Goal: Task Accomplishment & Management: Manage account settings

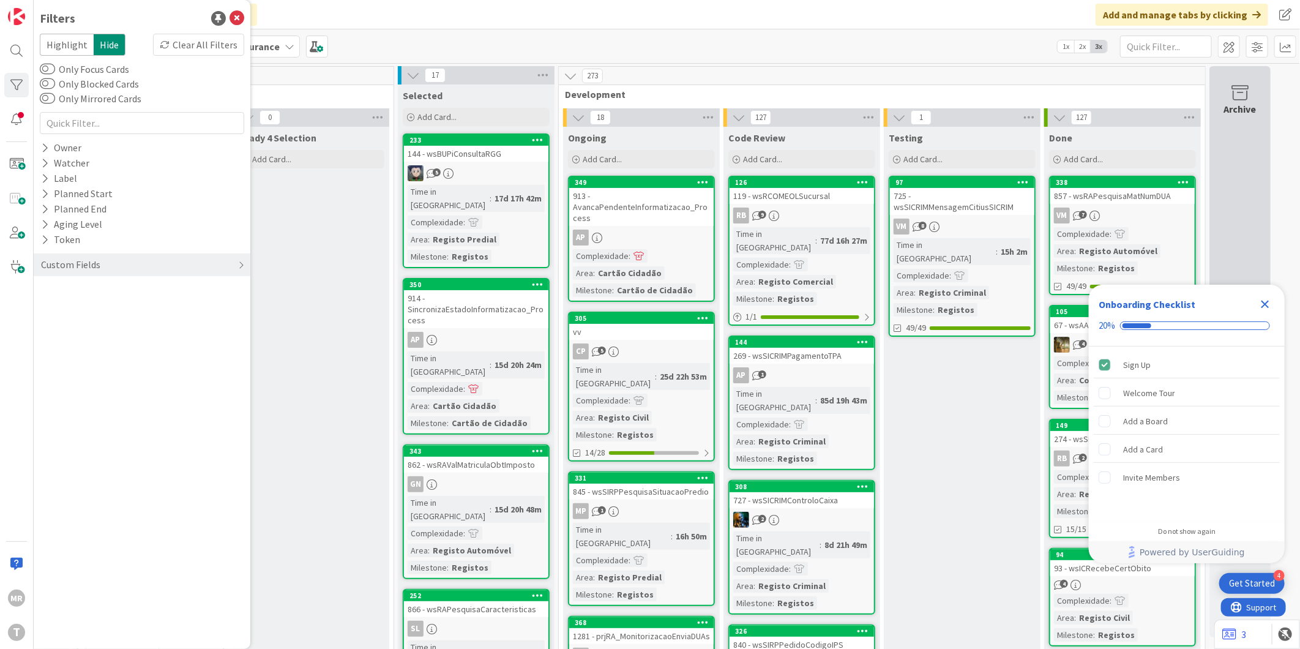
drag, startPoint x: 1270, startPoint y: 303, endPoint x: 1247, endPoint y: 303, distance: 23.3
click at [1270, 303] on icon "Close Checklist" at bounding box center [1264, 304] width 15 height 15
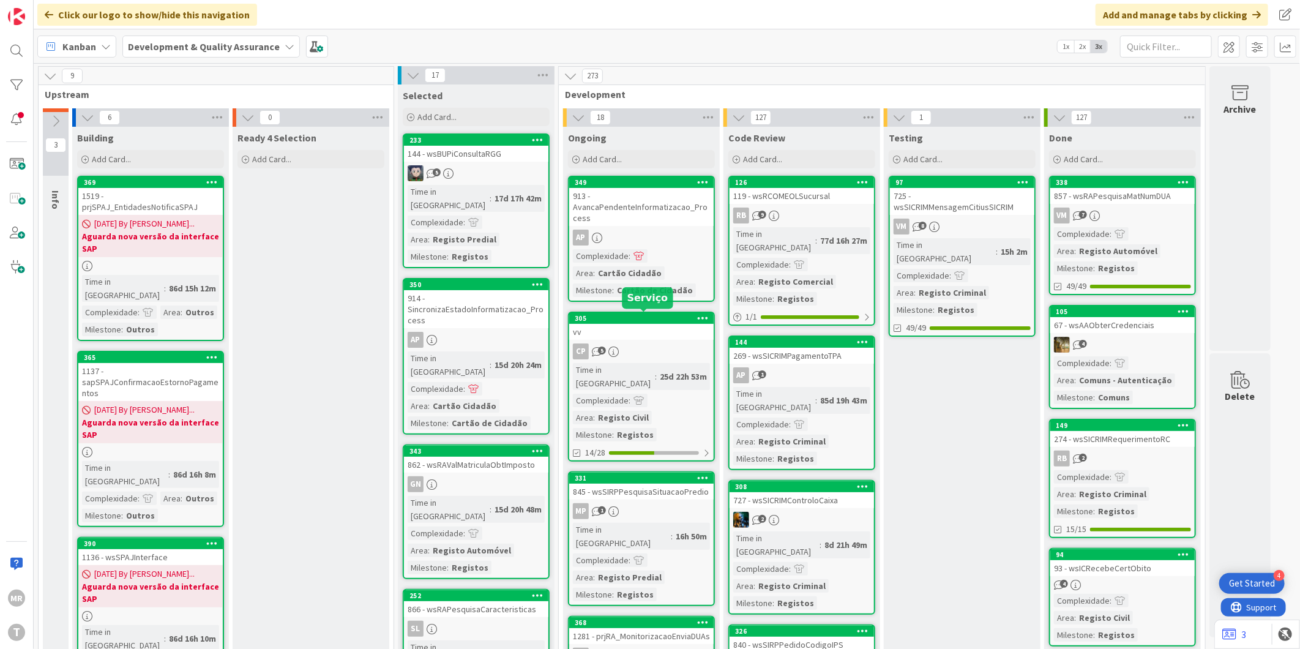
click at [647, 319] on div "305" at bounding box center [644, 318] width 139 height 9
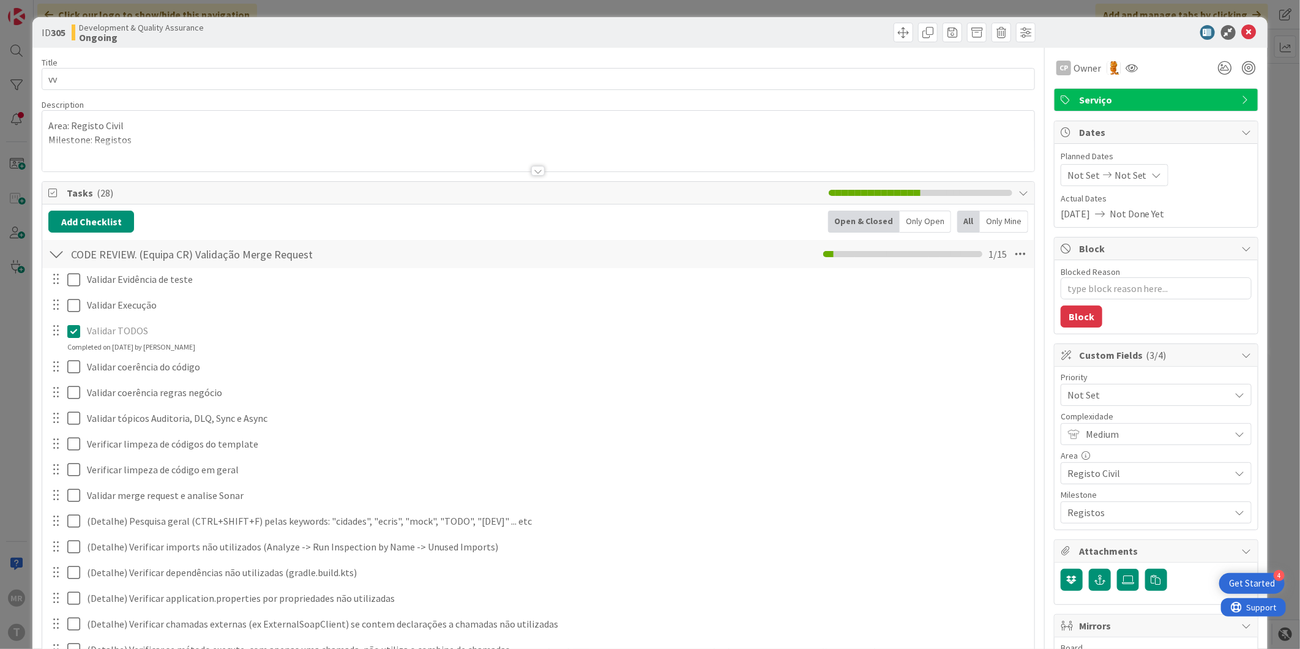
type textarea "x"
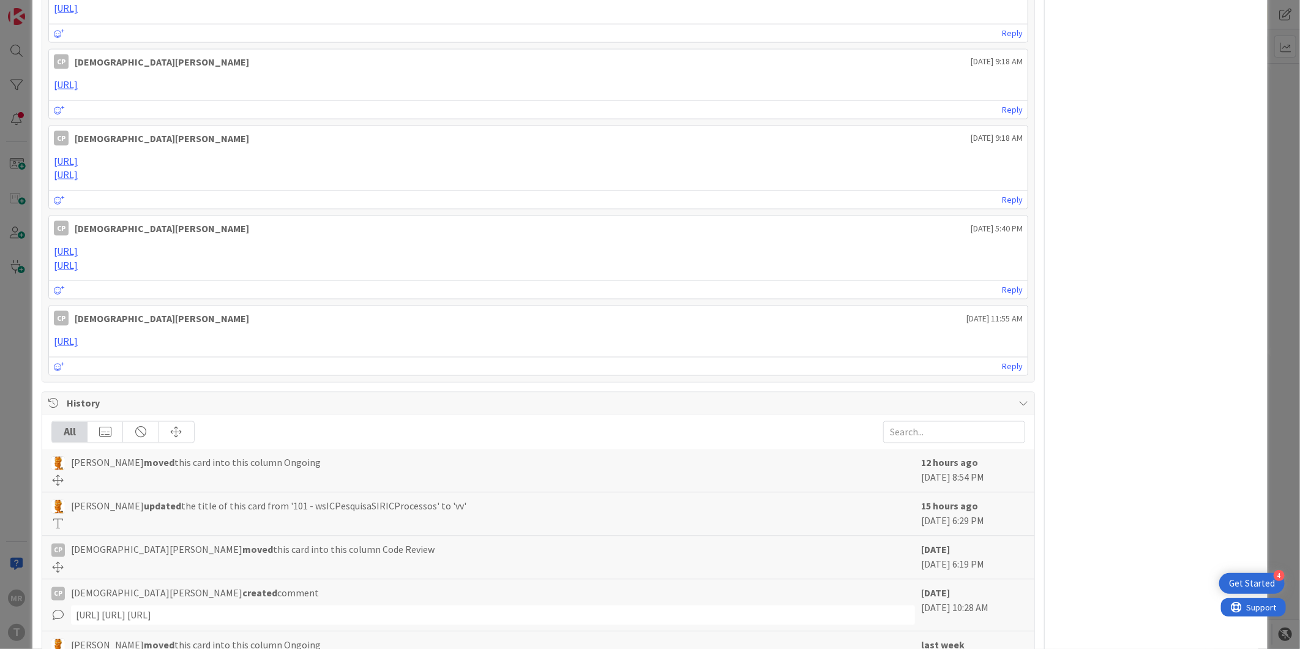
scroll to position [1087, 0]
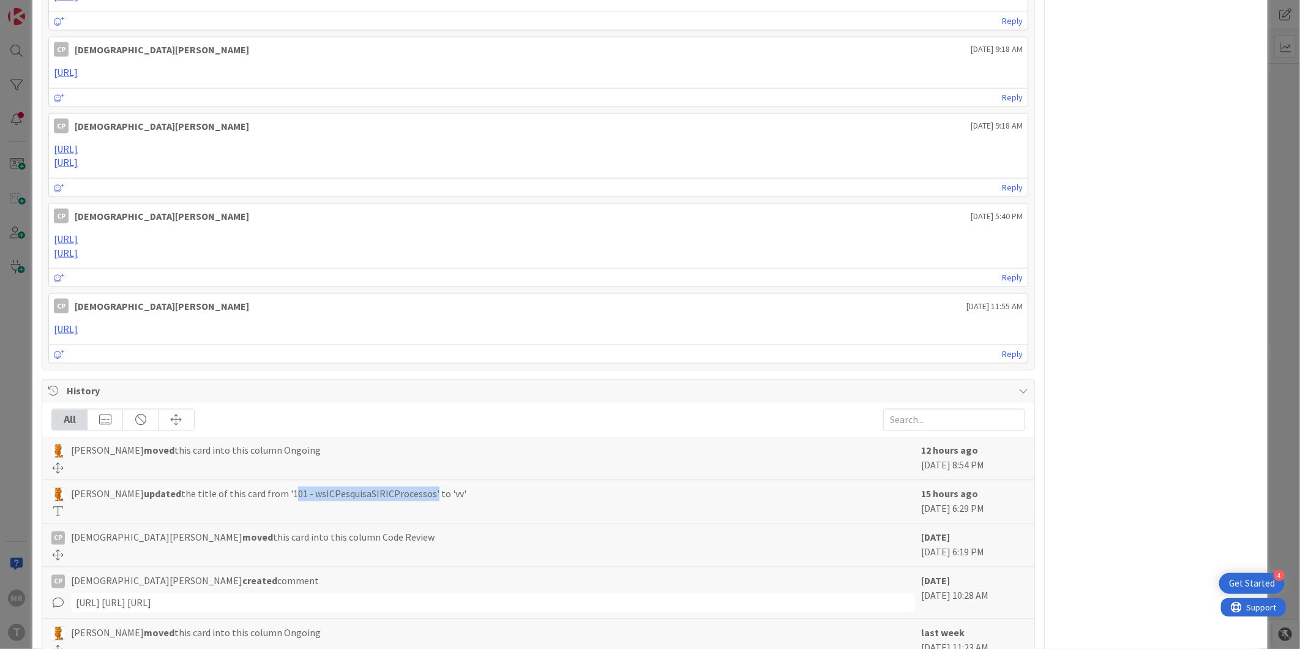
drag, startPoint x: 401, startPoint y: 497, endPoint x: 262, endPoint y: 498, distance: 138.9
click at [262, 498] on span "[PERSON_NAME] updated the title of this card from '101 - wsICPesquisaSIRICProce…" at bounding box center [268, 493] width 395 height 15
copy span "101 - wsICPesquisaSIRICProcessos"
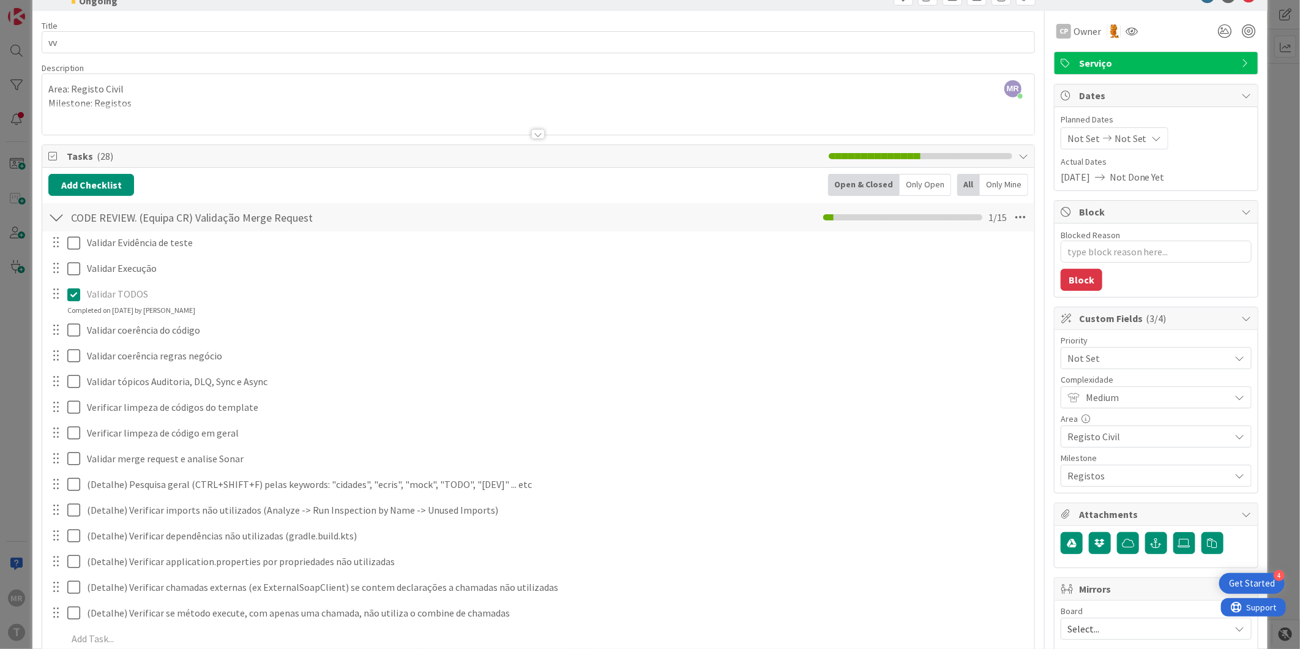
scroll to position [0, 0]
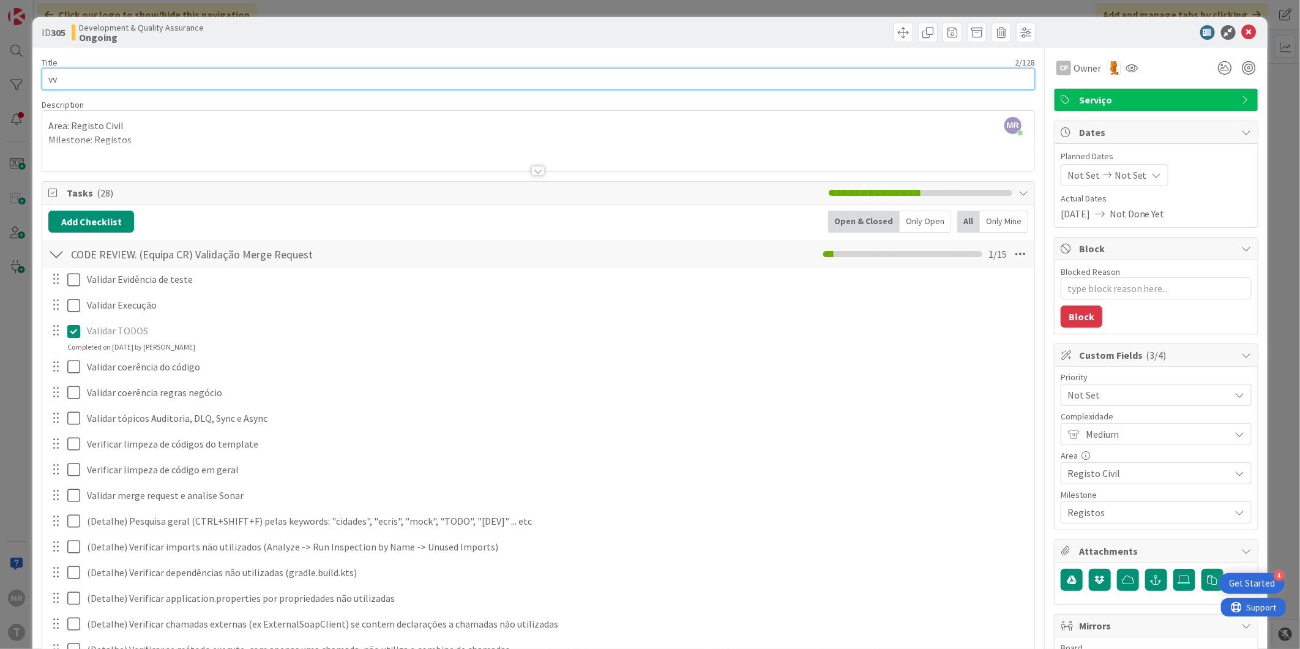
drag, startPoint x: 74, startPoint y: 74, endPoint x: 39, endPoint y: 77, distance: 35.0
paste input "101 - wsICPesquisaSIRICProcessos"
type input "101 - wsICPesquisaSIRICProcessos"
type textarea "x"
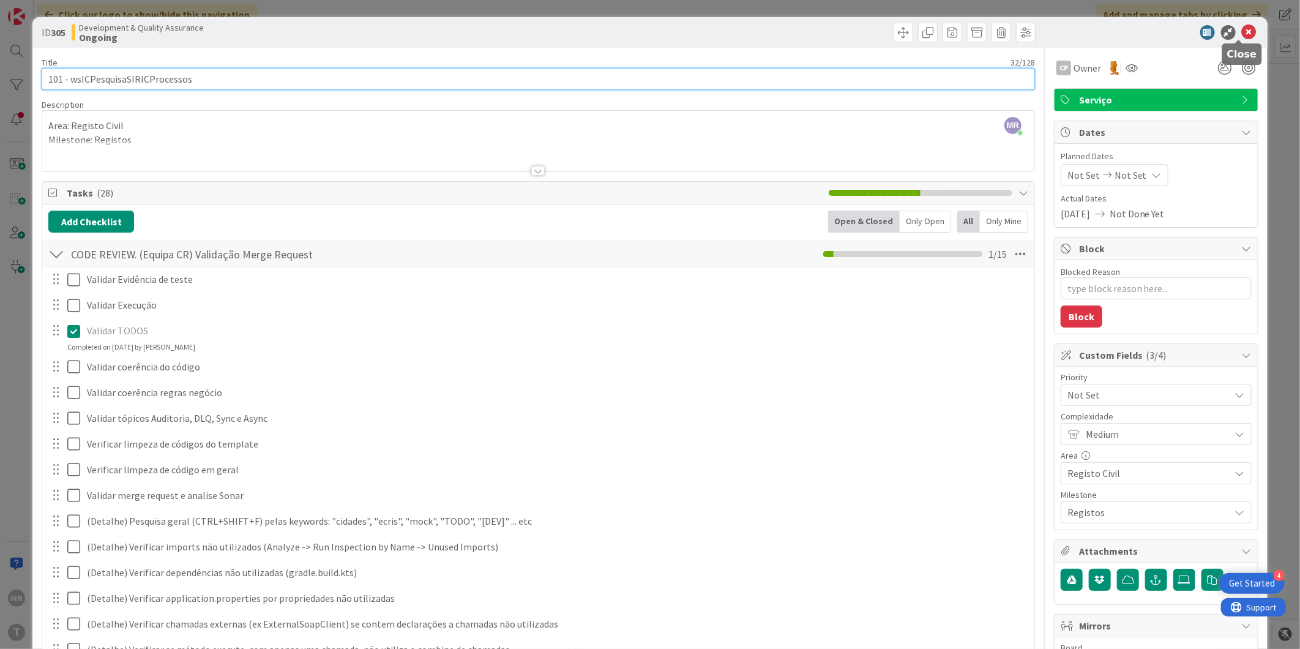
type input "101 - wsICPesquisaSIRICProcessos"
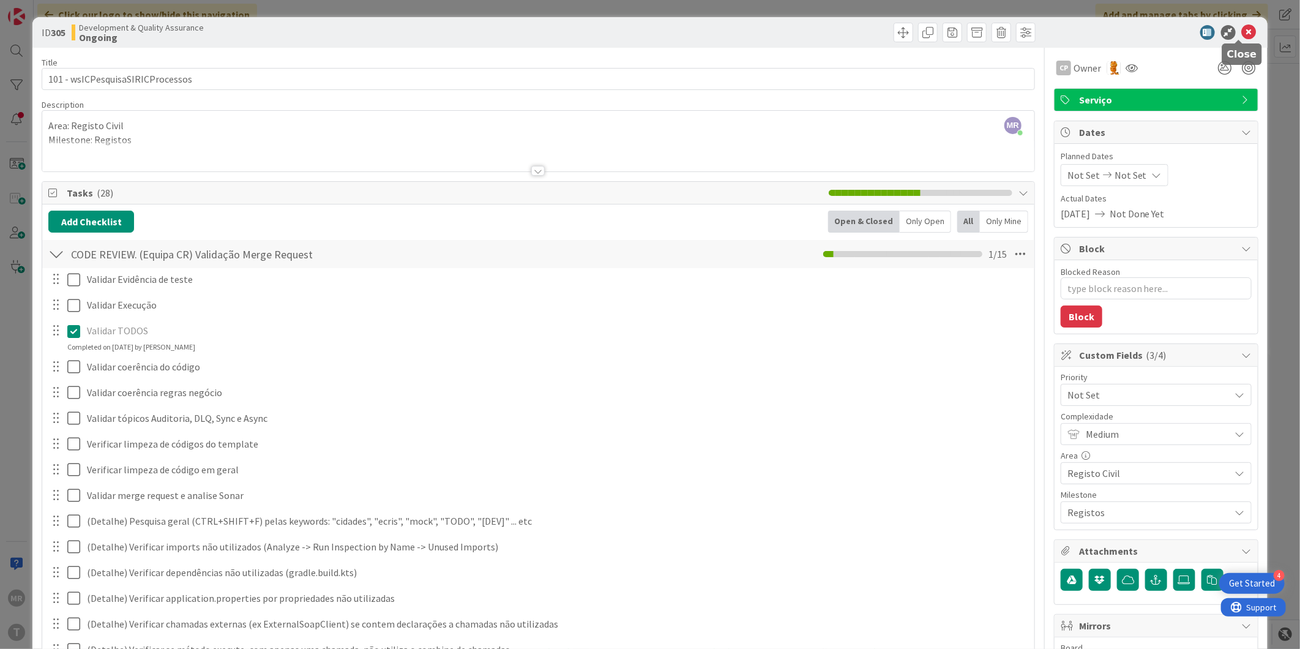
click at [1241, 35] on icon at bounding box center [1248, 32] width 15 height 15
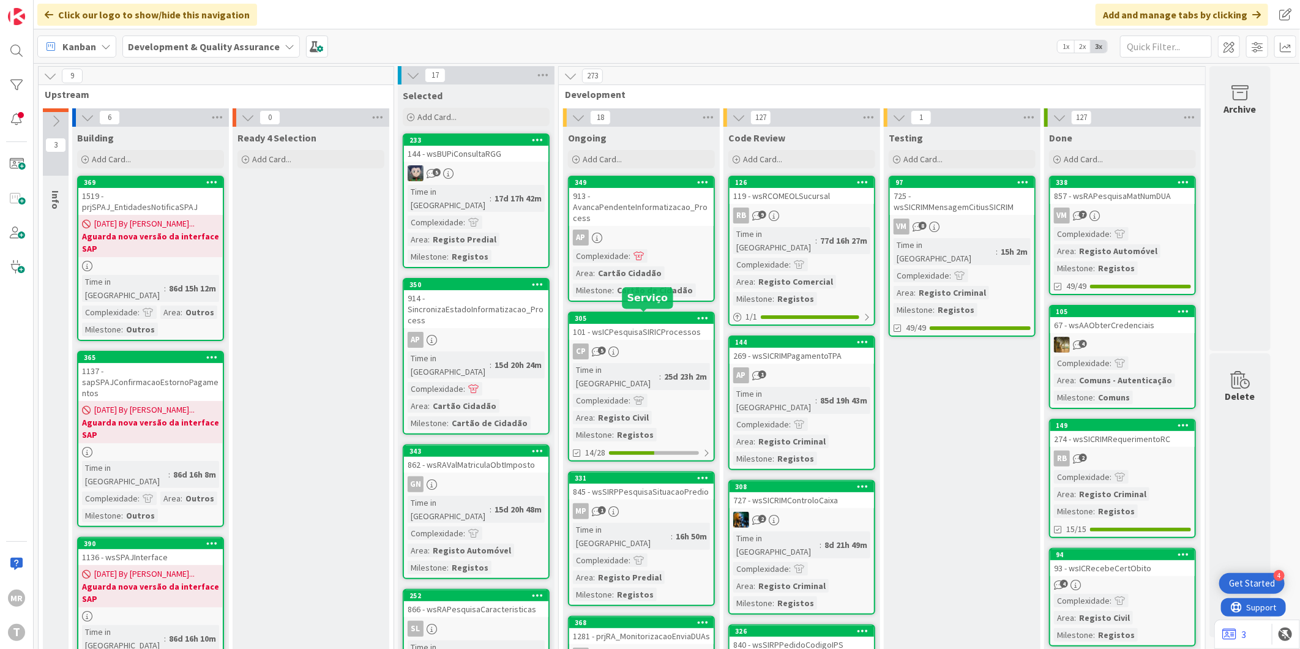
click at [669, 318] on div "305" at bounding box center [644, 318] width 139 height 9
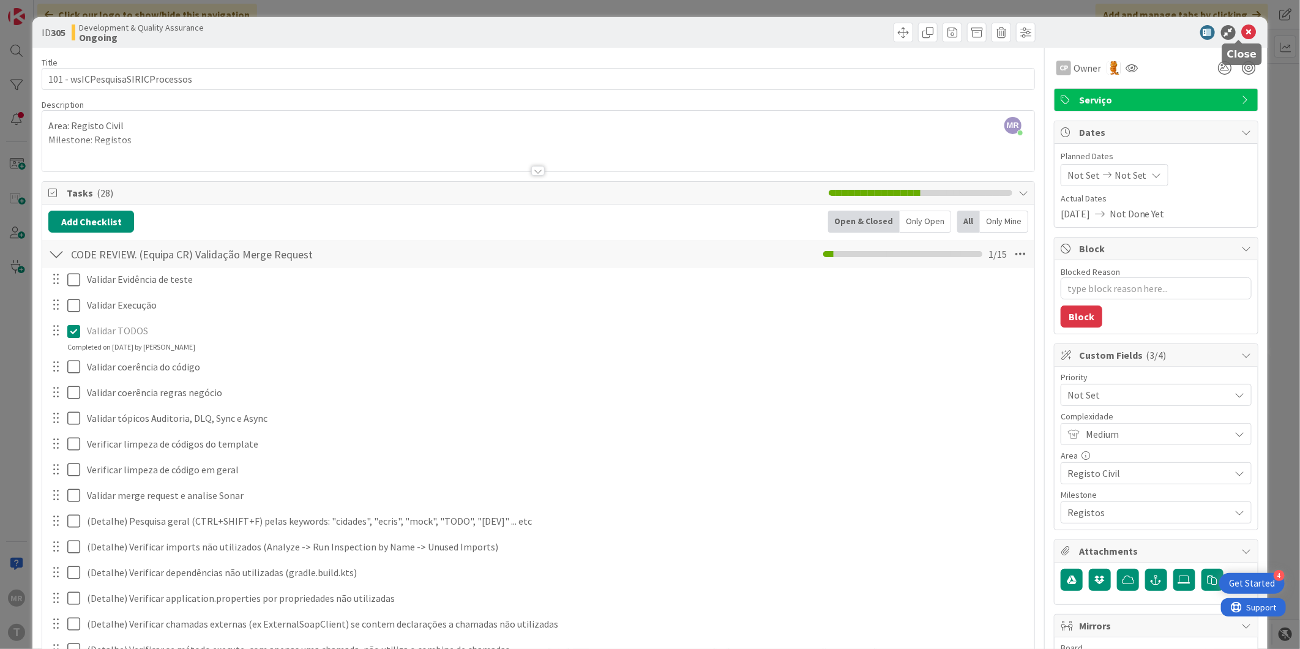
click at [1241, 29] on icon at bounding box center [1248, 32] width 15 height 15
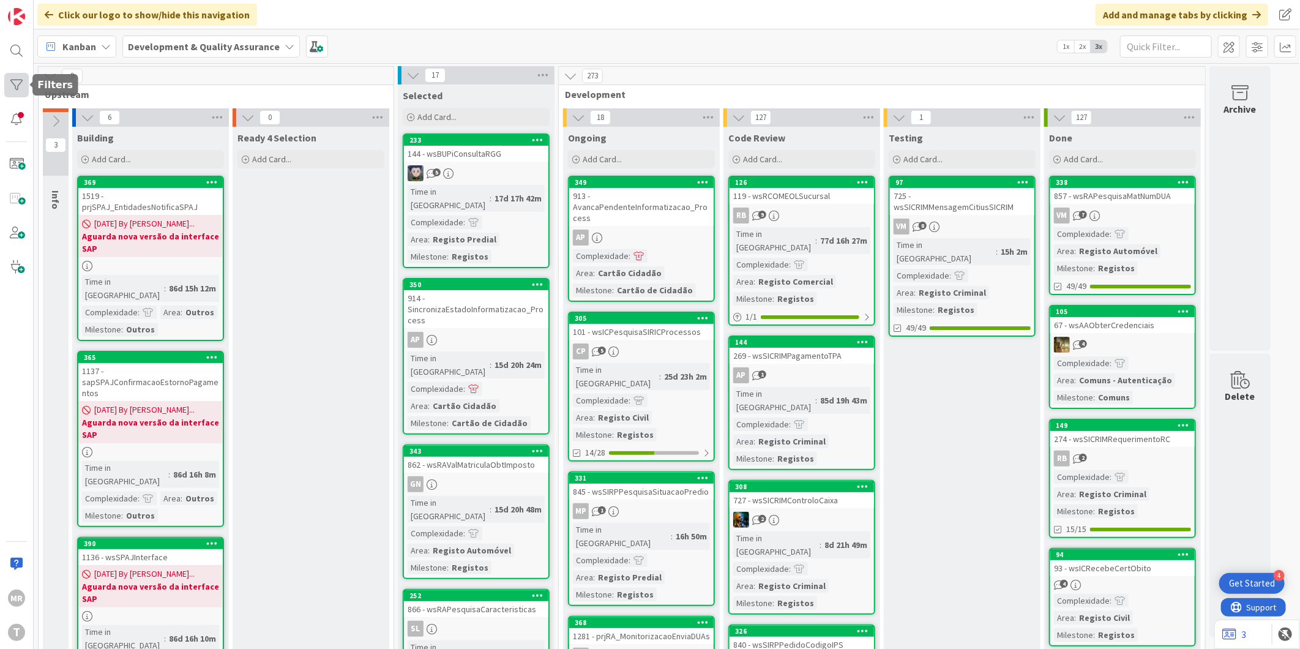
click at [21, 89] on div at bounding box center [16, 85] width 24 height 24
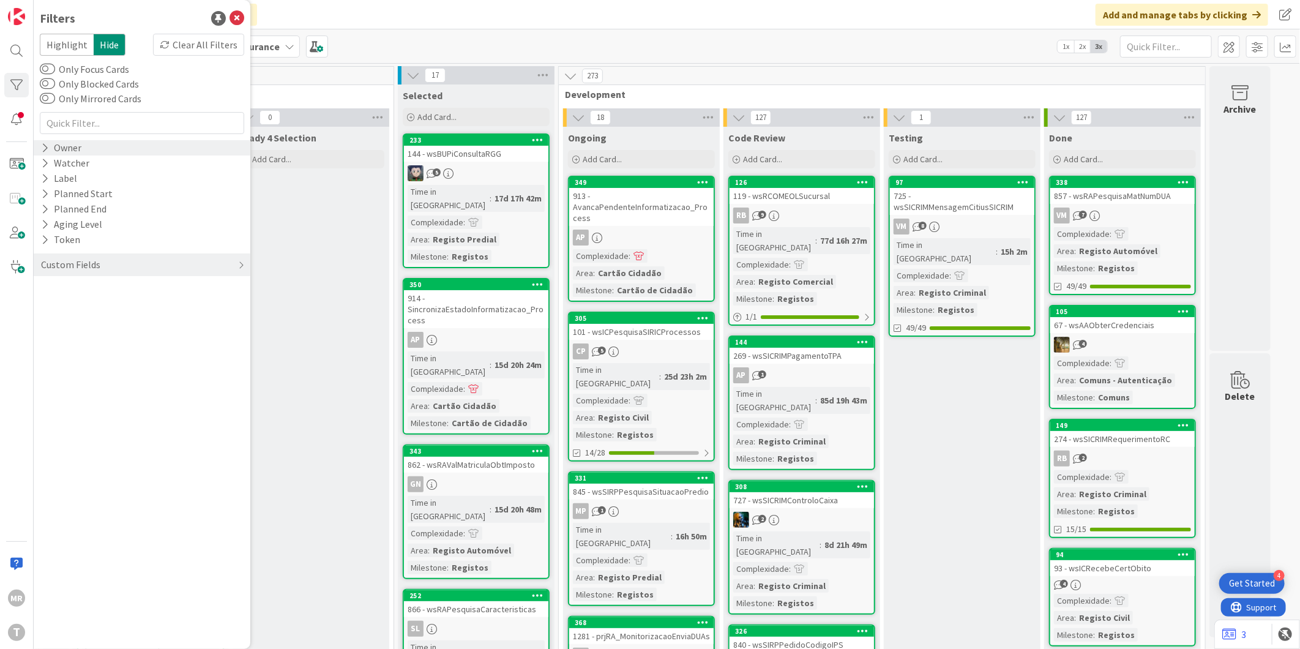
click at [58, 150] on div "Owner" at bounding box center [61, 147] width 43 height 15
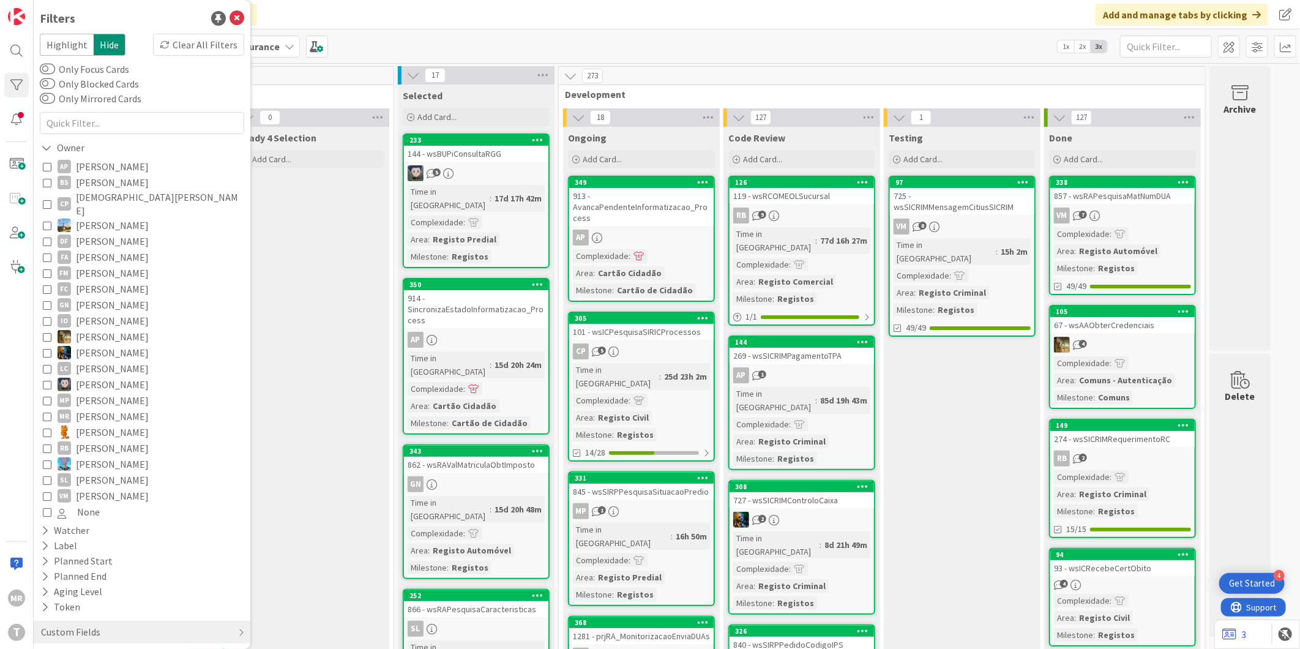
click at [99, 167] on span "[PERSON_NAME]" at bounding box center [112, 166] width 73 height 16
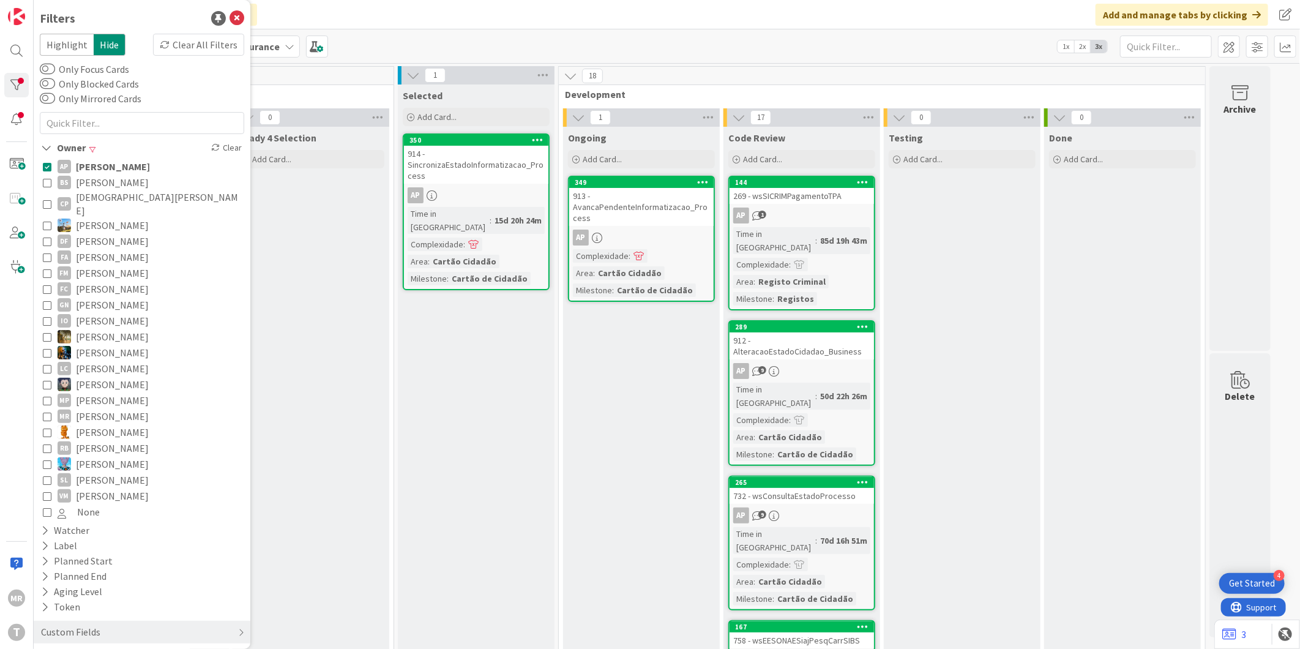
click at [150, 162] on span "[PERSON_NAME]" at bounding box center [113, 166] width 74 height 16
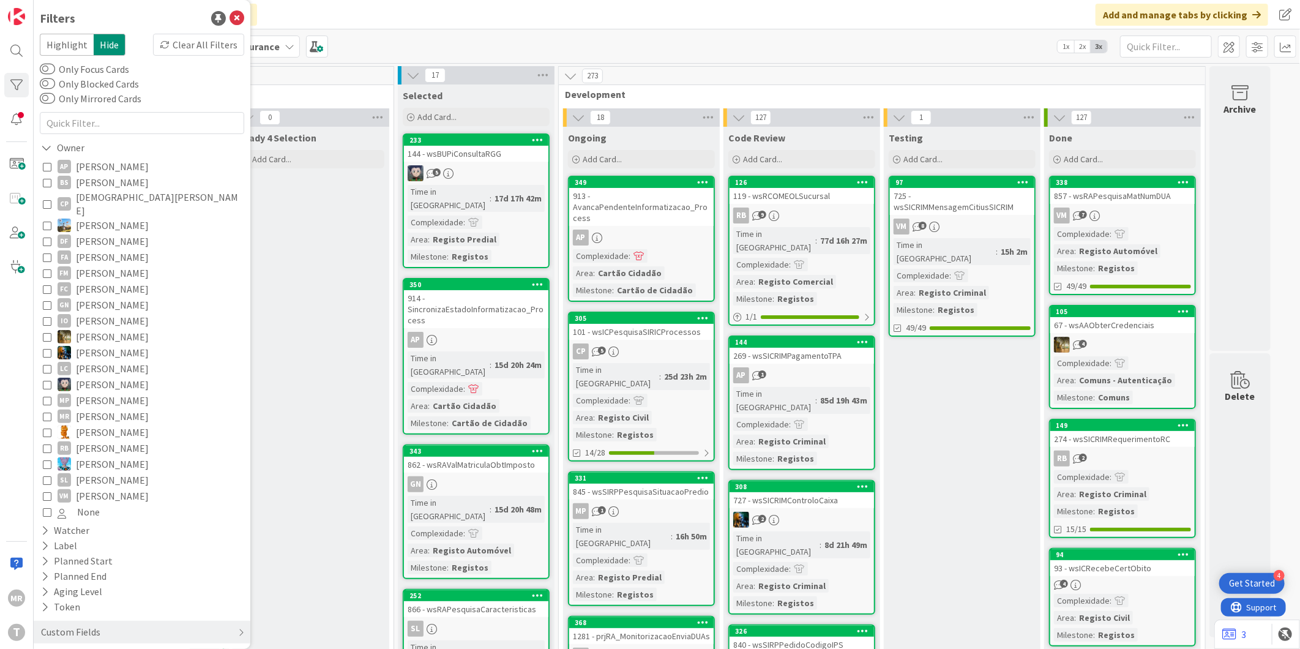
click at [111, 198] on span "[DEMOGRAPHIC_DATA][PERSON_NAME]" at bounding box center [158, 203] width 165 height 27
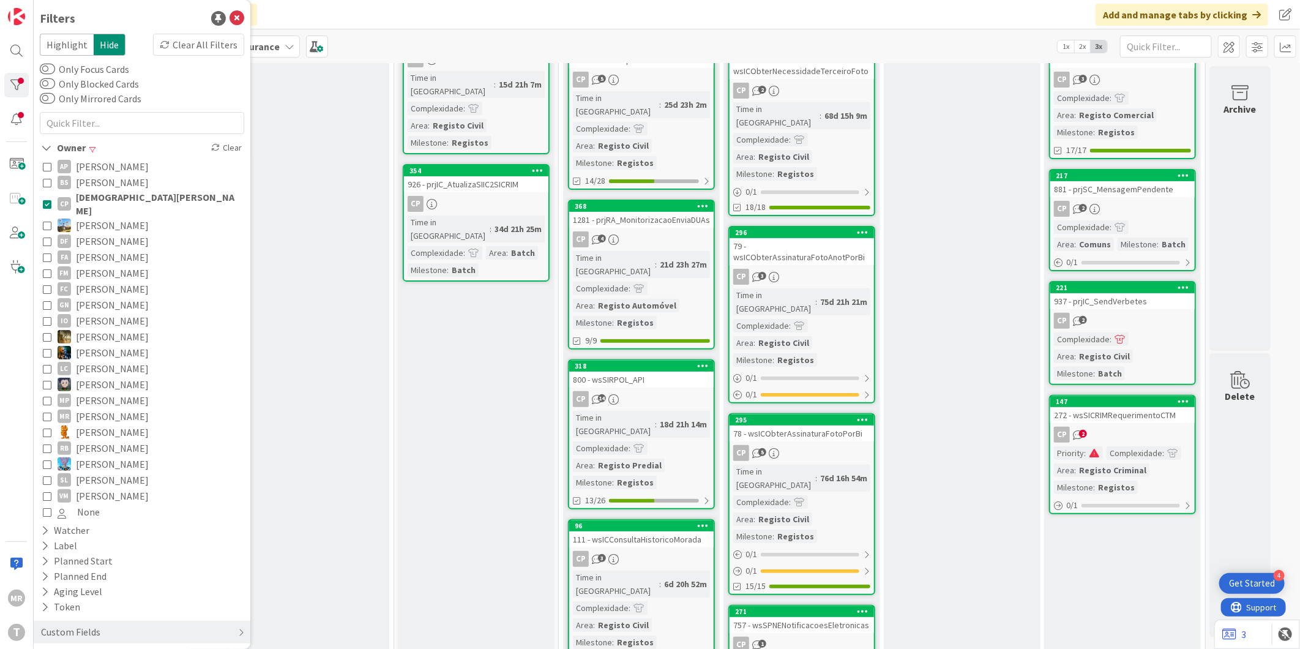
scroll to position [68, 0]
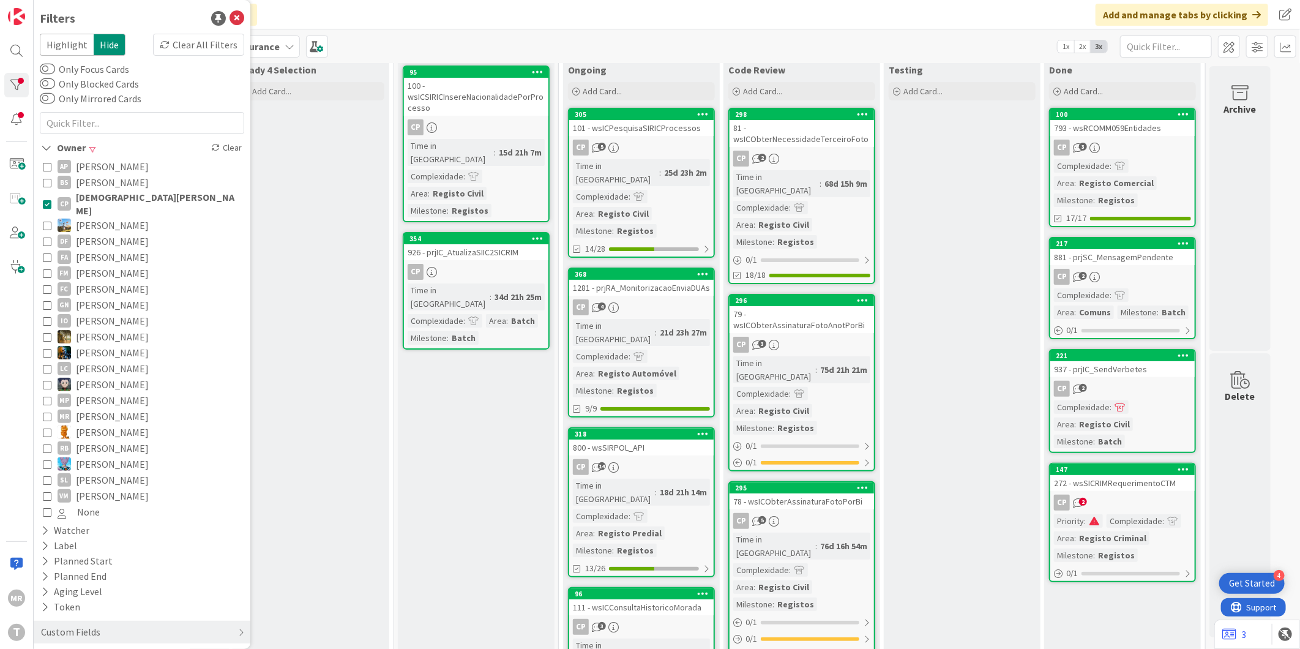
click at [116, 200] on span "[DEMOGRAPHIC_DATA][PERSON_NAME]" at bounding box center [158, 203] width 165 height 27
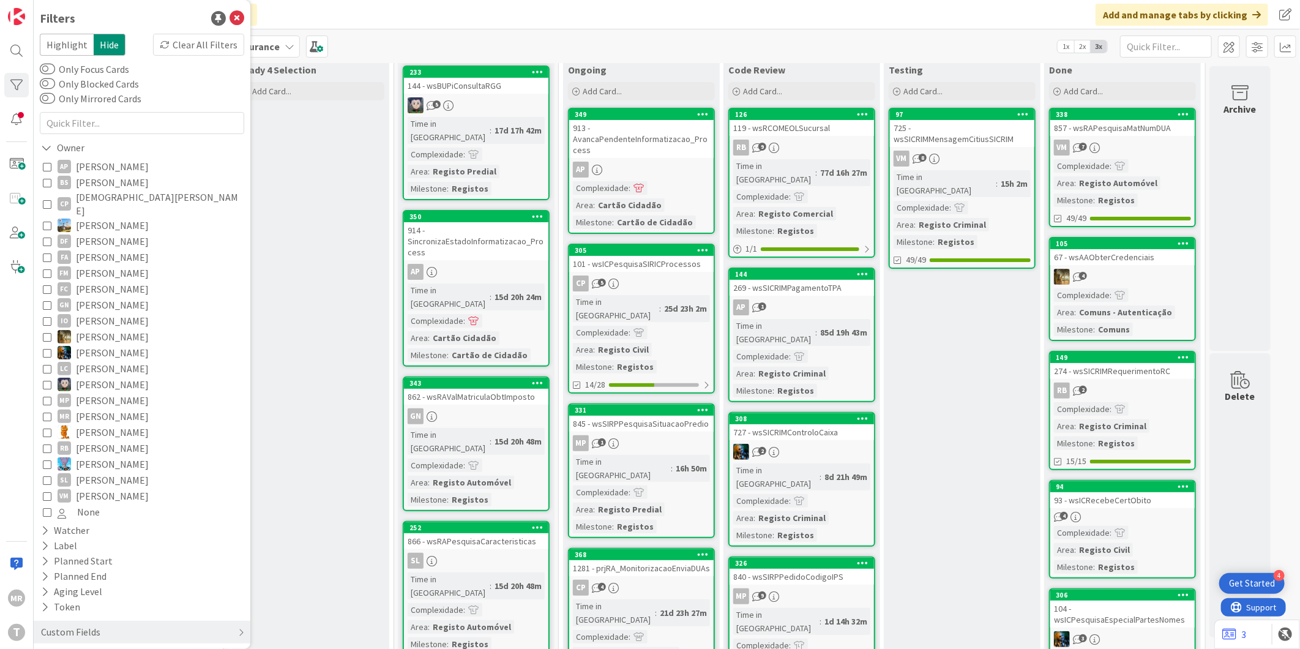
click at [116, 488] on span "[PERSON_NAME]" at bounding box center [112, 496] width 73 height 16
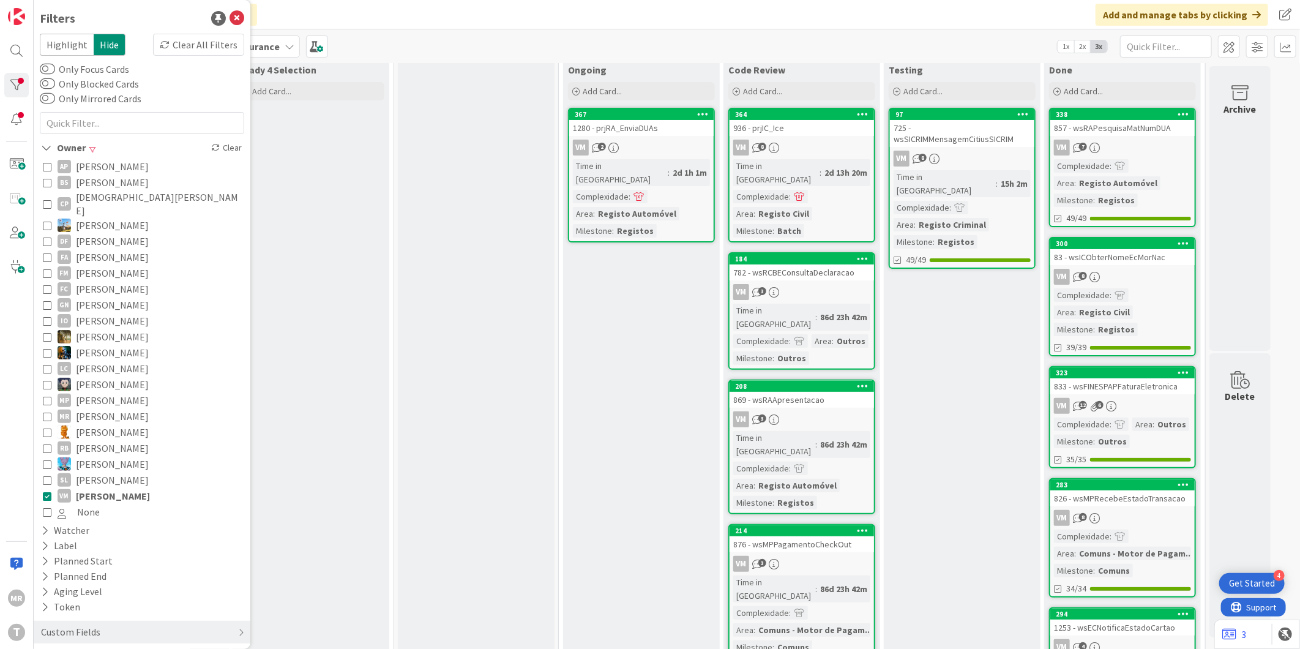
click at [116, 488] on span "[PERSON_NAME]" at bounding box center [113, 496] width 74 height 16
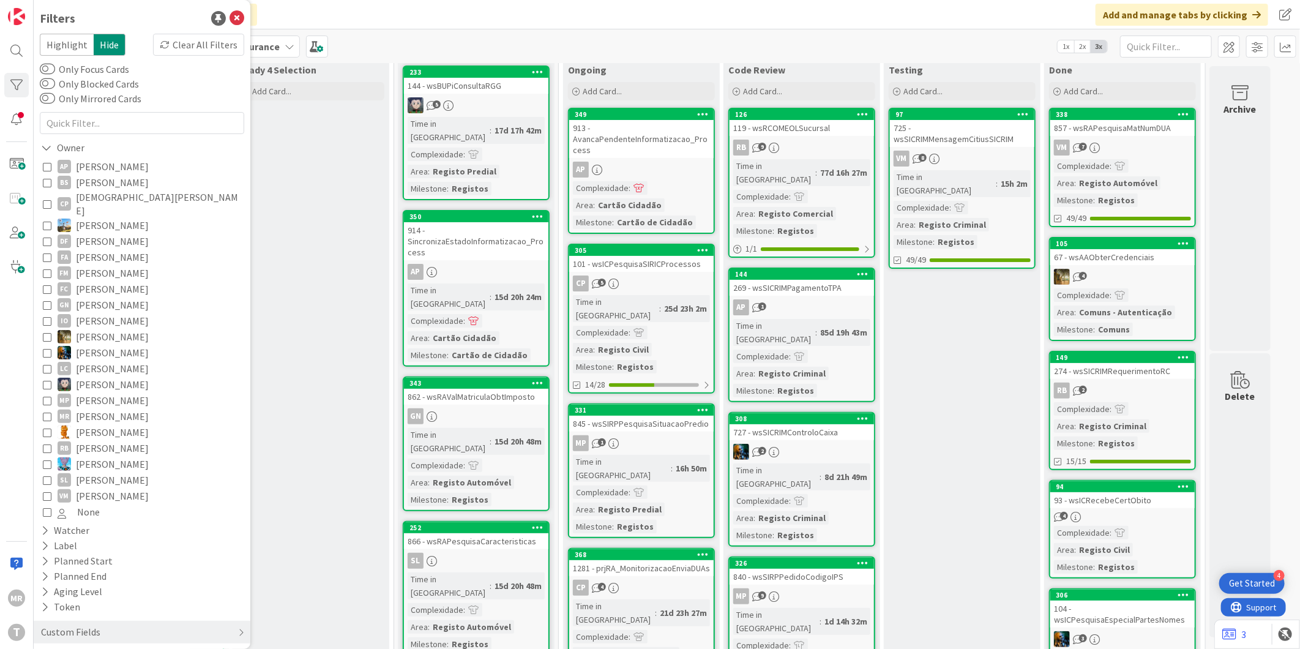
click at [116, 460] on span "[PERSON_NAME]" at bounding box center [112, 464] width 73 height 16
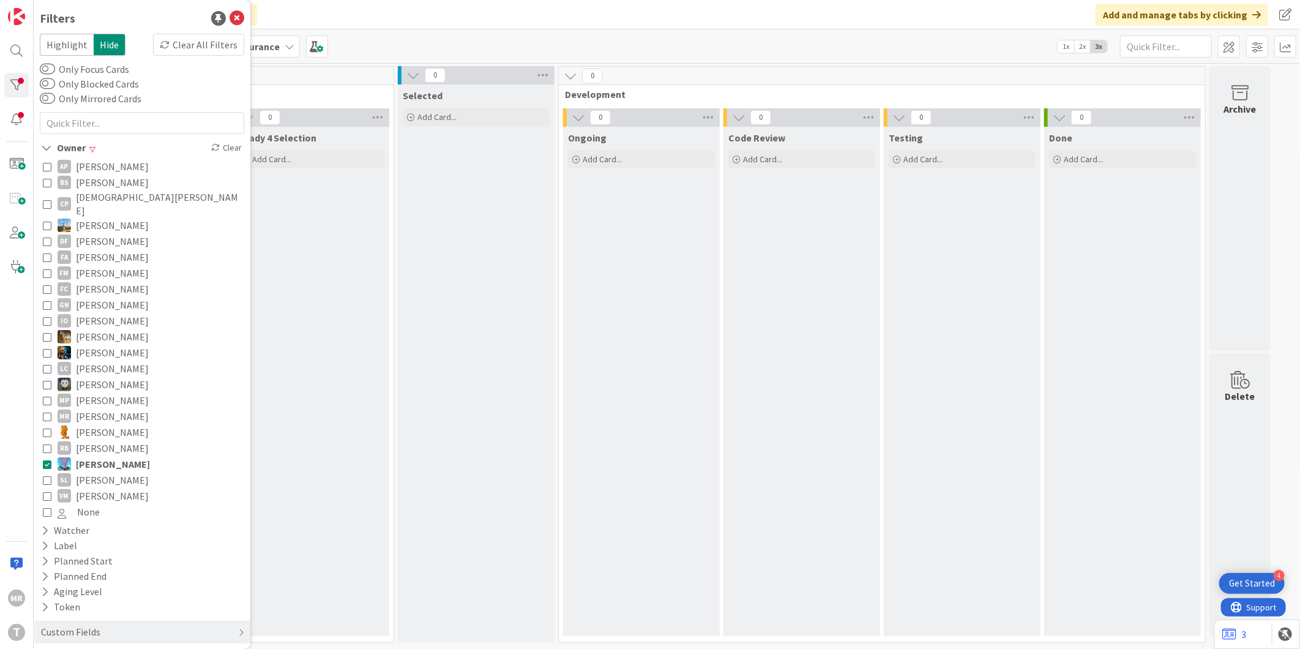
click at [114, 472] on span "[PERSON_NAME]" at bounding box center [112, 480] width 73 height 16
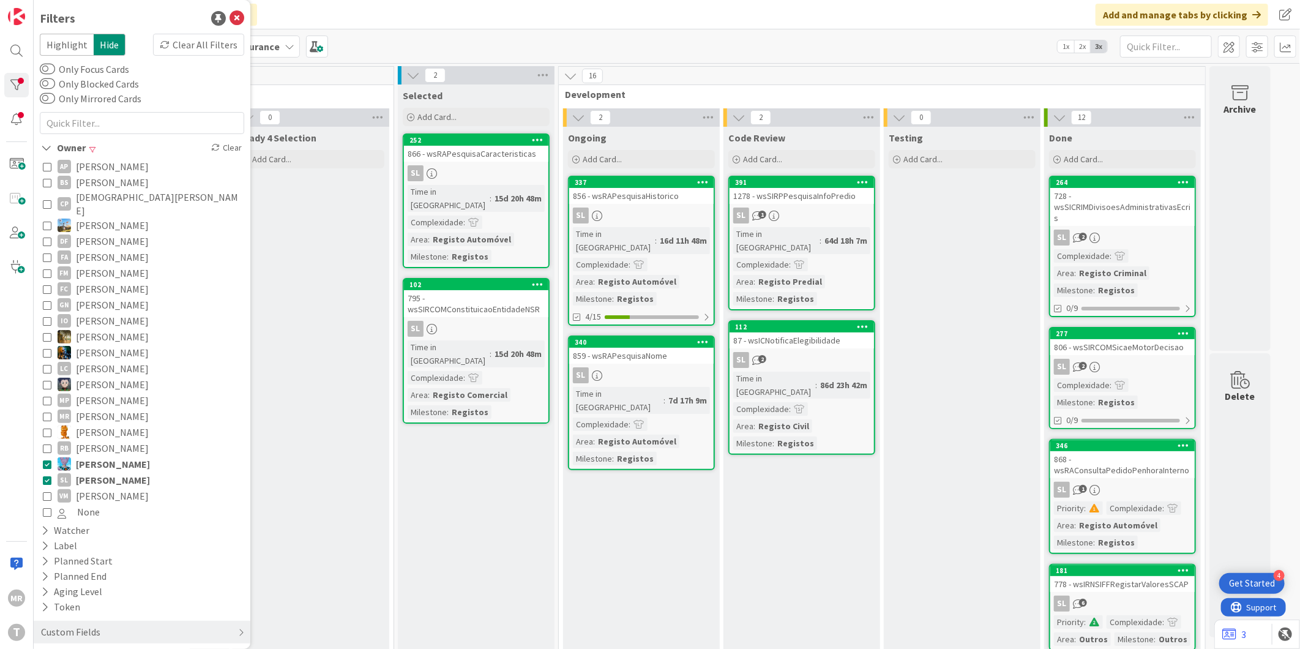
click at [119, 456] on span "[PERSON_NAME]" at bounding box center [113, 464] width 74 height 16
click at [132, 472] on span "[PERSON_NAME]" at bounding box center [113, 480] width 74 height 16
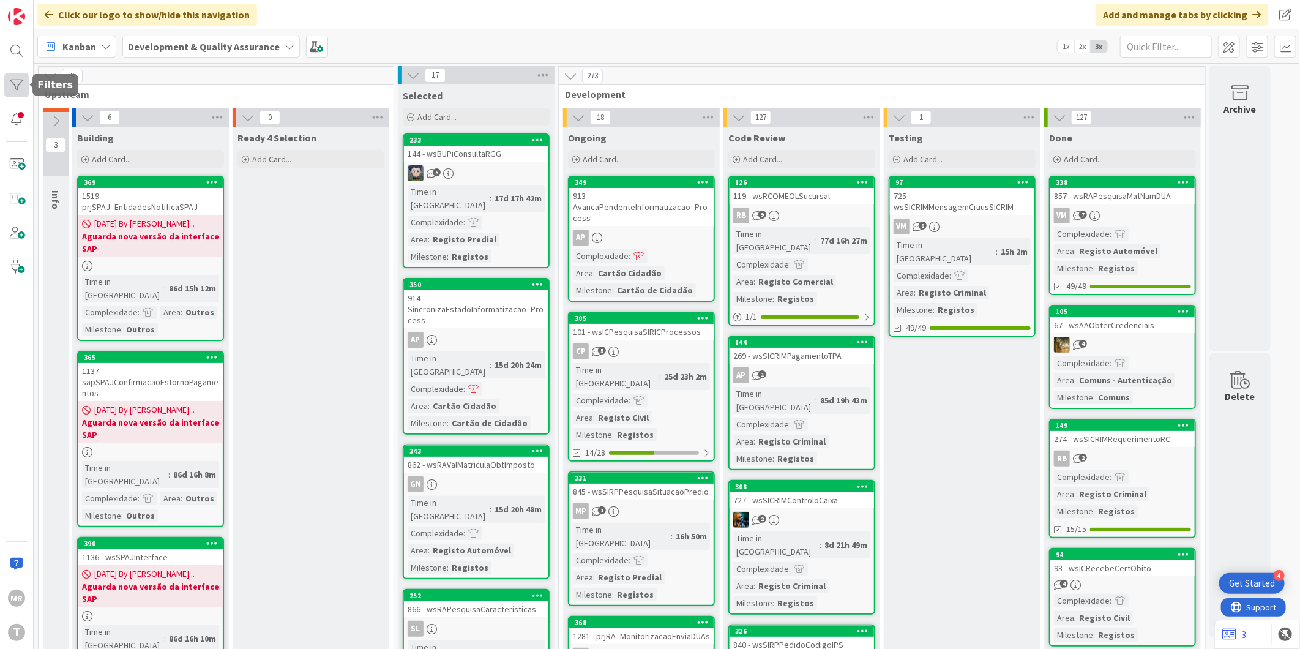
click at [10, 73] on div at bounding box center [16, 85] width 24 height 24
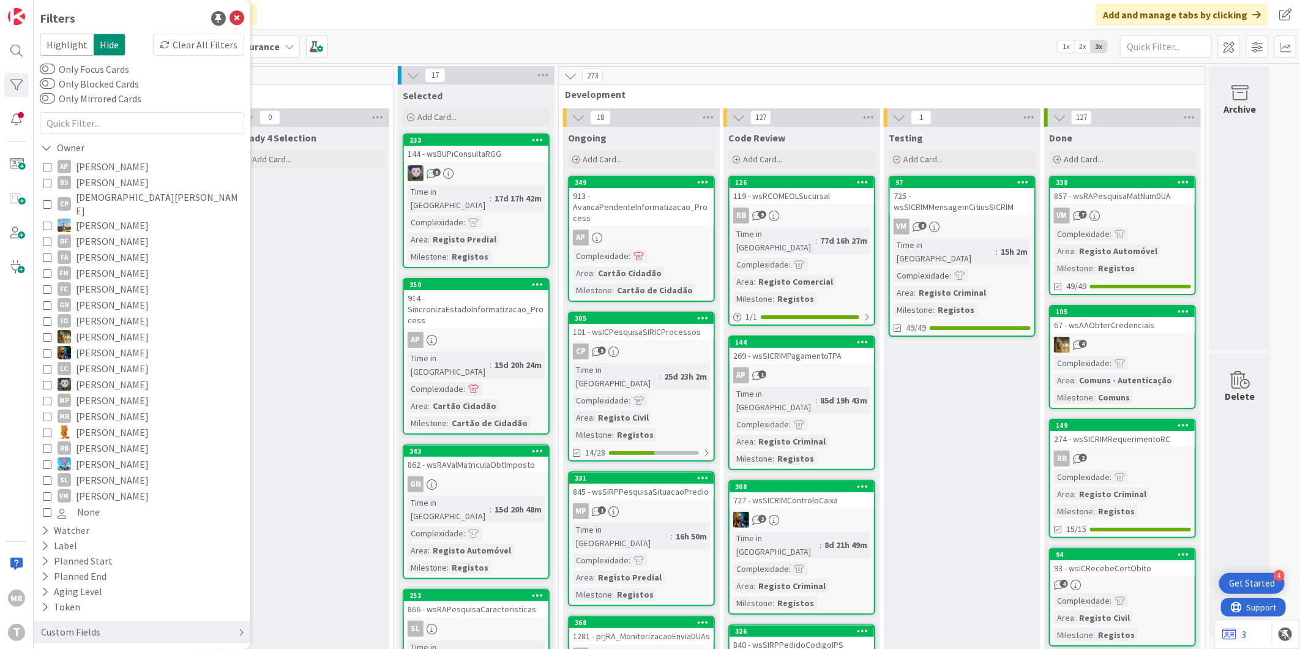
click at [62, 625] on div "Custom Fields" at bounding box center [71, 631] width 62 height 15
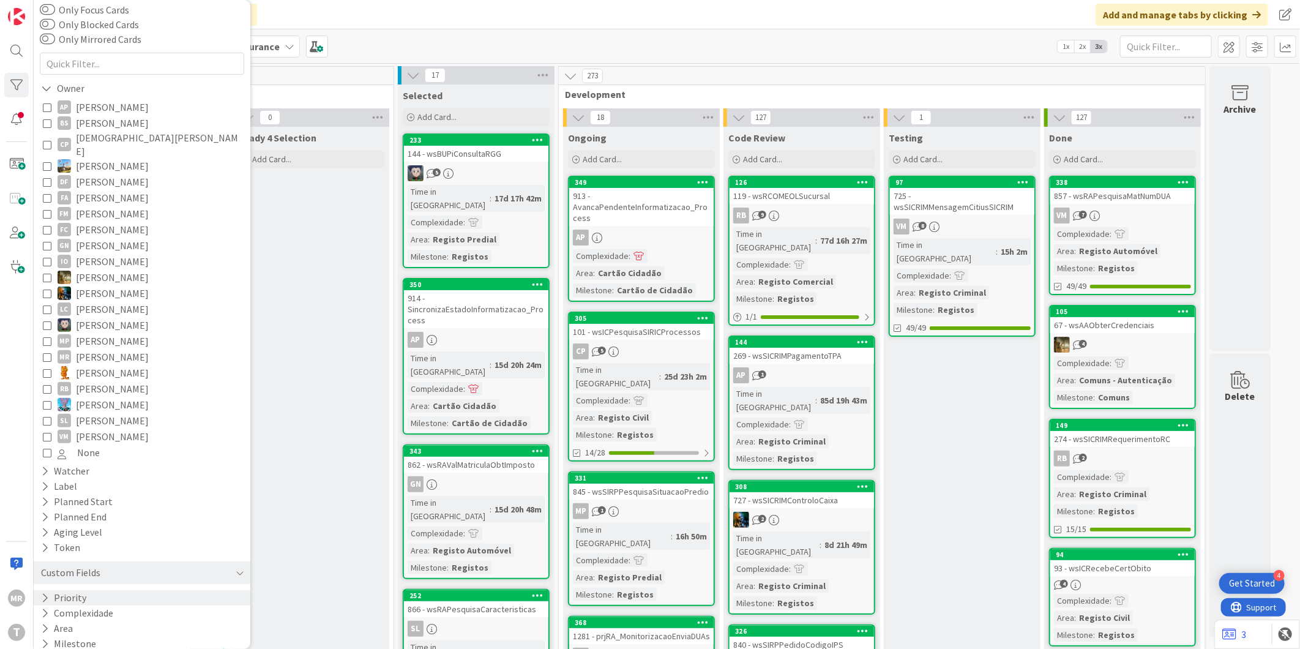
click at [68, 590] on button "Priority" at bounding box center [64, 597] width 48 height 15
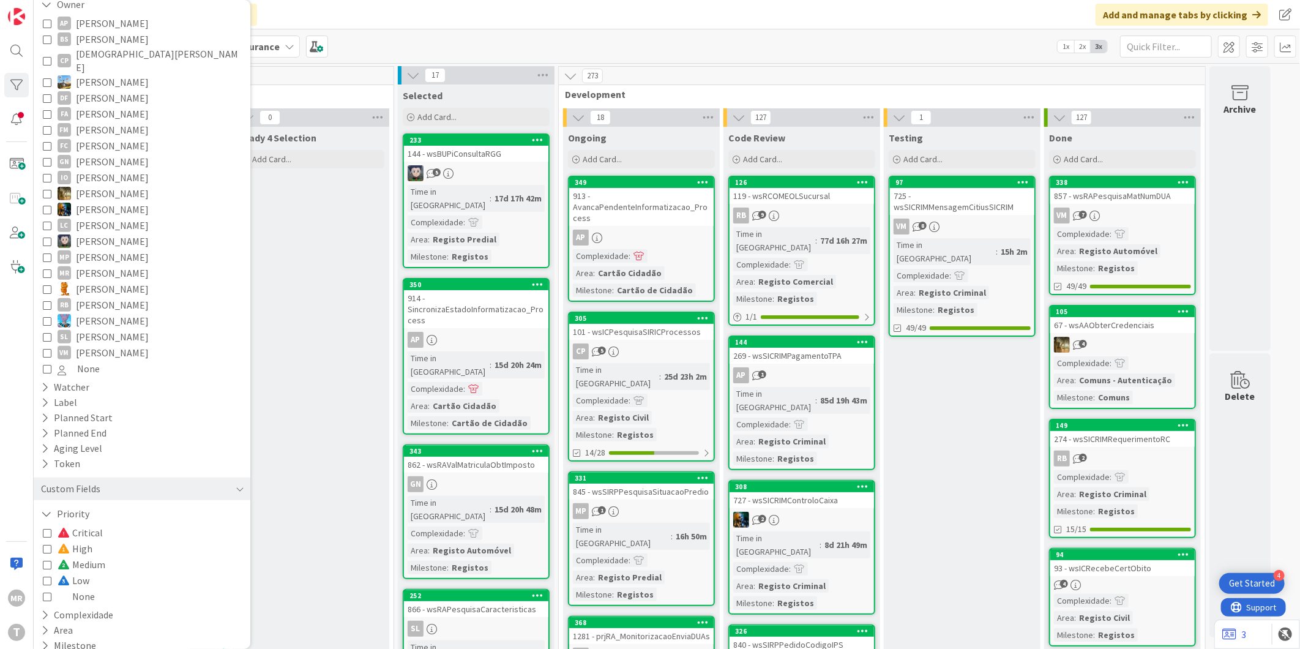
scroll to position [145, 0]
click at [72, 538] on span "High" at bounding box center [75, 546] width 35 height 16
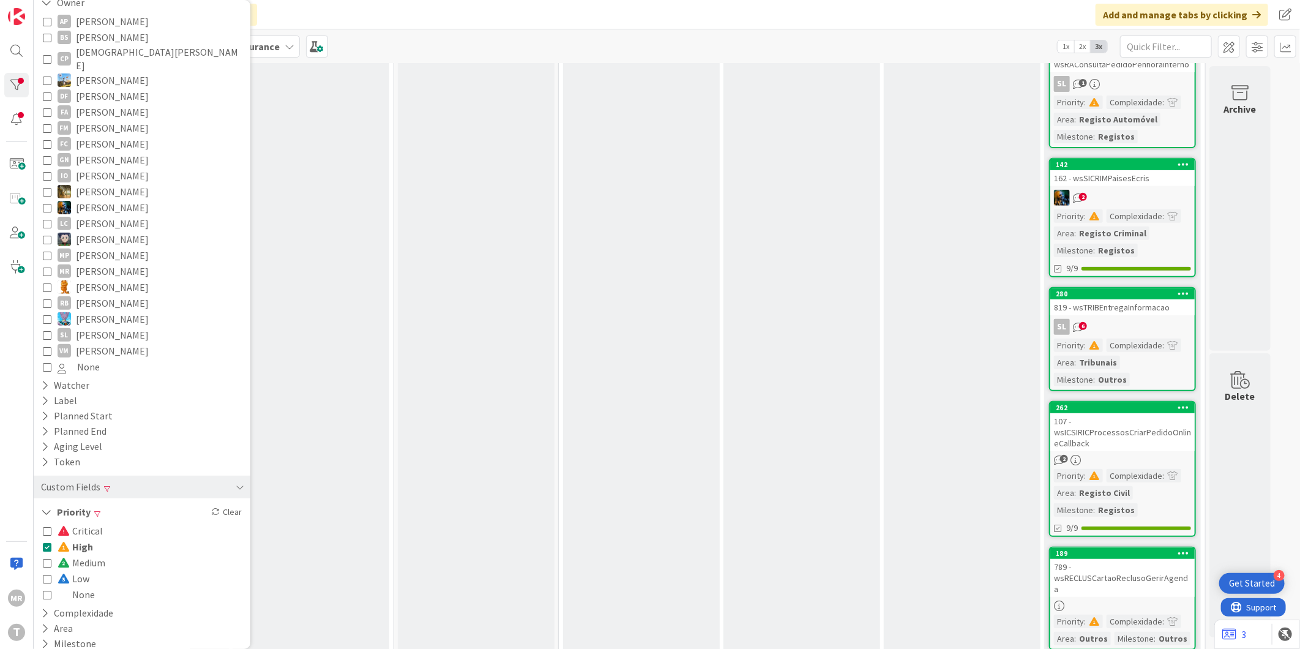
scroll to position [514, 0]
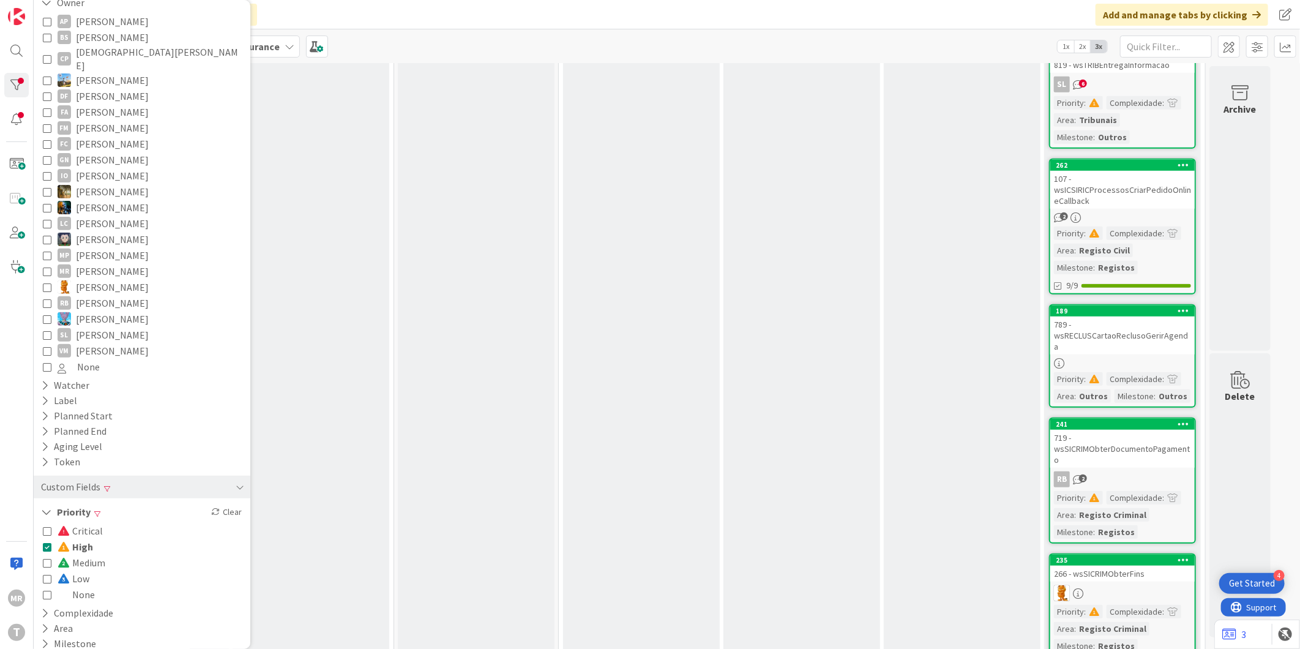
click at [83, 538] on span "High" at bounding box center [75, 546] width 35 height 16
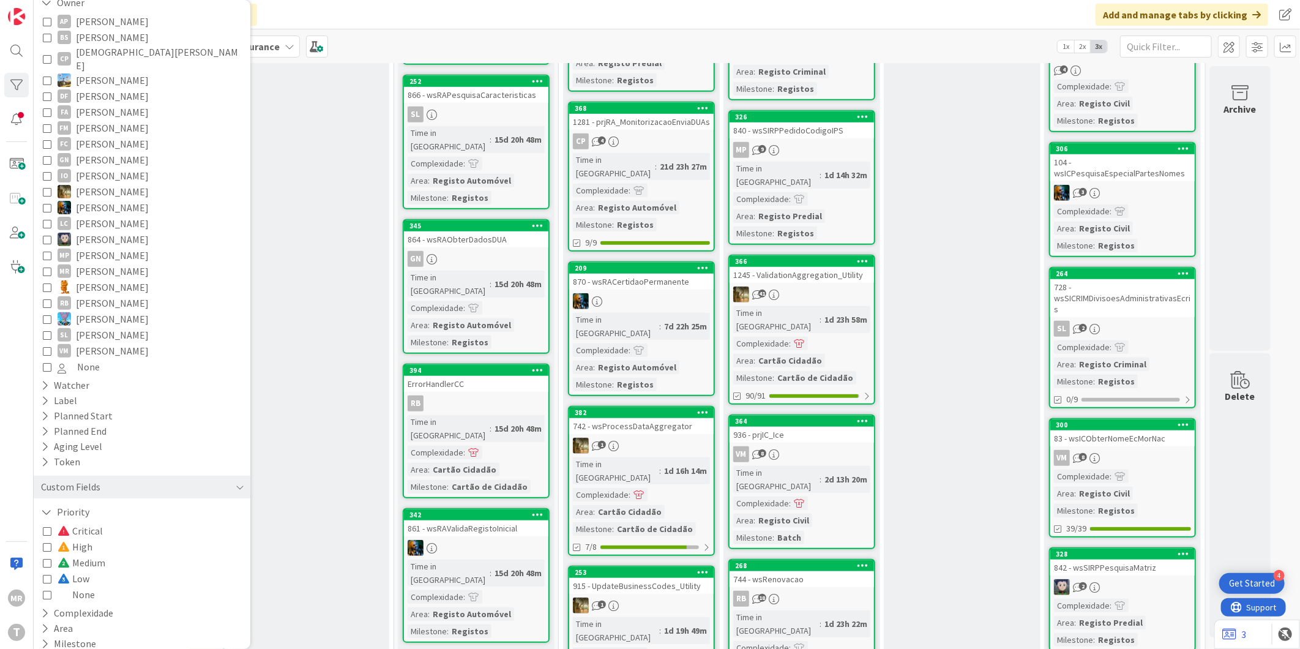
click at [89, 523] on span "Critical" at bounding box center [80, 531] width 45 height 16
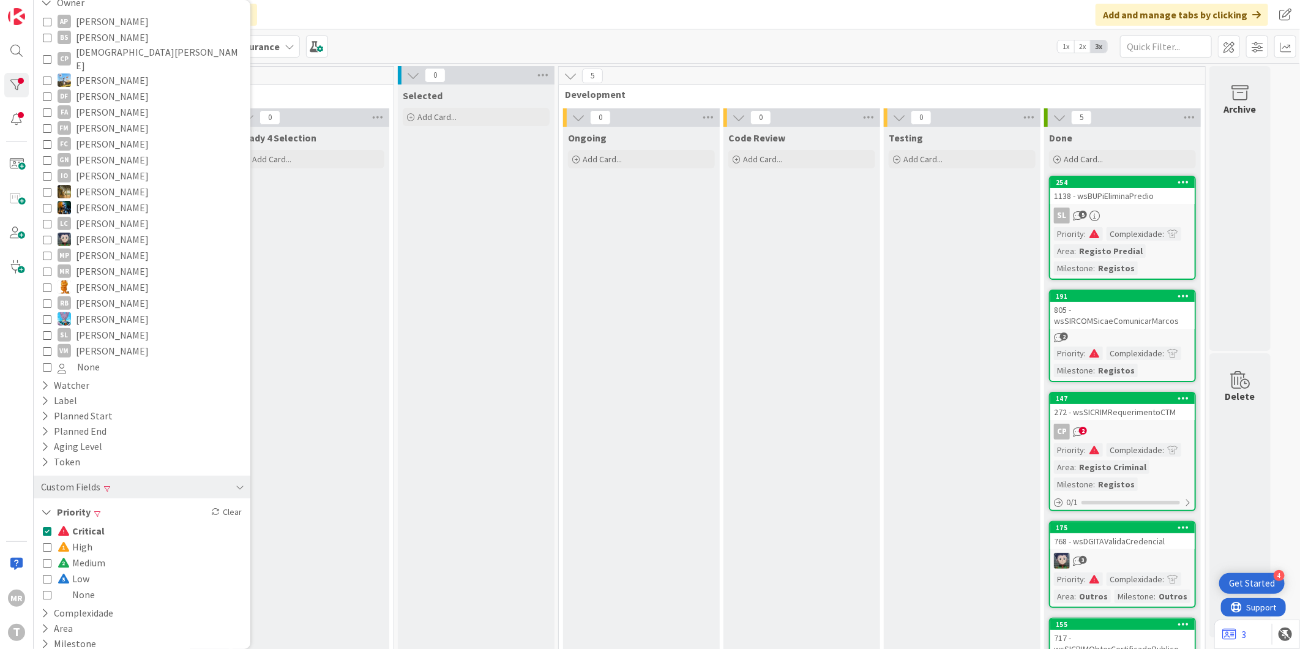
scroll to position [100, 0]
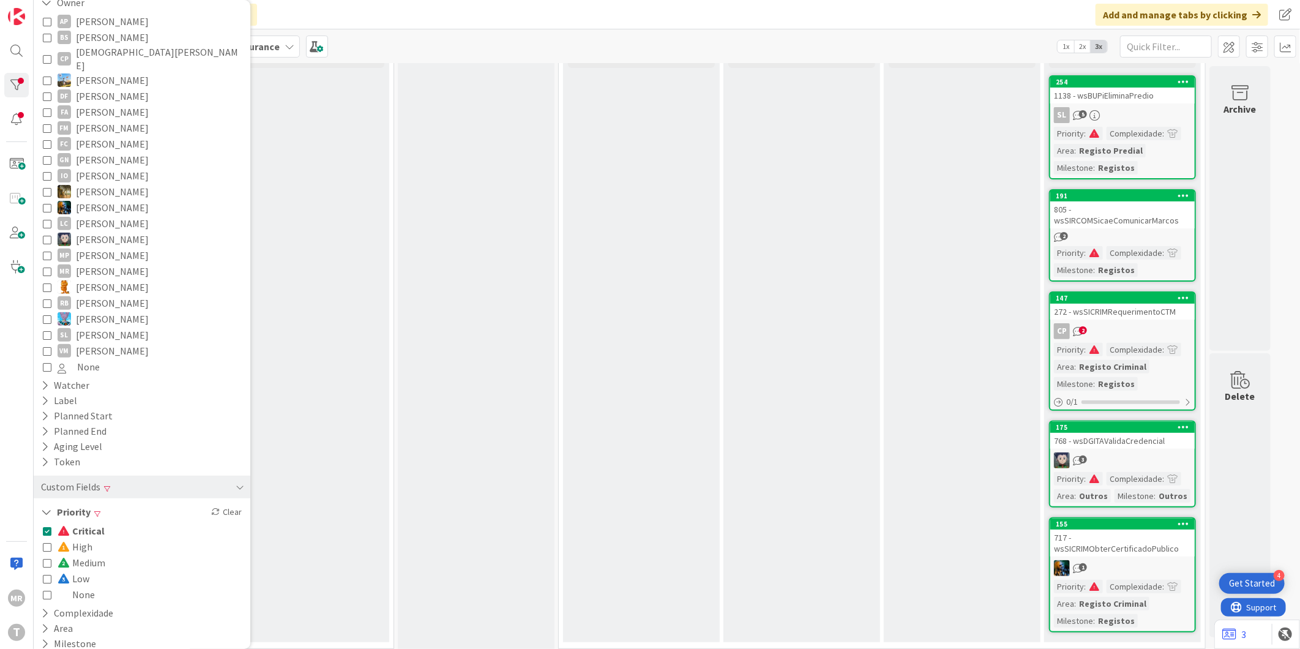
click at [80, 554] on span "Medium" at bounding box center [82, 562] width 48 height 16
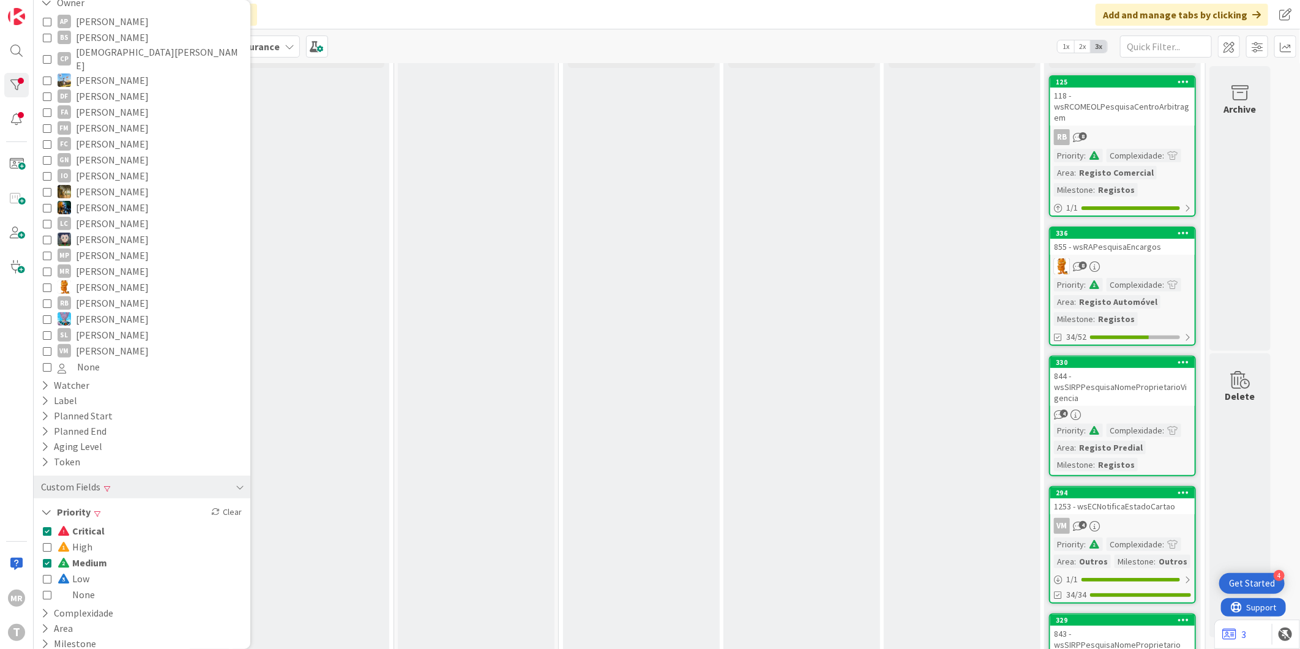
click at [105, 523] on div "Critical High Medium Low None" at bounding box center [142, 563] width 198 height 80
click at [65, 526] on span at bounding box center [65, 531] width 15 height 10
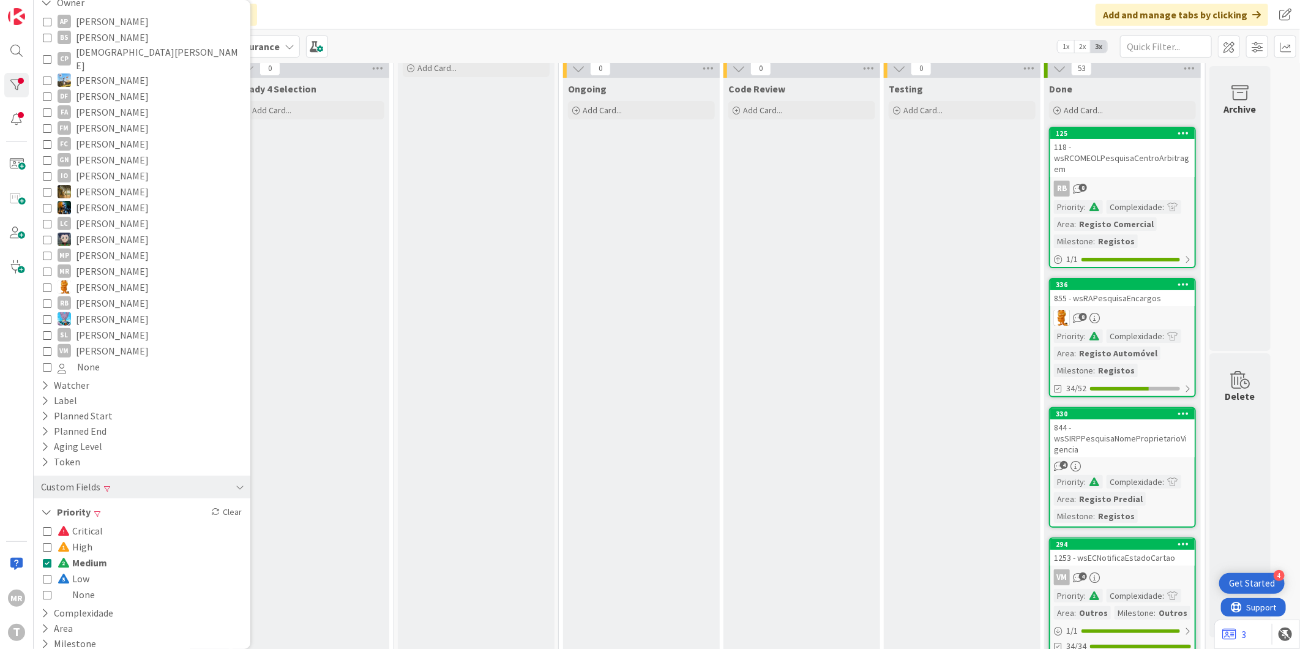
scroll to position [0, 0]
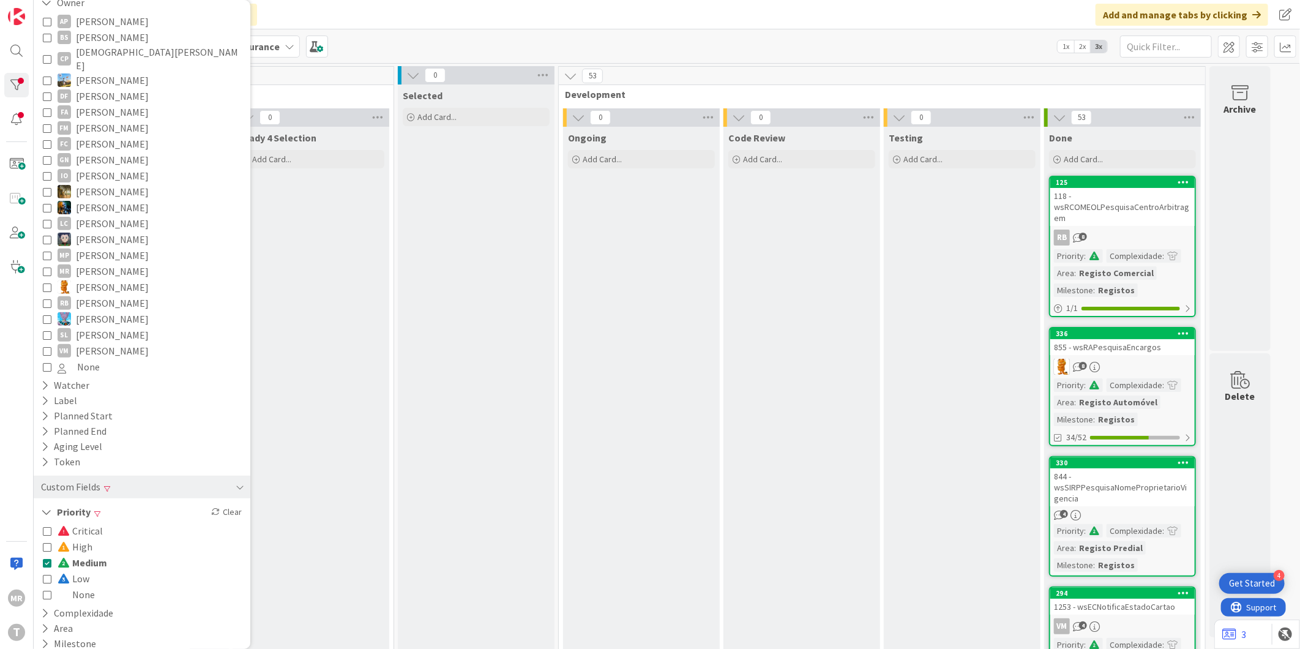
click at [100, 554] on span "Medium" at bounding box center [83, 562] width 50 height 16
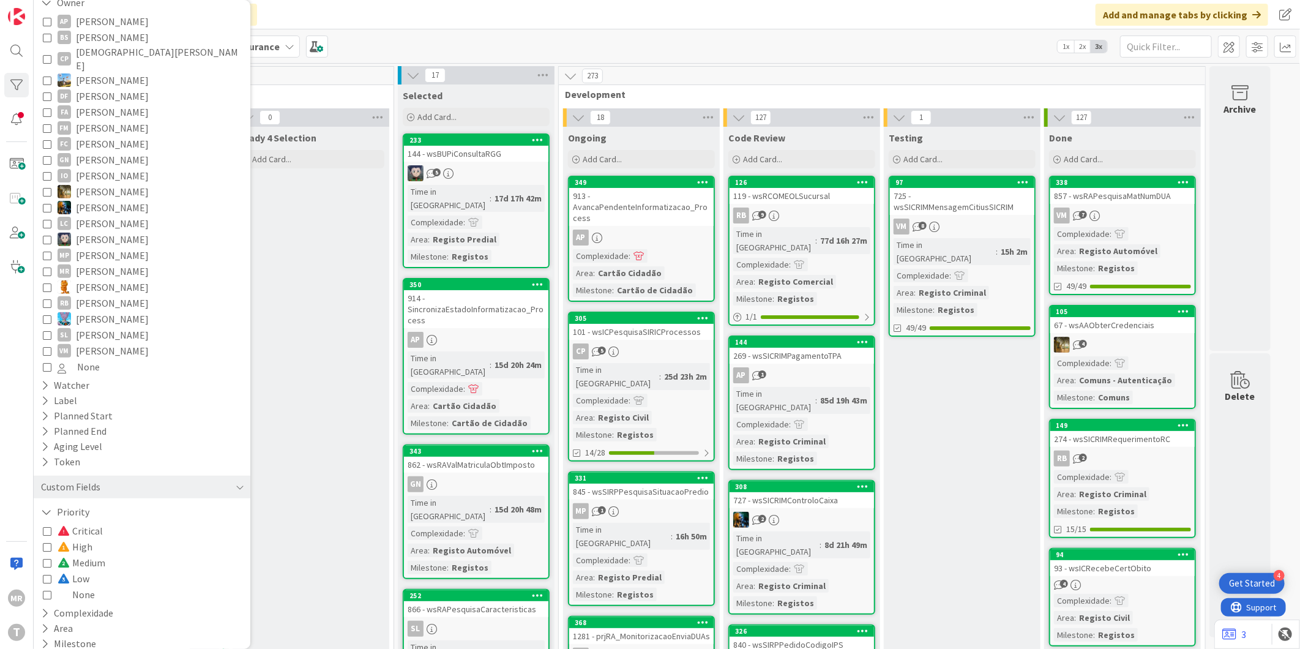
click at [121, 53] on span "[DEMOGRAPHIC_DATA][PERSON_NAME]" at bounding box center [158, 58] width 165 height 27
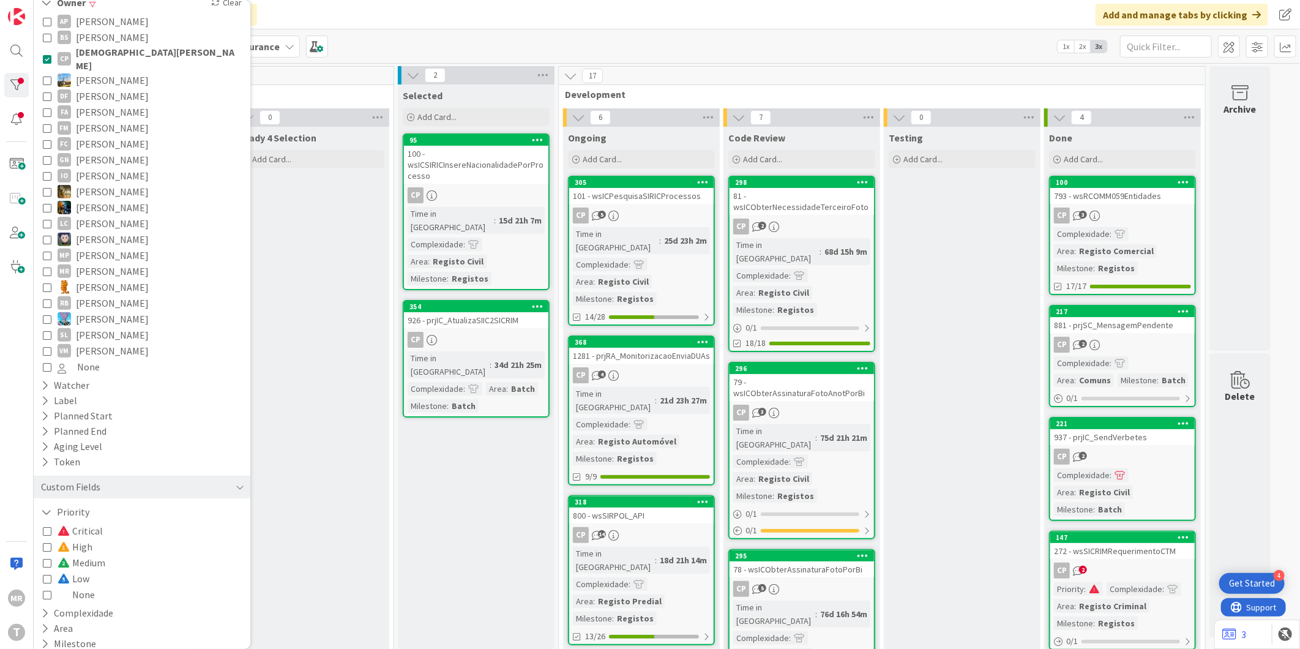
scroll to position [136, 0]
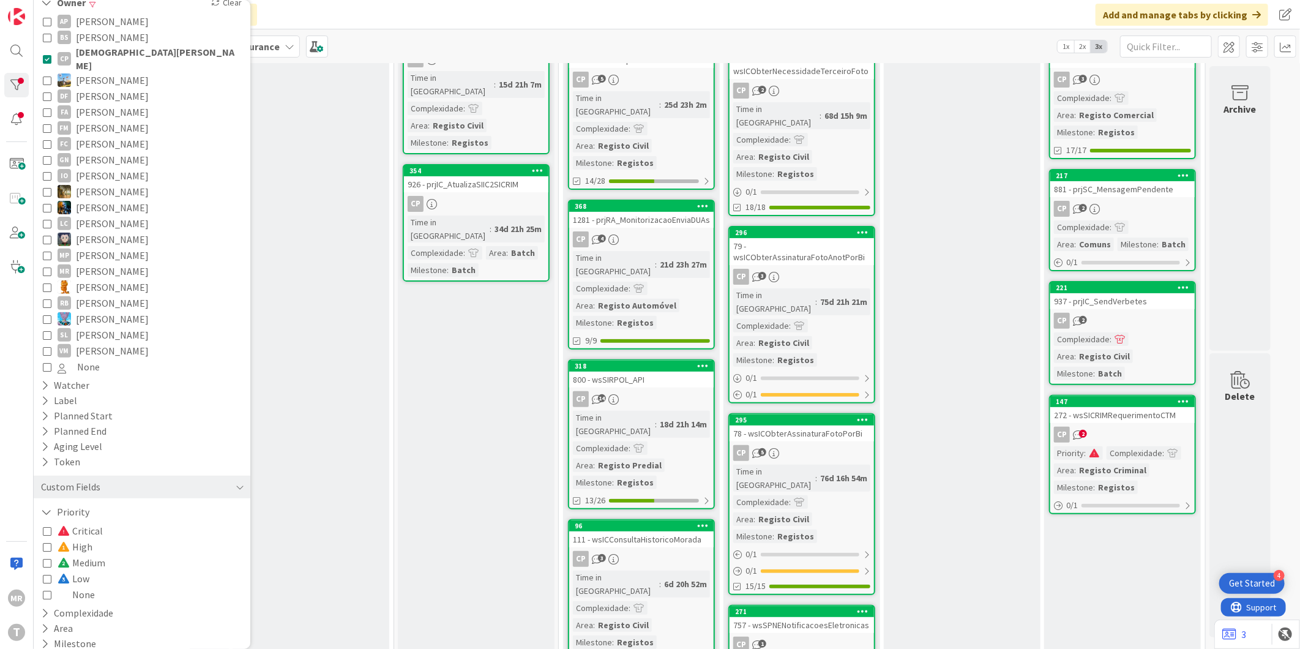
click at [76, 51] on span "[DEMOGRAPHIC_DATA][PERSON_NAME]" at bounding box center [158, 58] width 165 height 27
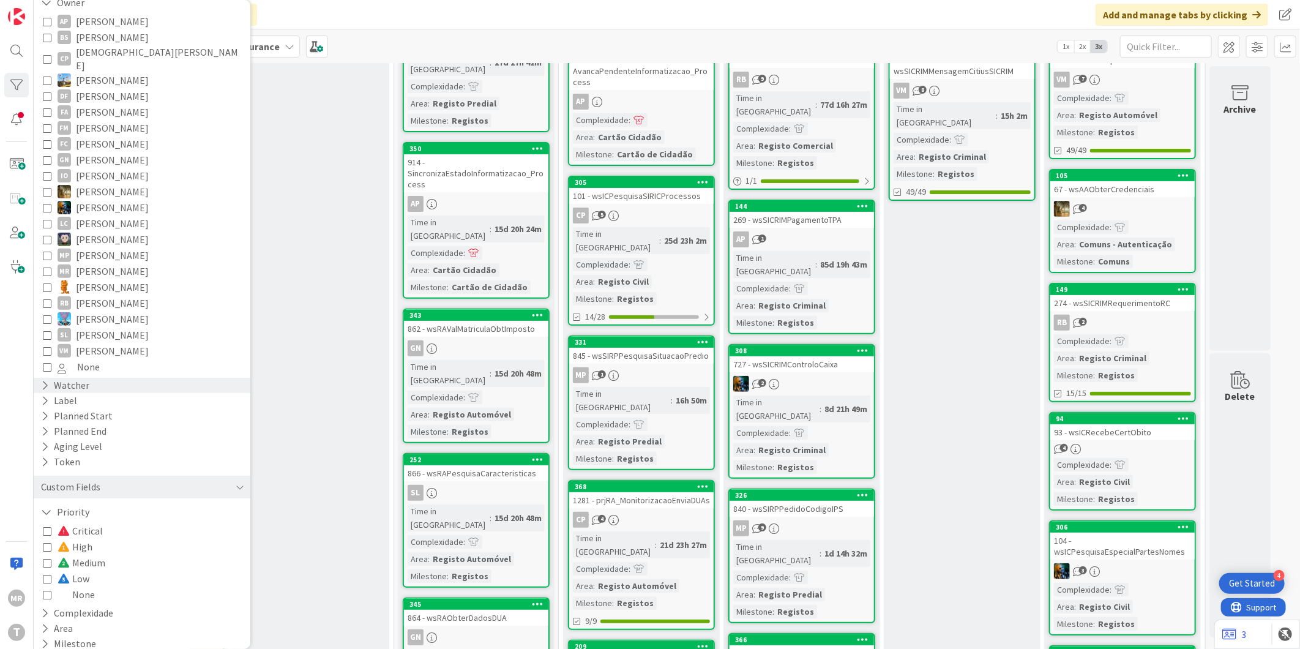
click at [80, 378] on div "Watcher" at bounding box center [65, 385] width 51 height 15
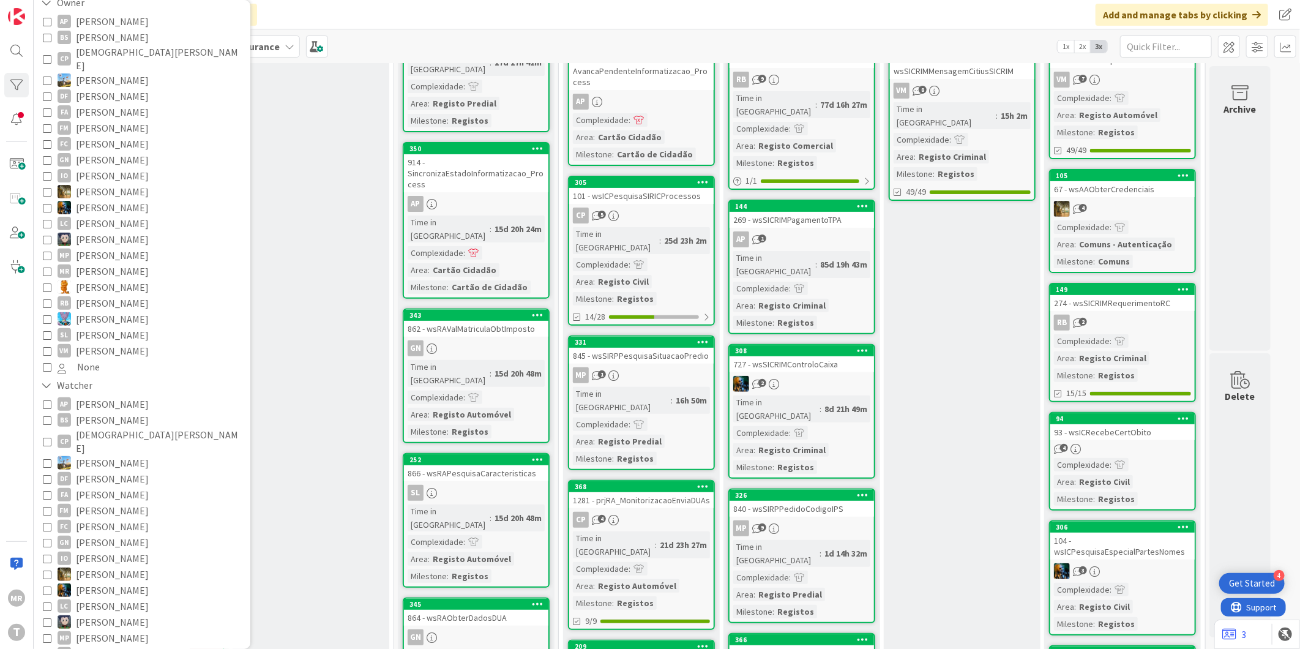
click at [104, 502] on span "[PERSON_NAME]" at bounding box center [112, 510] width 73 height 16
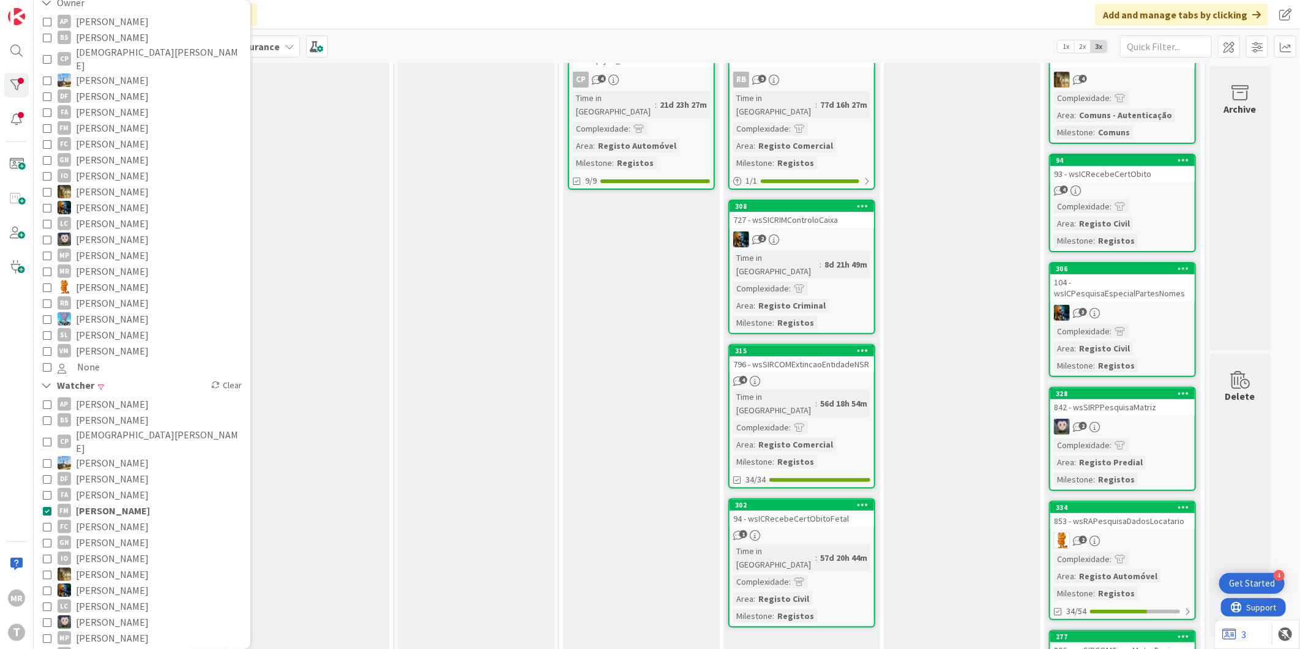
scroll to position [0, 0]
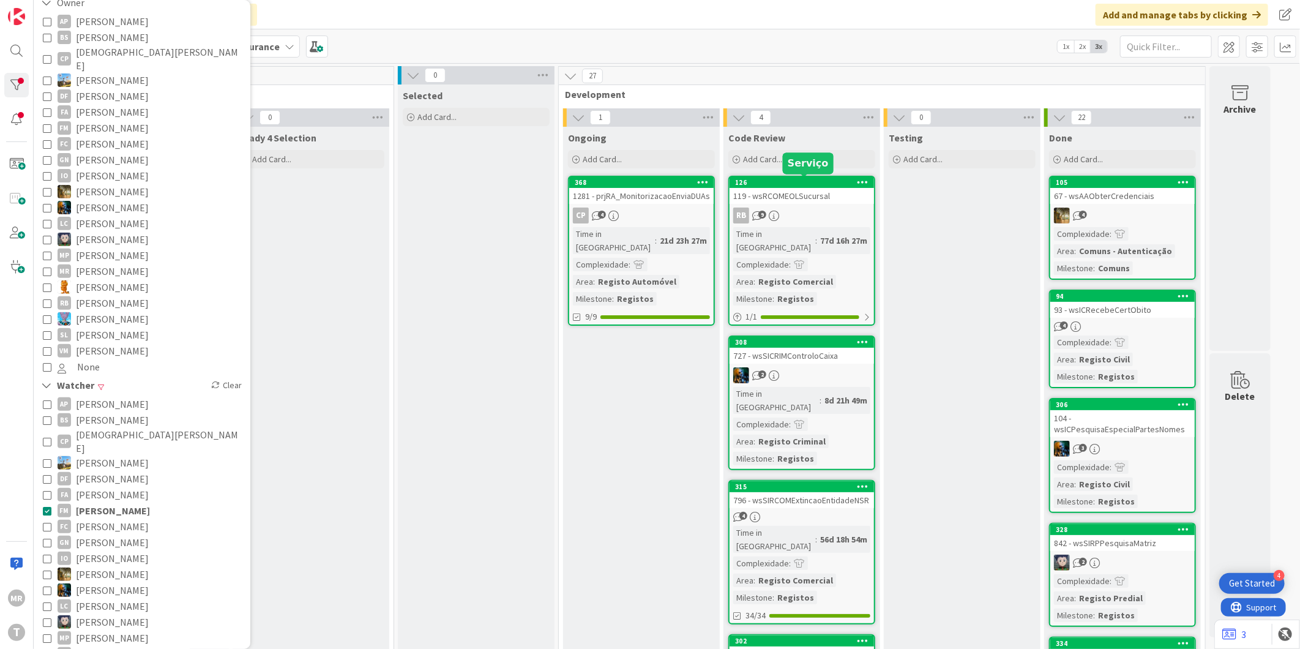
click at [806, 184] on div "126" at bounding box center [804, 182] width 139 height 9
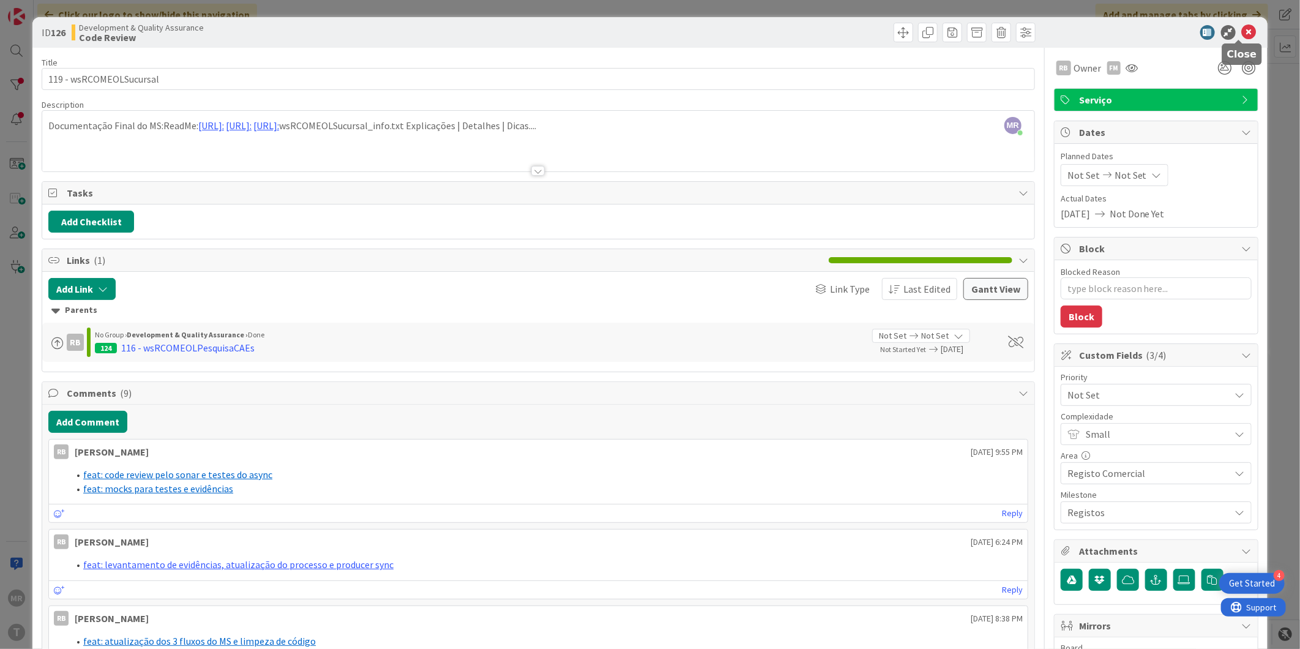
click at [1241, 29] on icon at bounding box center [1248, 32] width 15 height 15
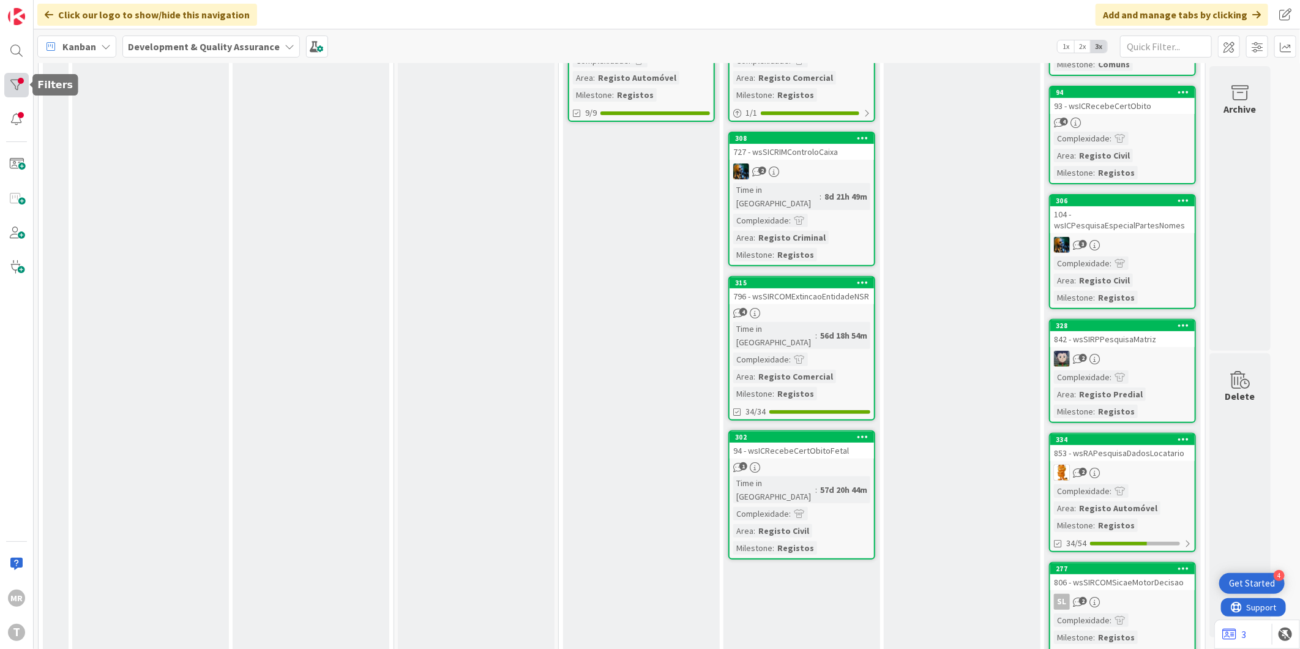
click at [17, 81] on div at bounding box center [16, 85] width 24 height 24
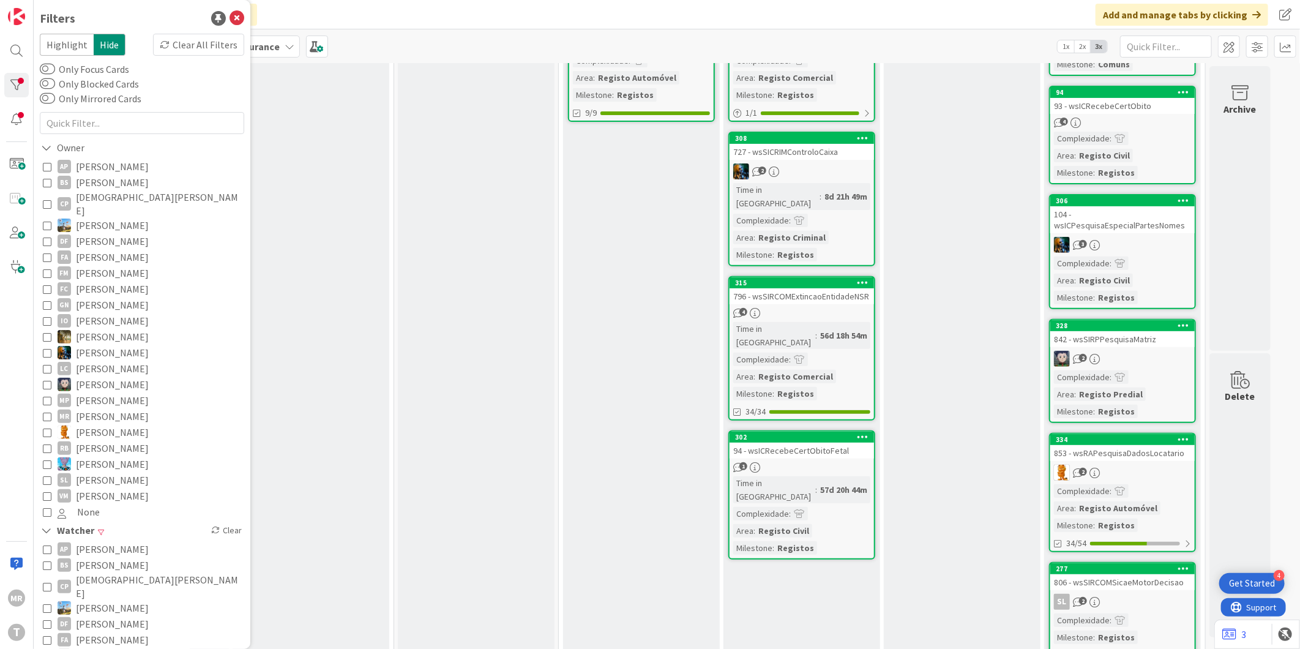
click at [105, 329] on span "[PERSON_NAME]" at bounding box center [112, 337] width 73 height 16
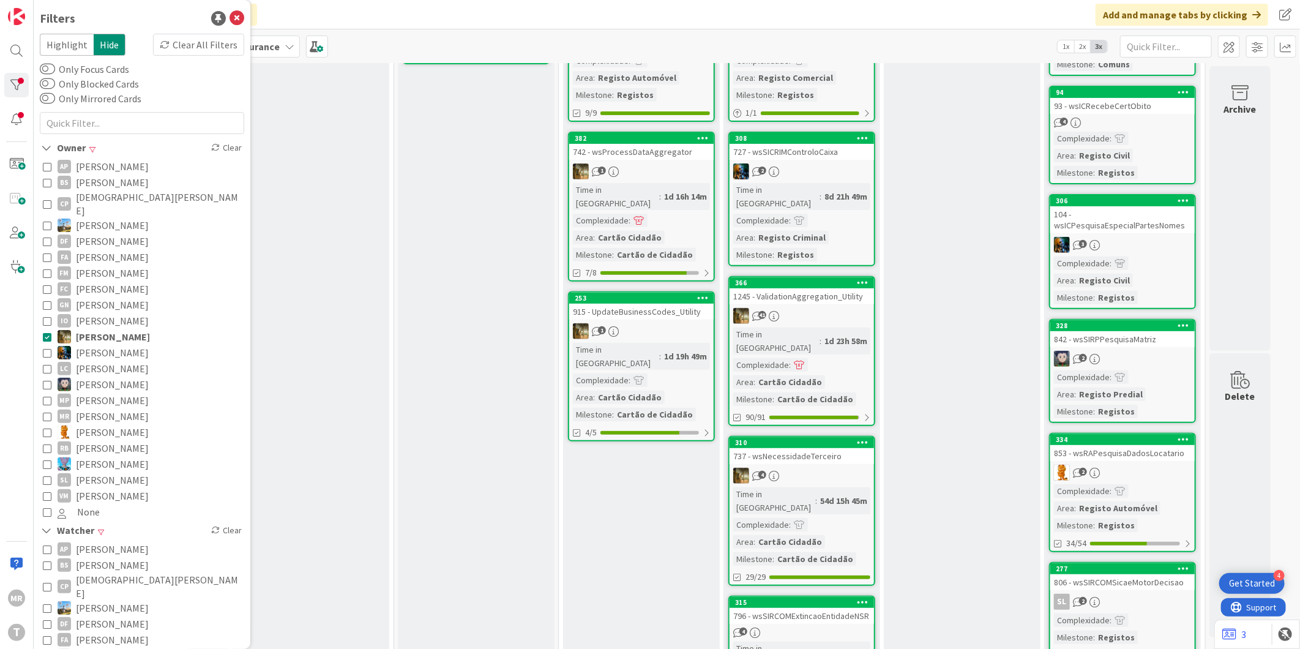
drag, startPoint x: 121, startPoint y: 627, endPoint x: 132, endPoint y: 630, distance: 11.6
click at [121, 647] on span "[PERSON_NAME]" at bounding box center [113, 655] width 74 height 16
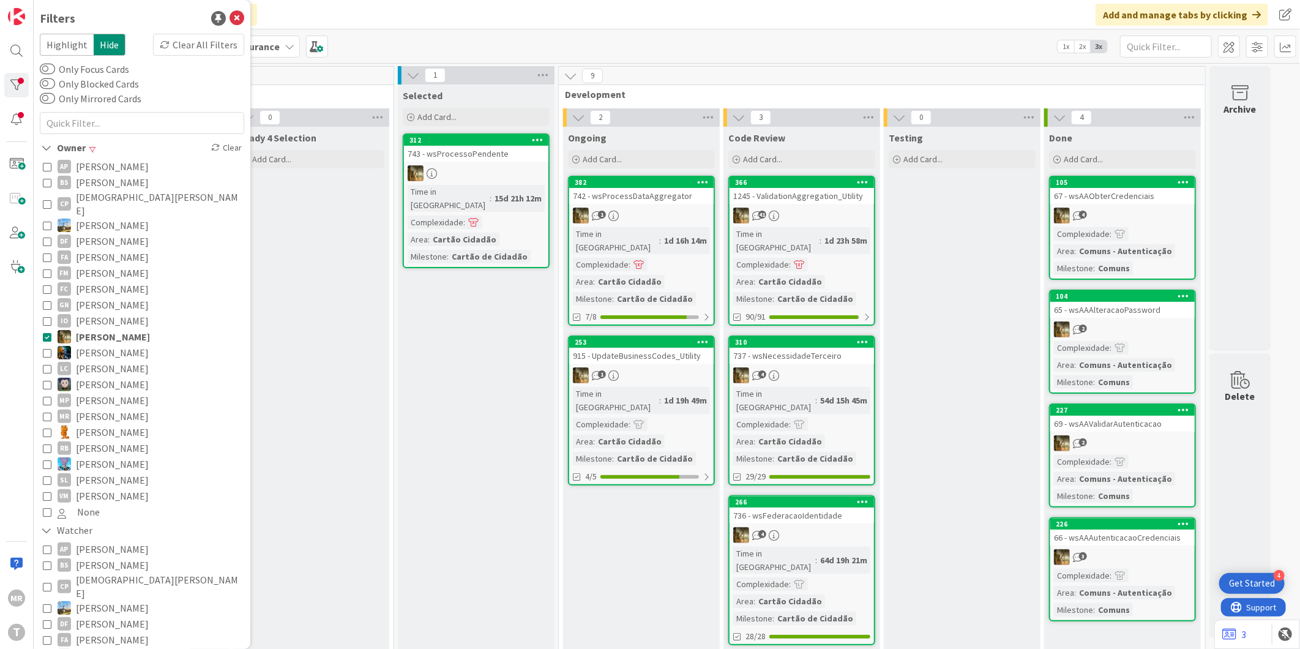
click at [124, 344] on span "[PERSON_NAME]" at bounding box center [112, 352] width 73 height 16
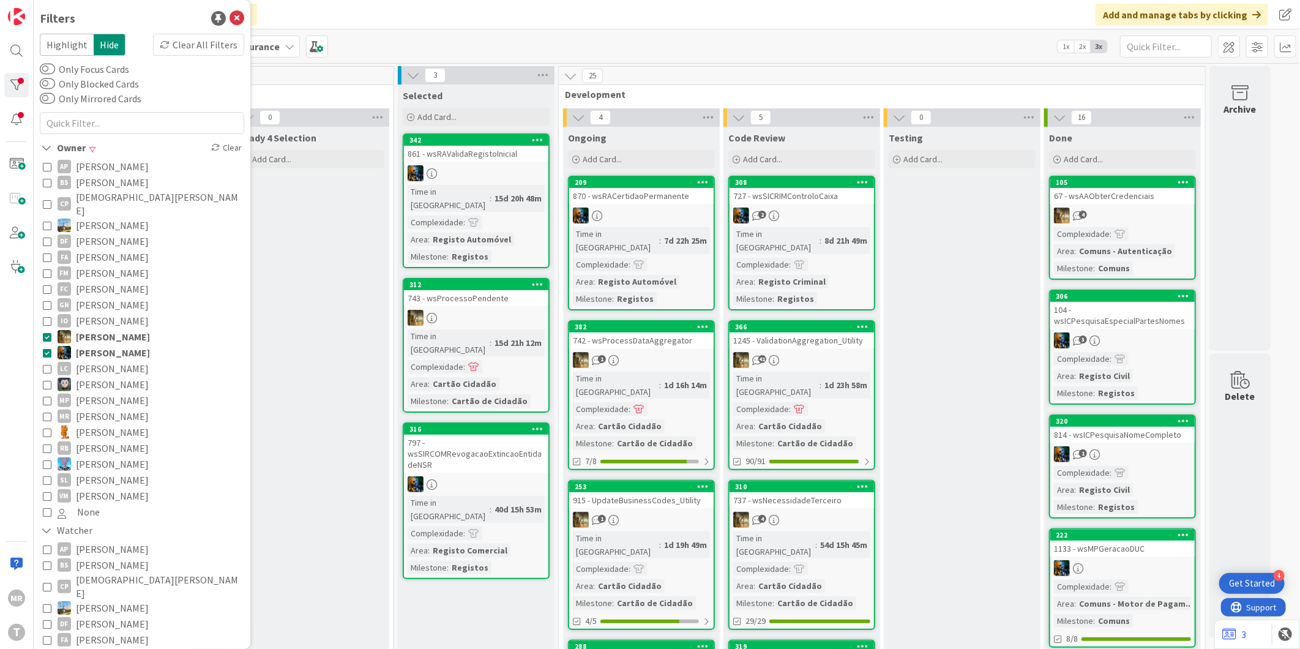
click at [124, 329] on span "[PERSON_NAME]" at bounding box center [113, 337] width 74 height 16
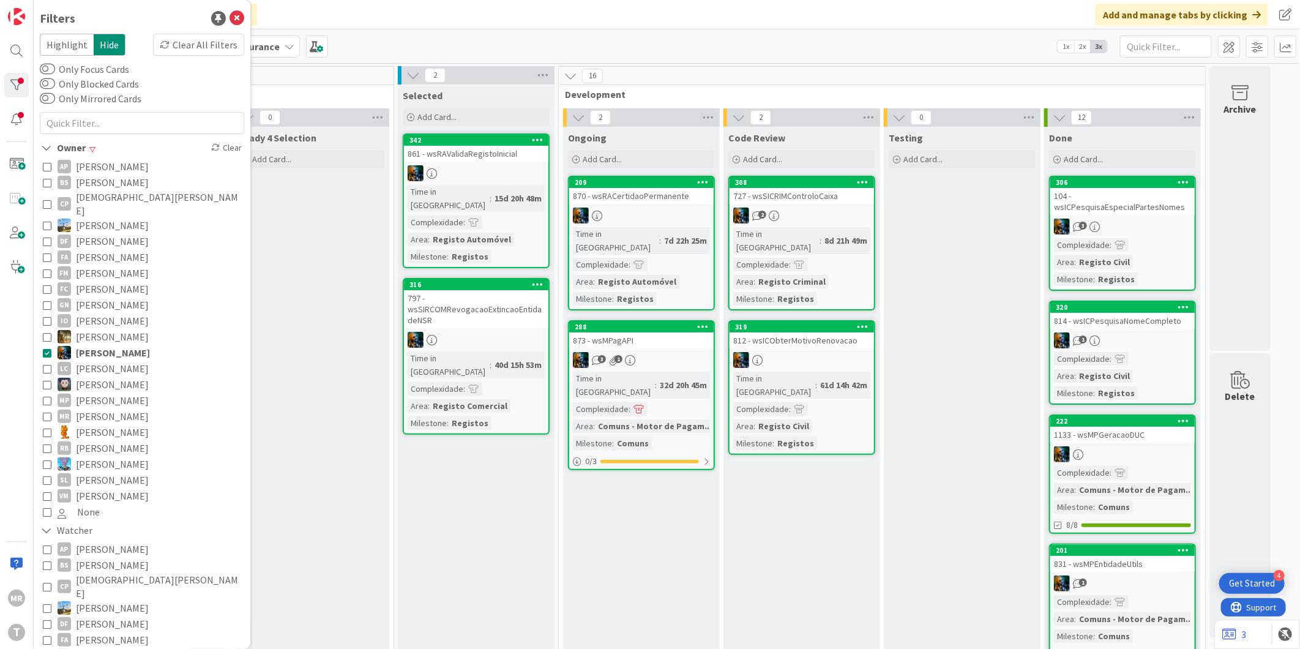
drag, startPoint x: 112, startPoint y: 341, endPoint x: 324, endPoint y: 491, distance: 260.3
click at [112, 344] on span "[PERSON_NAME]" at bounding box center [113, 352] width 74 height 16
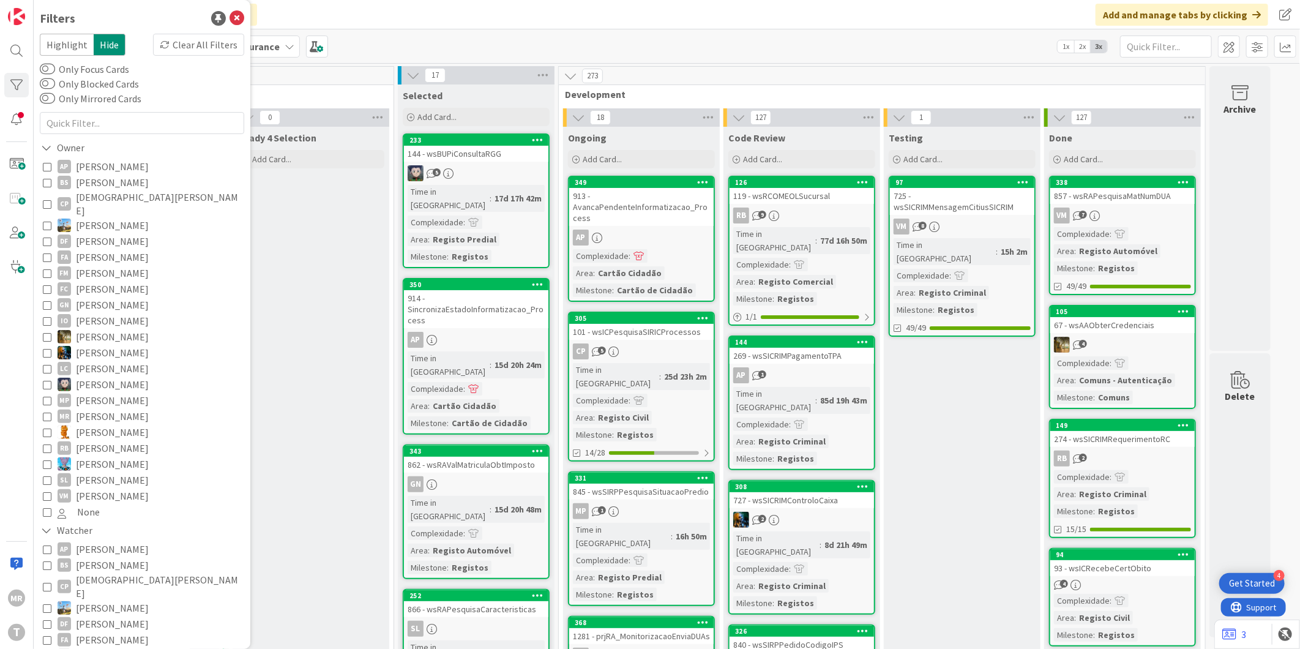
click at [113, 376] on span "[PERSON_NAME]" at bounding box center [112, 384] width 73 height 16
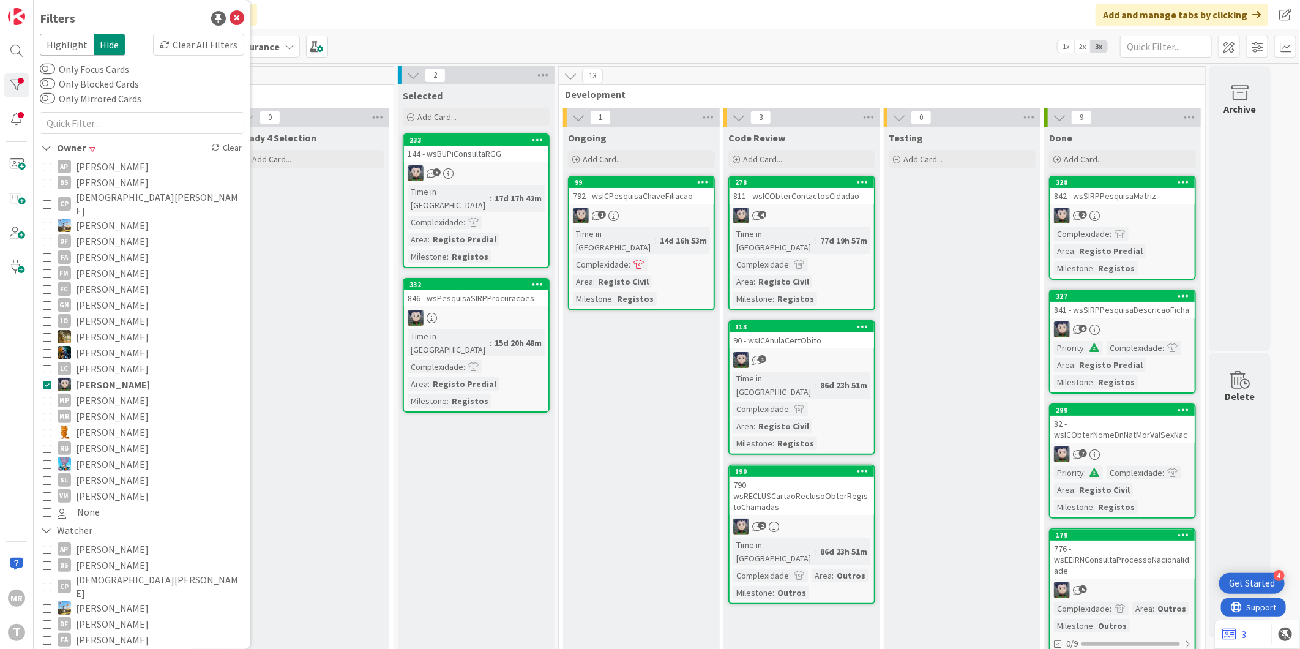
click at [106, 376] on span "[PERSON_NAME]" at bounding box center [113, 384] width 74 height 16
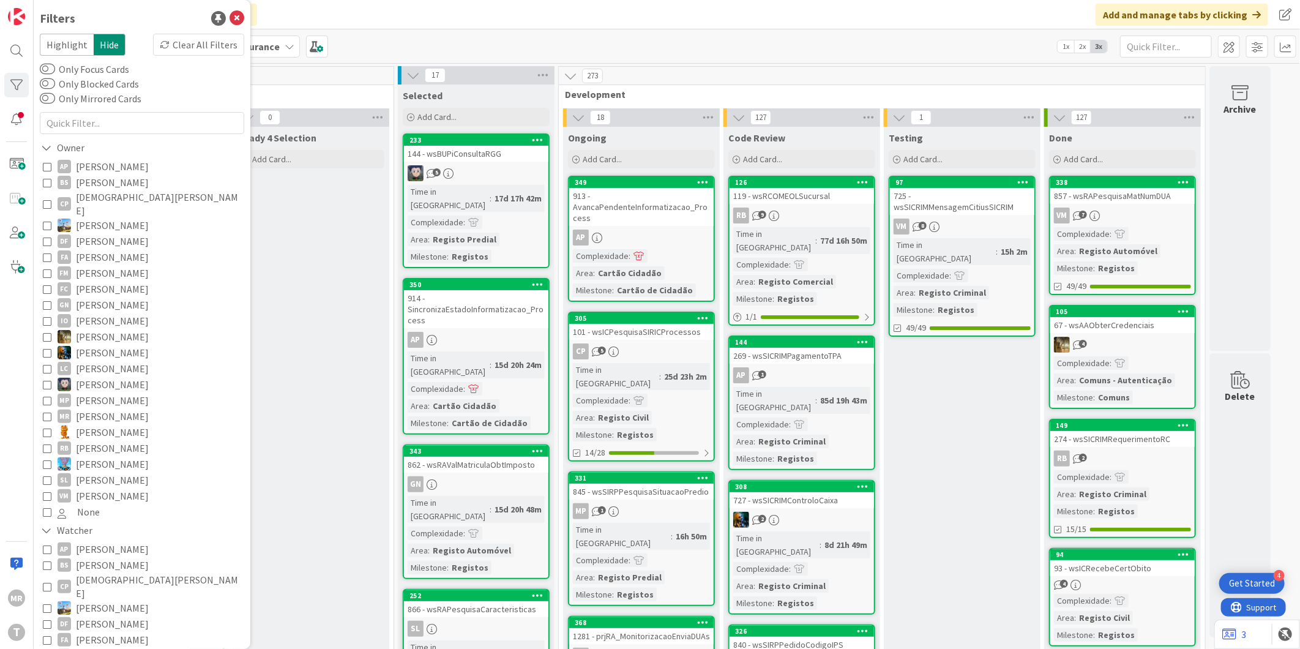
click at [110, 392] on span "[PERSON_NAME]" at bounding box center [112, 400] width 73 height 16
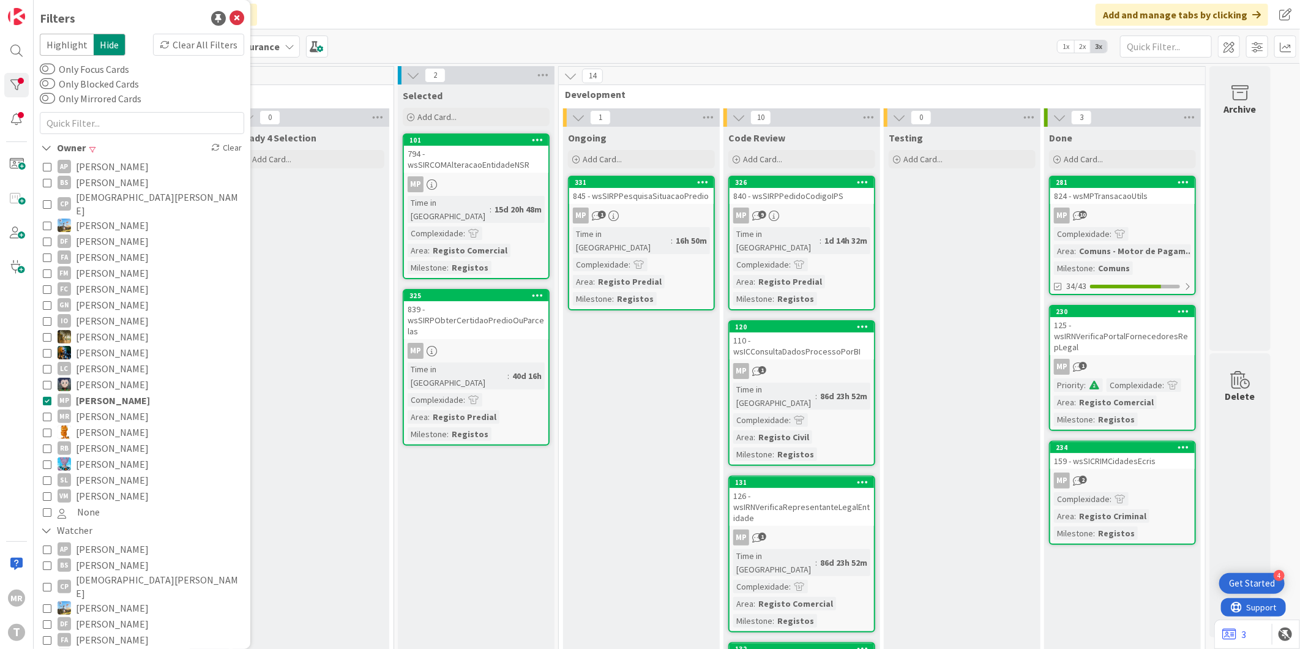
click at [115, 376] on span "[PERSON_NAME]" at bounding box center [112, 384] width 73 height 16
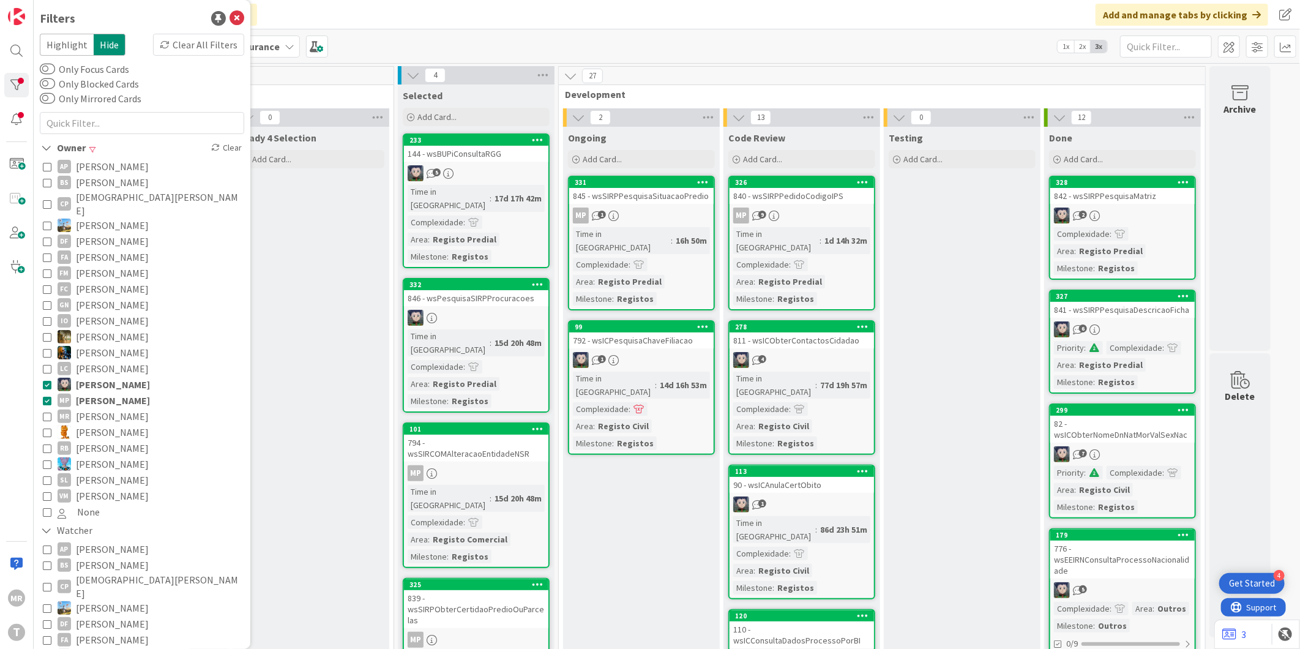
click at [115, 376] on span "[PERSON_NAME]" at bounding box center [113, 384] width 74 height 16
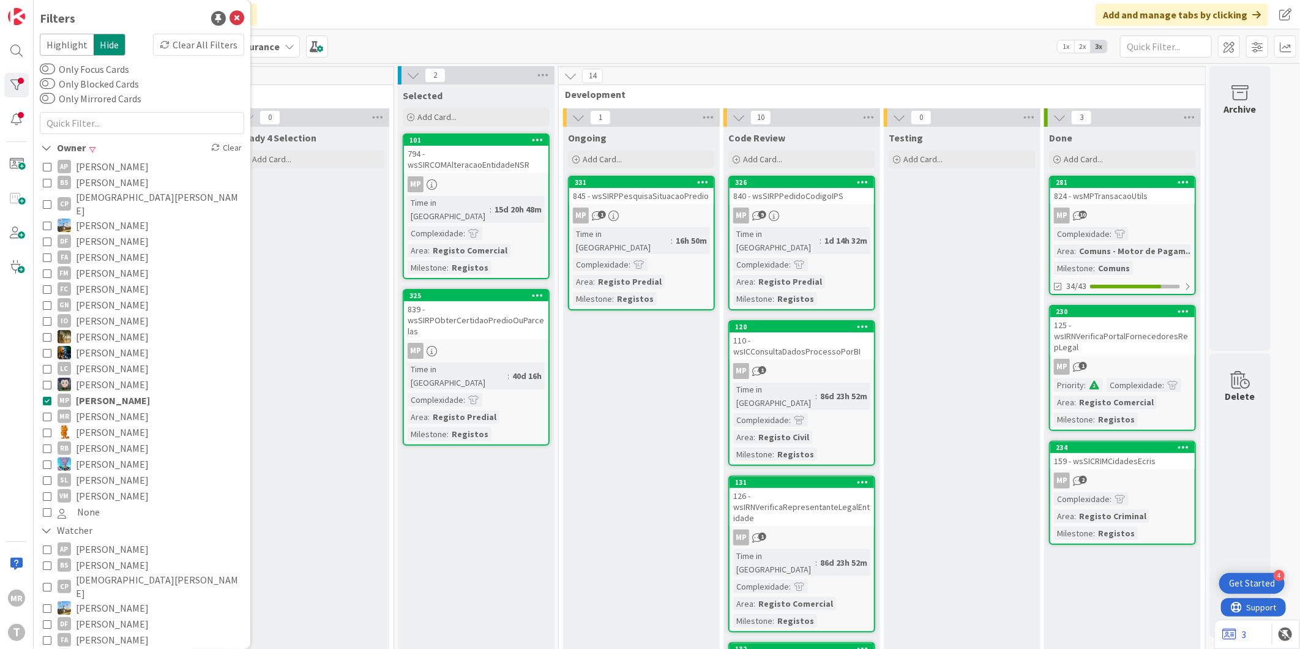
click at [110, 392] on span "[PERSON_NAME]" at bounding box center [113, 400] width 74 height 16
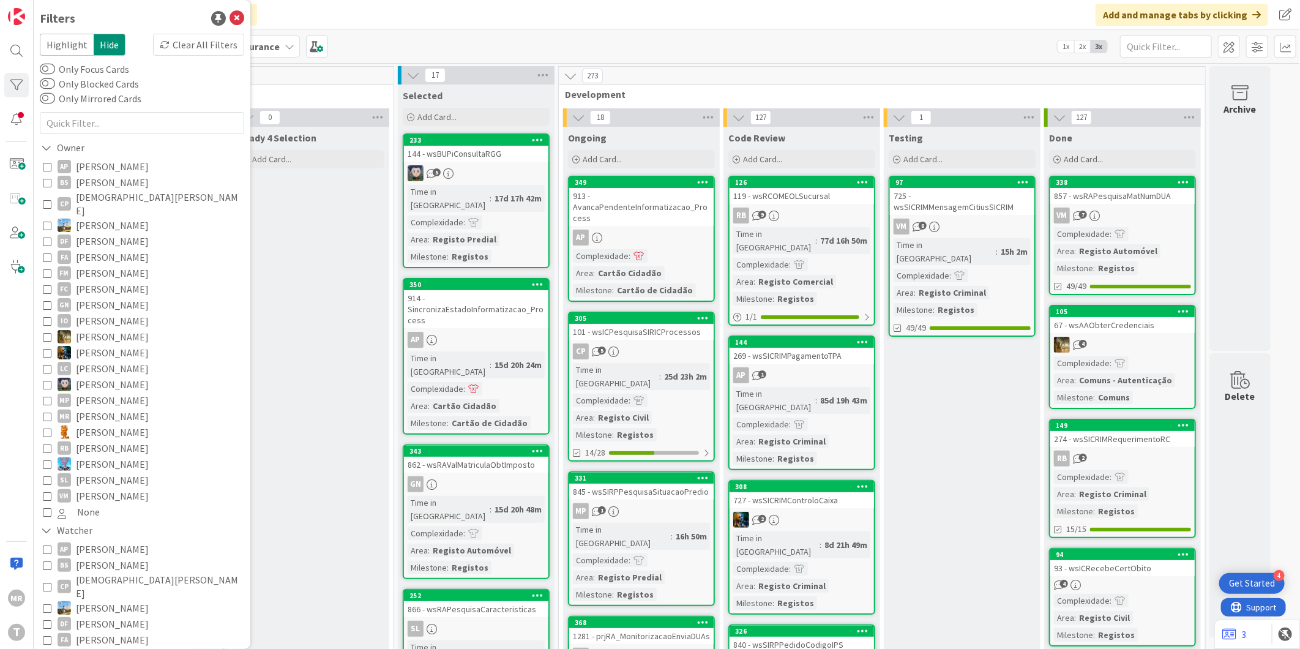
click at [110, 392] on span "[PERSON_NAME]" at bounding box center [112, 400] width 73 height 16
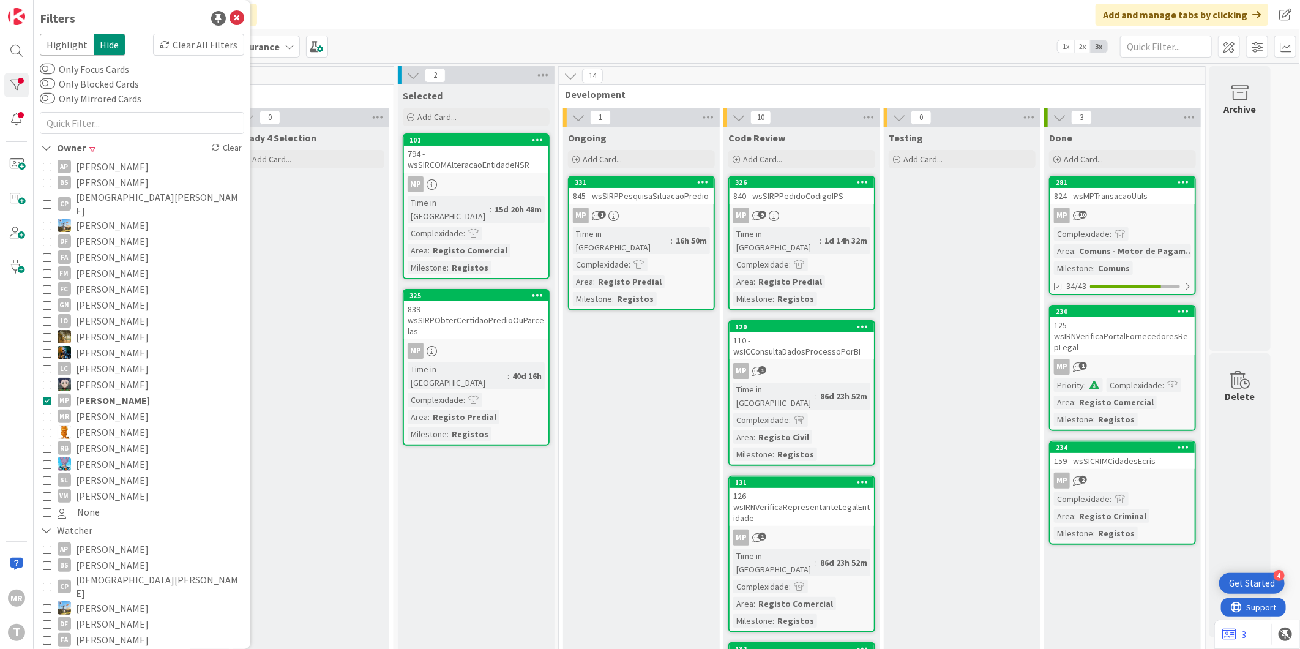
drag, startPoint x: 76, startPoint y: 390, endPoint x: 93, endPoint y: 439, distance: 51.7
click at [76, 392] on span "[PERSON_NAME]" at bounding box center [113, 400] width 74 height 16
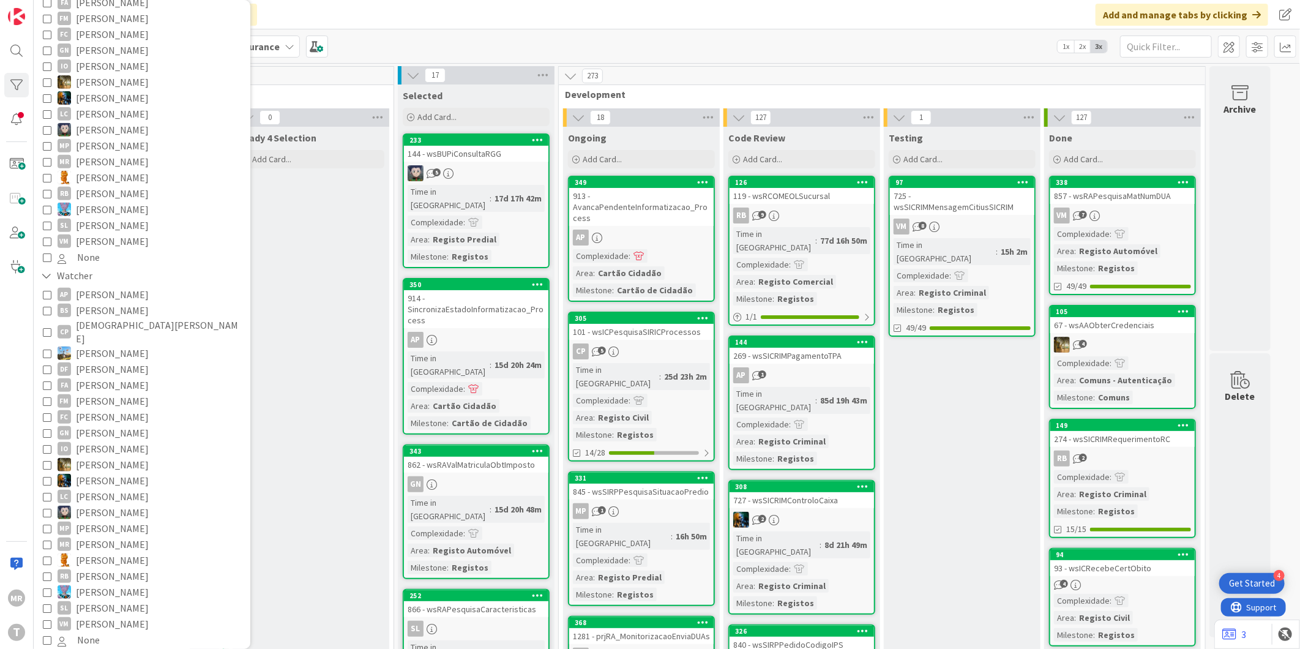
scroll to position [272, 0]
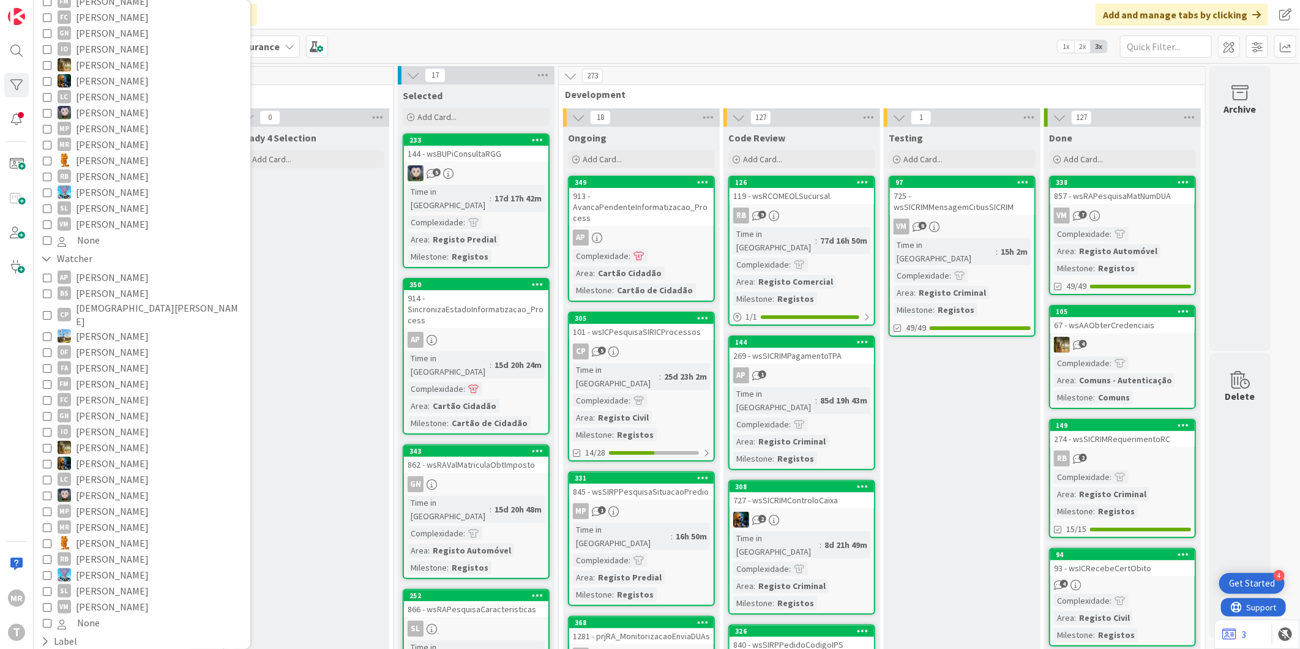
click at [84, 535] on span "[PERSON_NAME]" at bounding box center [112, 543] width 73 height 16
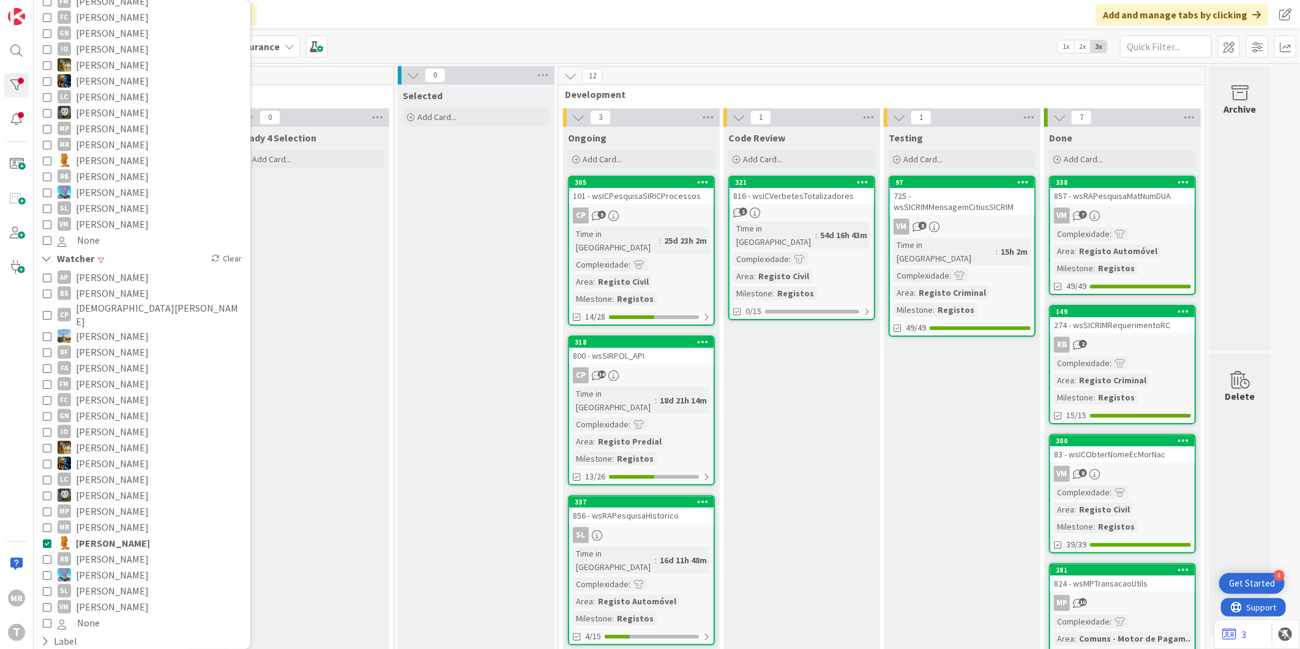
drag, startPoint x: 92, startPoint y: 518, endPoint x: 130, endPoint y: 380, distance: 143.4
click at [92, 535] on span "[PERSON_NAME]" at bounding box center [113, 543] width 74 height 16
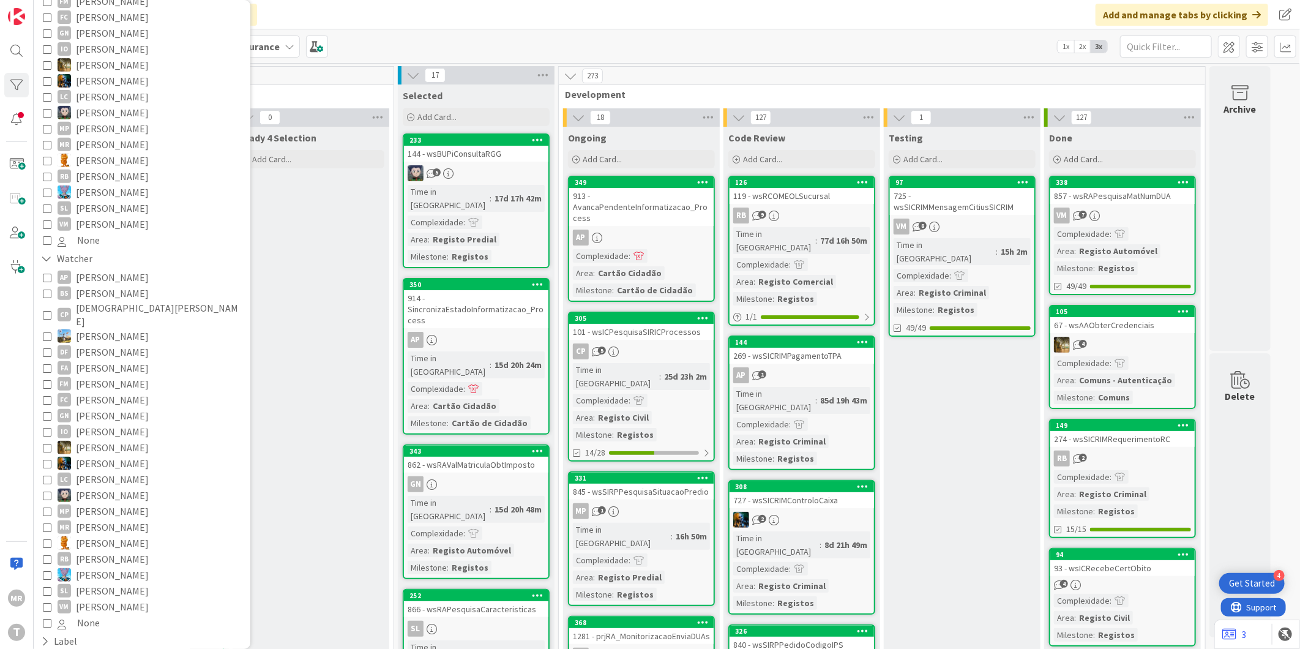
click at [109, 168] on span "[PERSON_NAME]" at bounding box center [112, 176] width 73 height 16
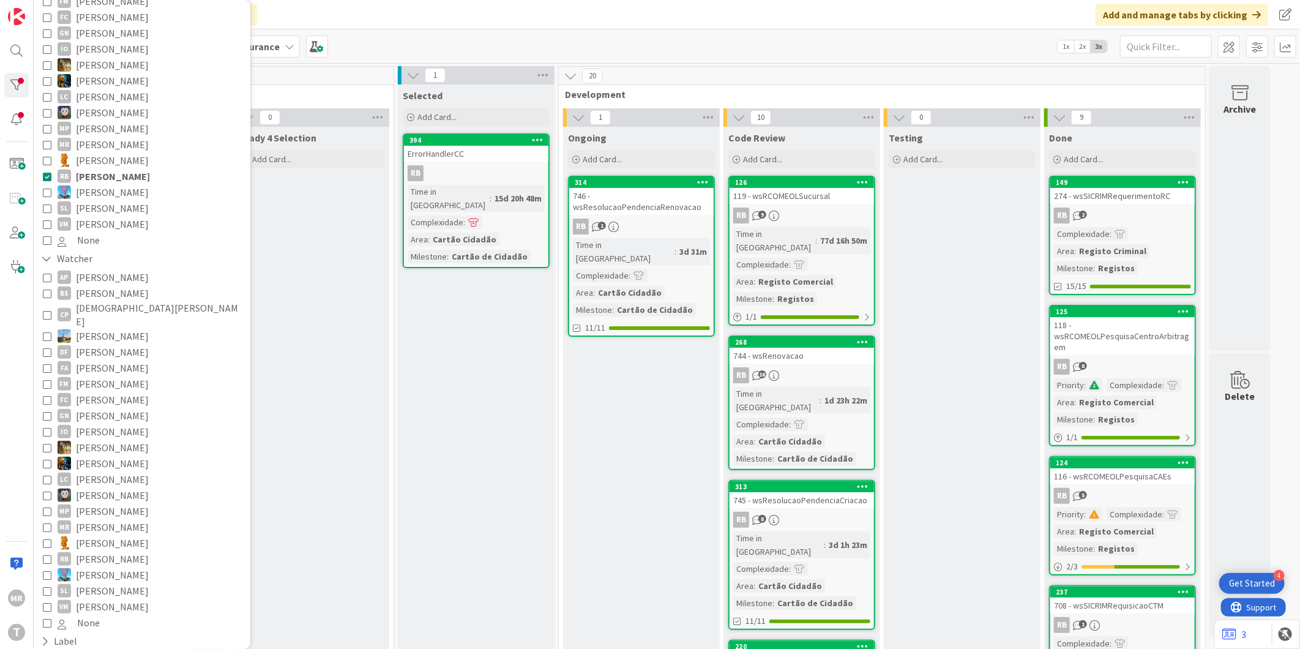
click at [113, 168] on span "[PERSON_NAME]" at bounding box center [113, 176] width 74 height 16
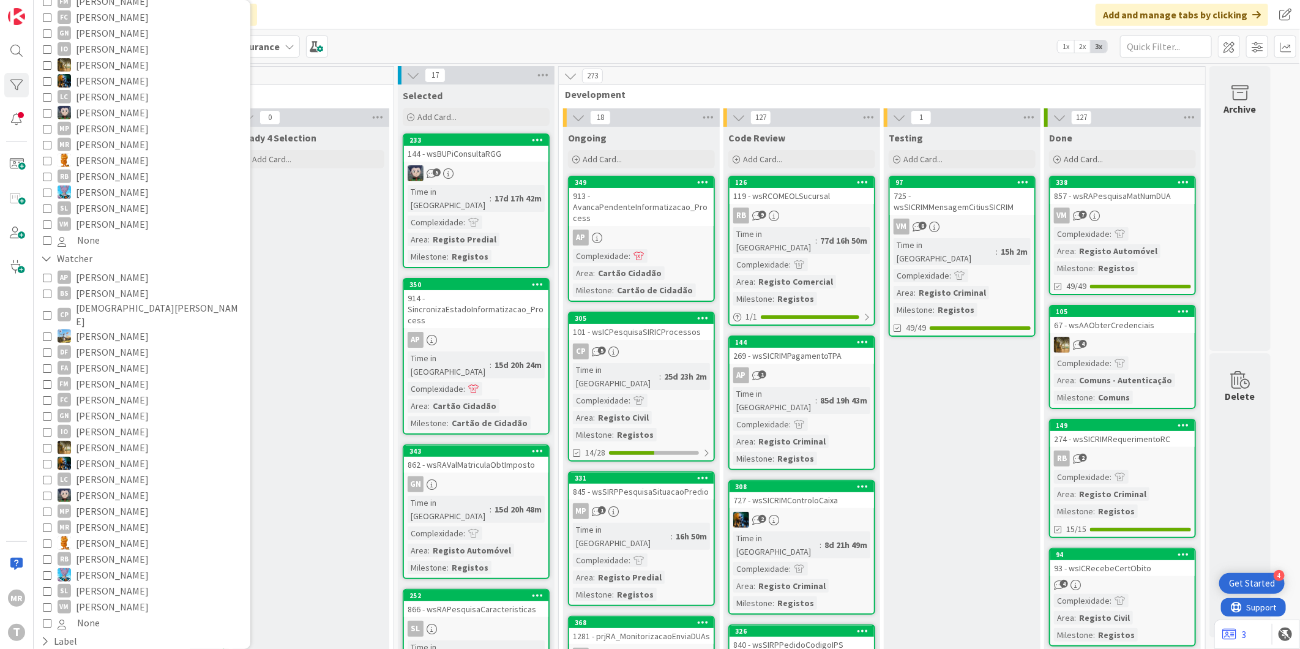
click at [116, 185] on span "[PERSON_NAME]" at bounding box center [112, 192] width 73 height 16
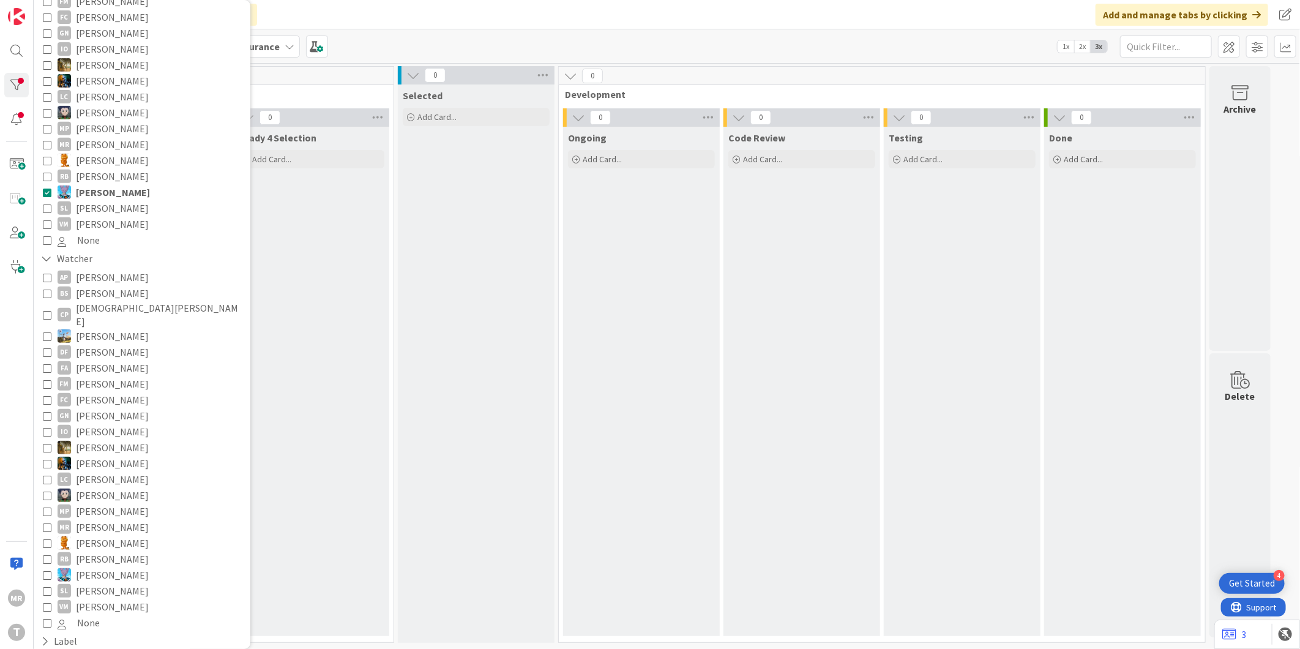
click at [116, 185] on span "[PERSON_NAME]" at bounding box center [113, 192] width 74 height 16
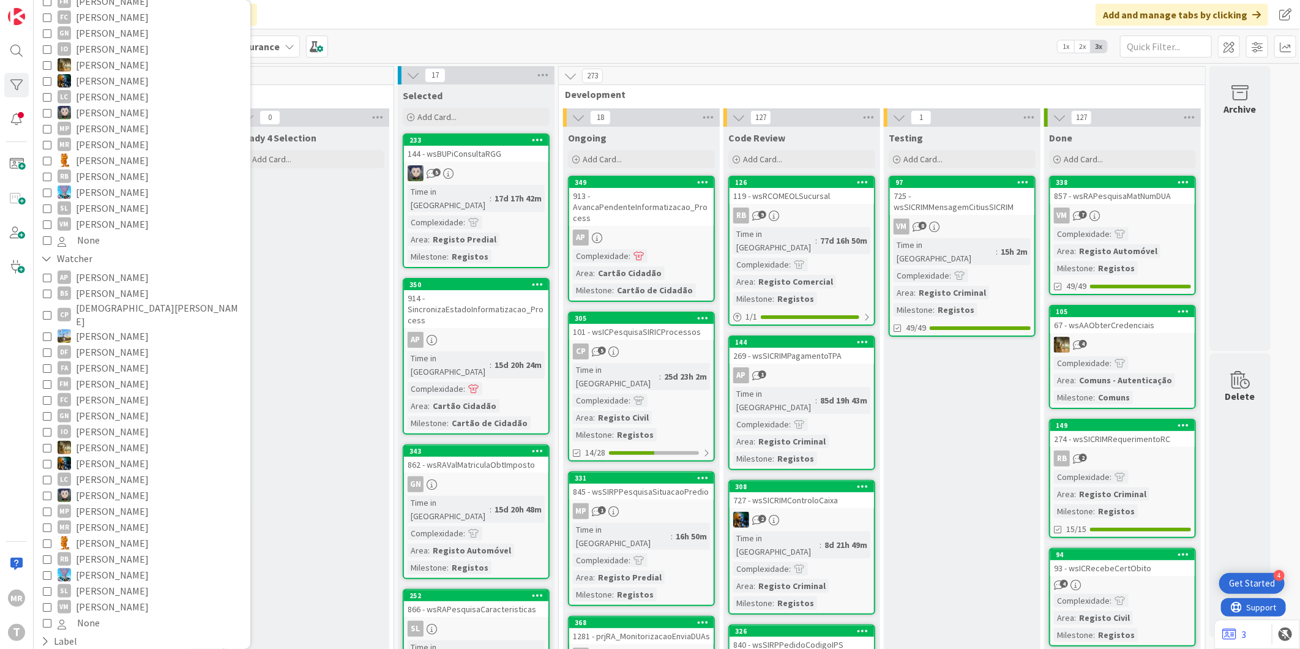
click at [106, 73] on span "[PERSON_NAME]" at bounding box center [112, 81] width 73 height 16
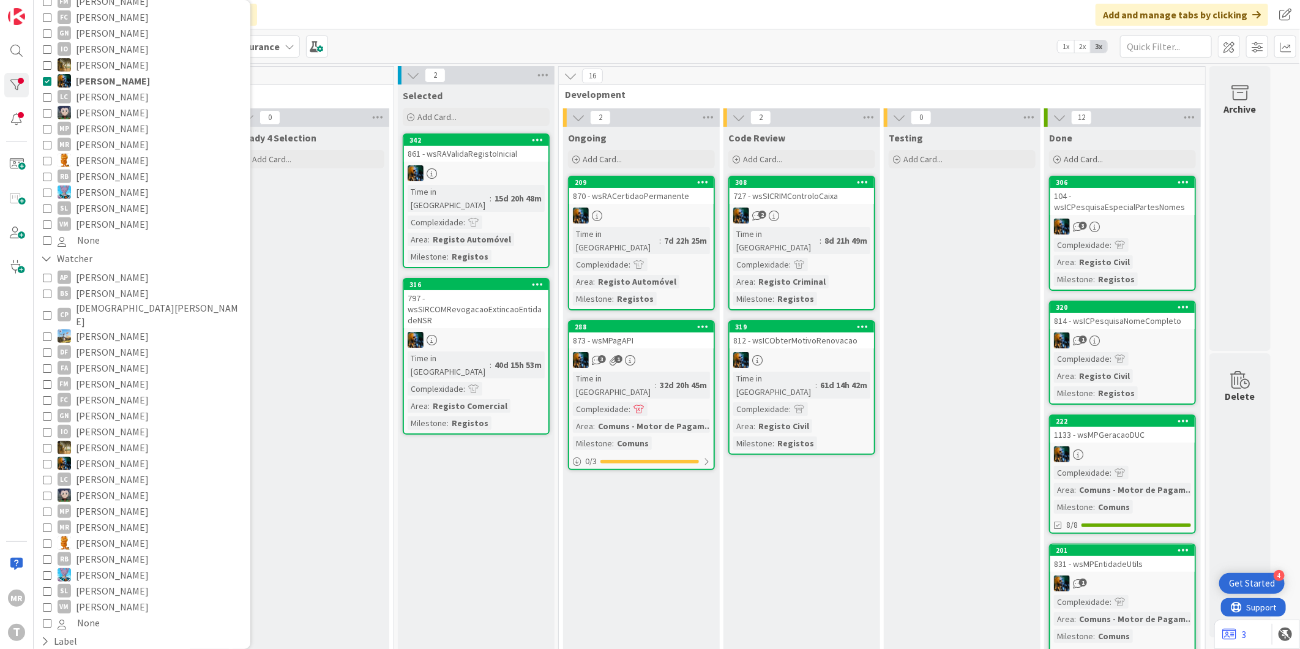
click at [133, 73] on span "[PERSON_NAME]" at bounding box center [113, 81] width 74 height 16
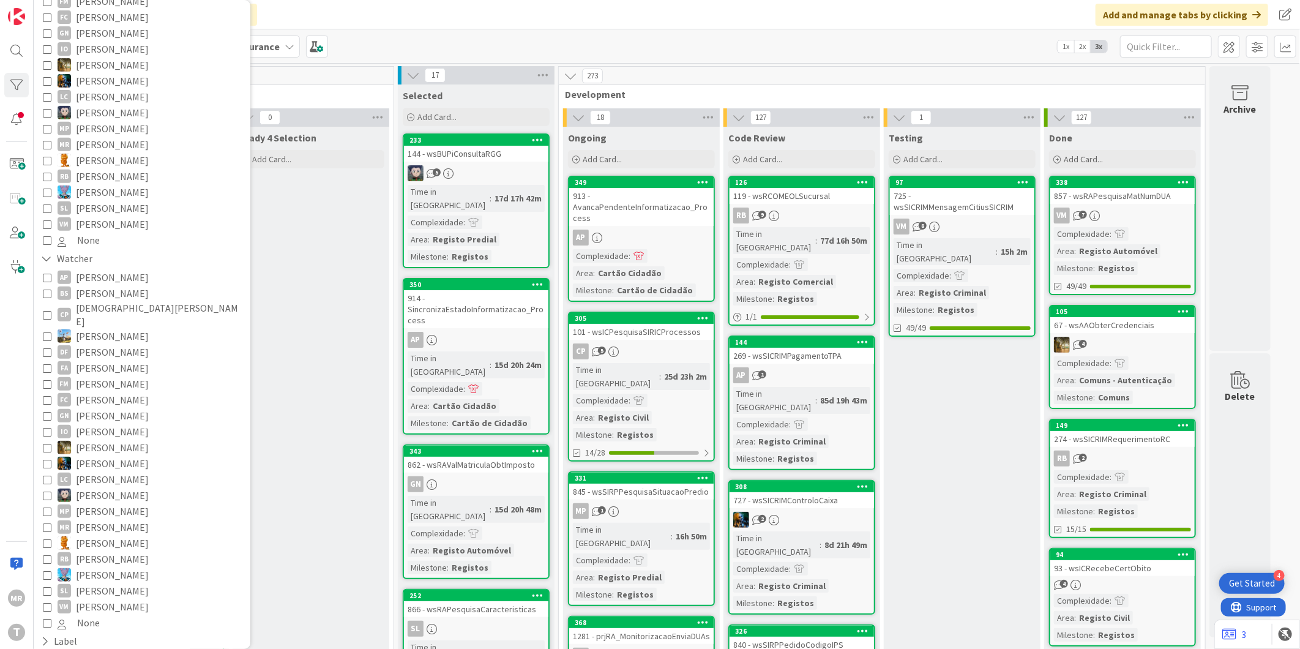
click at [90, 184] on span "[PERSON_NAME]" at bounding box center [112, 192] width 73 height 16
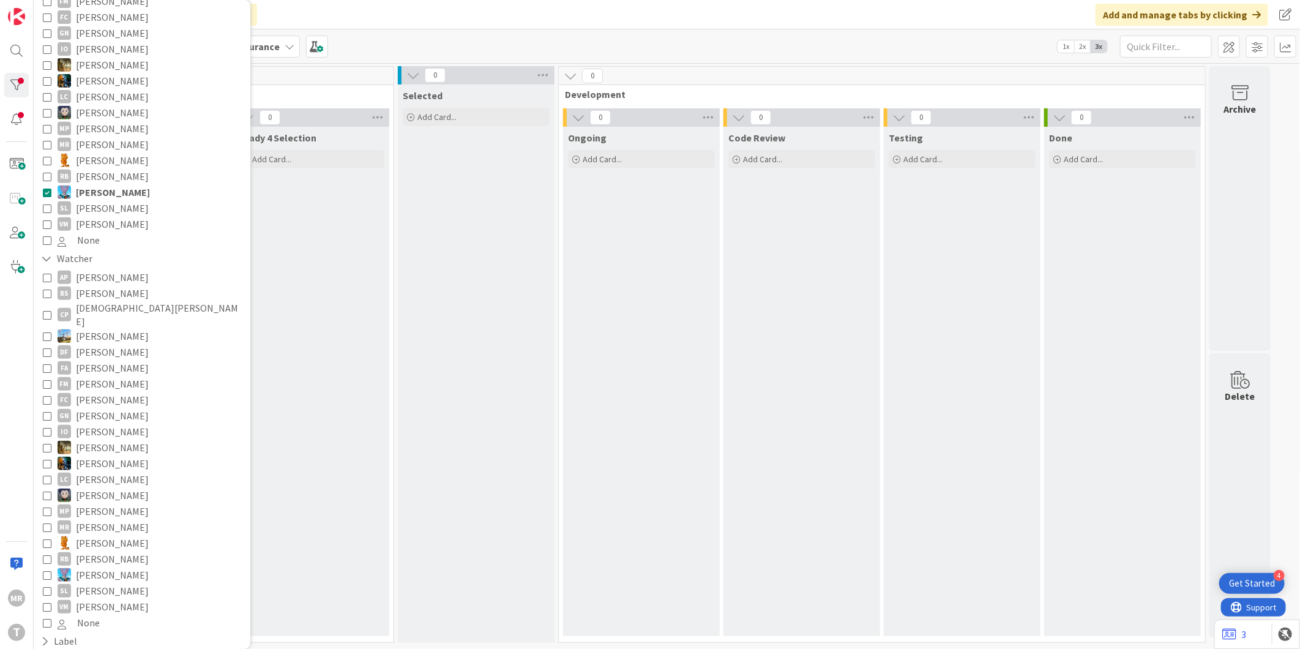
click at [90, 184] on span "[PERSON_NAME]" at bounding box center [113, 192] width 74 height 16
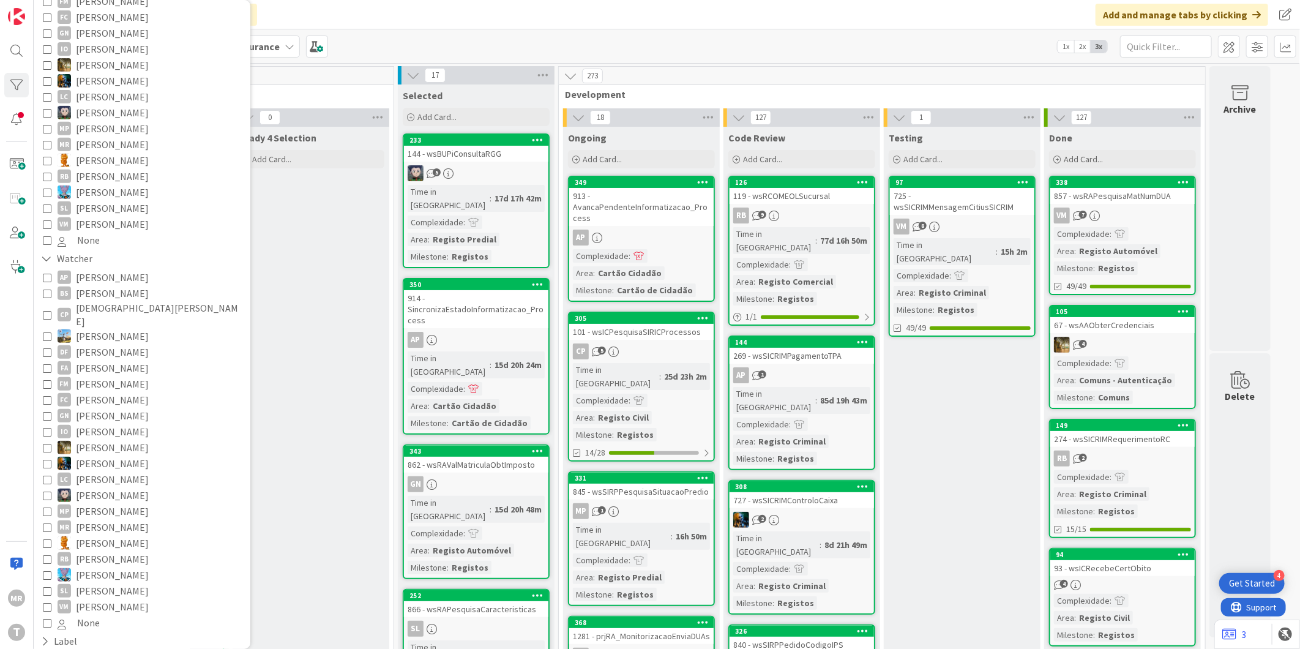
click at [116, 200] on span "[PERSON_NAME]" at bounding box center [112, 208] width 73 height 16
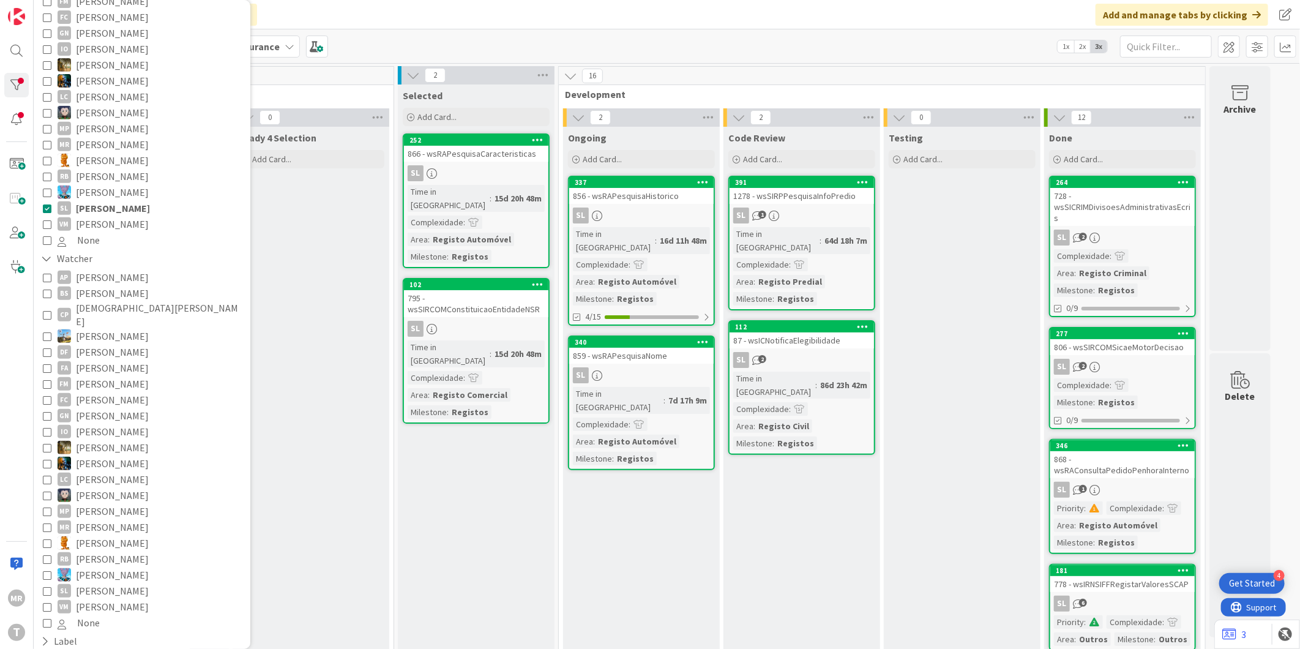
scroll to position [204, 0]
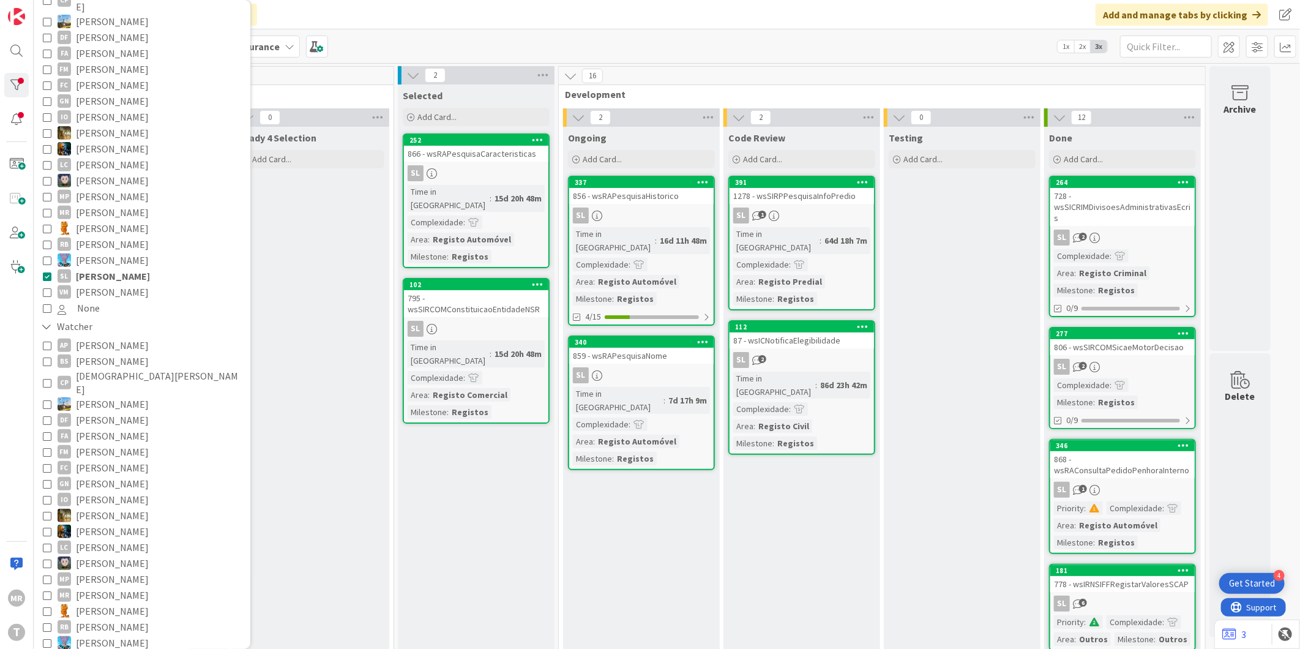
click at [131, 93] on span "[PERSON_NAME]" at bounding box center [112, 101] width 73 height 16
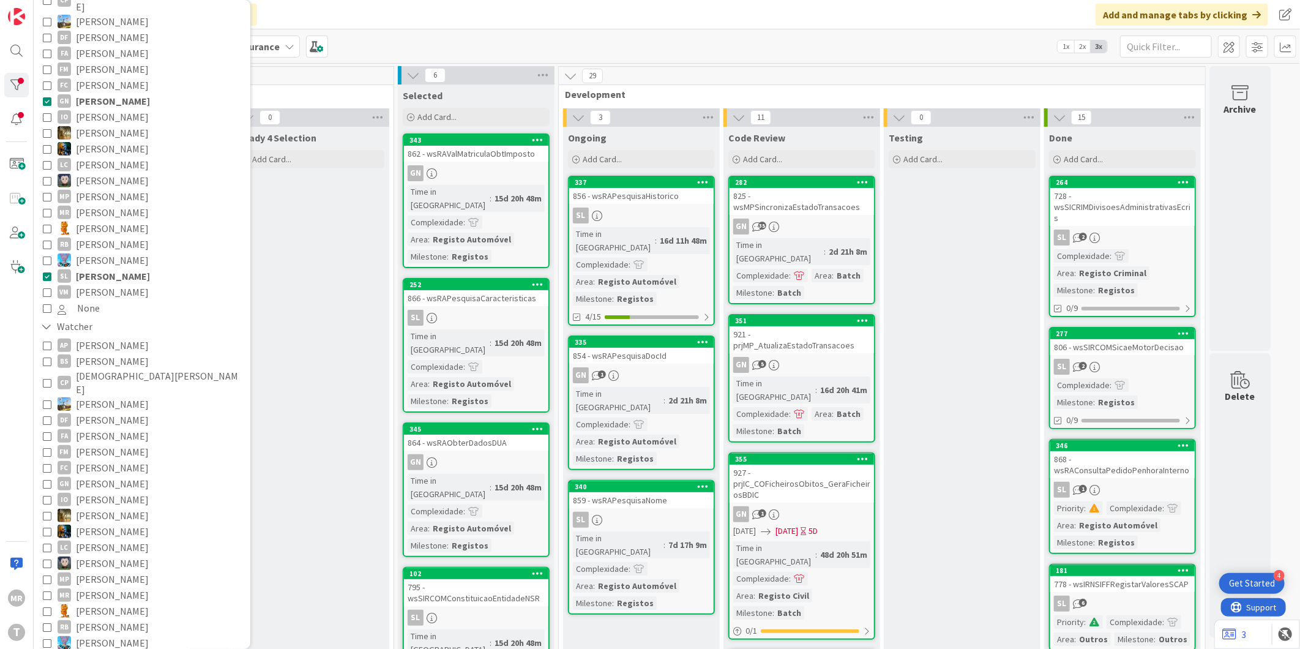
click at [117, 269] on span "[PERSON_NAME]" at bounding box center [113, 276] width 74 height 16
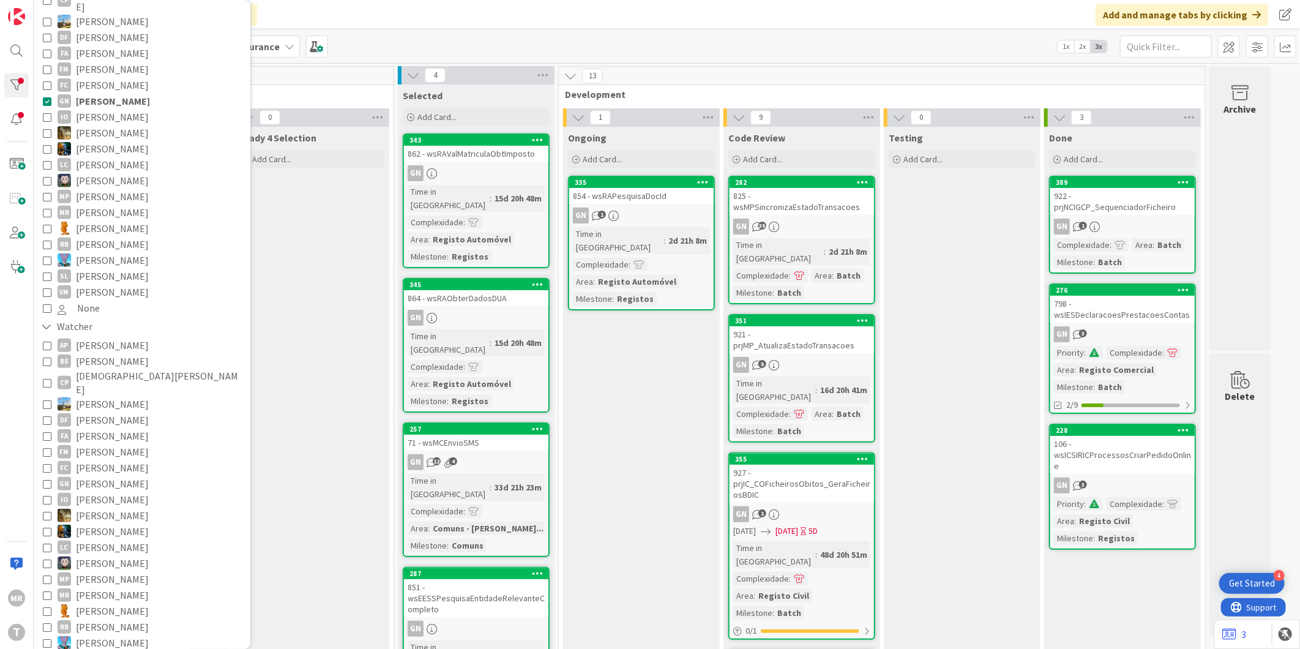
click at [124, 268] on span "[PERSON_NAME]" at bounding box center [112, 276] width 73 height 16
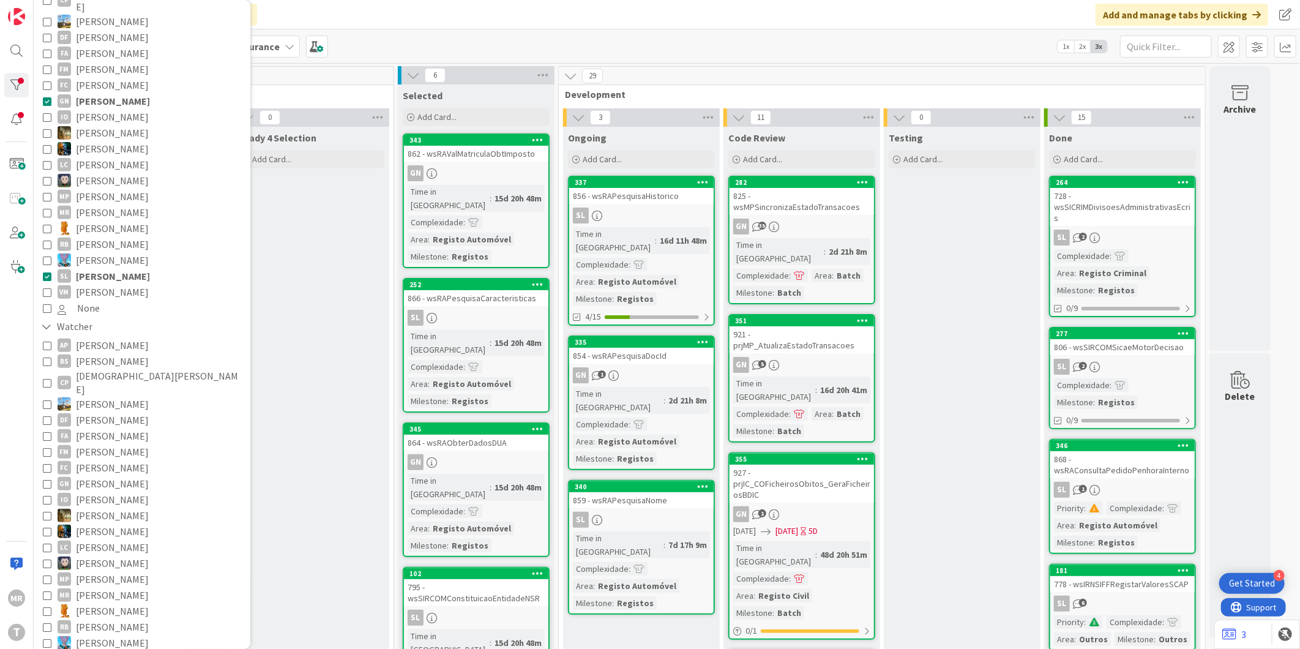
click at [141, 93] on span "[PERSON_NAME]" at bounding box center [113, 101] width 74 height 16
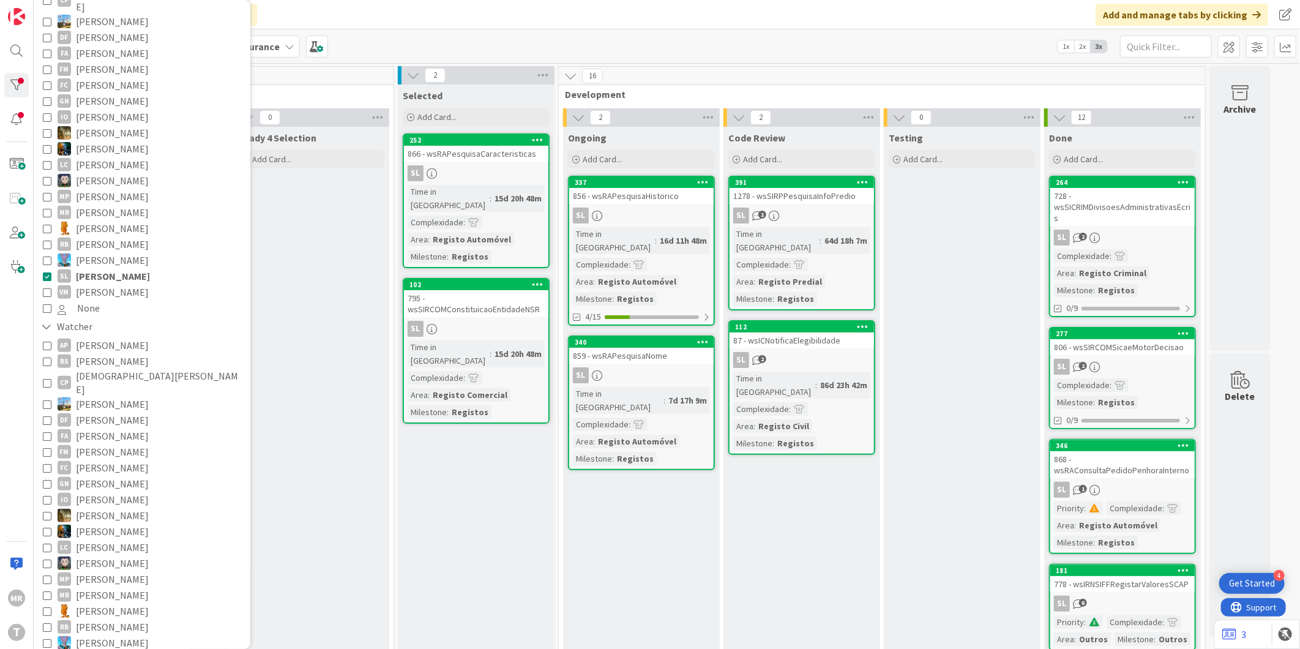
click at [89, 284] on span "[PERSON_NAME]" at bounding box center [112, 292] width 73 height 16
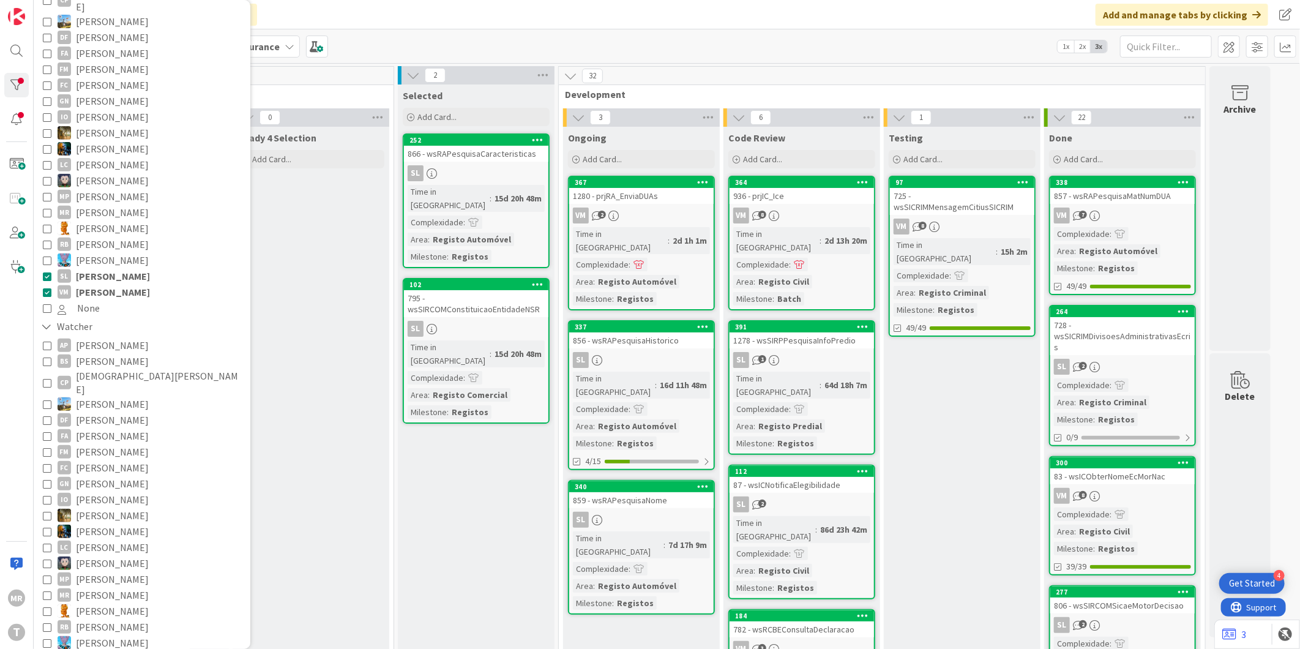
click at [99, 268] on span "[PERSON_NAME]" at bounding box center [113, 276] width 74 height 16
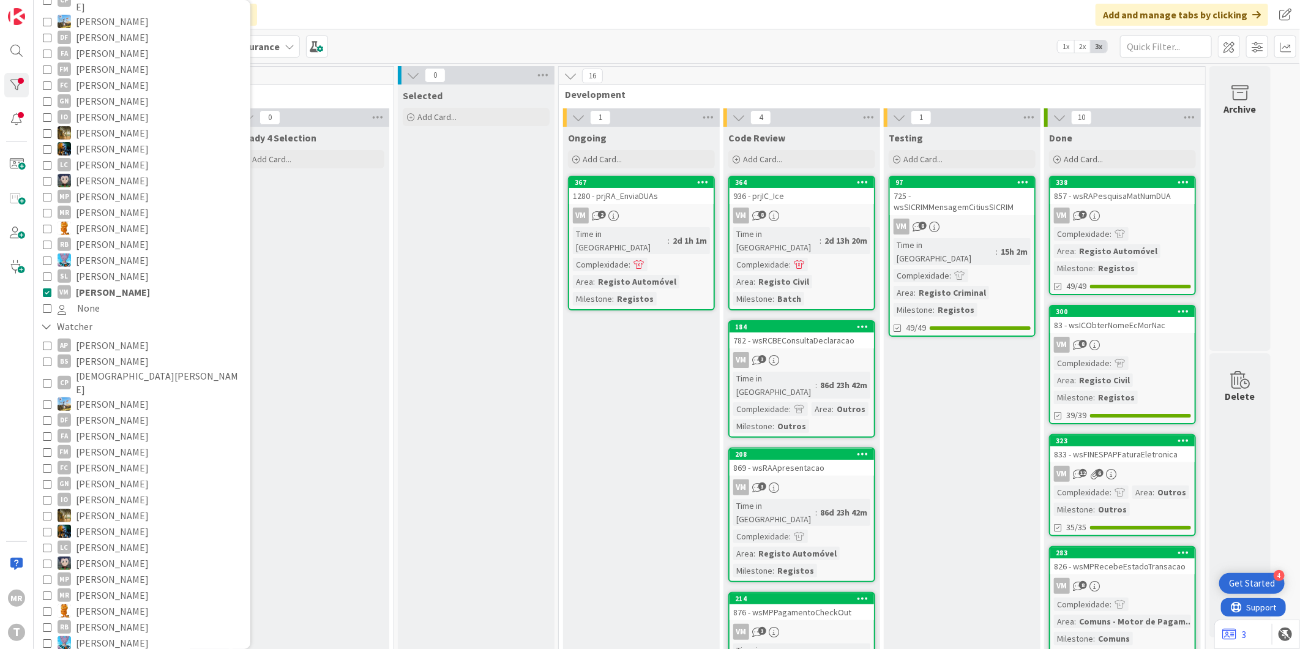
drag, startPoint x: 124, startPoint y: 278, endPoint x: 259, endPoint y: 329, distance: 143.9
click at [124, 284] on span "[PERSON_NAME]" at bounding box center [113, 292] width 74 height 16
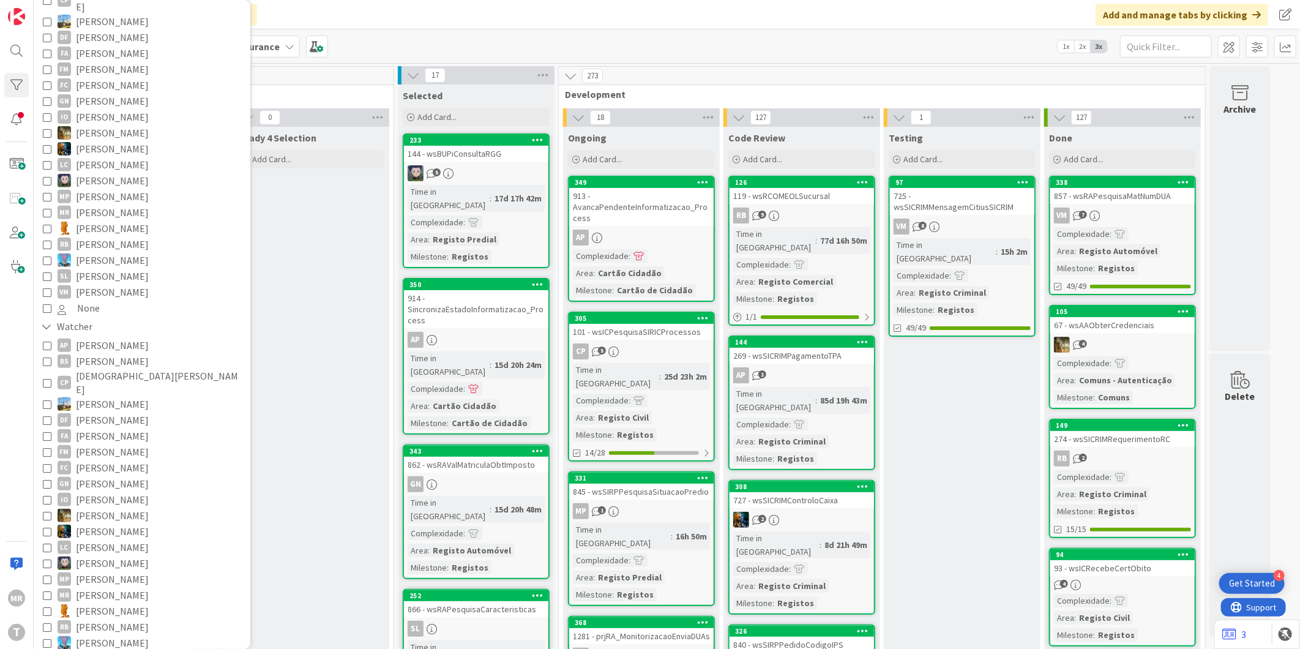
drag, startPoint x: 997, startPoint y: 458, endPoint x: 865, endPoint y: 427, distance: 135.7
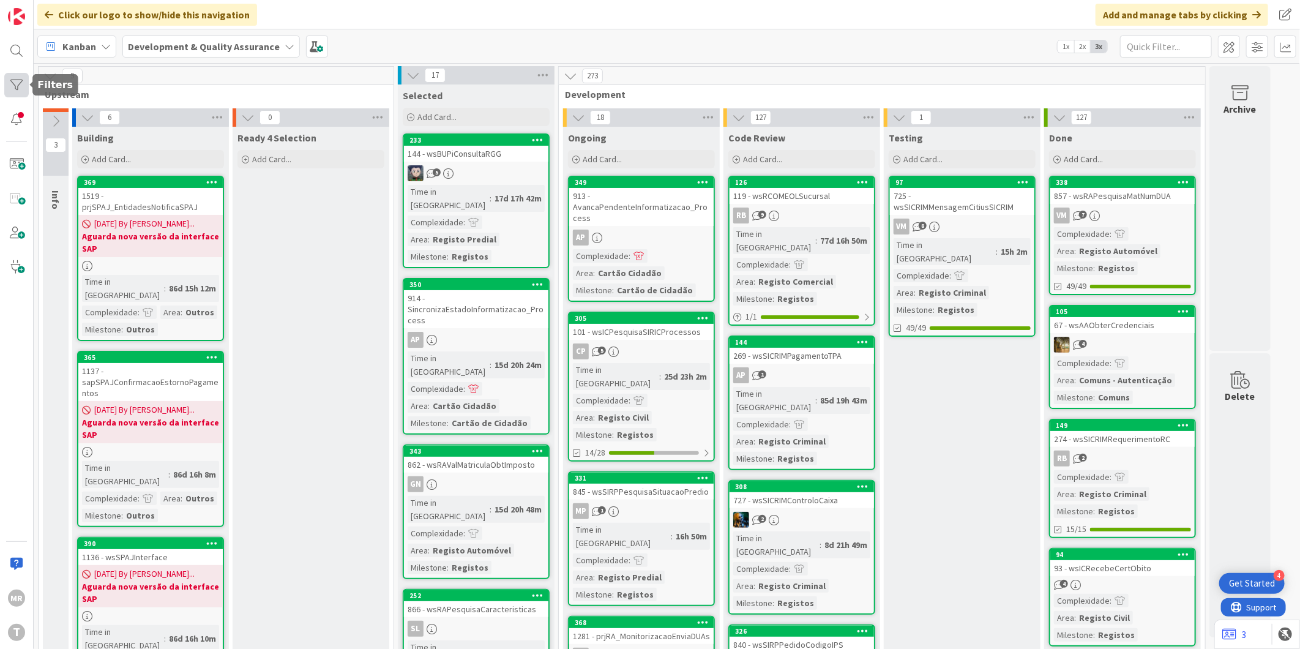
click at [14, 74] on div at bounding box center [16, 85] width 24 height 24
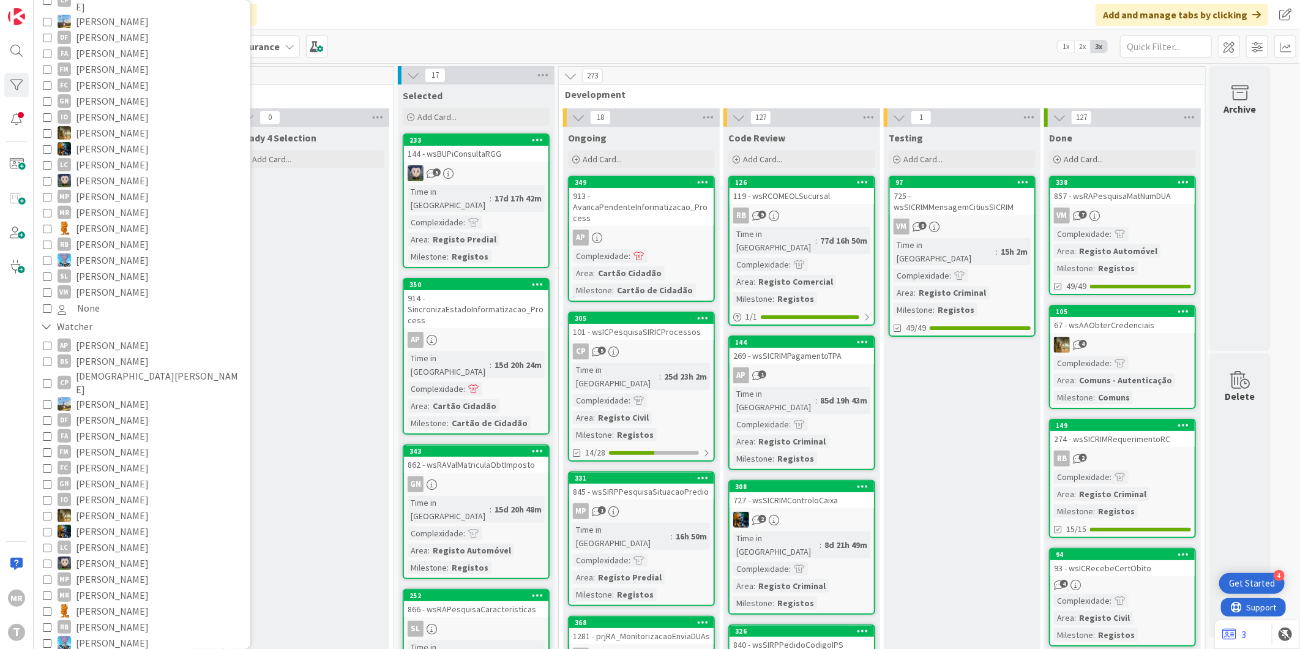
scroll to position [340, 0]
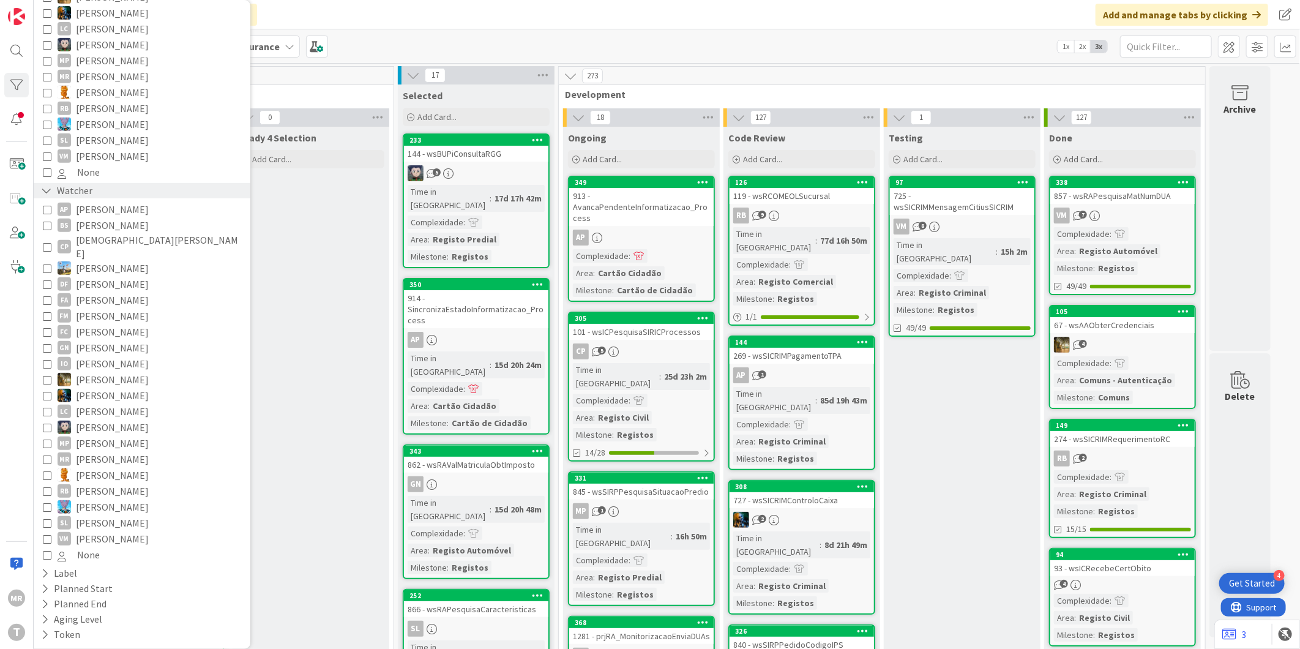
click at [39, 183] on div "Watcher" at bounding box center [142, 190] width 217 height 15
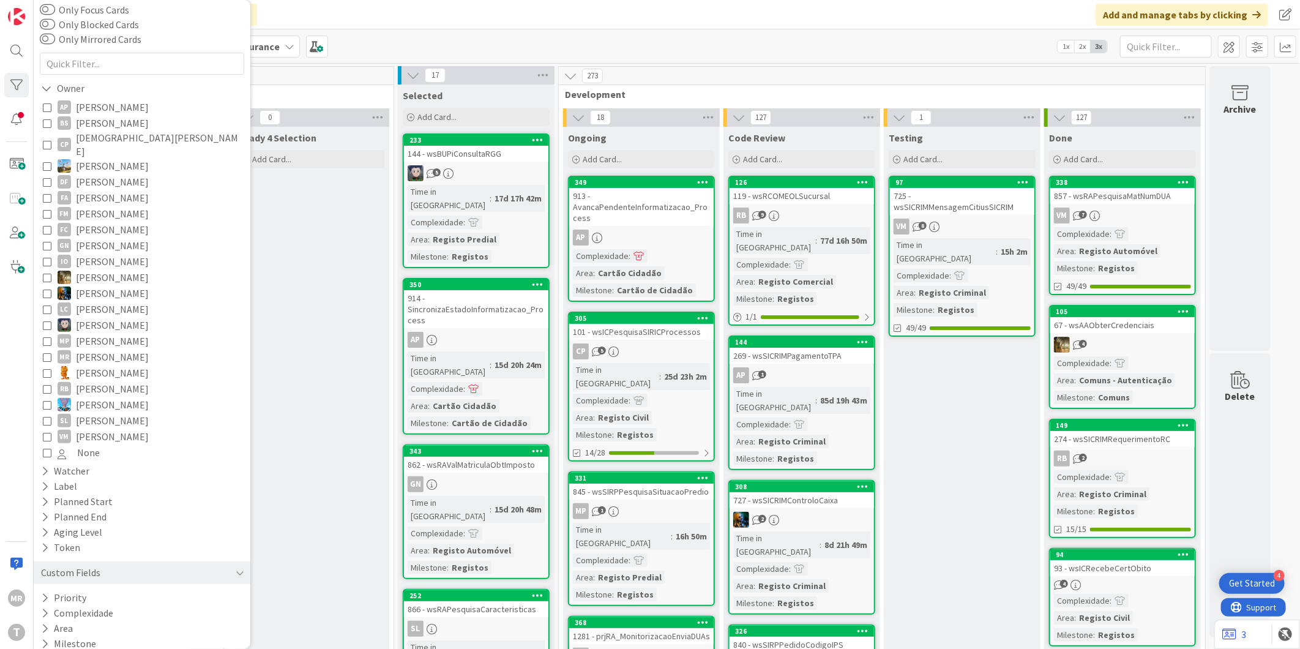
scroll to position [0, 0]
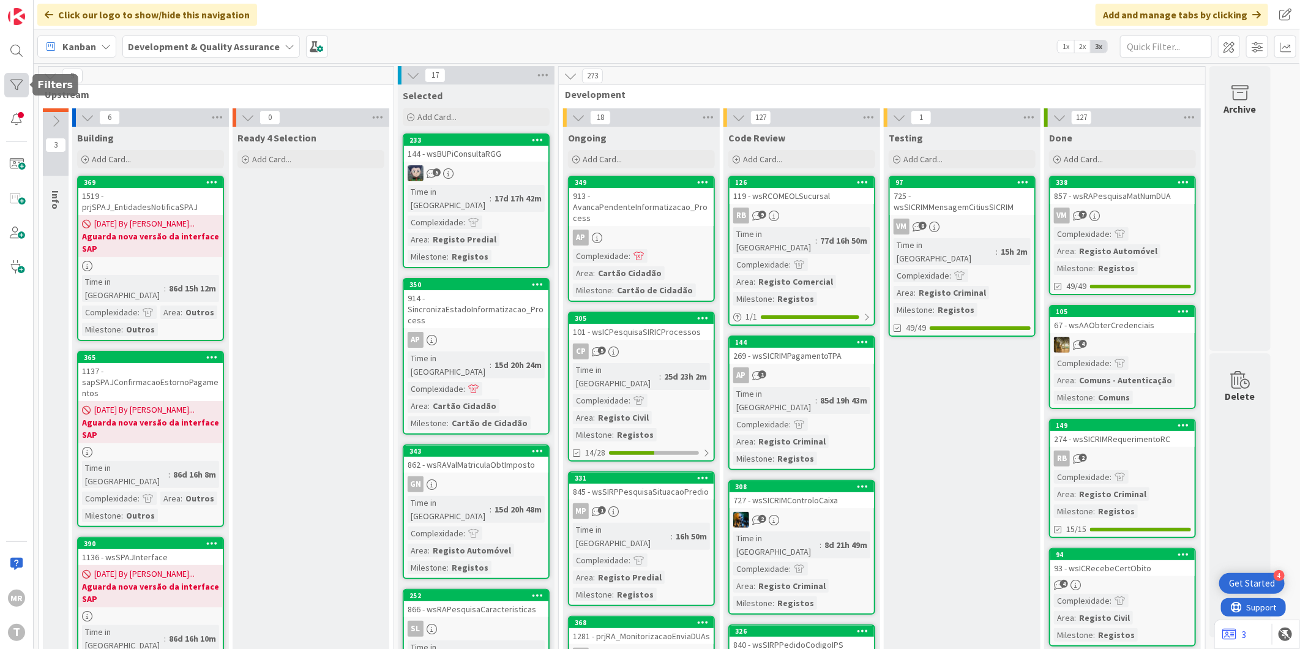
click at [21, 81] on div at bounding box center [16, 85] width 24 height 24
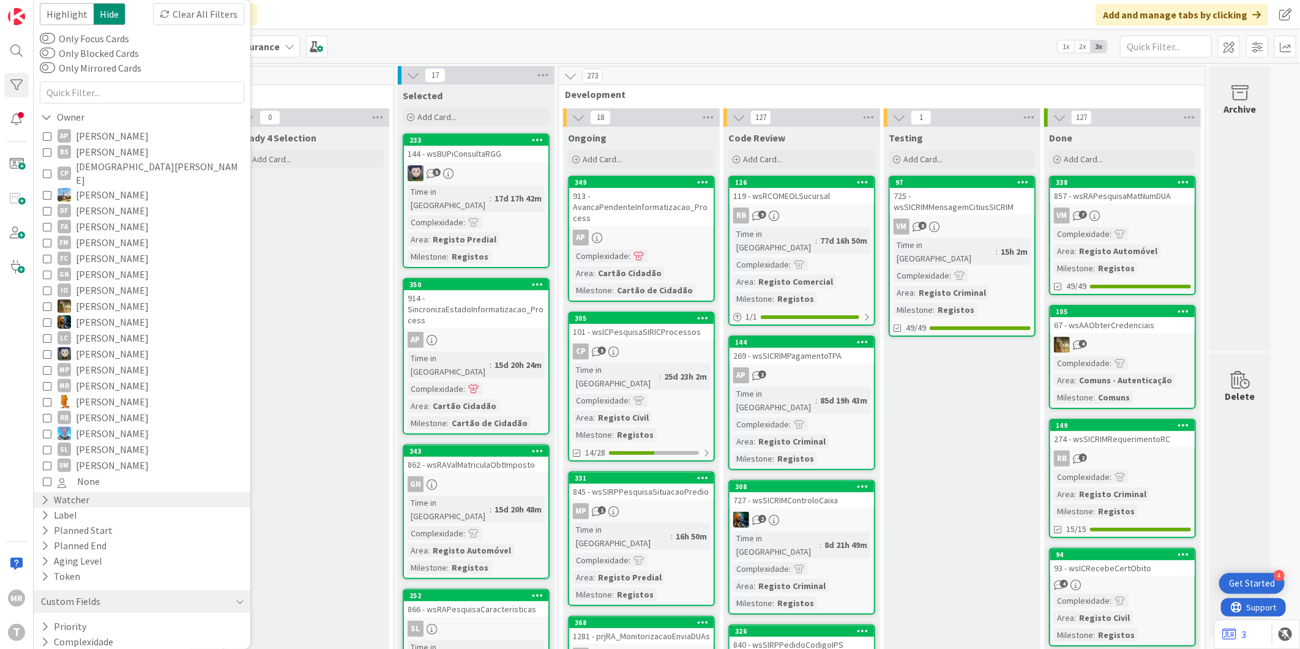
scroll to position [59, 0]
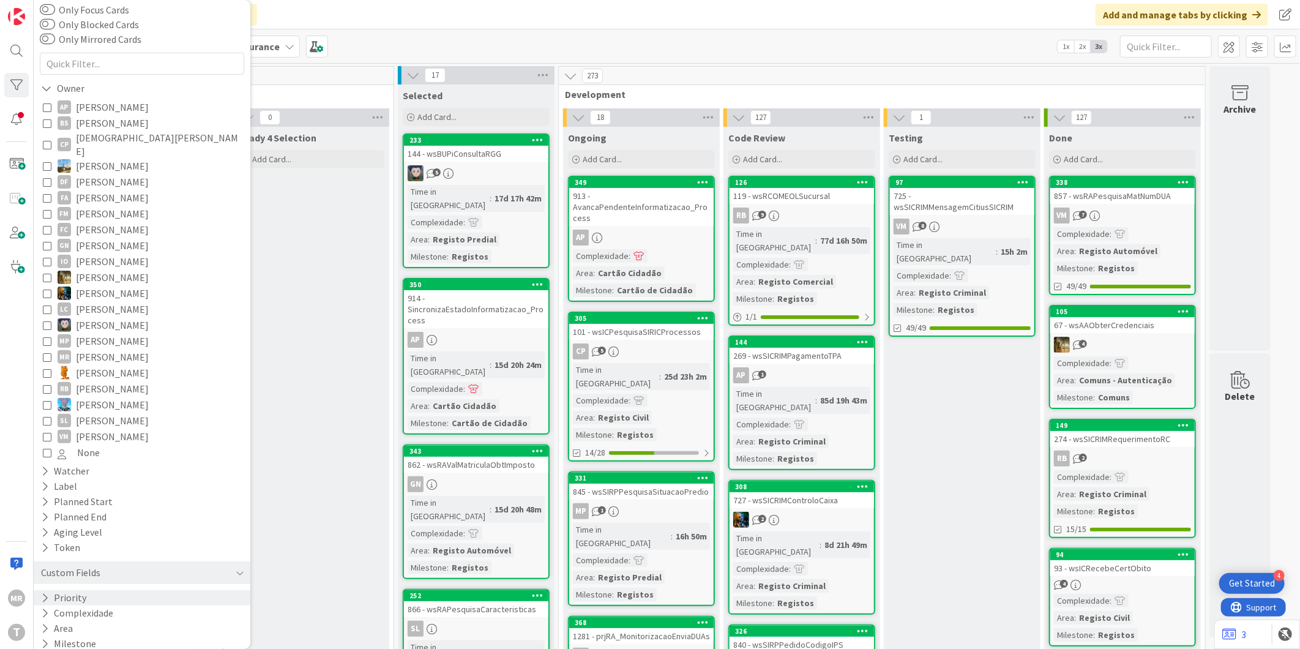
click at [70, 590] on button "Priority" at bounding box center [64, 597] width 48 height 15
click at [70, 590] on button "Priority" at bounding box center [65, 597] width 51 height 15
click at [82, 636] on button "Milestone" at bounding box center [69, 643] width 58 height 15
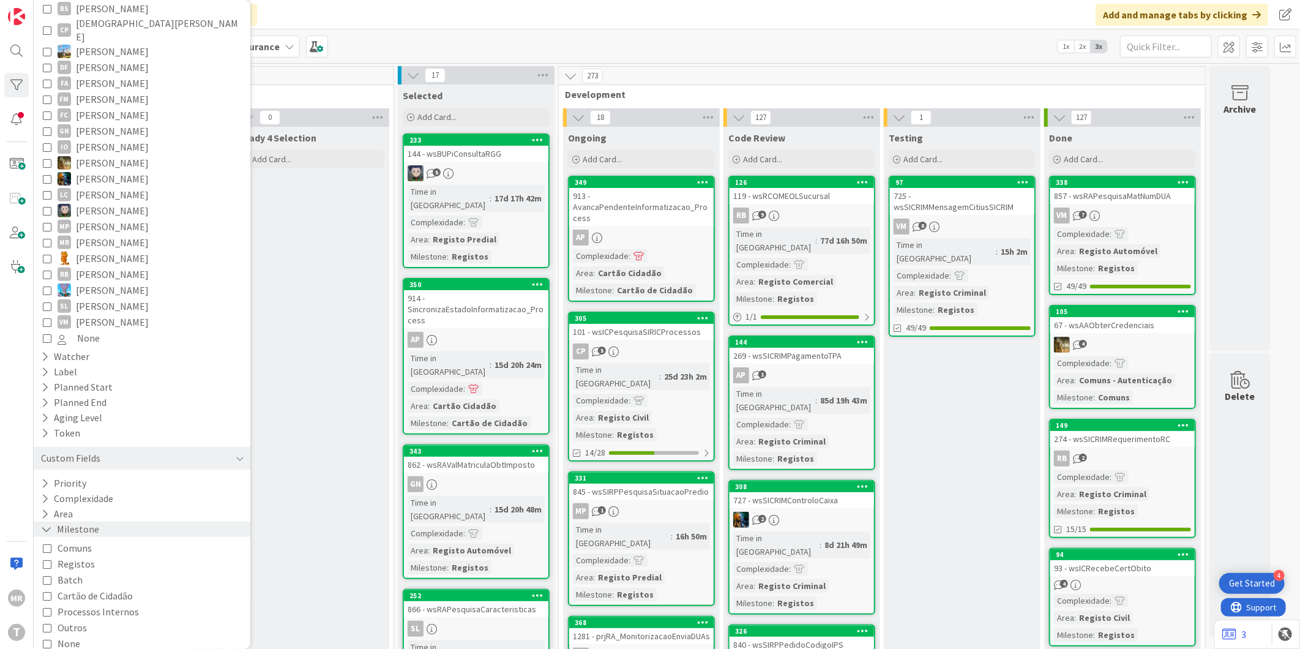
scroll to position [177, 0]
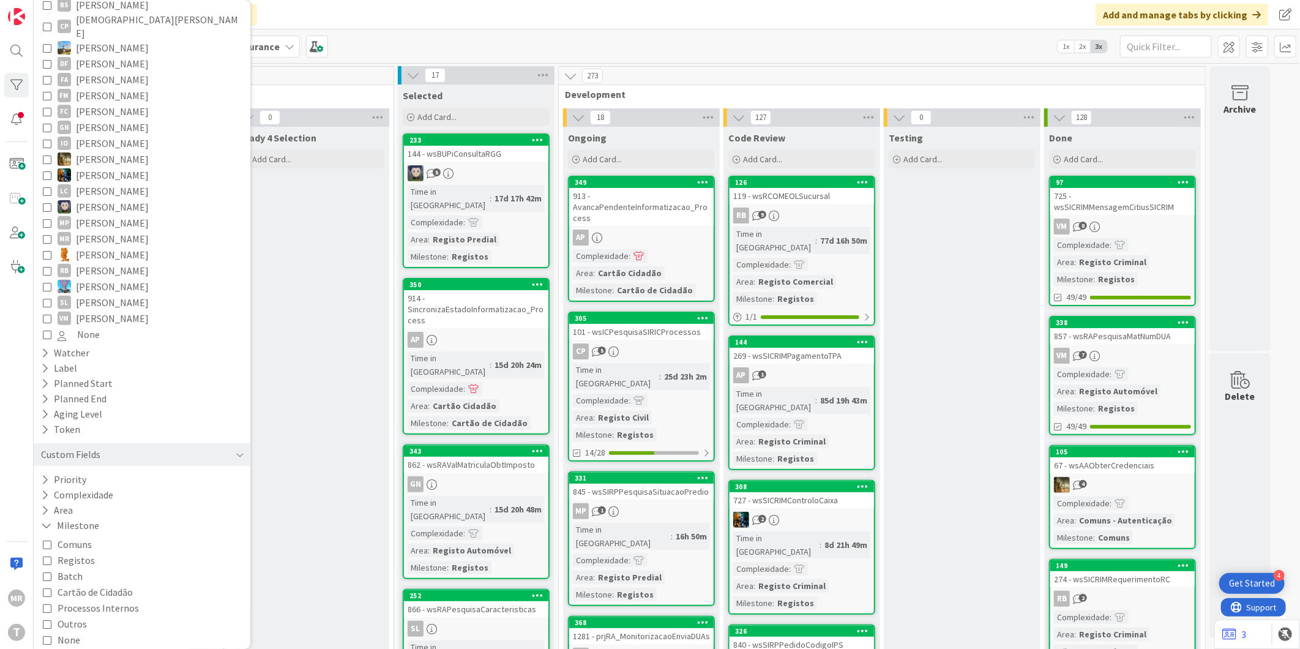
click at [70, 552] on span "Registos" at bounding box center [76, 560] width 37 height 16
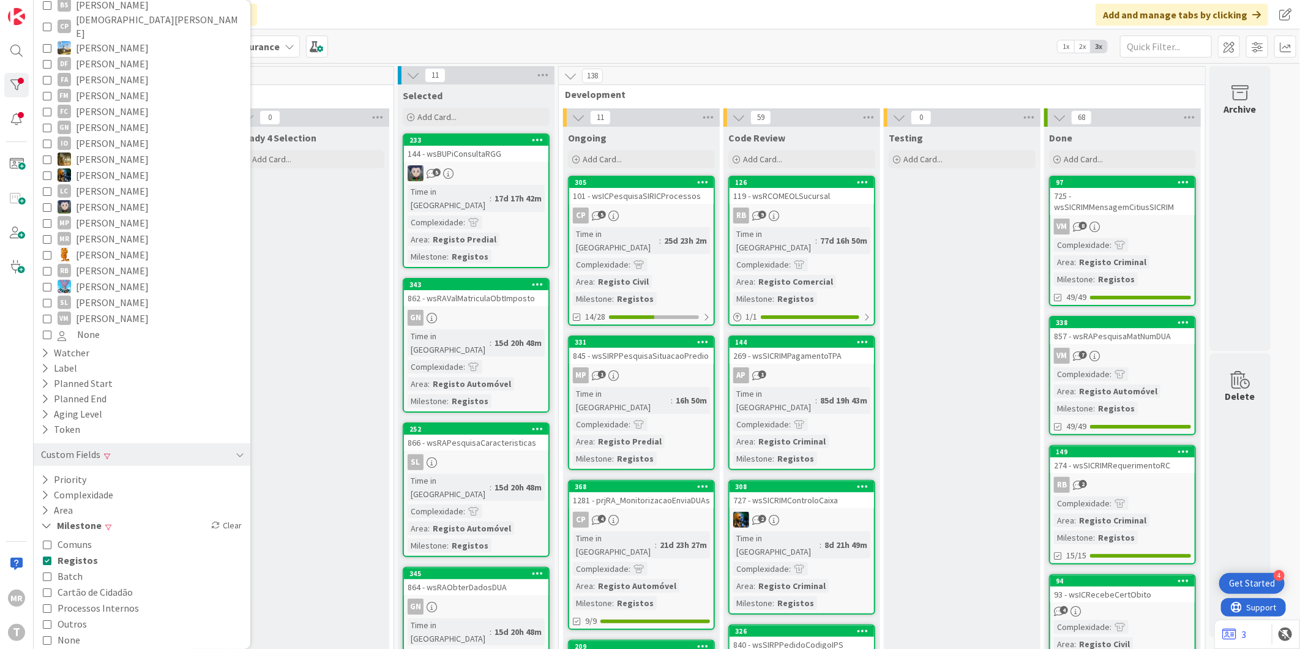
click at [69, 619] on span "Outros" at bounding box center [72, 624] width 29 height 16
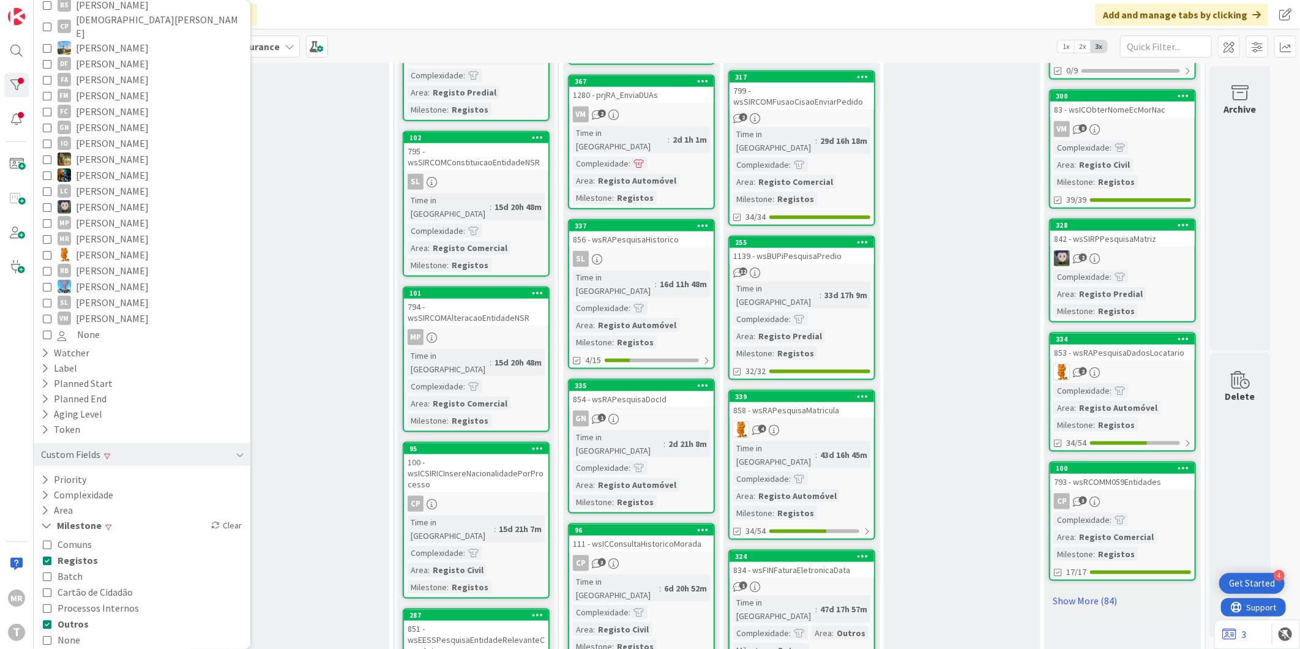
scroll to position [944, 0]
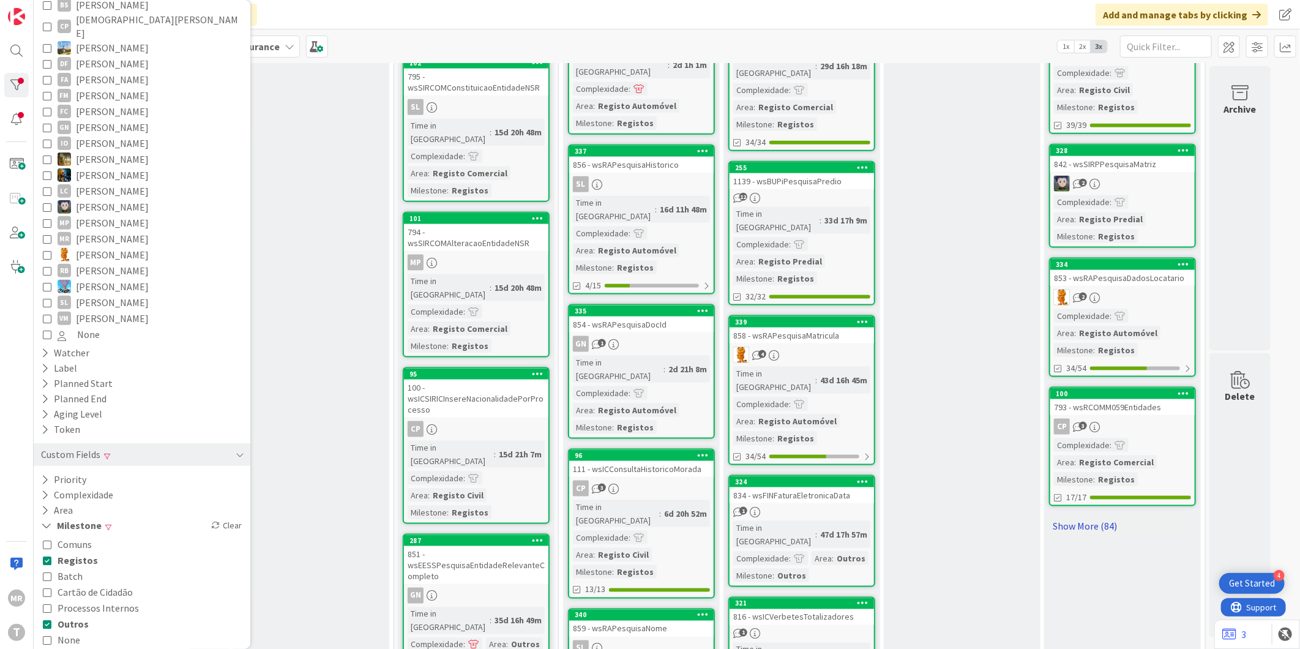
click at [1084, 516] on link "Show More (84)" at bounding box center [1122, 526] width 147 height 20
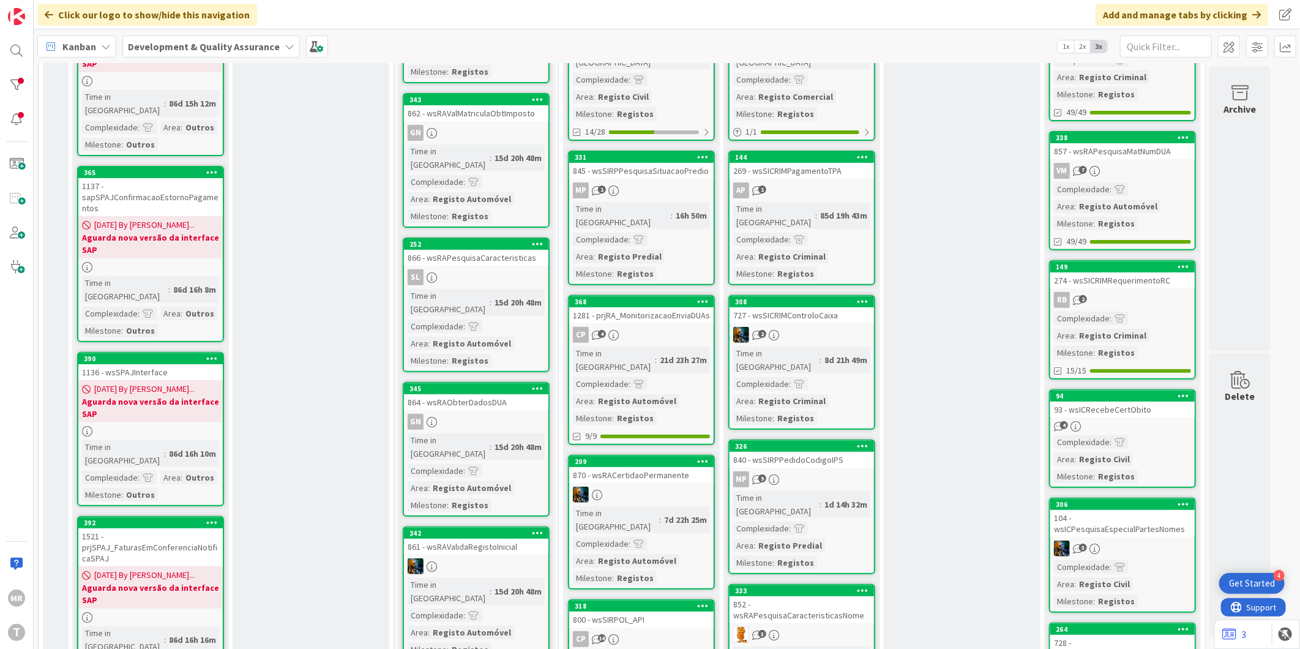
scroll to position [0, 0]
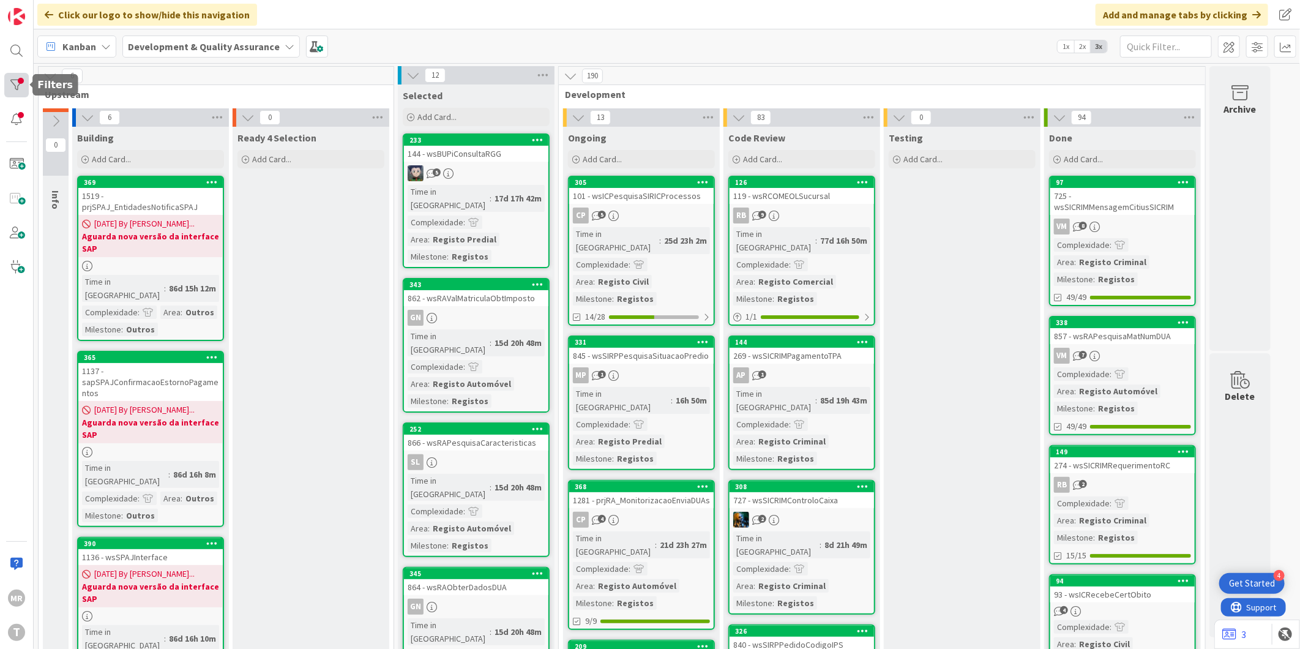
click at [20, 84] on div at bounding box center [16, 85] width 24 height 24
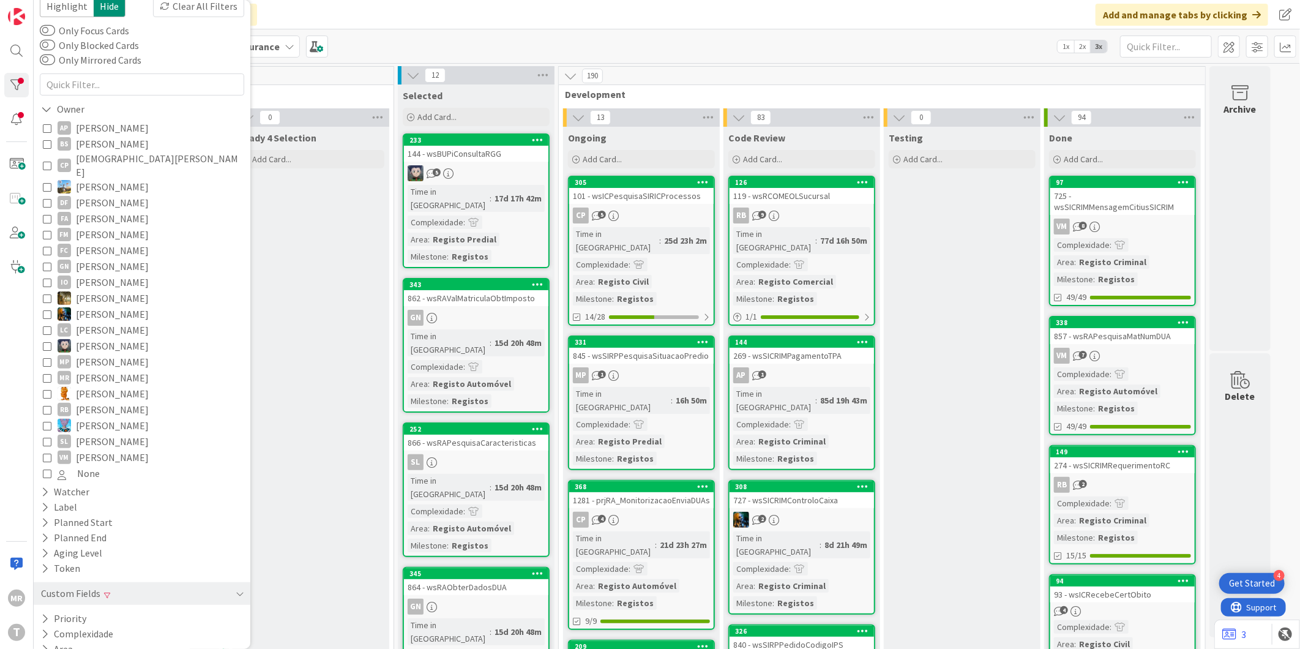
scroll to position [59, 0]
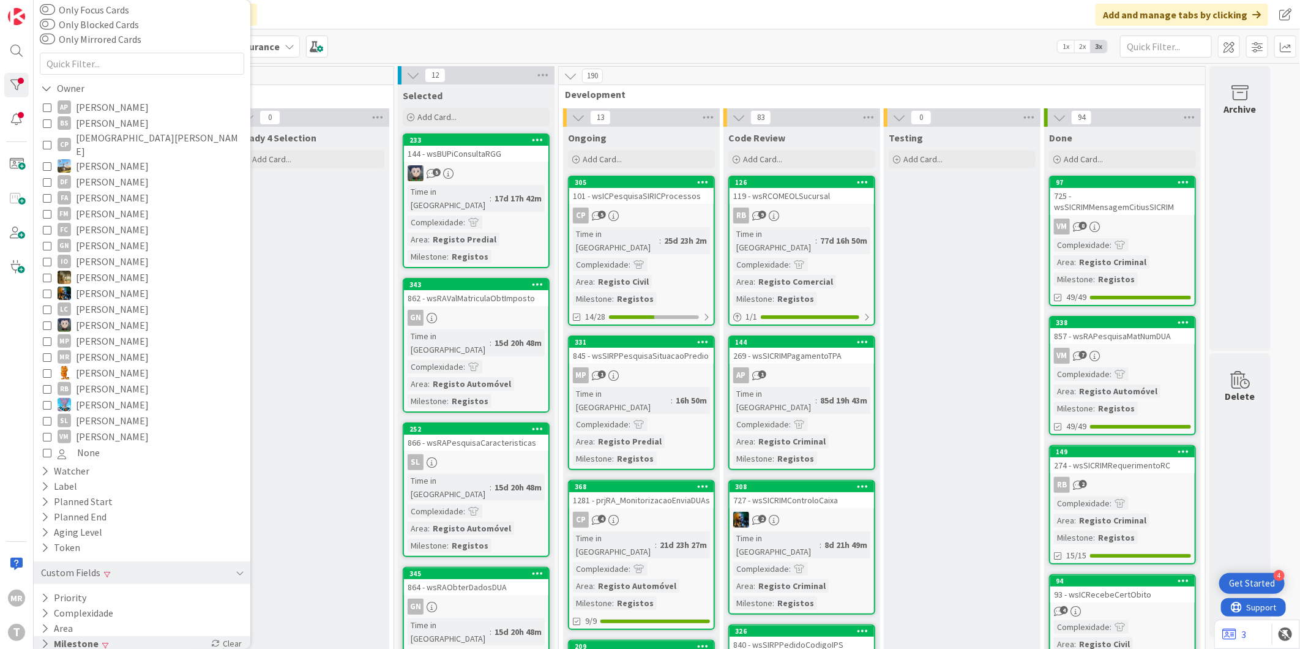
click at [78, 636] on button "Milestone" at bounding box center [70, 643] width 60 height 15
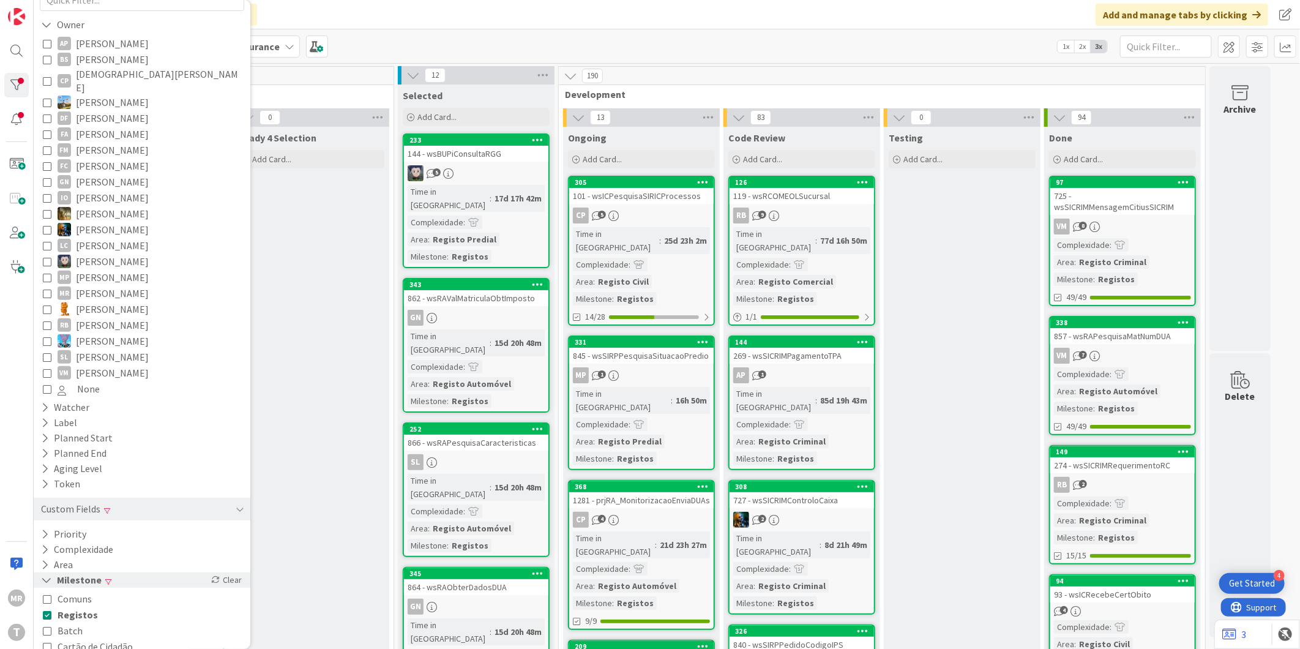
scroll to position [177, 0]
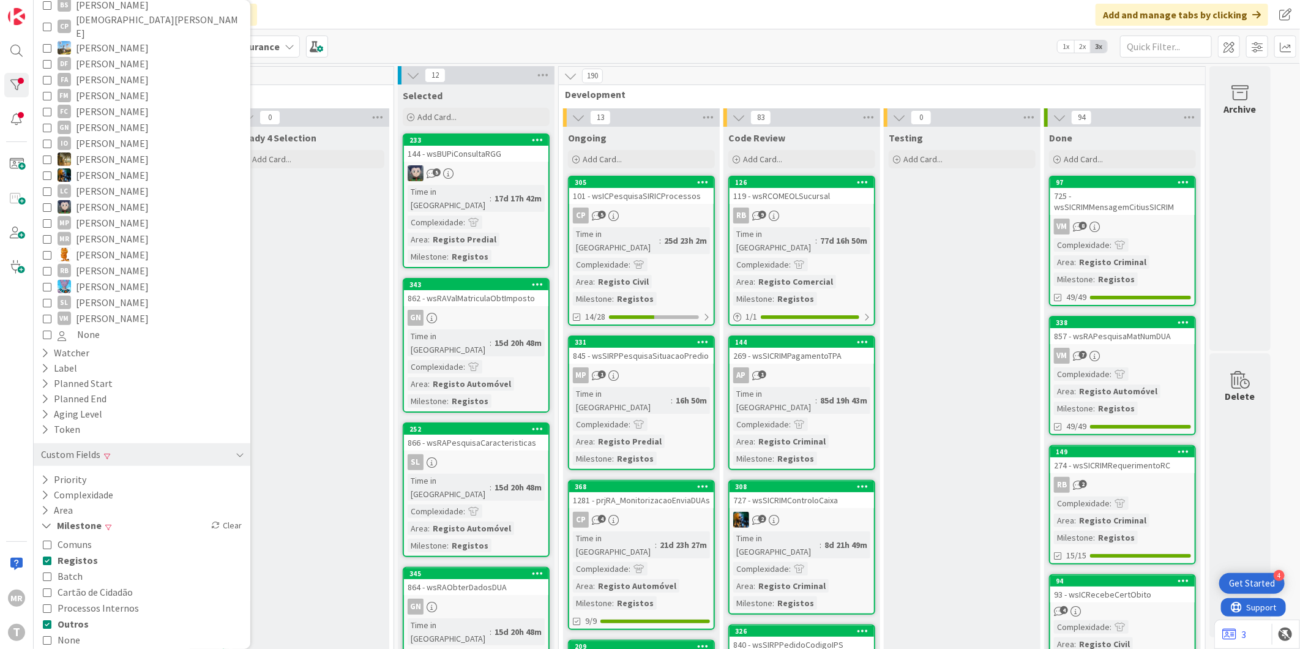
click at [82, 552] on span "Registos" at bounding box center [78, 560] width 40 height 16
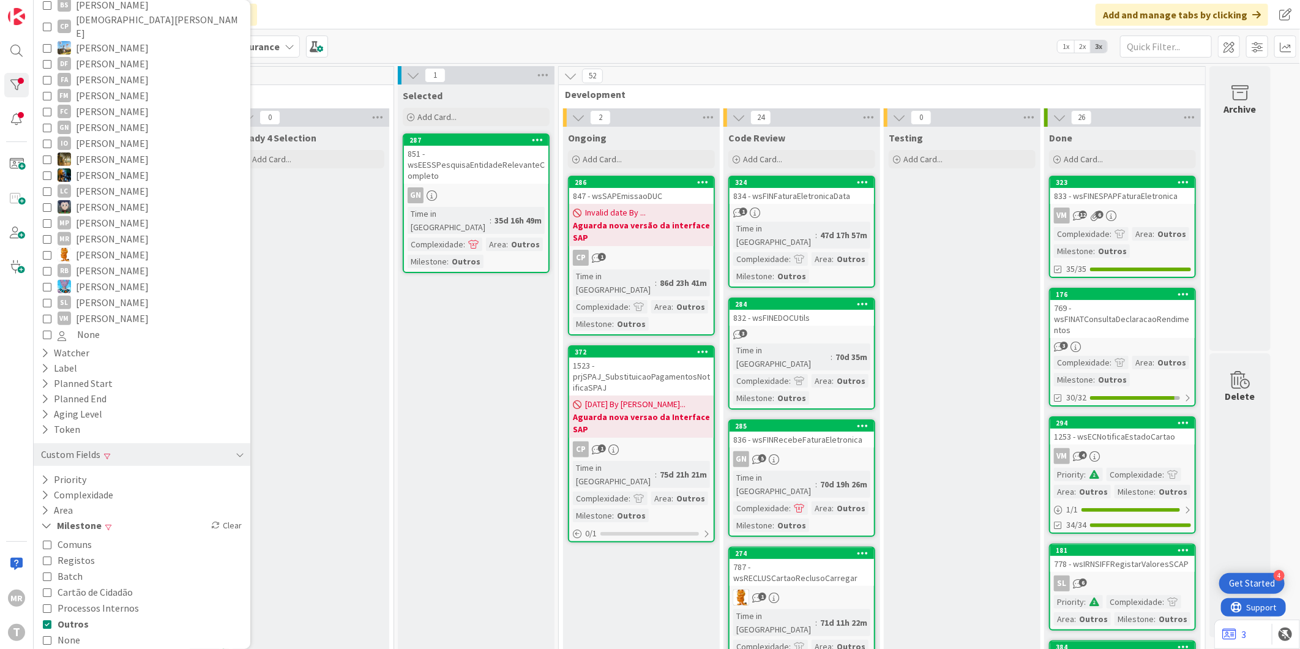
click at [72, 616] on span "Outros" at bounding box center [73, 624] width 31 height 16
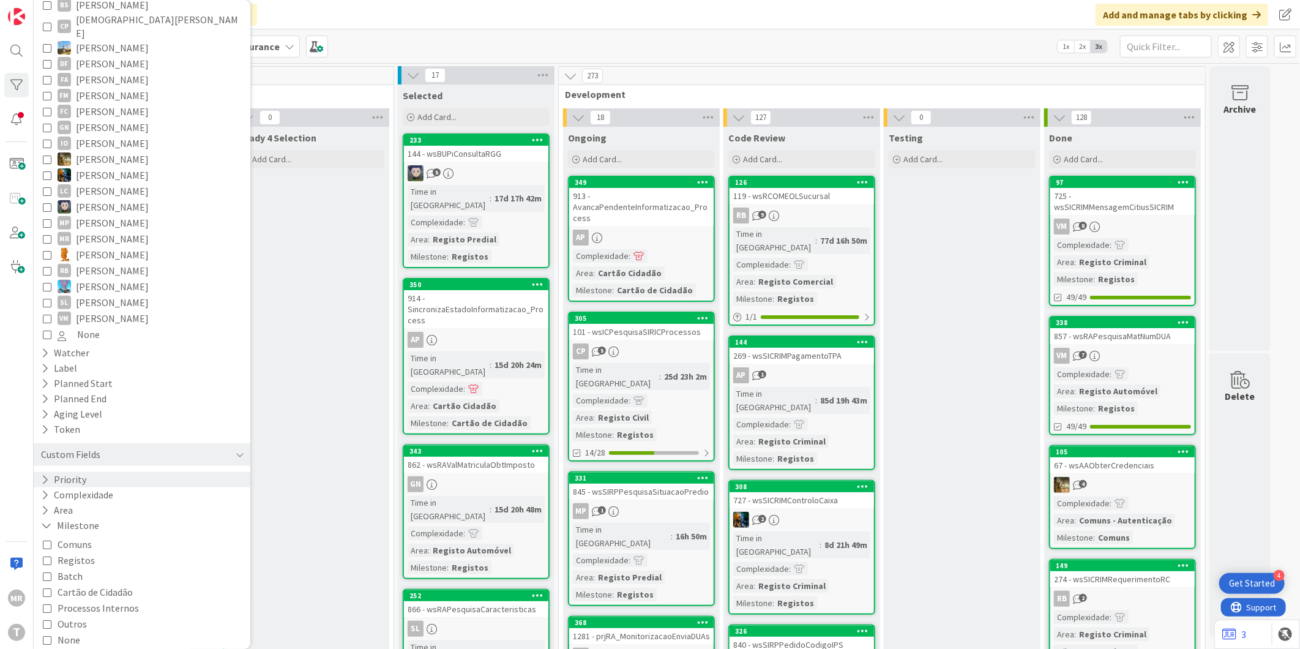
click at [76, 472] on button "Priority" at bounding box center [64, 479] width 48 height 15
click at [69, 509] on span at bounding box center [65, 514] width 15 height 10
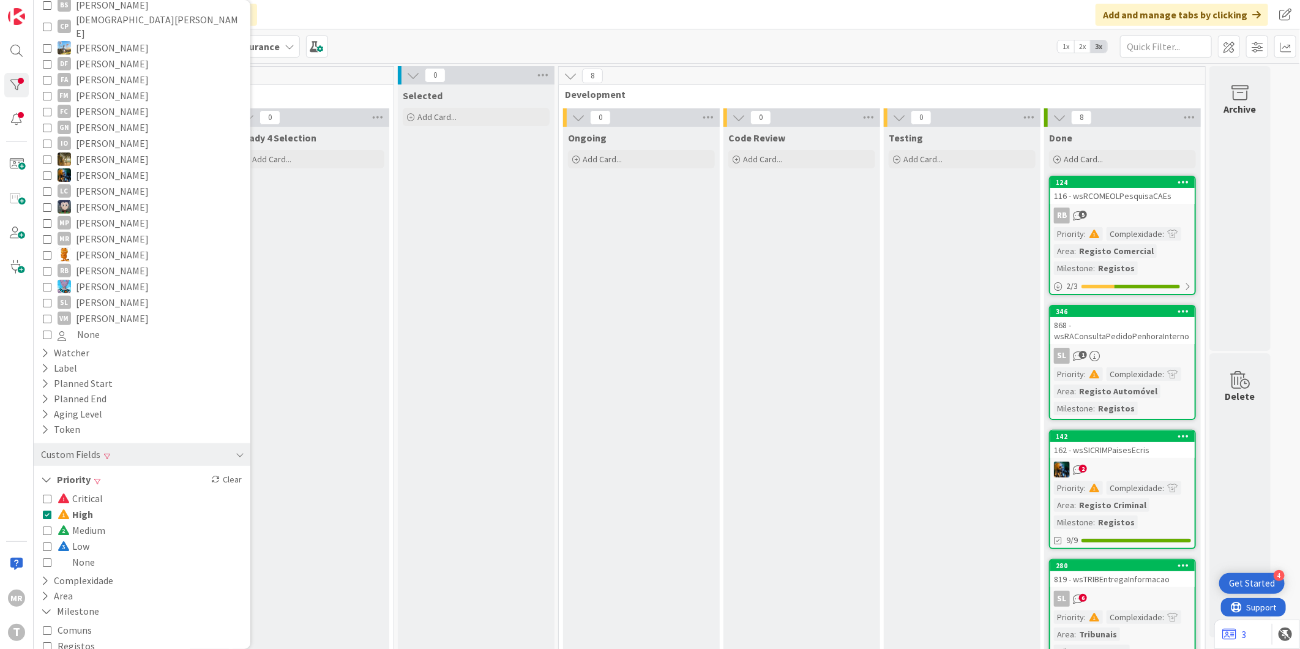
click at [69, 509] on span at bounding box center [65, 514] width 15 height 10
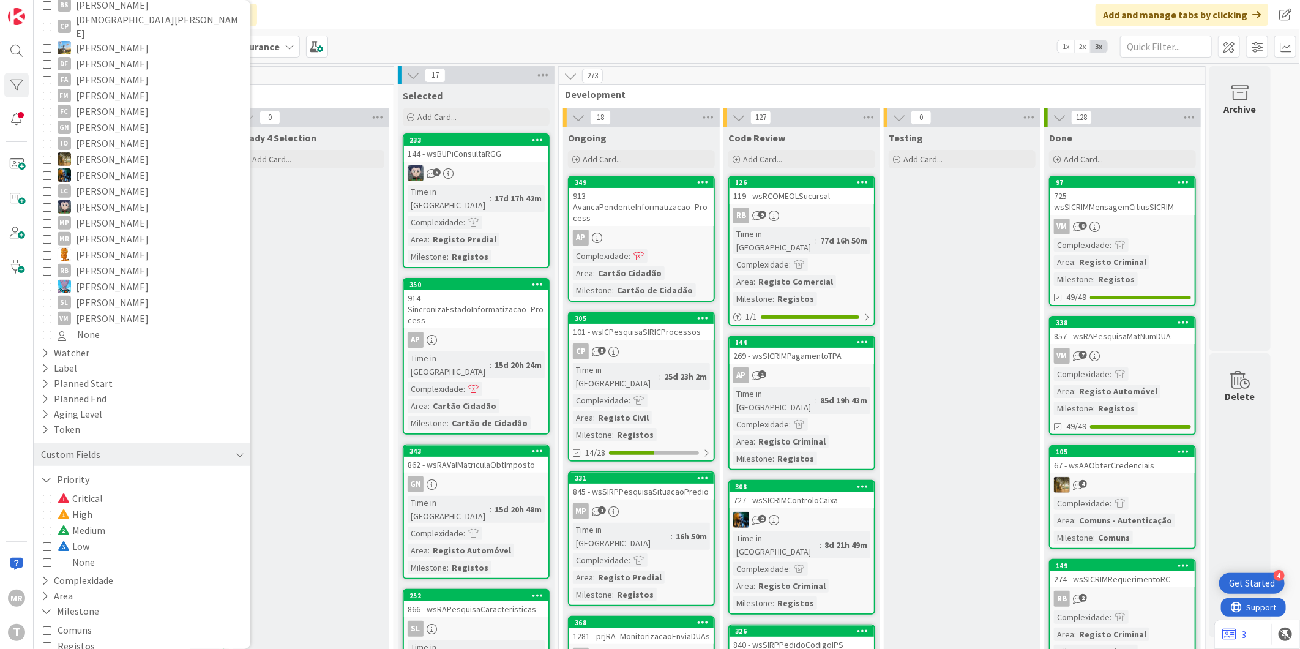
click at [81, 523] on span "Medium" at bounding box center [82, 530] width 48 height 16
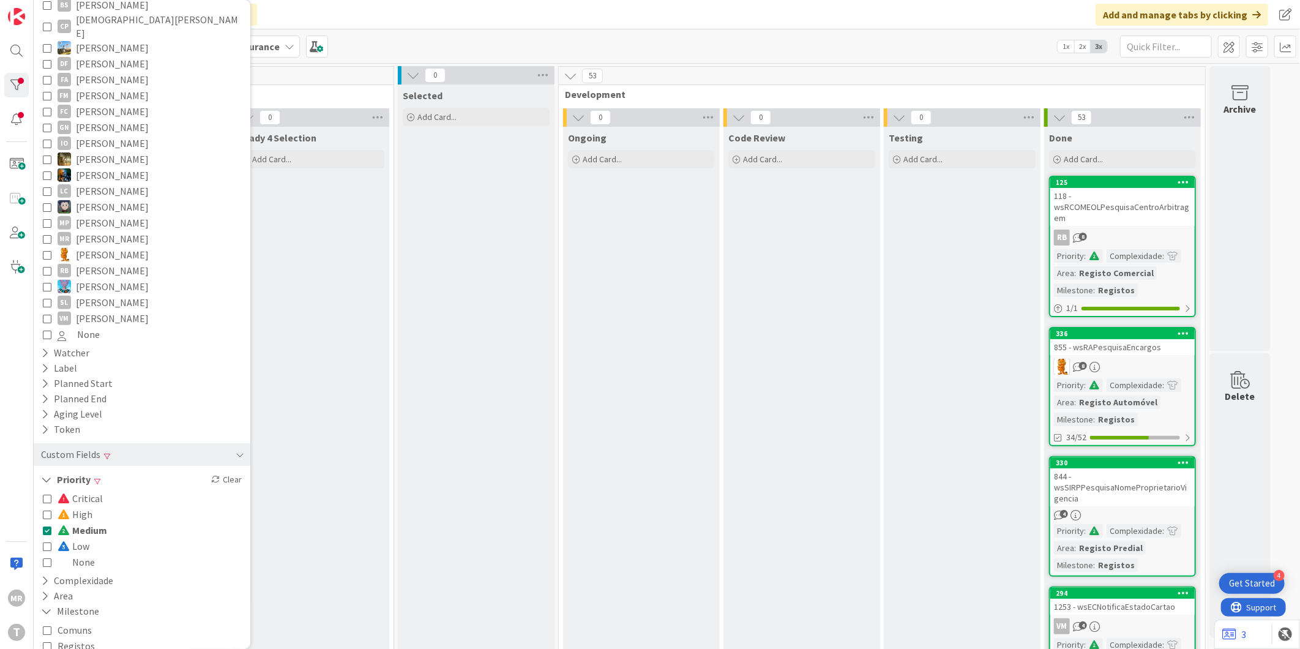
click at [49, 526] on icon at bounding box center [47, 530] width 9 height 9
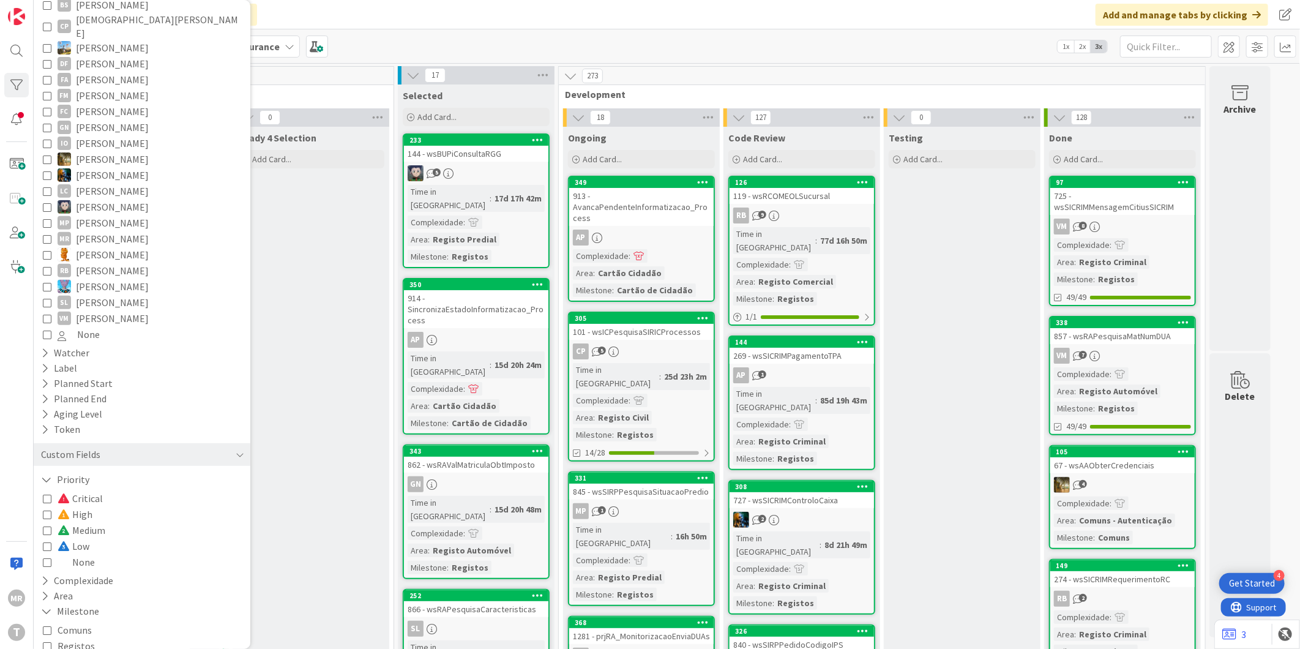
click at [47, 526] on icon at bounding box center [47, 530] width 9 height 9
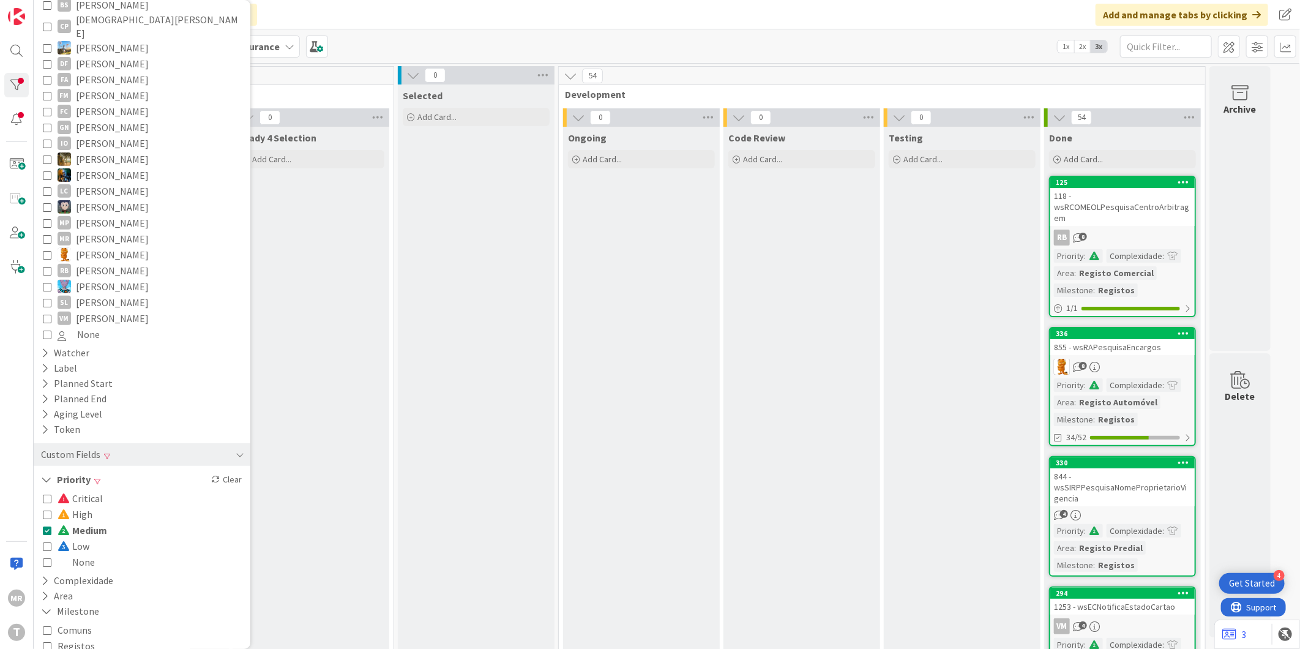
click at [76, 522] on span "Medium" at bounding box center [83, 530] width 50 height 16
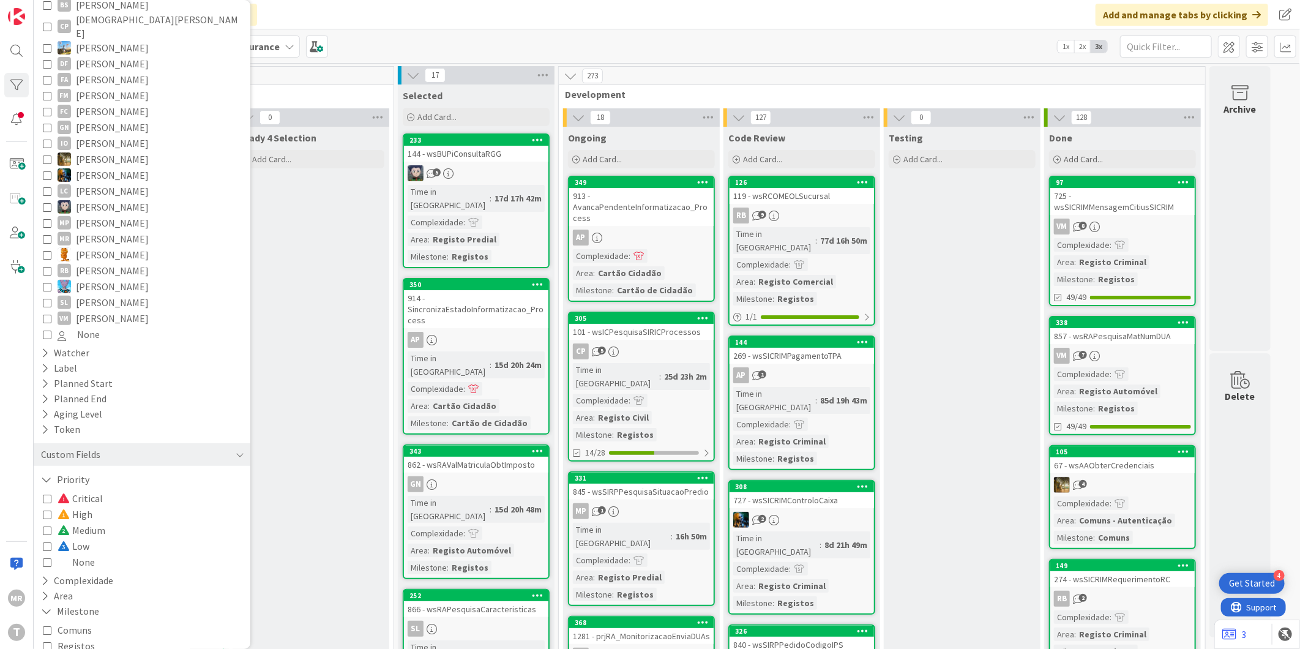
click at [92, 490] on span "Critical" at bounding box center [80, 498] width 45 height 16
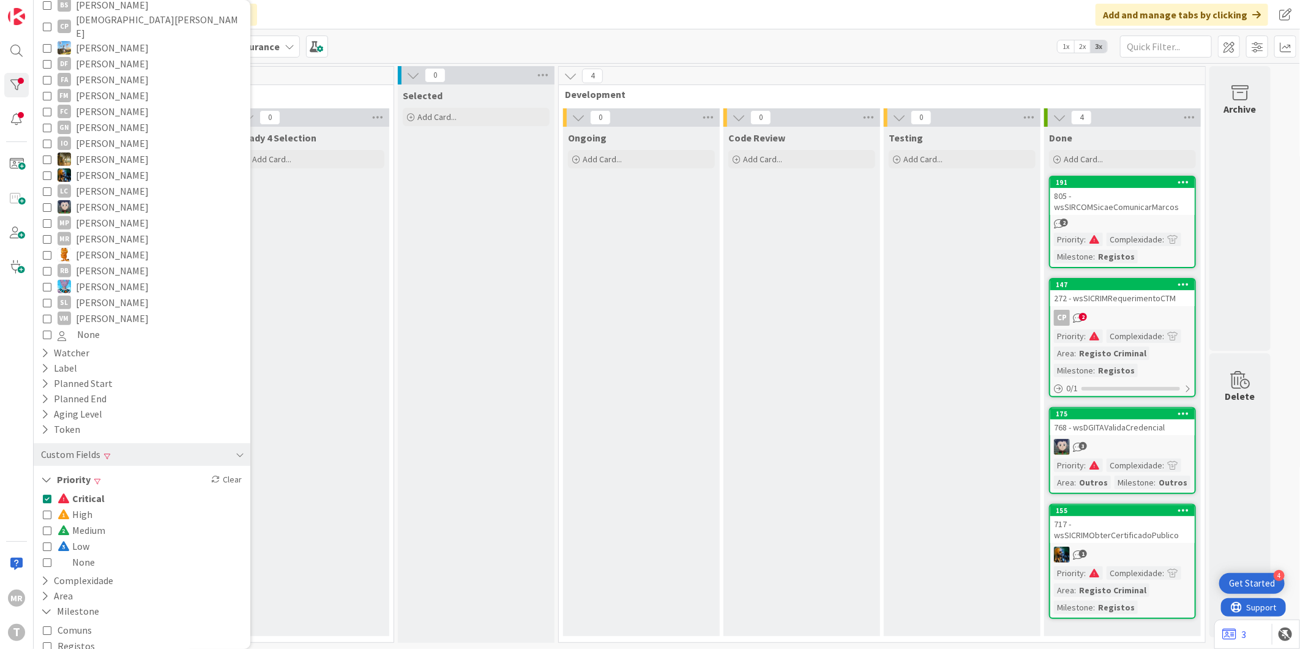
drag, startPoint x: 76, startPoint y: 482, endPoint x: 77, endPoint y: 497, distance: 16.0
click at [76, 490] on span "Critical" at bounding box center [81, 498] width 47 height 16
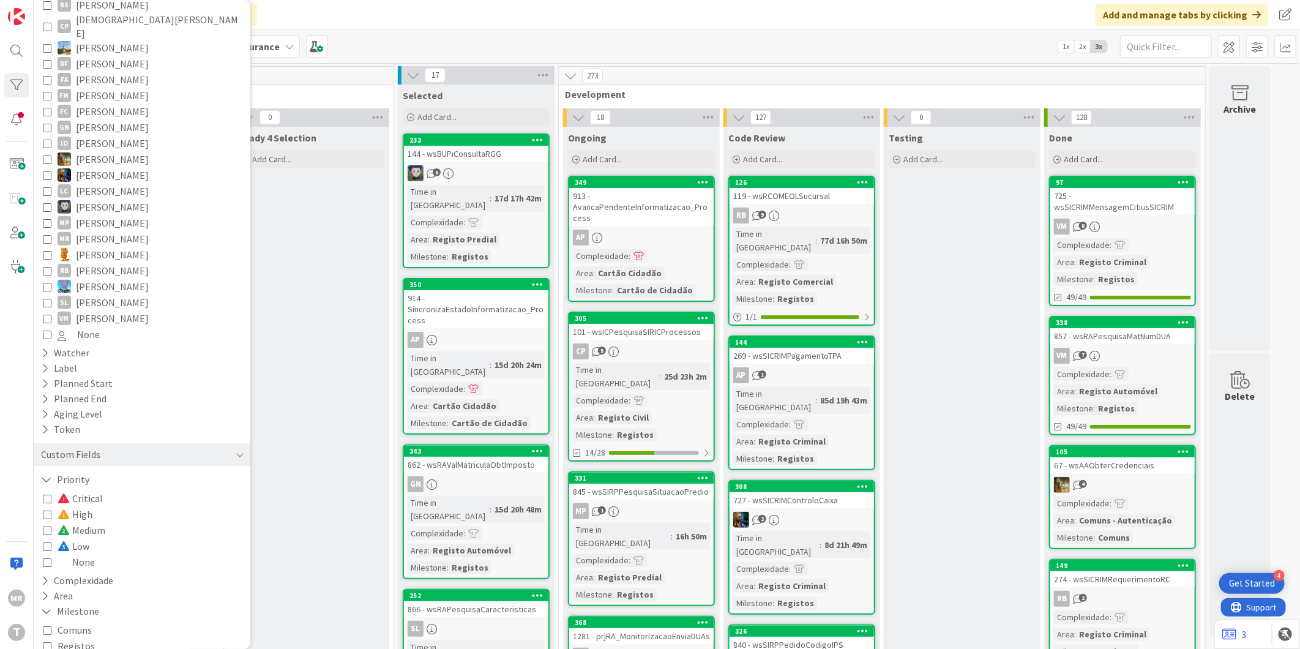
click at [77, 506] on span "High" at bounding box center [75, 514] width 35 height 16
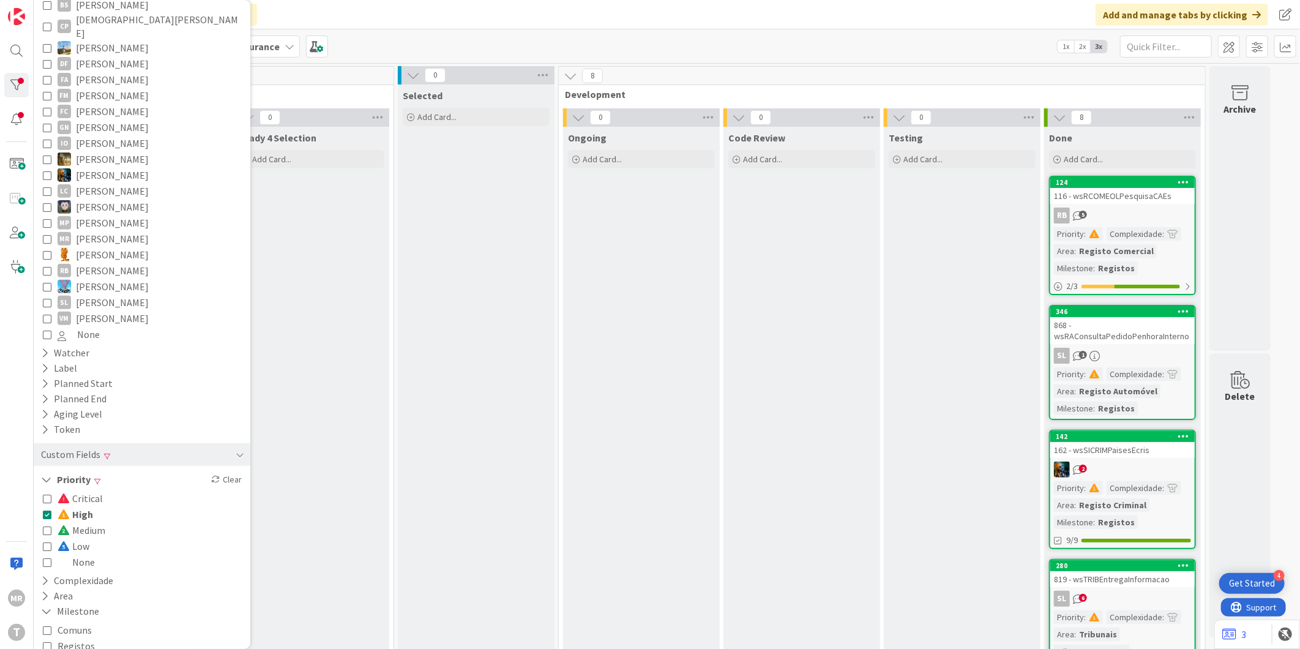
click at [83, 506] on span "High" at bounding box center [75, 514] width 35 height 16
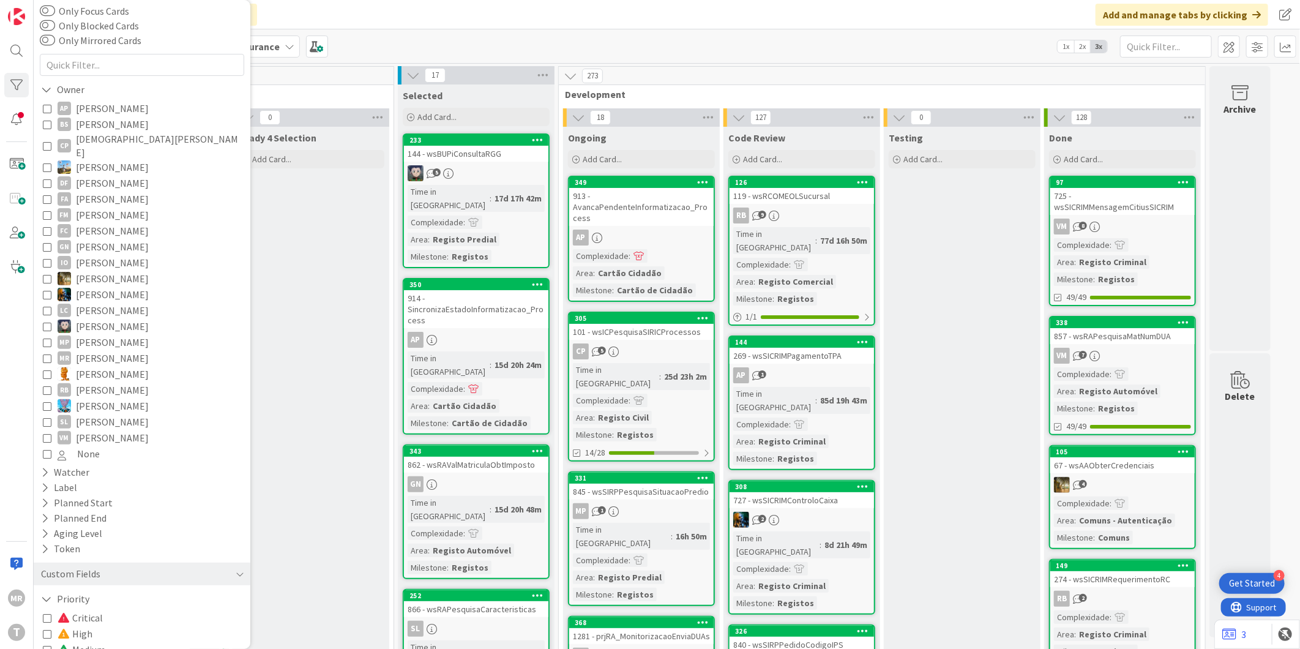
scroll to position [41, 0]
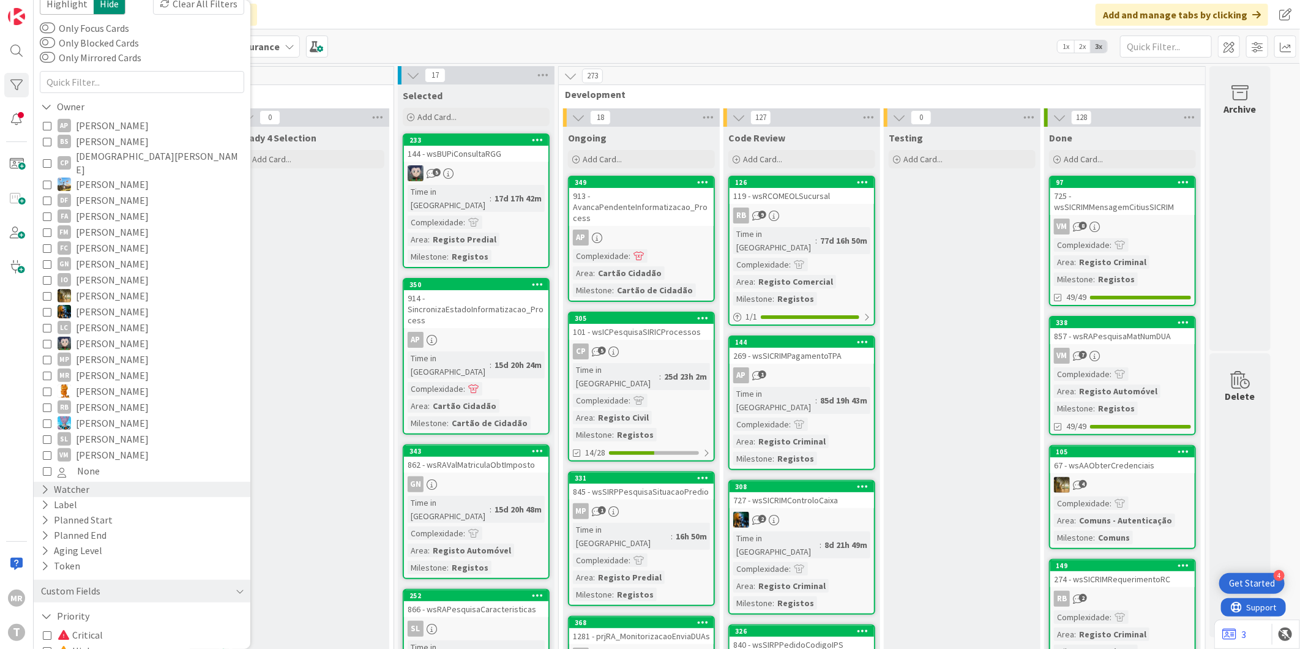
click at [41, 484] on icon at bounding box center [45, 489] width 8 height 10
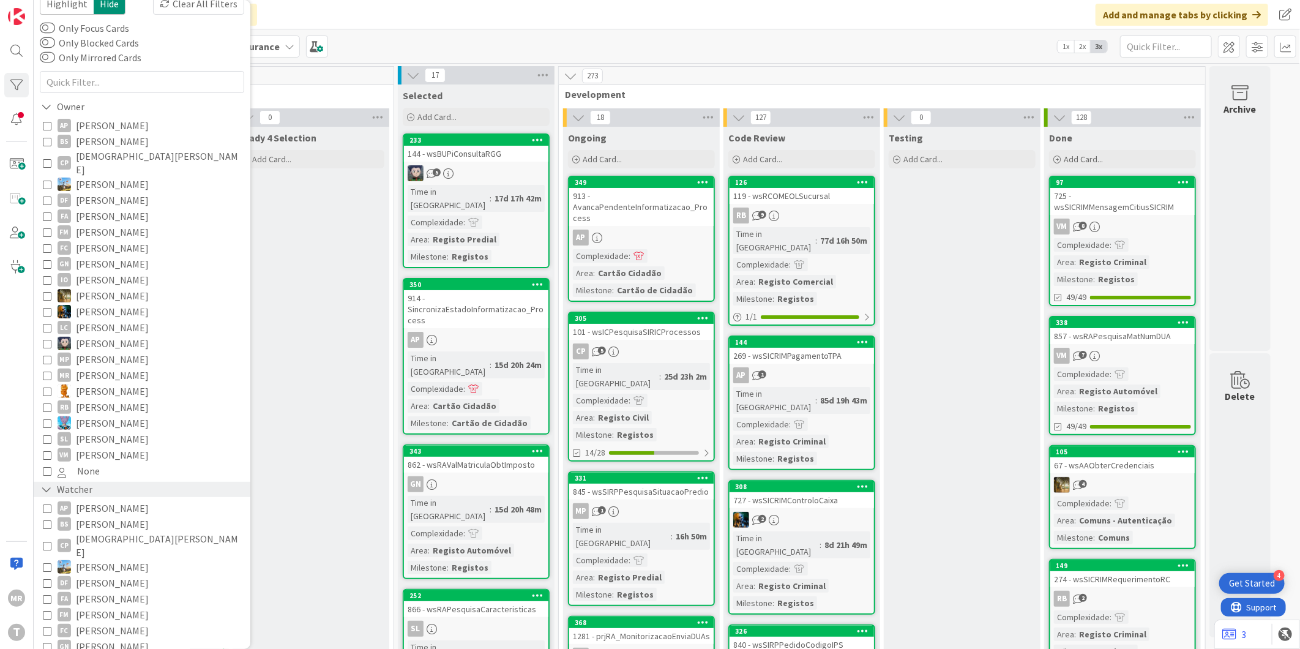
scroll to position [177, 0]
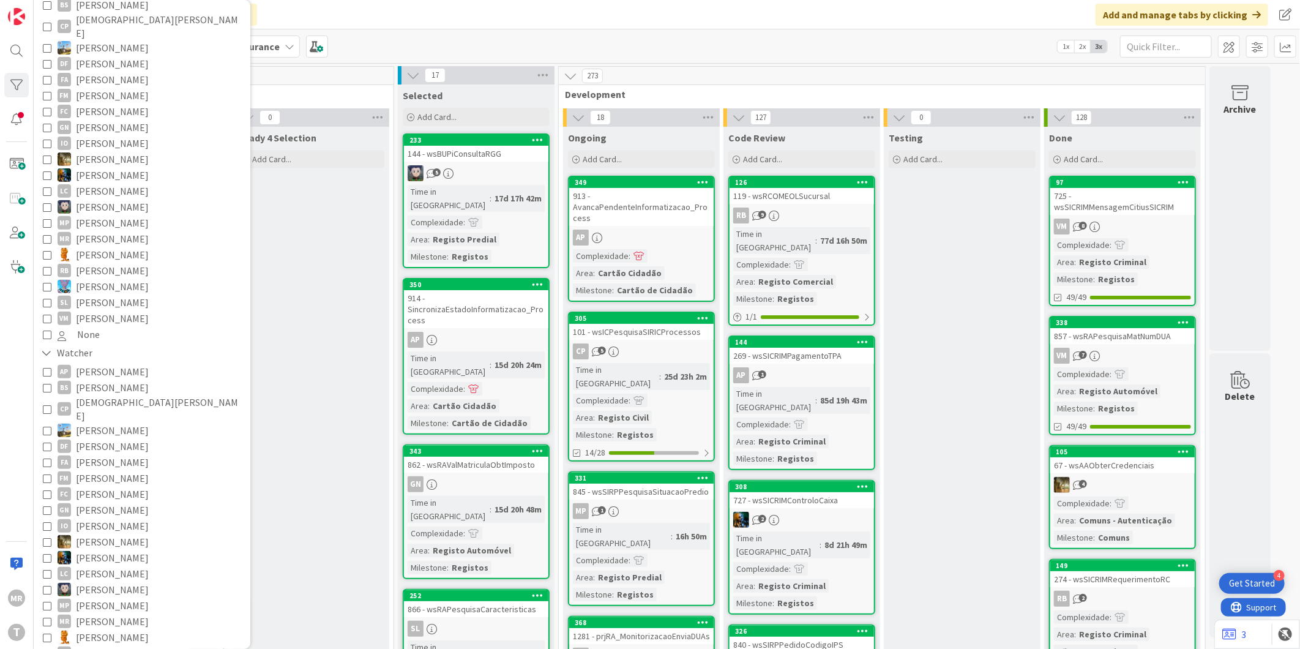
click at [125, 470] on span "[PERSON_NAME]" at bounding box center [112, 478] width 73 height 16
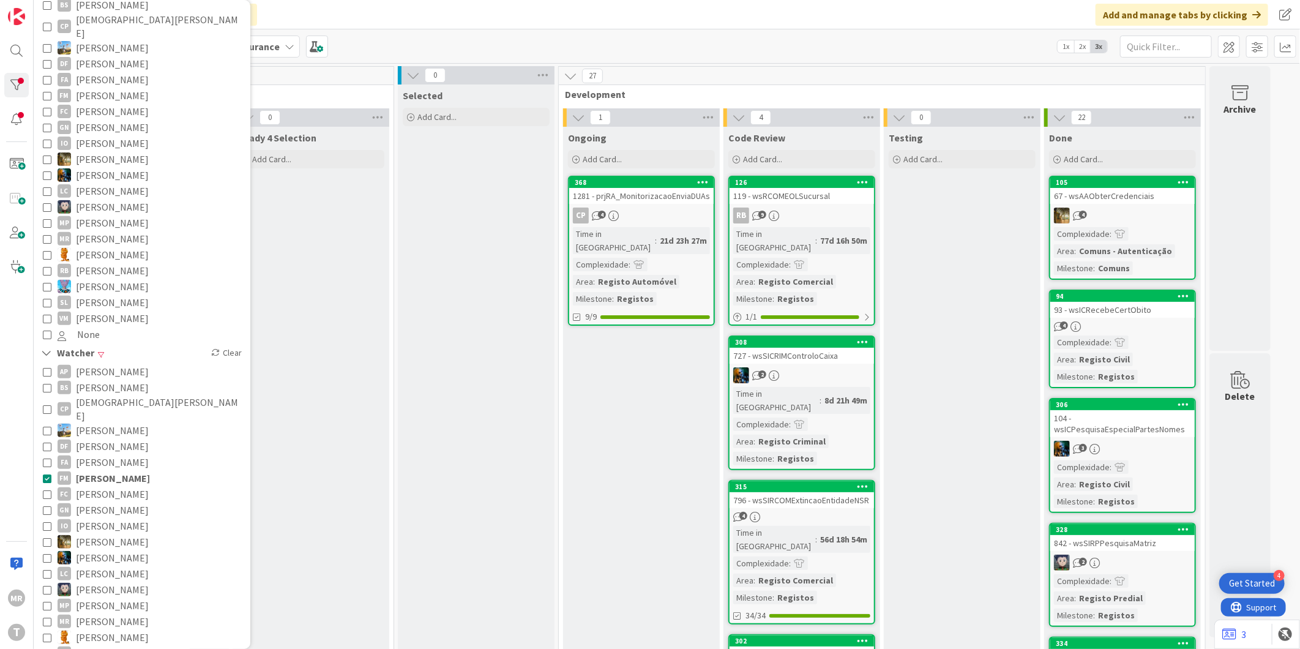
scroll to position [136, 0]
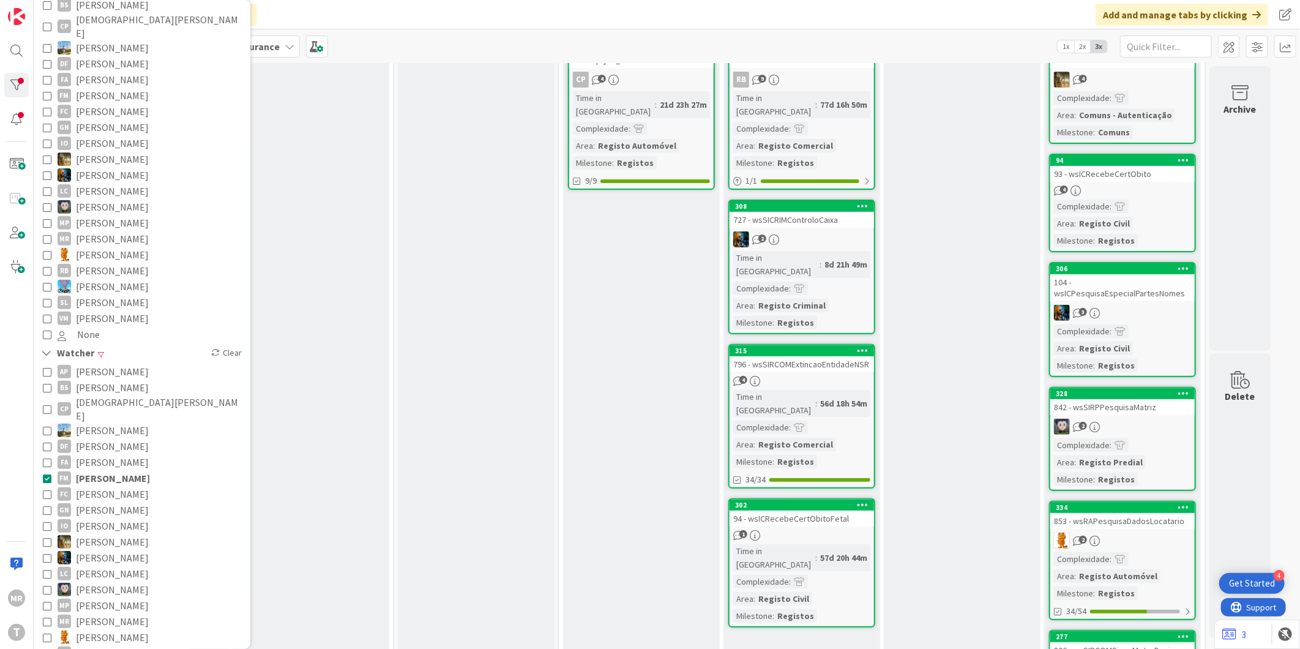
click at [111, 629] on span "[PERSON_NAME]" at bounding box center [112, 637] width 73 height 16
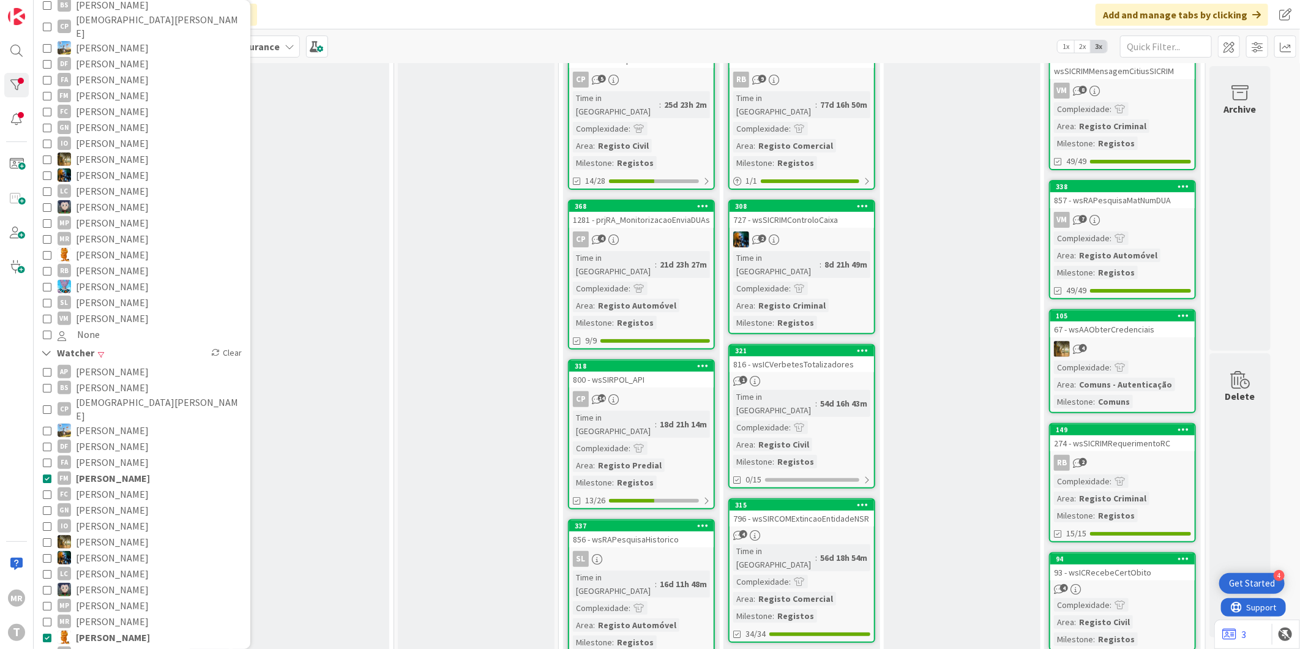
click at [113, 470] on span "[PERSON_NAME]" at bounding box center [113, 478] width 74 height 16
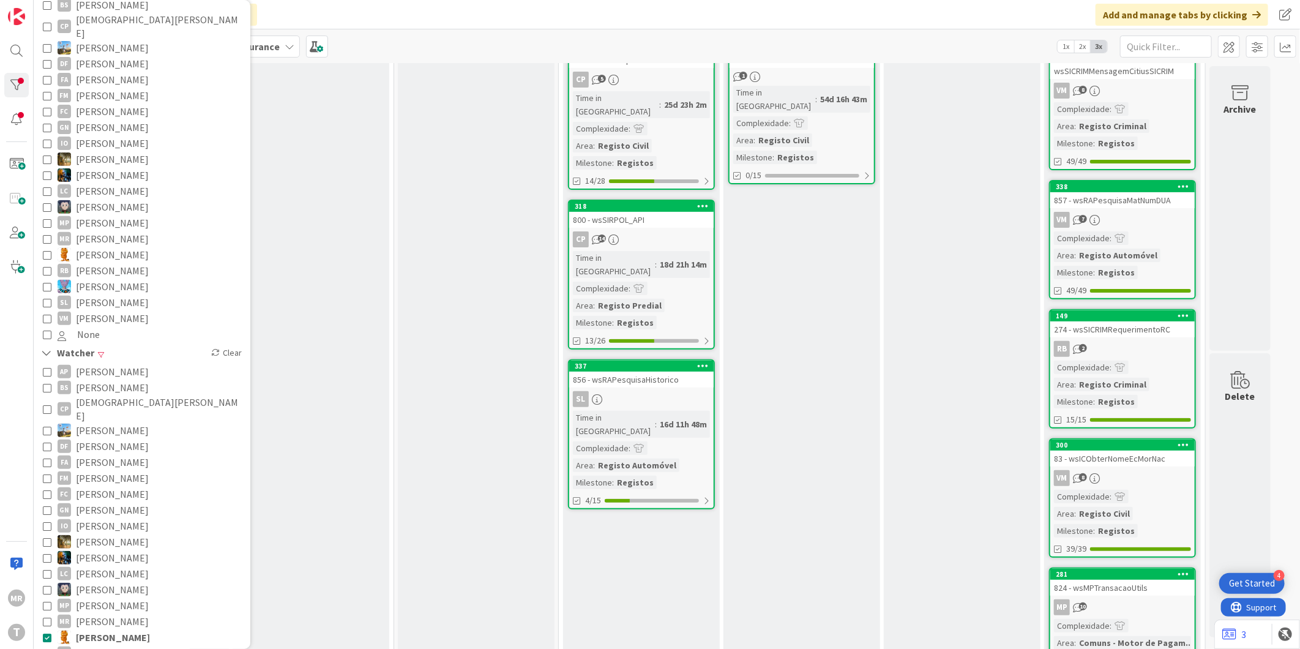
scroll to position [0, 0]
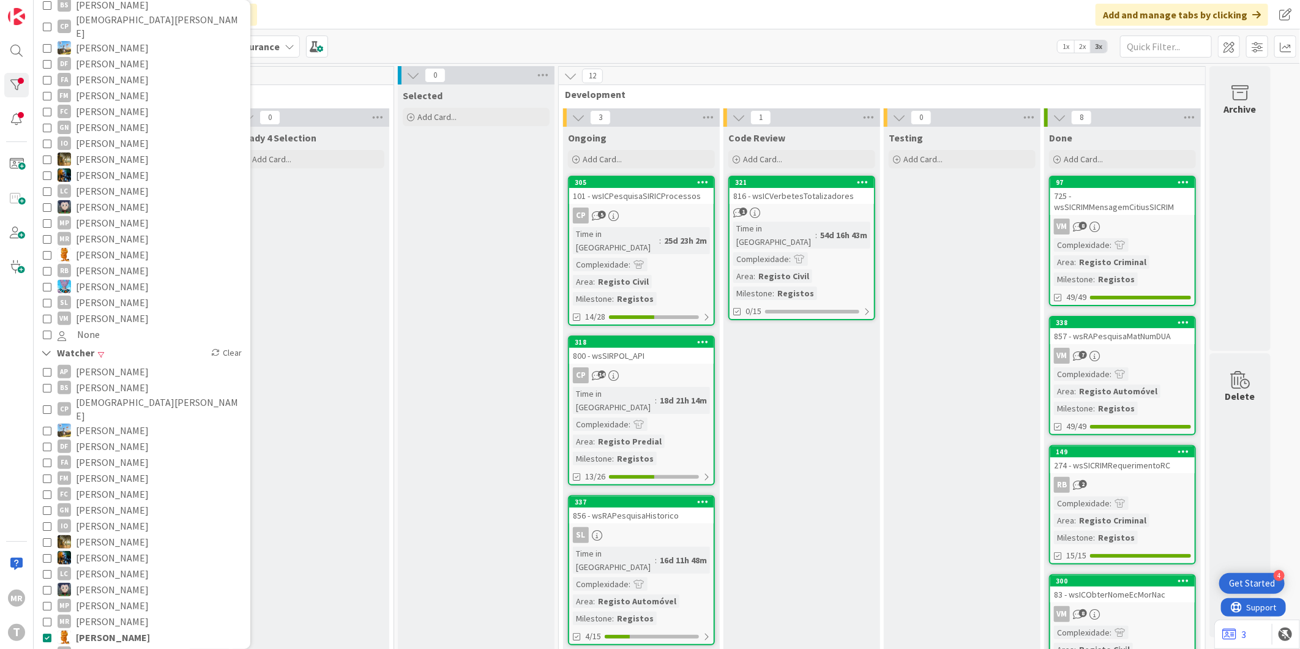
click at [94, 629] on span "[PERSON_NAME]" at bounding box center [113, 637] width 74 height 16
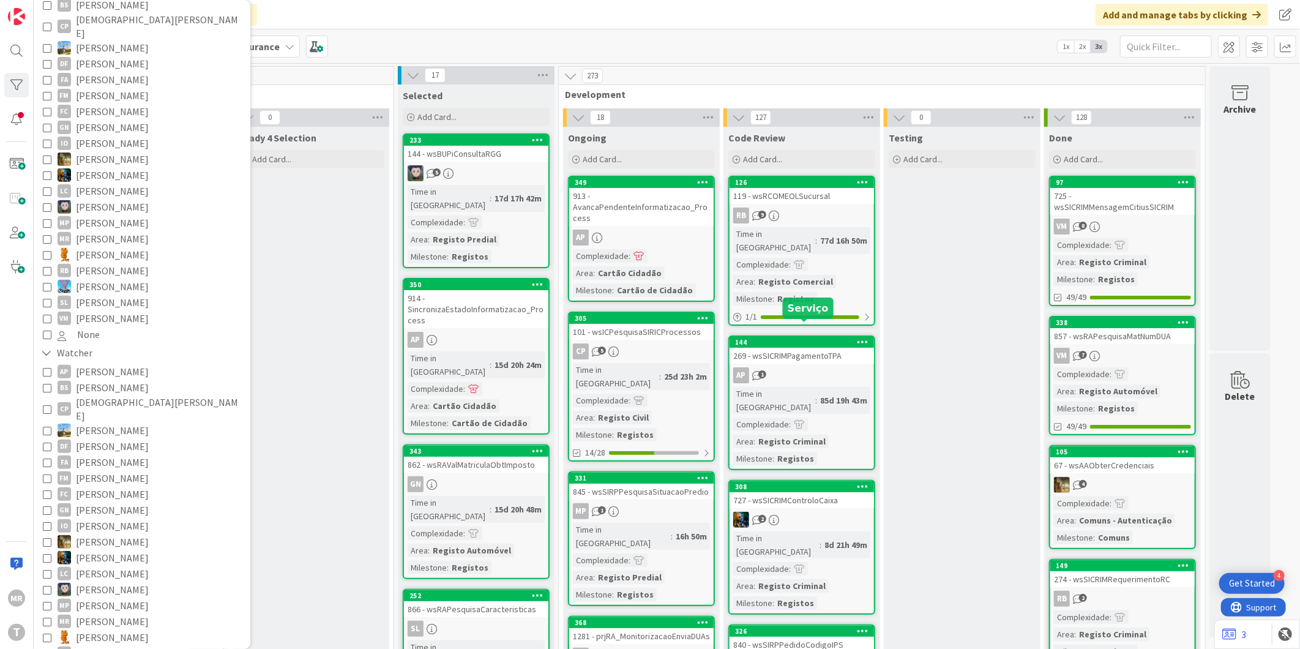
click at [805, 338] on div "144" at bounding box center [804, 342] width 139 height 9
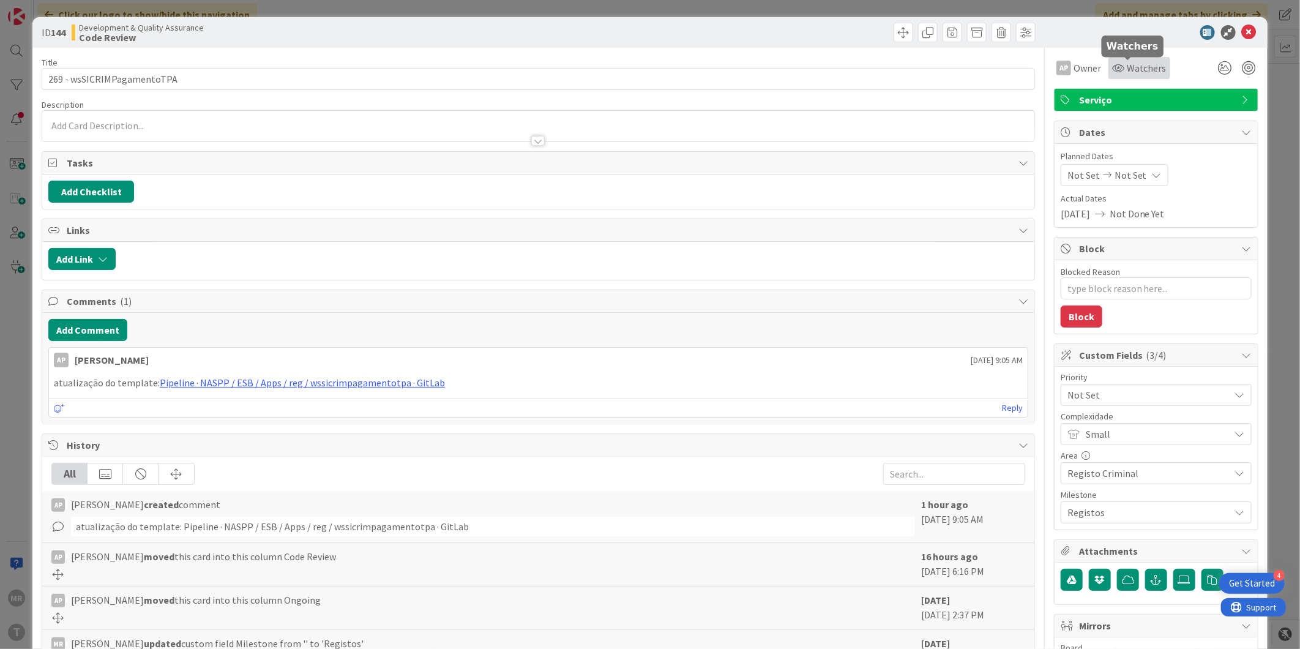
click at [1134, 64] on span "Watchers" at bounding box center [1146, 68] width 40 height 15
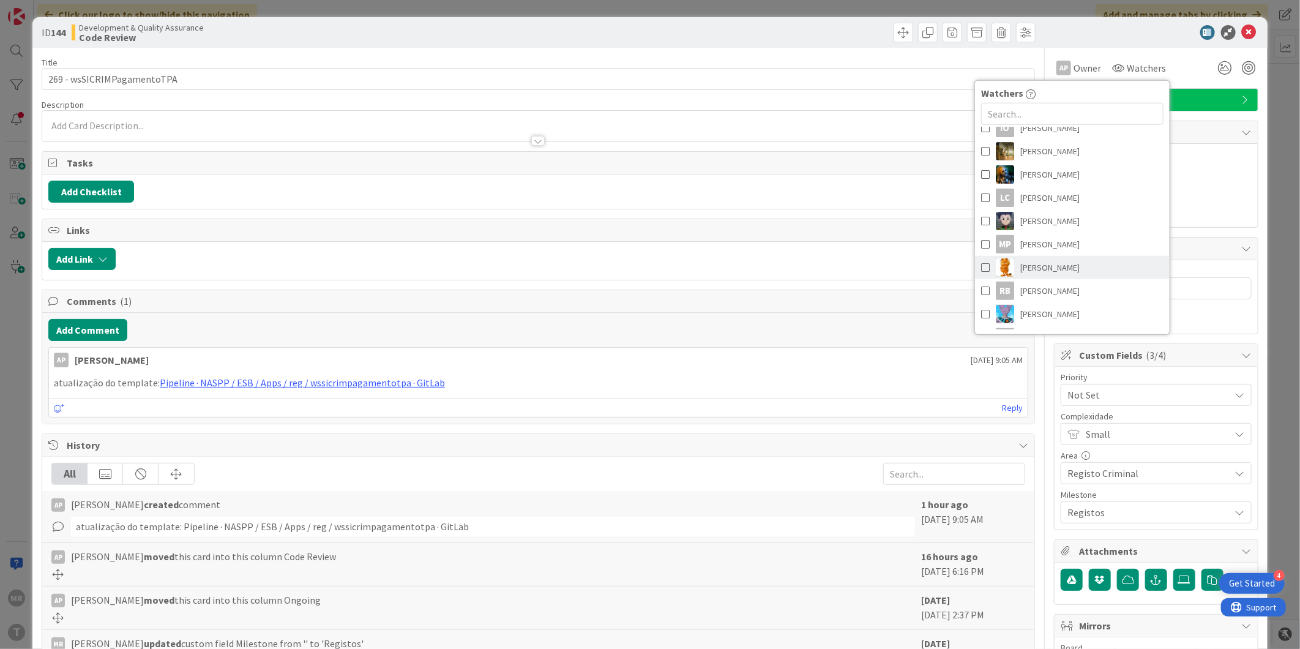
scroll to position [272, 0]
click at [1070, 246] on link "[PERSON_NAME]" at bounding box center [1072, 253] width 195 height 23
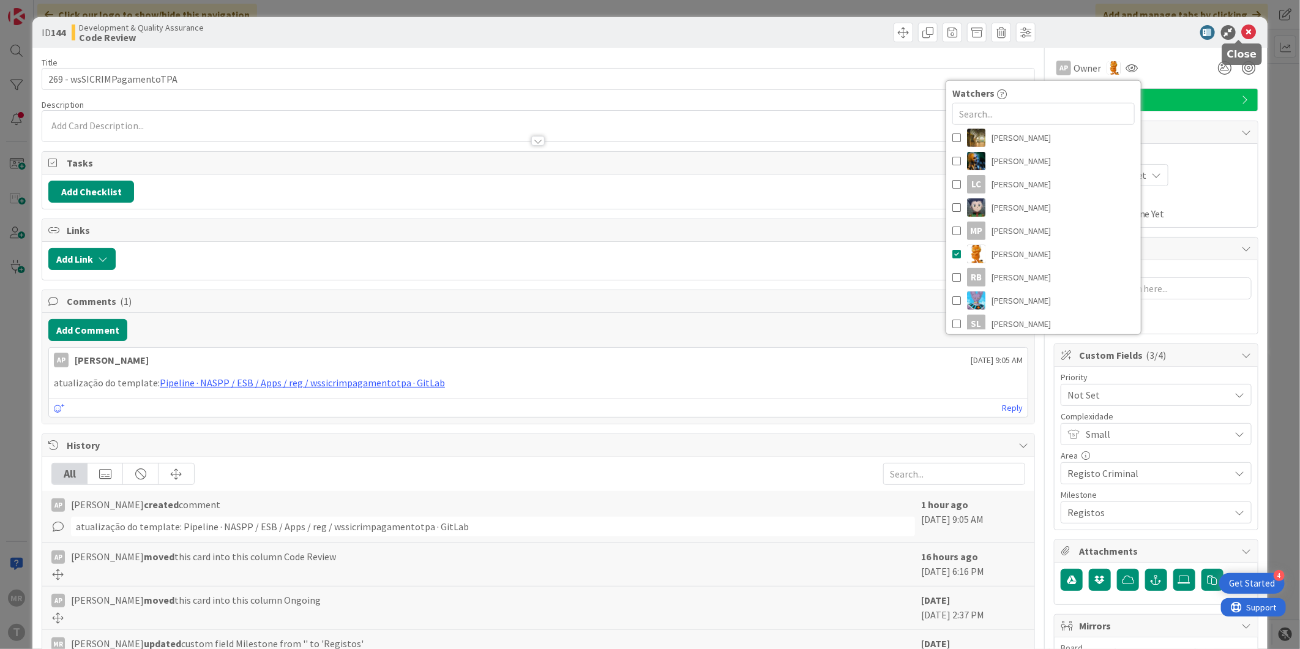
click at [1242, 32] on icon at bounding box center [1248, 32] width 15 height 15
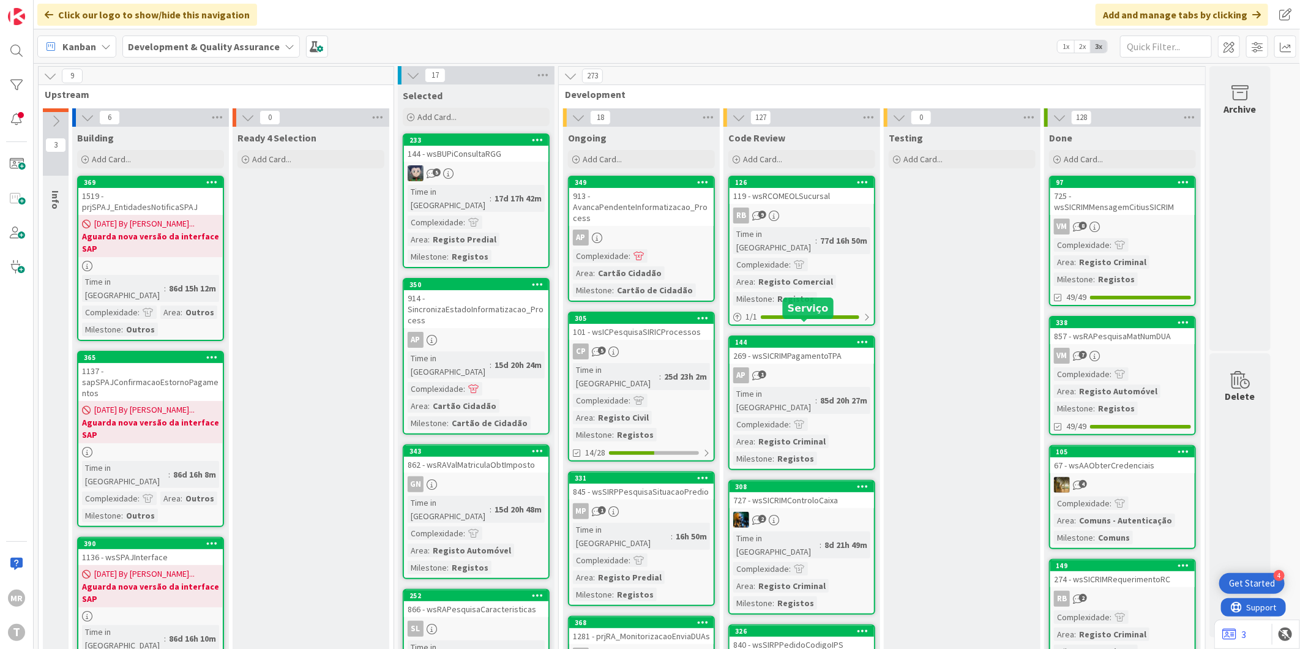
click at [787, 338] on div "144" at bounding box center [804, 342] width 139 height 9
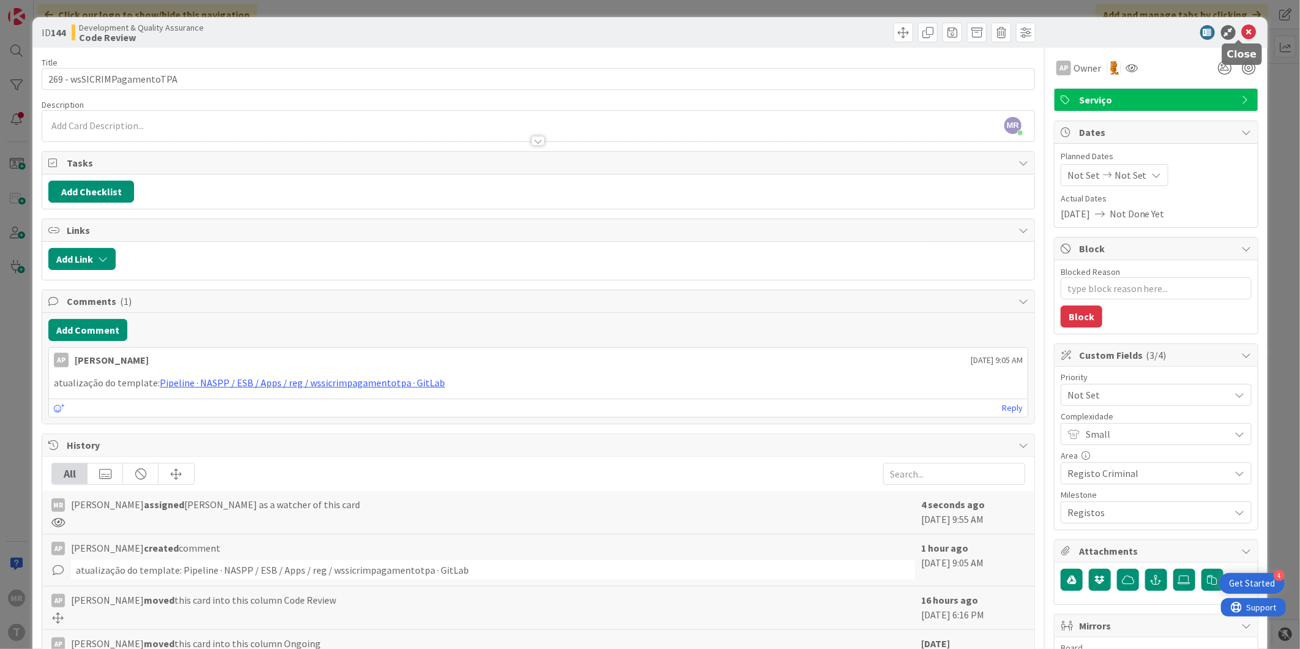
click at [1241, 34] on icon at bounding box center [1248, 32] width 15 height 15
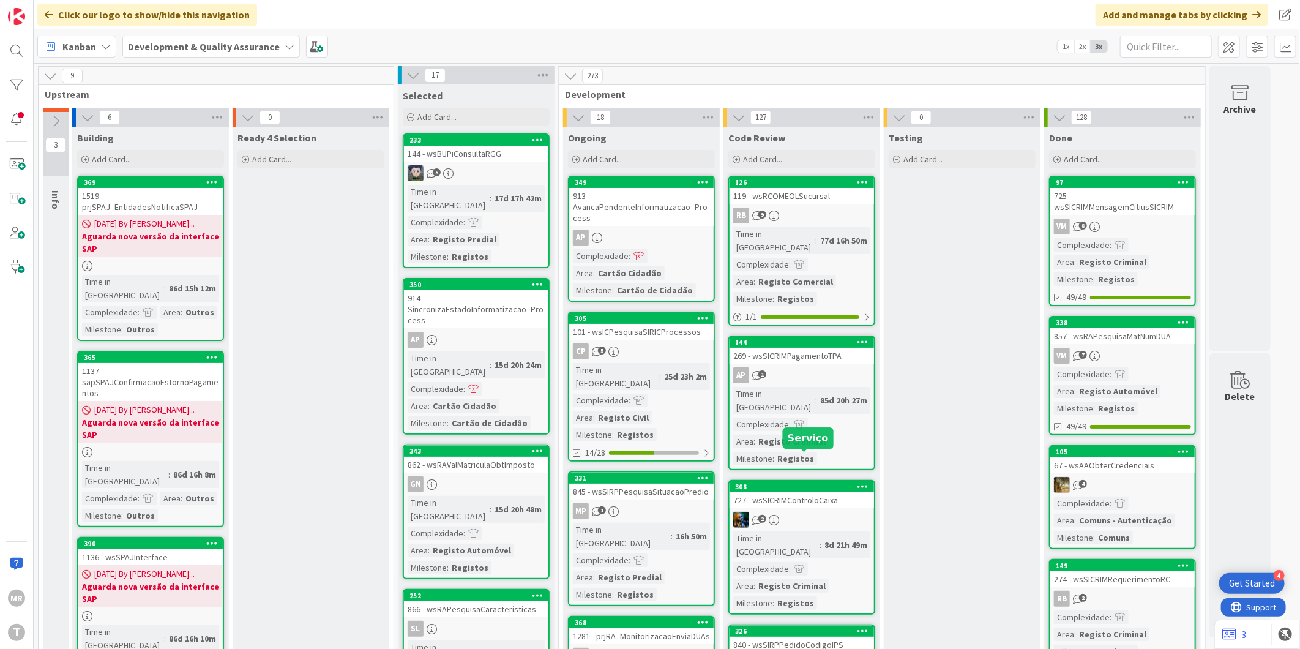
click at [823, 482] on div "308" at bounding box center [804, 486] width 139 height 9
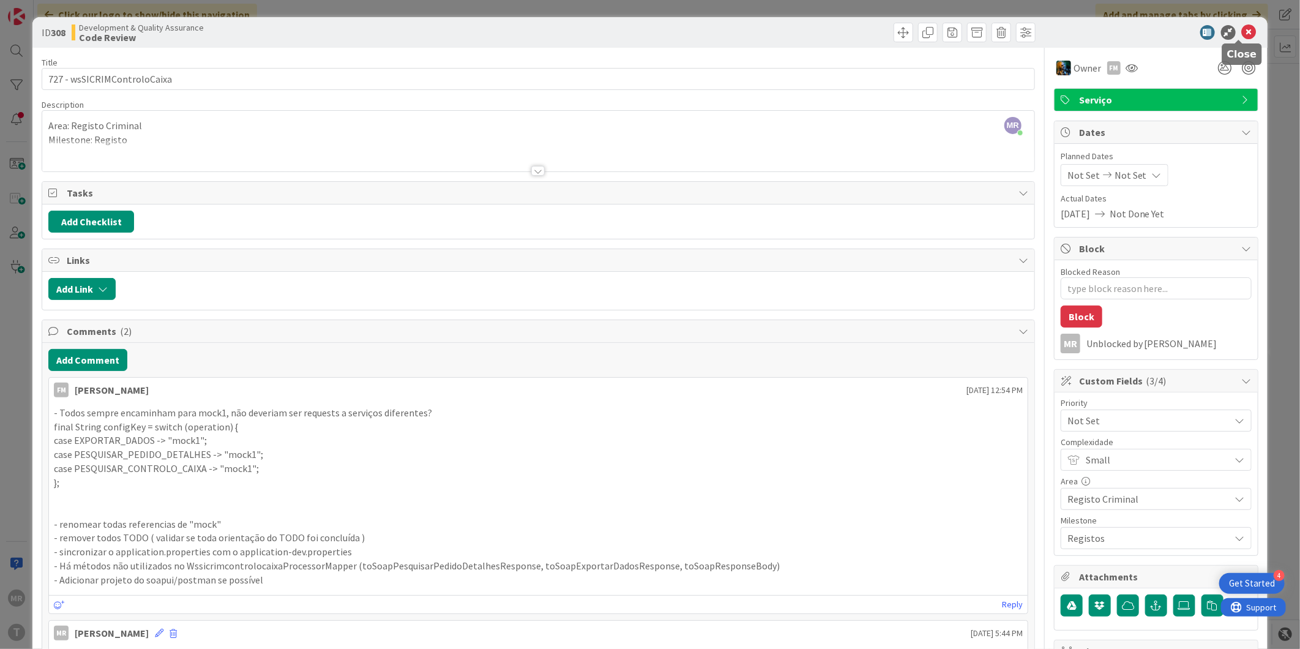
click at [1241, 31] on icon at bounding box center [1248, 32] width 15 height 15
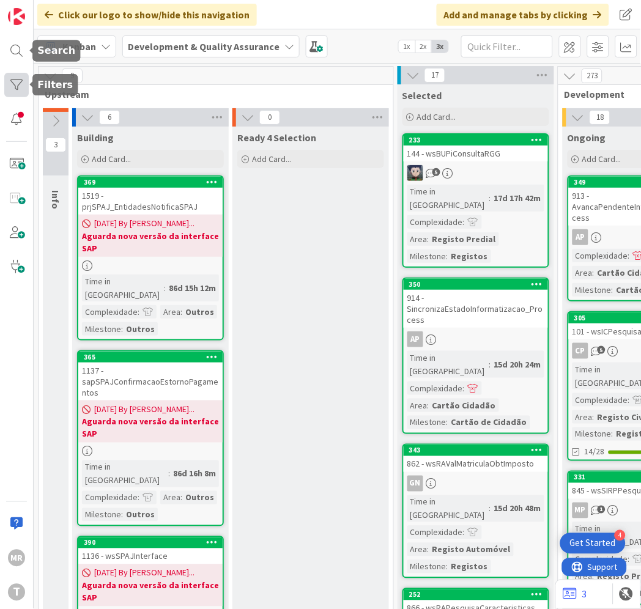
click at [17, 77] on div at bounding box center [16, 85] width 24 height 24
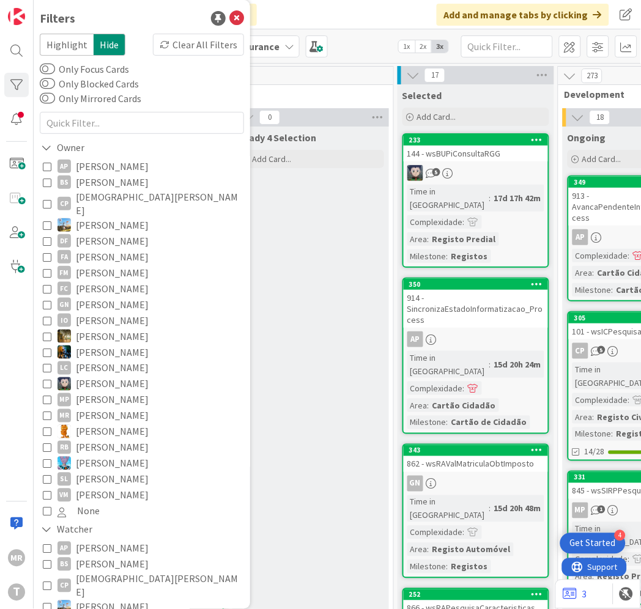
click at [114, 167] on span "[PERSON_NAME]" at bounding box center [112, 166] width 73 height 16
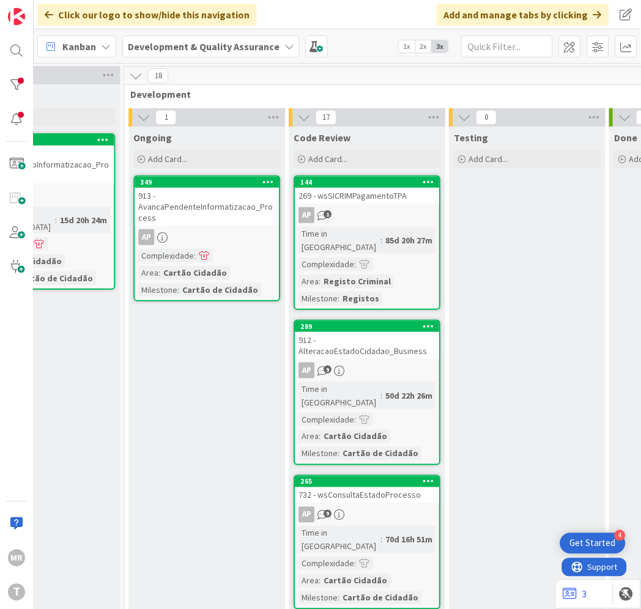
scroll to position [0, 447]
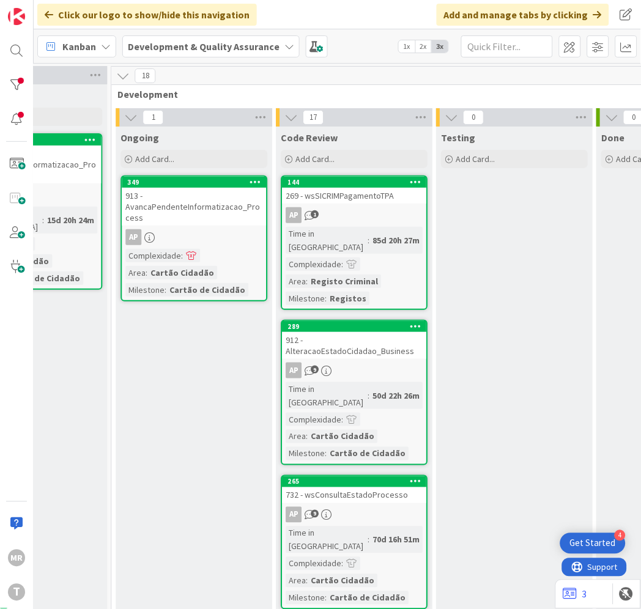
click at [197, 177] on body "4 Get Started [PERSON_NAME] Click our logo to show/hide this navigation Add and…" at bounding box center [320, 304] width 641 height 609
click at [194, 182] on div "349" at bounding box center [196, 182] width 139 height 9
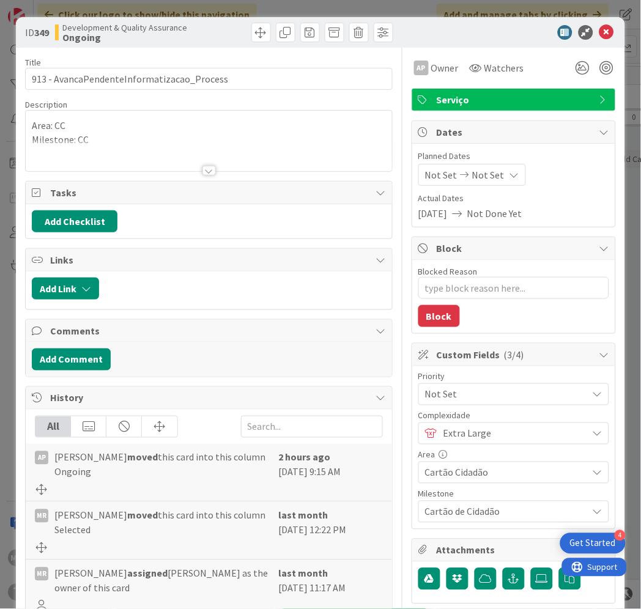
type textarea "x"
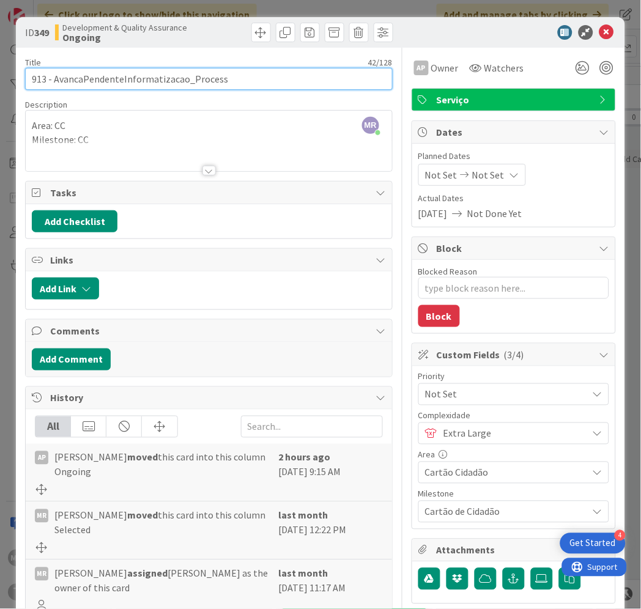
drag, startPoint x: 220, startPoint y: 84, endPoint x: 53, endPoint y: 83, distance: 167.0
click at [53, 83] on input "913 - AvancaPendenteInformatizacao_Process" at bounding box center [209, 79] width 368 height 22
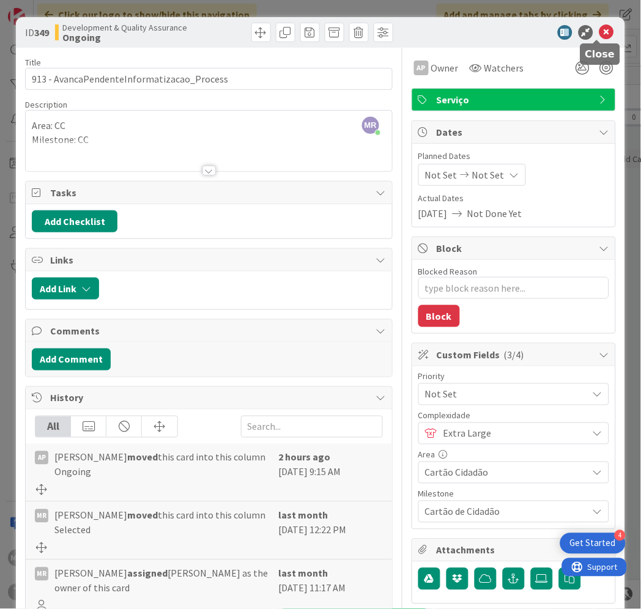
click at [600, 31] on icon at bounding box center [607, 32] width 15 height 15
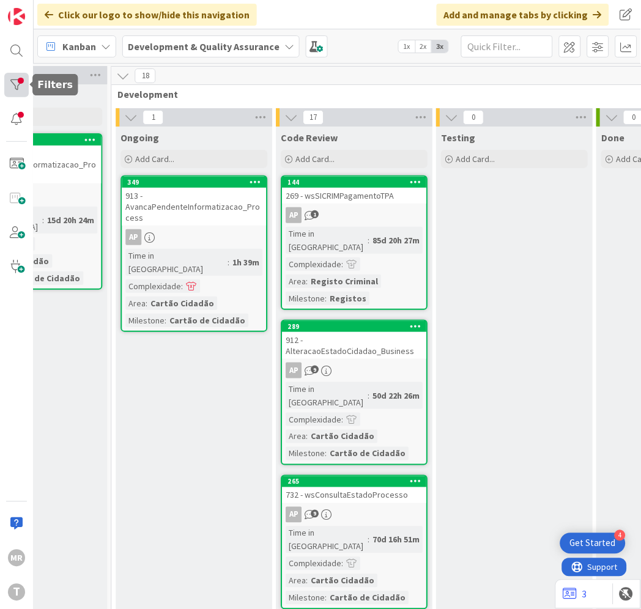
click at [19, 87] on div at bounding box center [16, 85] width 24 height 24
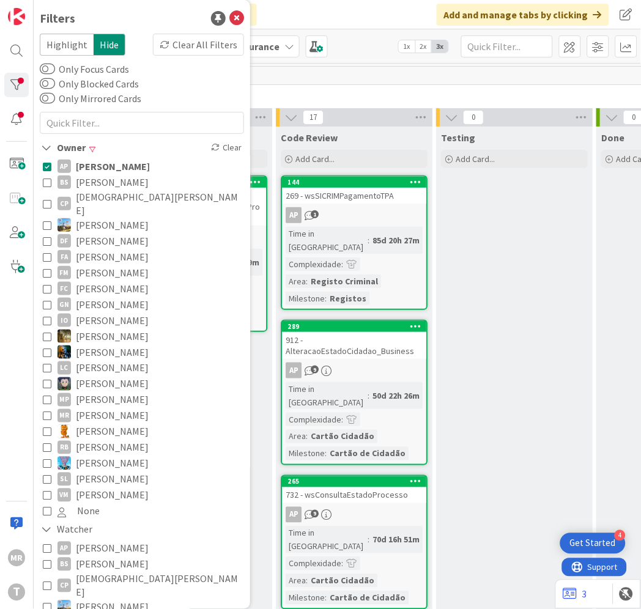
click at [84, 162] on span "[PERSON_NAME]" at bounding box center [113, 166] width 74 height 16
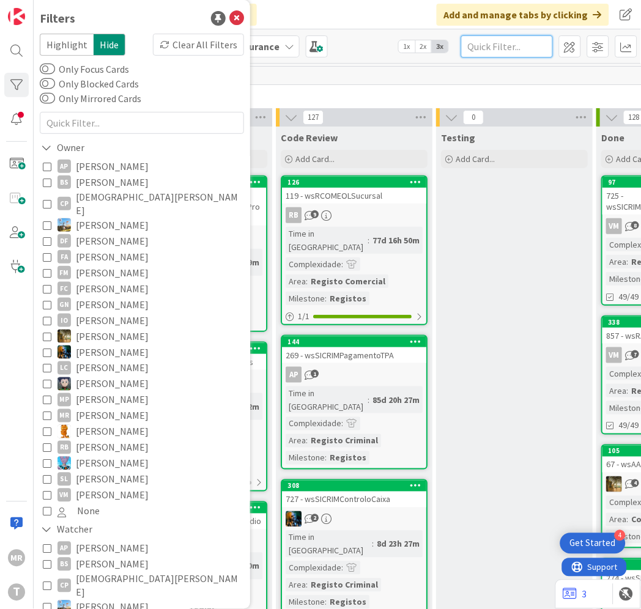
click at [497, 49] on input "text" at bounding box center [507, 46] width 92 height 22
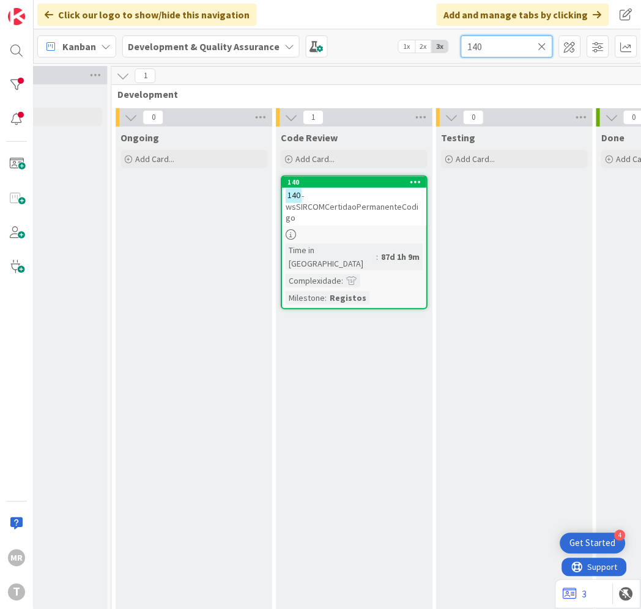
drag, startPoint x: 493, startPoint y: 54, endPoint x: 331, endPoint y: 5, distance: 169.4
click at [350, 11] on div "Click our logo to show/hide this navigation Add and manage tabs by clicking Kan…" at bounding box center [338, 304] width 608 height 609
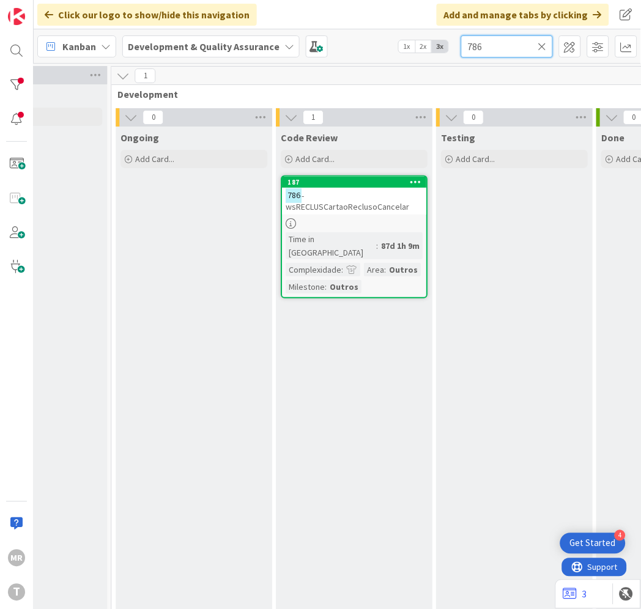
drag, startPoint x: 486, startPoint y: 45, endPoint x: 246, endPoint y: 1, distance: 243.9
click at [255, 2] on div "Click our logo to show/hide this navigation Add and manage tabs by clicking Kan…" at bounding box center [338, 304] width 608 height 609
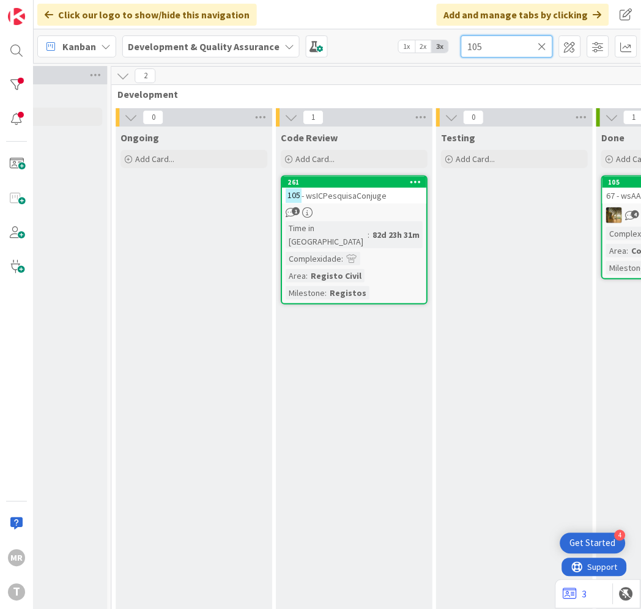
drag, startPoint x: 488, startPoint y: 45, endPoint x: 98, endPoint y: 2, distance: 392.7
click at [98, 2] on div "Click our logo to show/hide this navigation Add and manage tabs by clicking Kan…" at bounding box center [338, 304] width 608 height 609
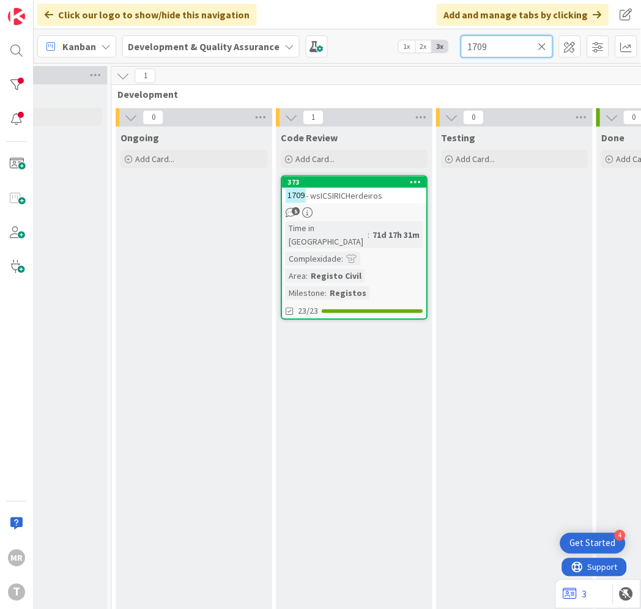
drag, startPoint x: 505, startPoint y: 51, endPoint x: 210, endPoint y: 15, distance: 297.0
click at [240, 26] on div "Click our logo to show/hide this navigation Add and manage tabs by clicking Kan…" at bounding box center [338, 304] width 608 height 609
type input "141"
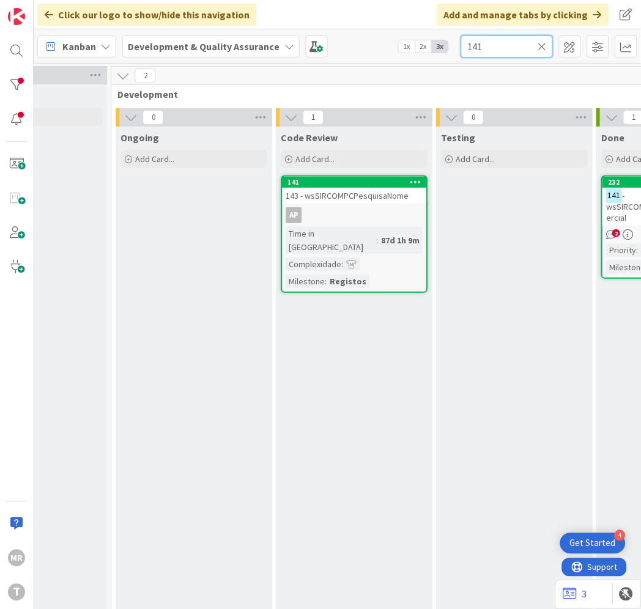
drag, startPoint x: 485, startPoint y: 50, endPoint x: 437, endPoint y: 47, distance: 47.2
click at [437, 47] on div "Kanban Development & Quality Assurance 1x 2x 3x 141" at bounding box center [338, 46] width 608 height 34
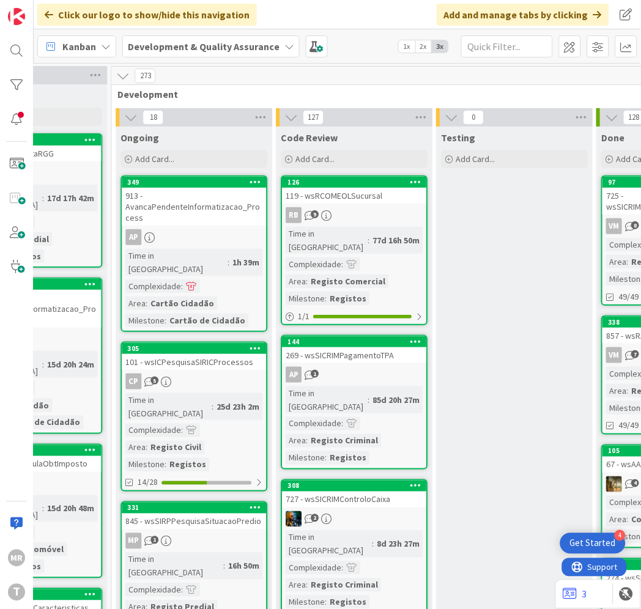
click at [22, 100] on div "[PERSON_NAME]" at bounding box center [17, 304] width 34 height 609
click at [21, 87] on div at bounding box center [16, 85] width 24 height 24
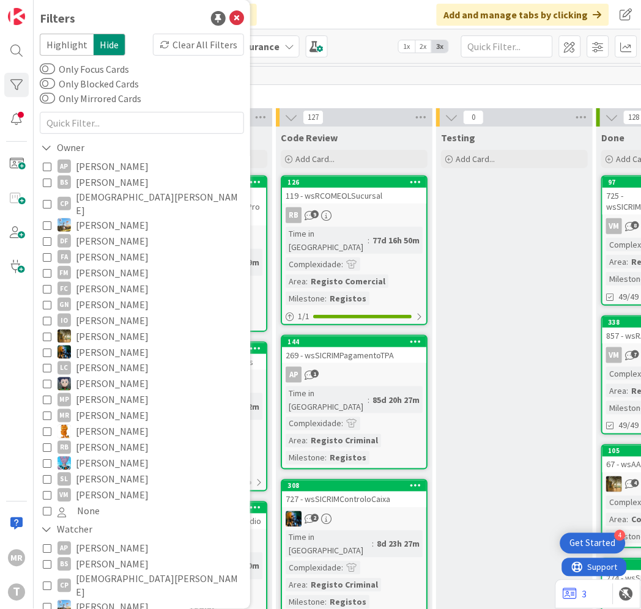
click at [102, 179] on span "[PERSON_NAME]" at bounding box center [112, 182] width 73 height 16
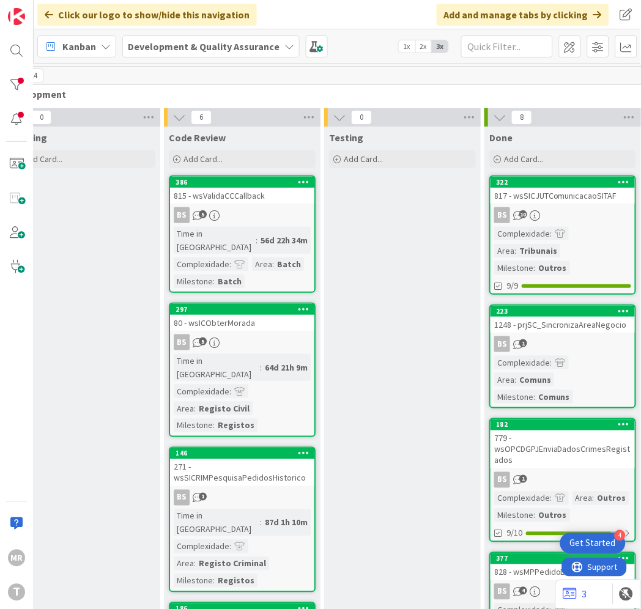
scroll to position [0, 581]
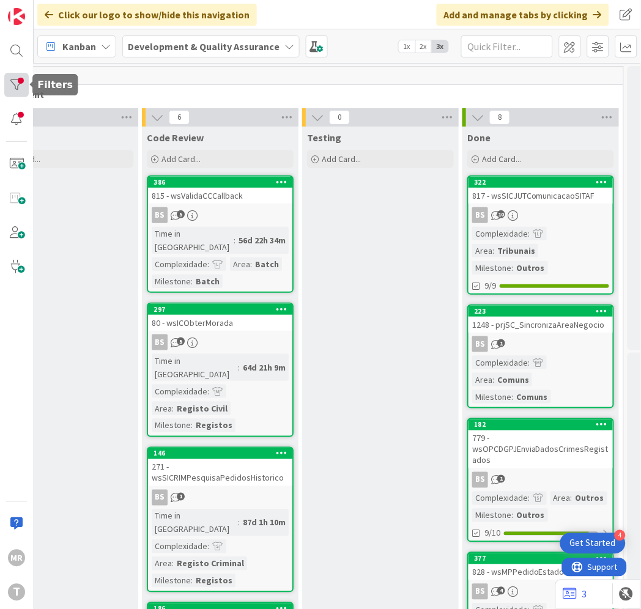
click at [9, 76] on div at bounding box center [16, 85] width 24 height 24
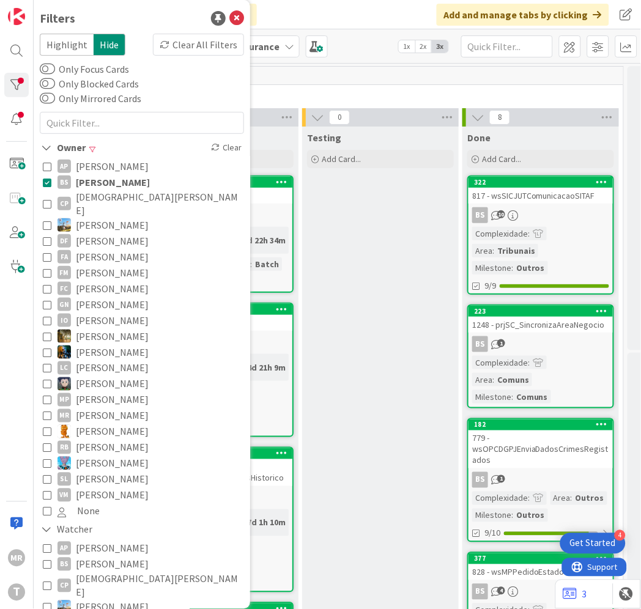
click at [94, 199] on span "[DEMOGRAPHIC_DATA][PERSON_NAME]" at bounding box center [158, 203] width 165 height 27
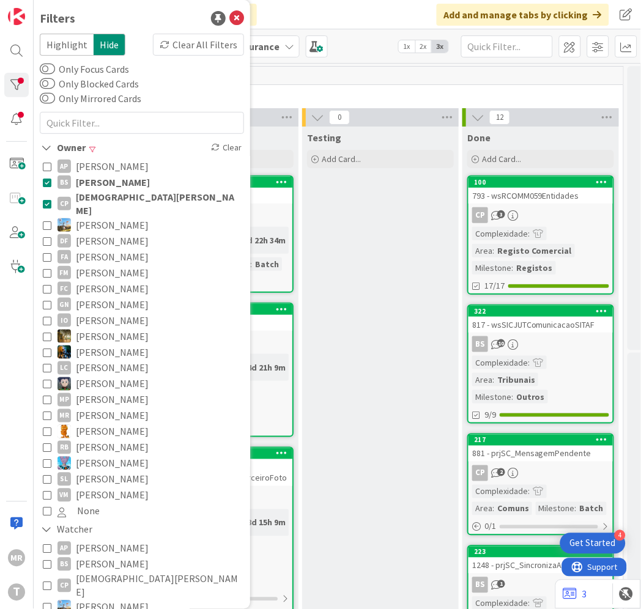
click at [105, 179] on span "[PERSON_NAME]" at bounding box center [113, 182] width 74 height 16
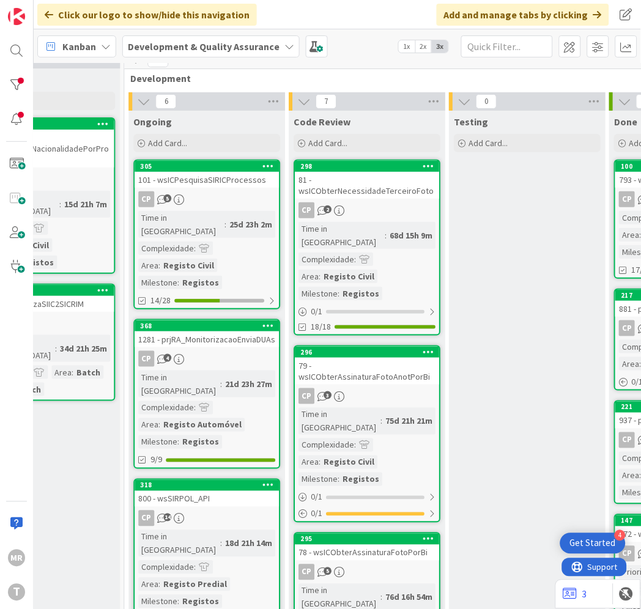
scroll to position [0, 434]
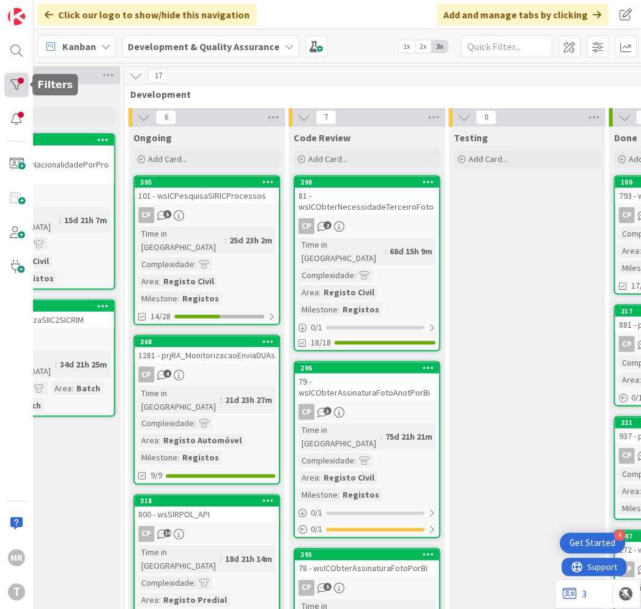
click at [9, 86] on div at bounding box center [16, 85] width 24 height 24
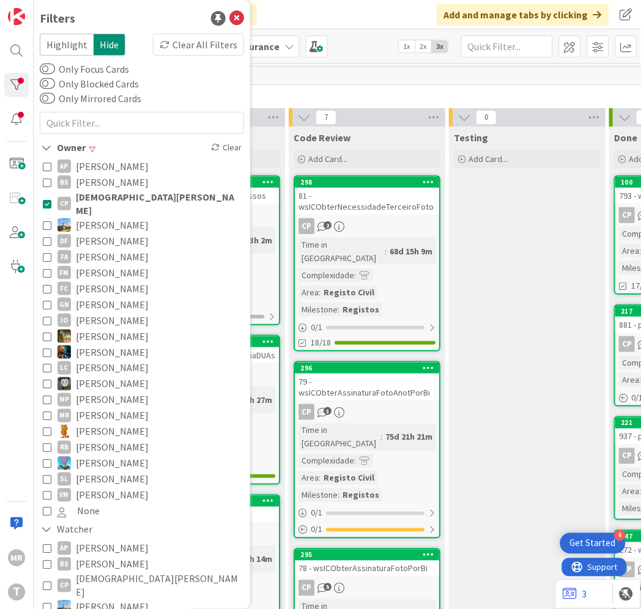
click at [116, 193] on span "[DEMOGRAPHIC_DATA][PERSON_NAME]" at bounding box center [158, 203] width 165 height 27
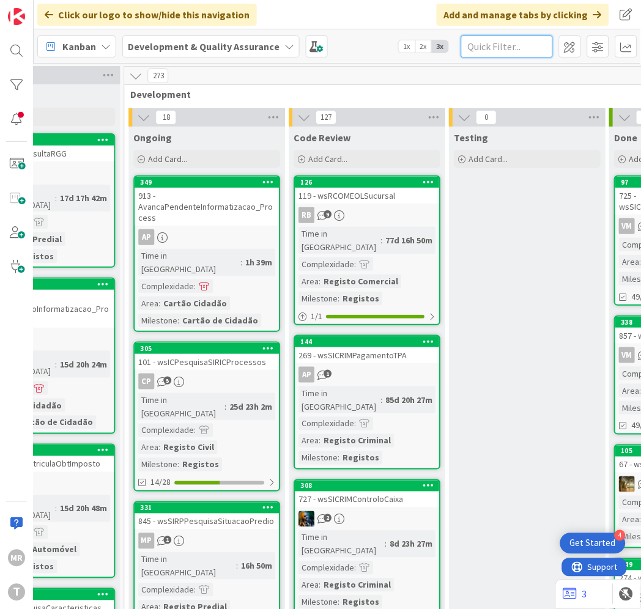
click at [518, 35] on input "text" at bounding box center [507, 46] width 92 height 22
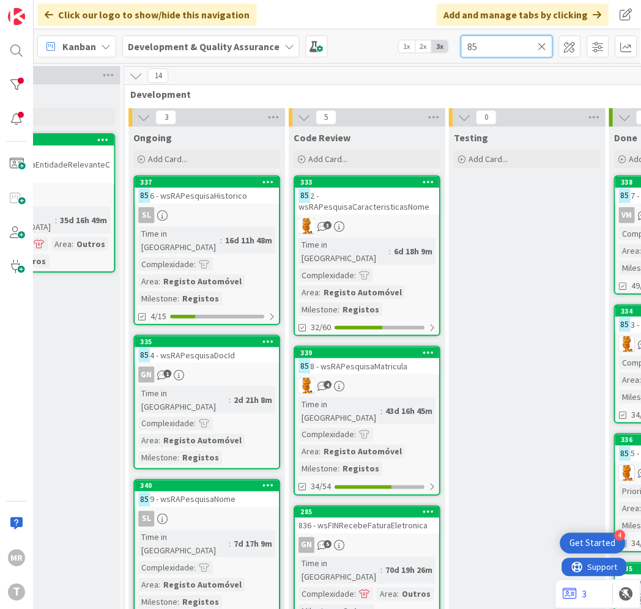
type input "85"
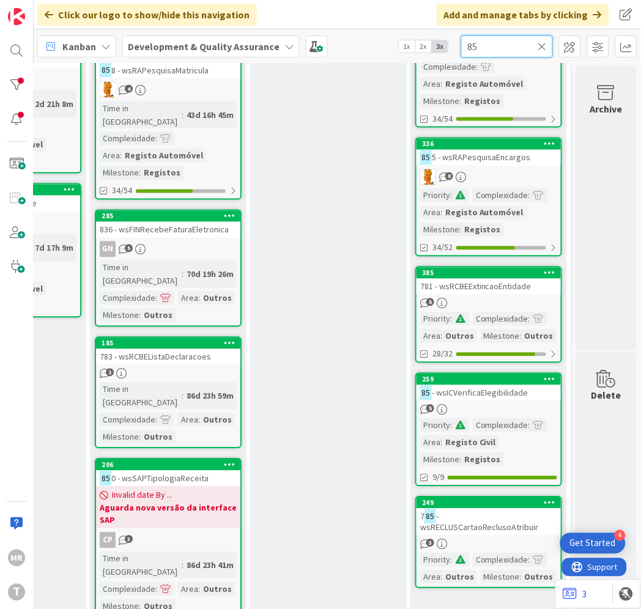
scroll to position [302, 642]
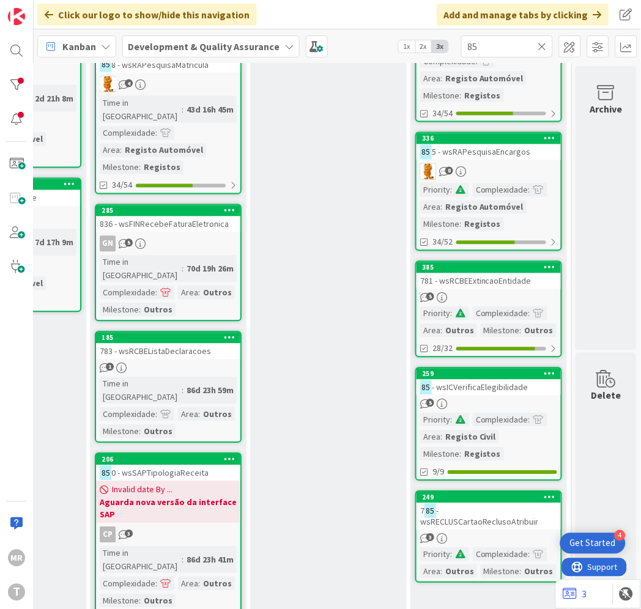
click at [540, 46] on icon at bounding box center [542, 46] width 9 height 11
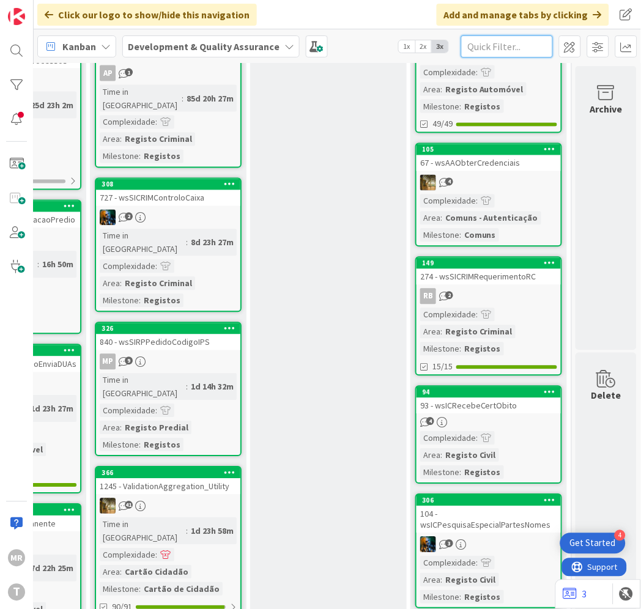
click at [494, 50] on input "text" at bounding box center [507, 46] width 92 height 22
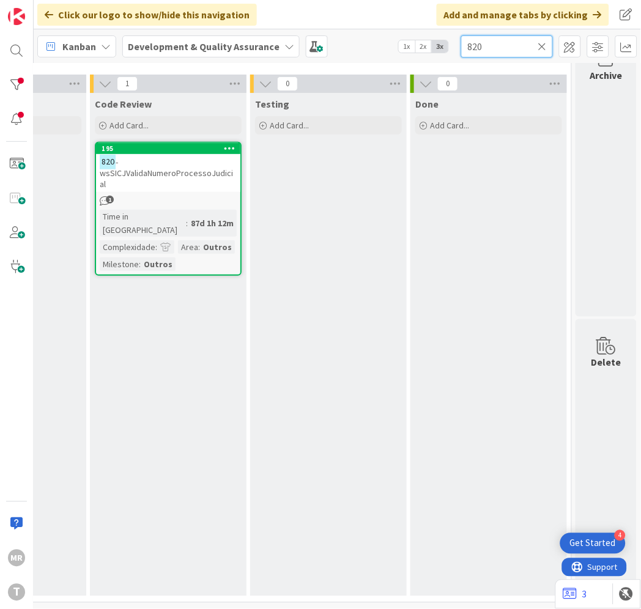
drag, startPoint x: 490, startPoint y: 46, endPoint x: 297, endPoint y: 19, distance: 194.6
click at [297, 19] on div "Click our logo to show/hide this navigation Add and manage tabs by clicking Kan…" at bounding box center [338, 304] width 608 height 609
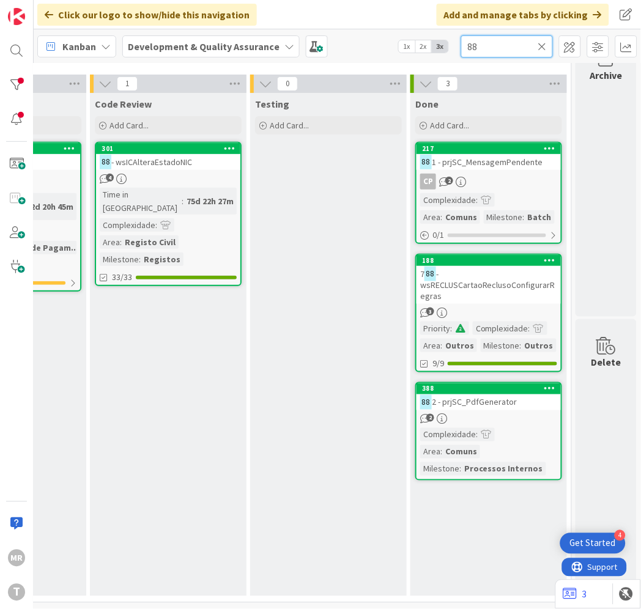
click at [396, 29] on div "Click our logo to show/hide this navigation Add and manage tabs by clicking Kan…" at bounding box center [338, 304] width 608 height 609
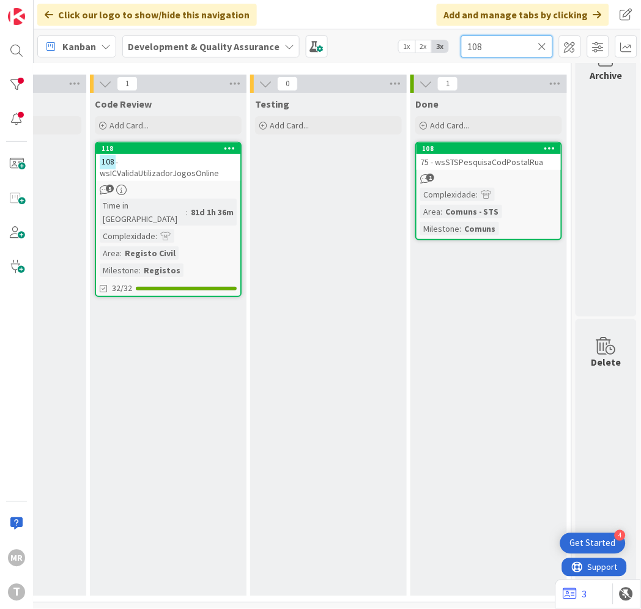
drag, startPoint x: 494, startPoint y: 47, endPoint x: 373, endPoint y: 37, distance: 121.6
click at [377, 38] on div "Kanban Development & Quality Assurance 1x 2x 3x 108" at bounding box center [338, 46] width 608 height 34
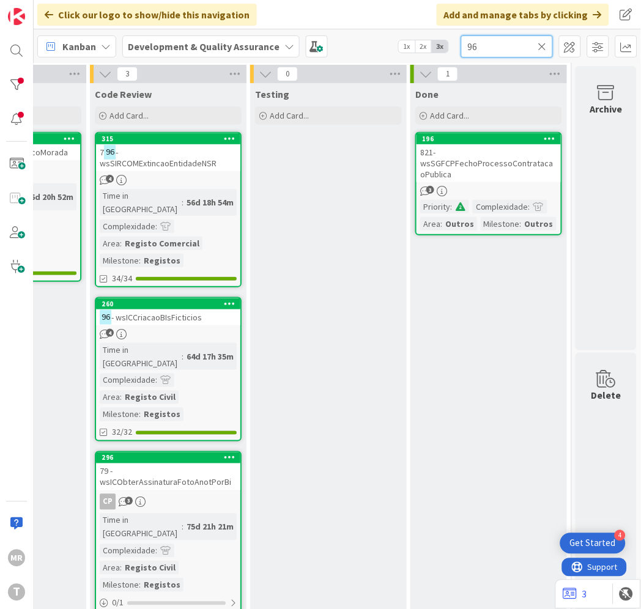
drag, startPoint x: 488, startPoint y: 45, endPoint x: 405, endPoint y: 38, distance: 83.5
click at [405, 38] on div "Kanban Development & Quality Assurance 1x 2x 3x 96" at bounding box center [338, 46] width 608 height 34
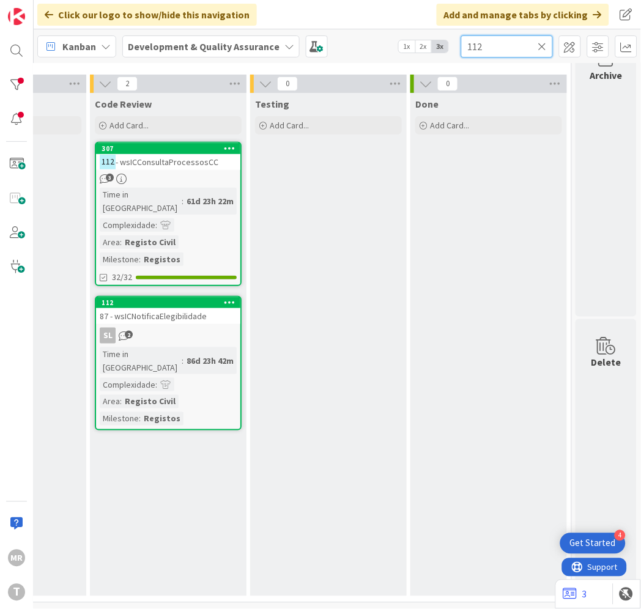
drag, startPoint x: 501, startPoint y: 44, endPoint x: 382, endPoint y: 42, distance: 118.1
click at [382, 42] on div "Kanban Development & Quality Assurance 1x 2x 3x 112" at bounding box center [338, 46] width 608 height 34
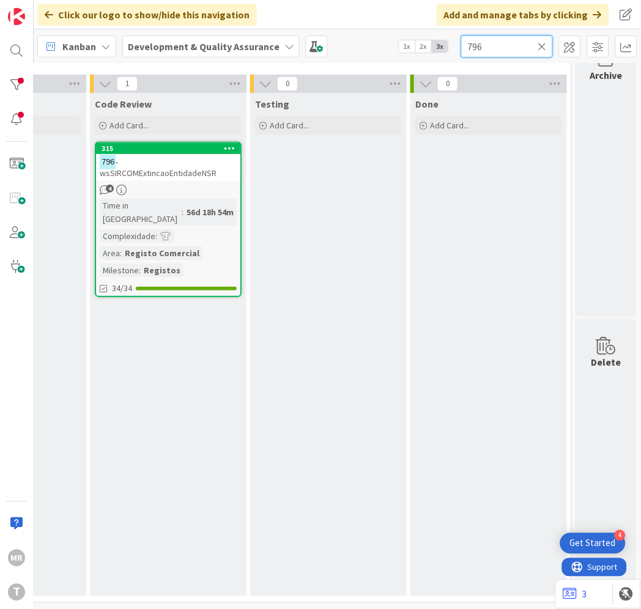
drag, startPoint x: 487, startPoint y: 43, endPoint x: 381, endPoint y: 39, distance: 105.9
click at [381, 39] on div "Kanban Development & Quality Assurance 1x 2x 3x 796" at bounding box center [338, 46] width 608 height 34
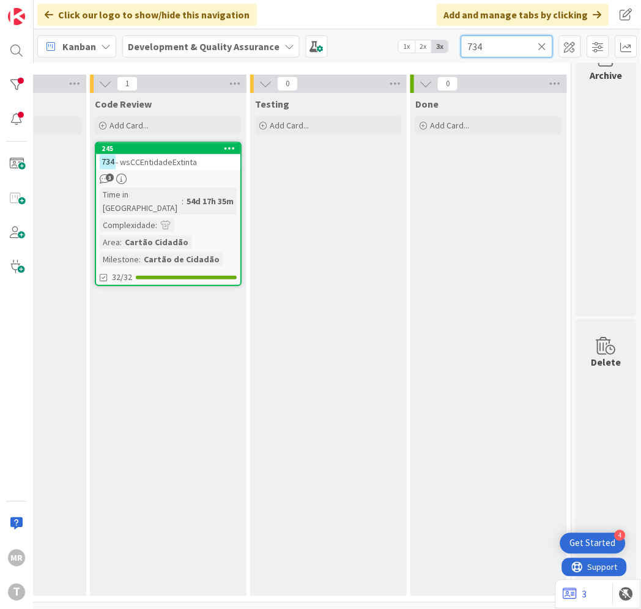
drag, startPoint x: 493, startPoint y: 46, endPoint x: 370, endPoint y: 46, distance: 123.0
click at [370, 46] on div "Kanban Development & Quality Assurance 1x 2x 3x 734" at bounding box center [338, 46] width 608 height 34
drag, startPoint x: 491, startPoint y: 50, endPoint x: 360, endPoint y: 39, distance: 132.1
click at [360, 39] on div "Kanban Development & Quality Assurance 1x 2x 3x 1139" at bounding box center [338, 46] width 608 height 34
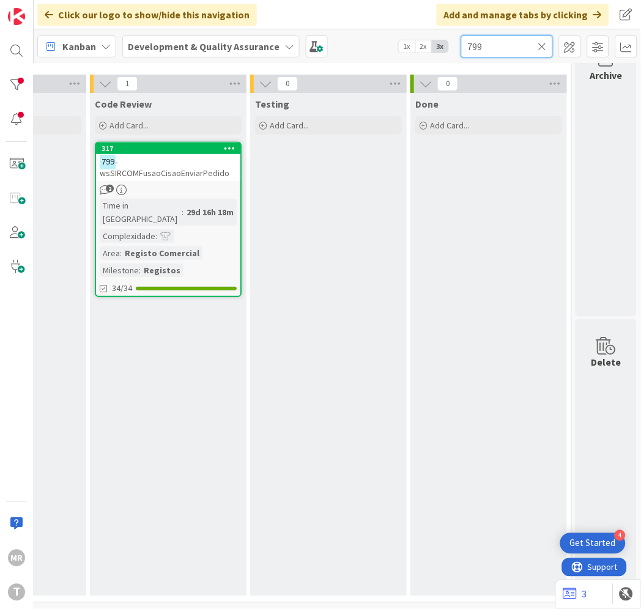
drag, startPoint x: 507, startPoint y: 52, endPoint x: 322, endPoint y: 33, distance: 185.8
click at [325, 34] on div "Kanban Development & Quality Assurance 1x 2x 3x 799" at bounding box center [338, 46] width 608 height 34
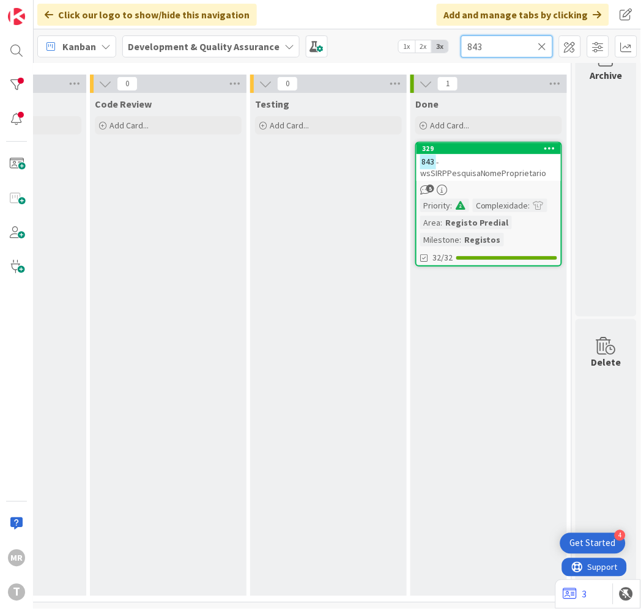
drag, startPoint x: 494, startPoint y: 40, endPoint x: 270, endPoint y: 0, distance: 227.4
click at [291, 10] on div "Click our logo to show/hide this navigation Add and manage tabs by clicking Kan…" at bounding box center [338, 304] width 608 height 609
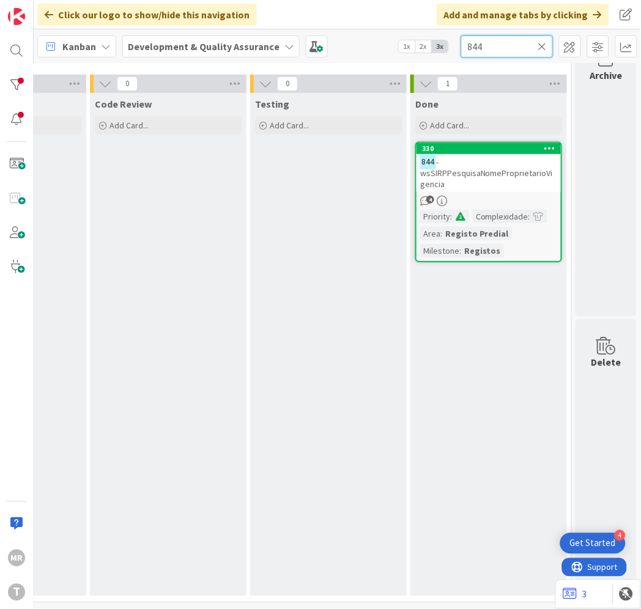
drag, startPoint x: 496, startPoint y: 44, endPoint x: 329, endPoint y: 8, distance: 170.3
click at [349, 15] on div "Click our logo to show/hide this navigation Add and manage tabs by clicking Kan…" at bounding box center [338, 304] width 608 height 609
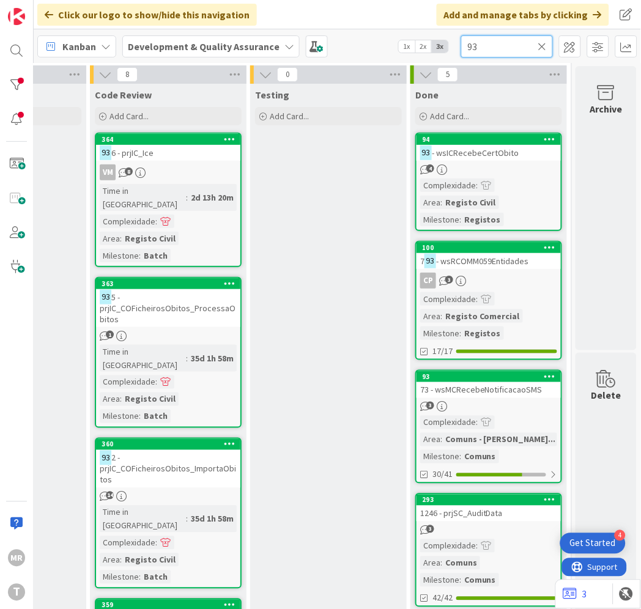
scroll to position [39, 642]
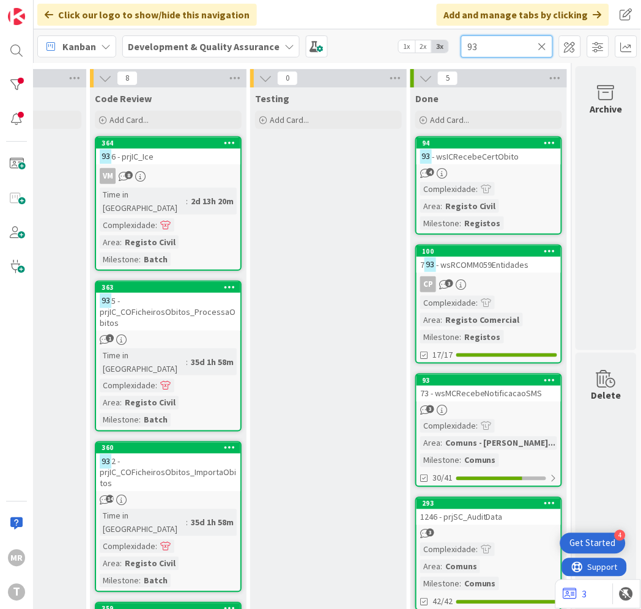
drag, startPoint x: 500, startPoint y: 42, endPoint x: 426, endPoint y: 35, distance: 73.7
click at [427, 35] on div "Kanban Development & Quality Assurance 1x 2x 3x 93" at bounding box center [338, 46] width 608 height 34
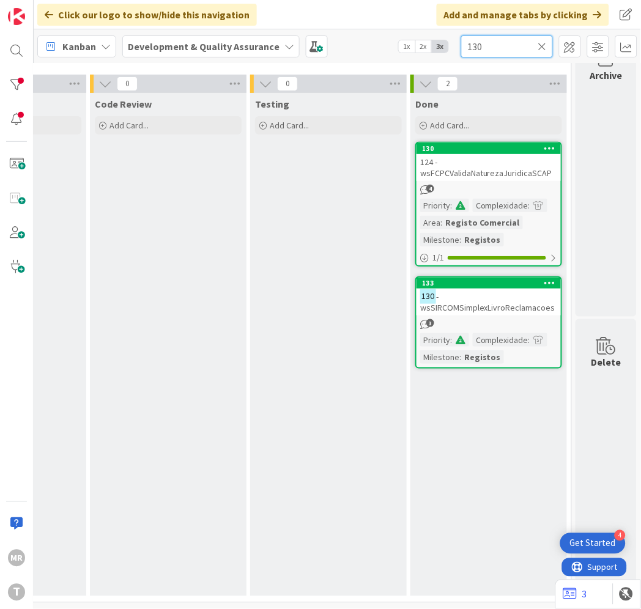
drag, startPoint x: 496, startPoint y: 49, endPoint x: 400, endPoint y: 41, distance: 96.4
click at [411, 41] on div "Kanban Development & Quality Assurance 1x 2x 3x 130" at bounding box center [338, 46] width 608 height 34
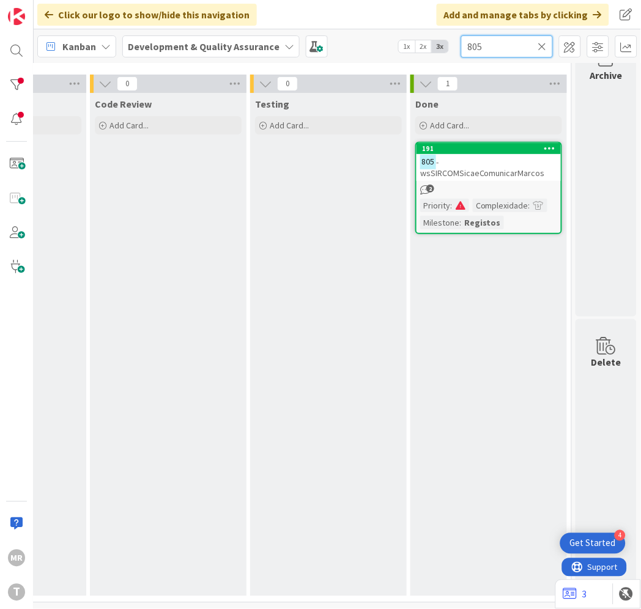
drag, startPoint x: 504, startPoint y: 50, endPoint x: 345, endPoint y: 26, distance: 160.2
click at [345, 26] on div "Click our logo to show/hide this navigation Add and manage tabs by clicking Kan…" at bounding box center [338, 304] width 608 height 609
drag, startPoint x: 484, startPoint y: 41, endPoint x: 398, endPoint y: 29, distance: 87.1
click at [398, 29] on div "Kanban Development & Quality Assurance 1x 2x 3x 804" at bounding box center [338, 46] width 608 height 34
drag, startPoint x: 502, startPoint y: 45, endPoint x: 266, endPoint y: 17, distance: 237.9
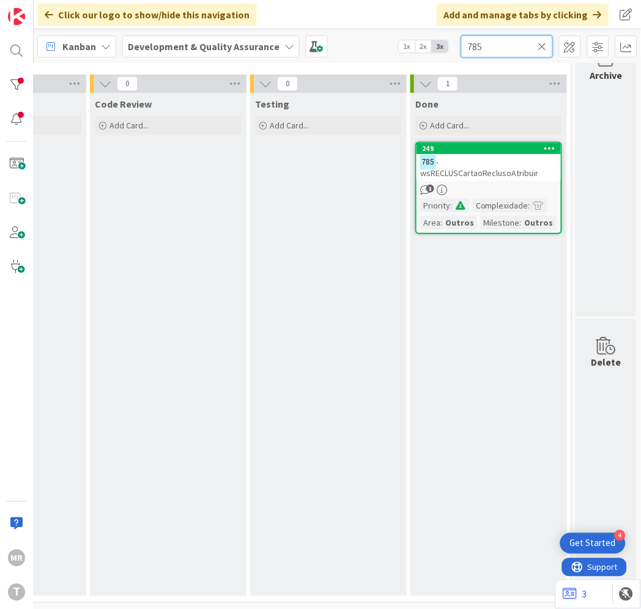
click at [266, 17] on div "Click our logo to show/hide this navigation Add and manage tabs by clicking Kan…" at bounding box center [338, 304] width 608 height 609
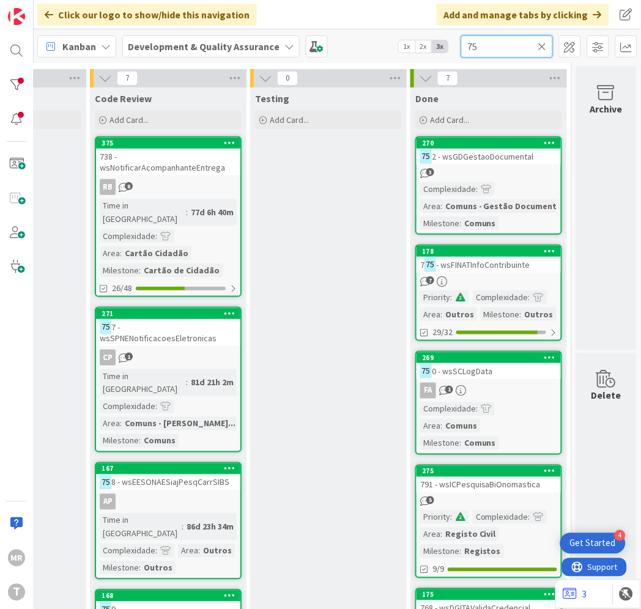
drag, startPoint x: 497, startPoint y: 44, endPoint x: 438, endPoint y: 35, distance: 59.4
click at [450, 38] on div "Kanban Development & Quality Assurance 1x 2x 3x 75" at bounding box center [338, 46] width 608 height 34
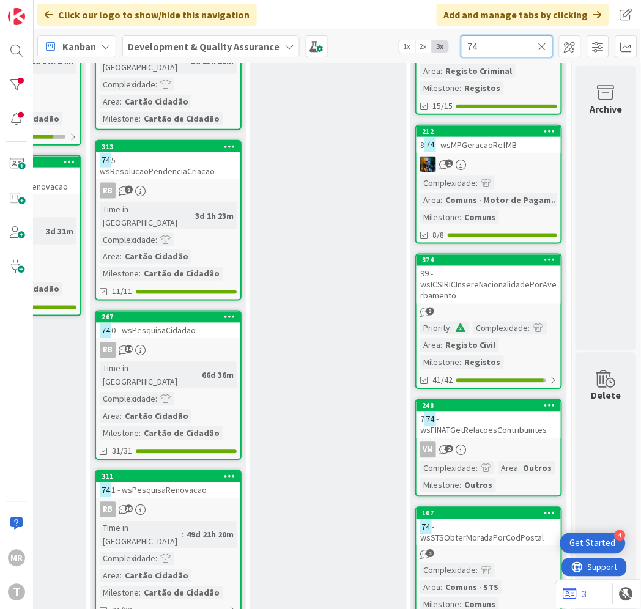
scroll to position [107, 642]
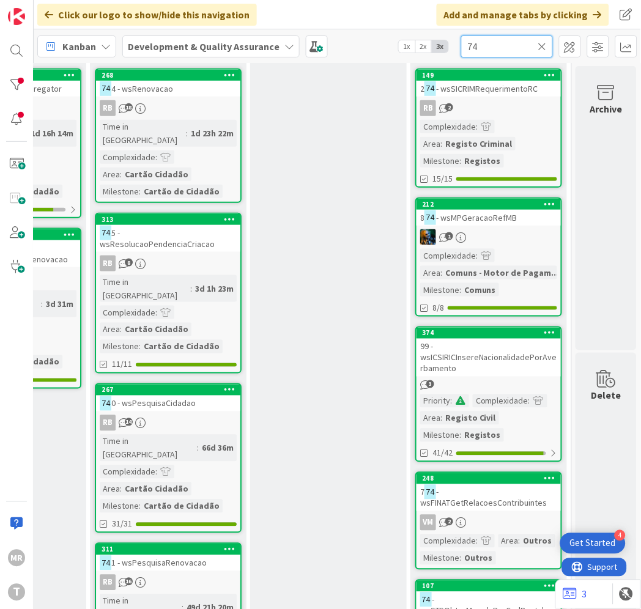
drag, startPoint x: 491, startPoint y: 46, endPoint x: 376, endPoint y: 47, distance: 115.6
click at [393, 46] on div "Kanban Development & Quality Assurance 1x 2x 3x 74" at bounding box center [338, 46] width 608 height 34
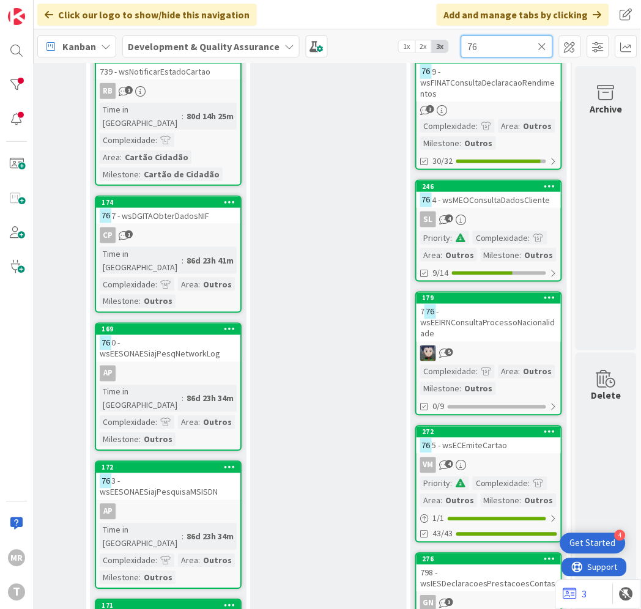
scroll to position [0, 642]
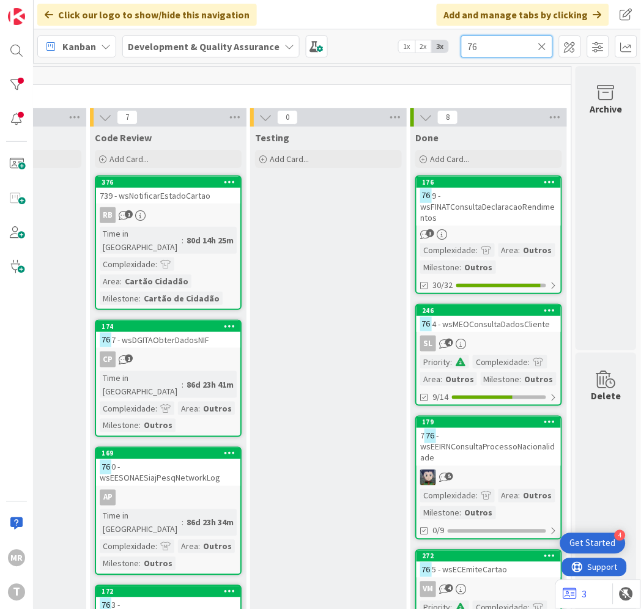
drag, startPoint x: 470, startPoint y: 45, endPoint x: 439, endPoint y: 43, distance: 31.2
click at [439, 43] on div "Kanban Development & Quality Assurance 1x 2x 3x 76" at bounding box center [338, 46] width 608 height 34
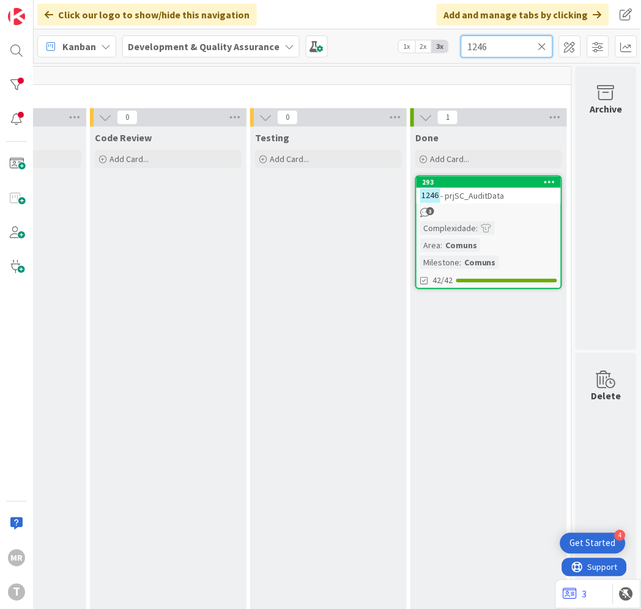
type input "1246"
click at [542, 47] on icon at bounding box center [542, 46] width 9 height 11
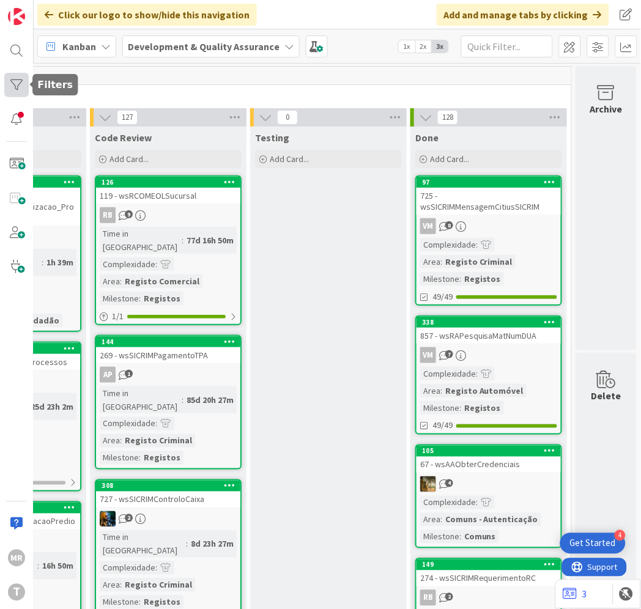
click at [26, 87] on div at bounding box center [16, 85] width 24 height 24
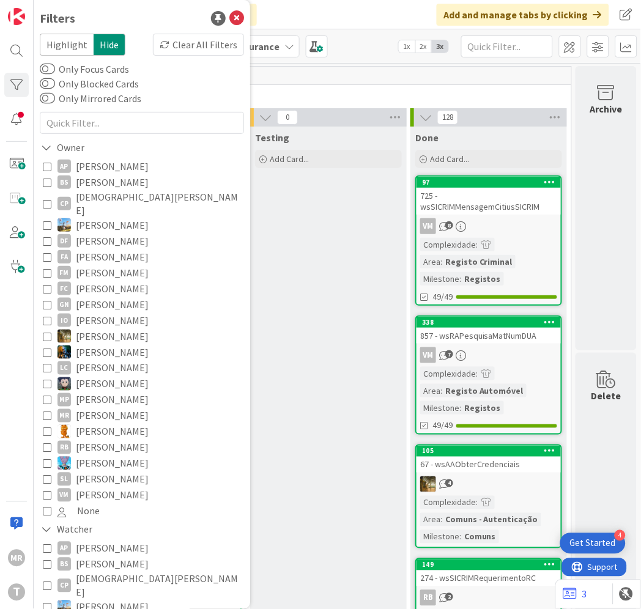
click at [108, 249] on span "[PERSON_NAME]" at bounding box center [112, 257] width 73 height 16
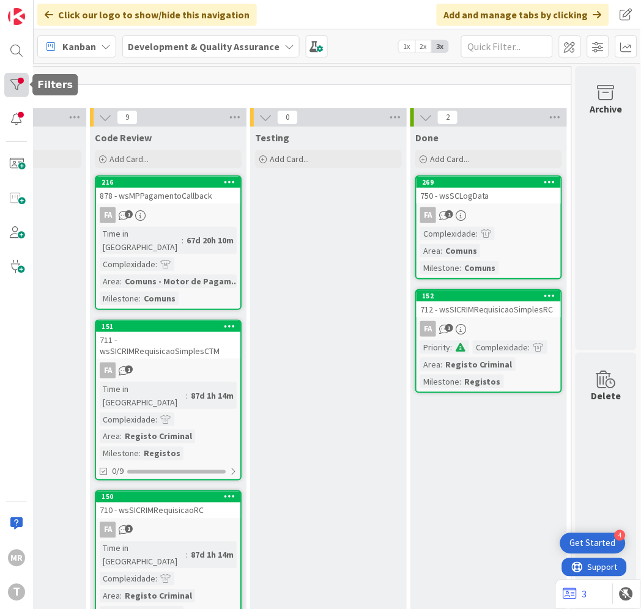
click at [26, 86] on div at bounding box center [16, 85] width 24 height 24
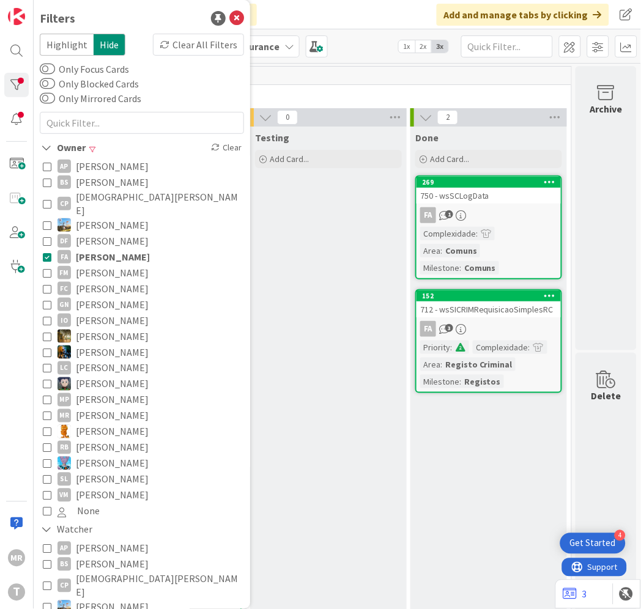
click at [110, 249] on span "[PERSON_NAME]" at bounding box center [113, 257] width 74 height 16
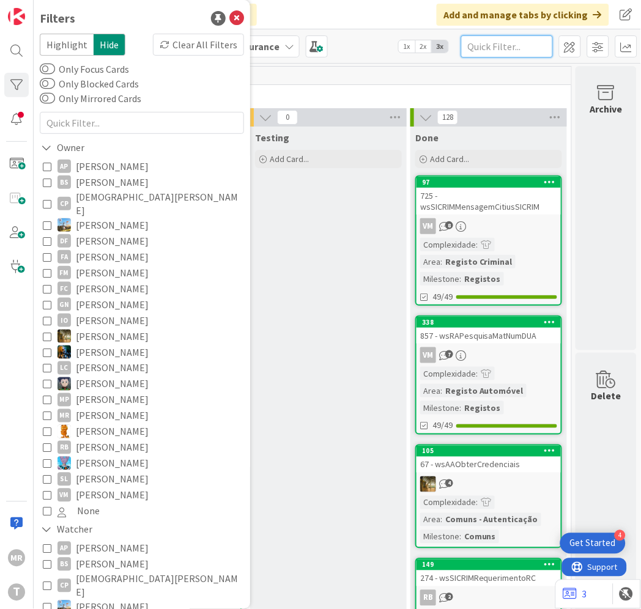
click at [516, 40] on input "text" at bounding box center [507, 46] width 92 height 22
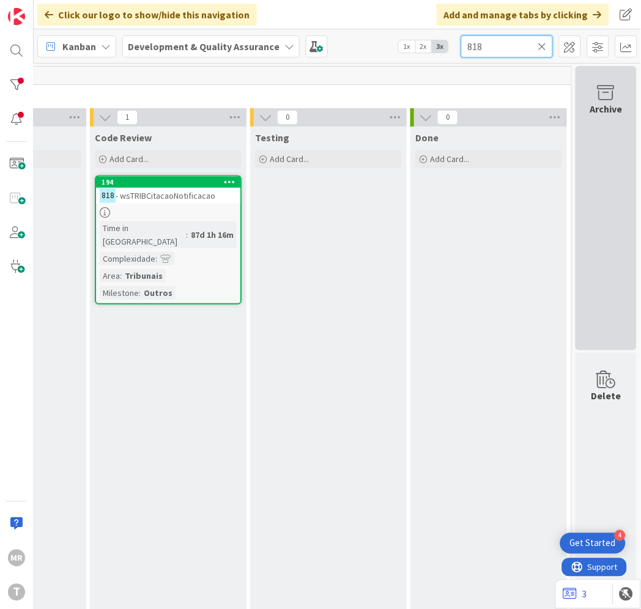
type input "818"
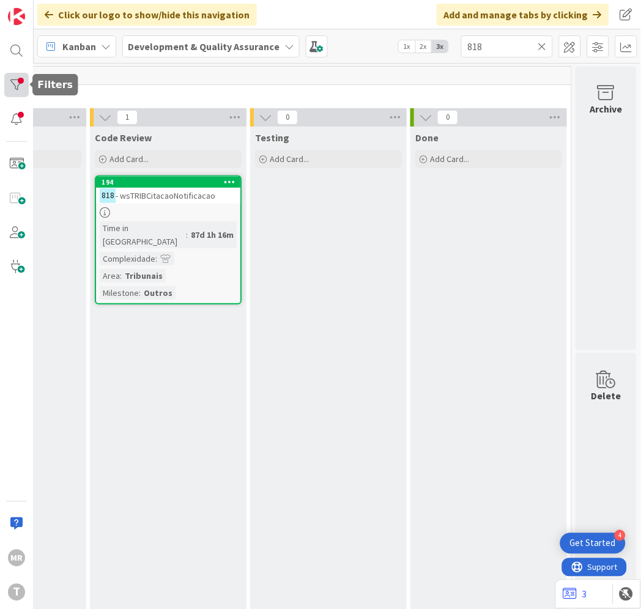
click at [11, 83] on div at bounding box center [16, 85] width 24 height 24
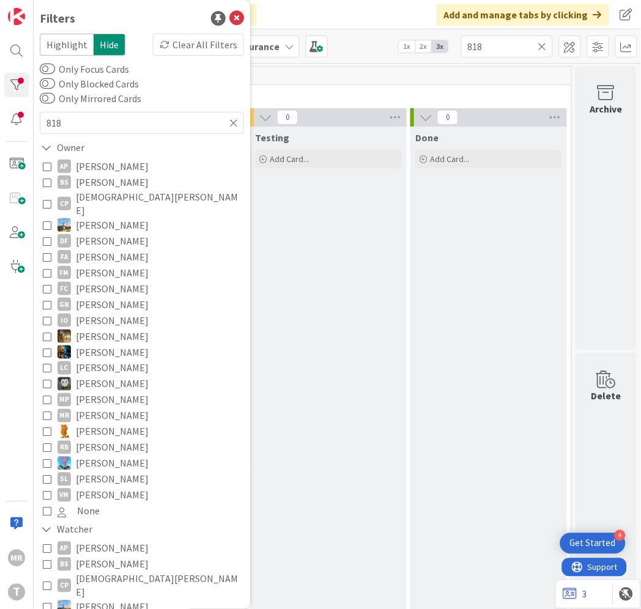
click at [289, 324] on div "Testing Add Card..." at bounding box center [328, 379] width 157 height 504
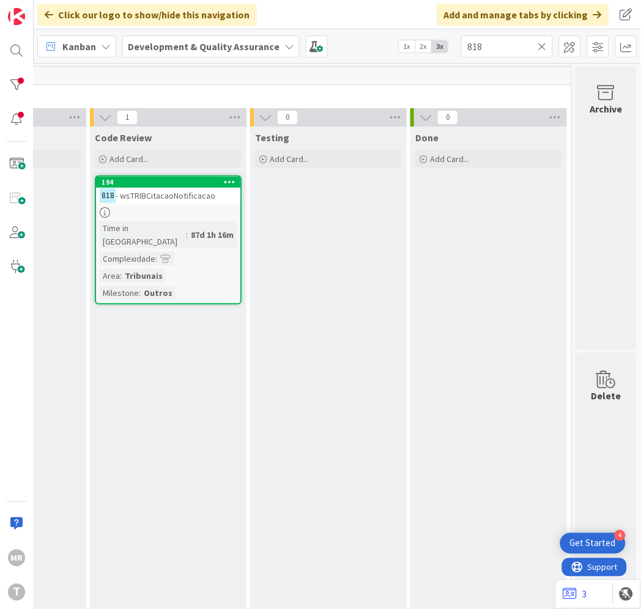
click at [543, 42] on icon at bounding box center [542, 46] width 9 height 11
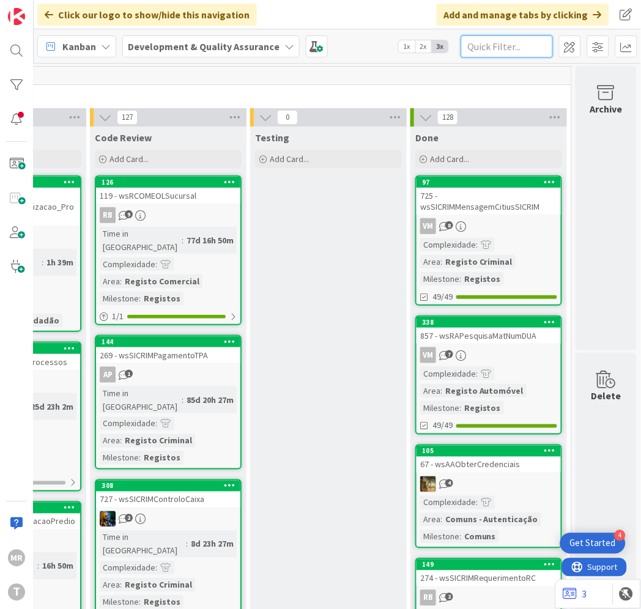
click at [545, 45] on input "text" at bounding box center [507, 46] width 92 height 22
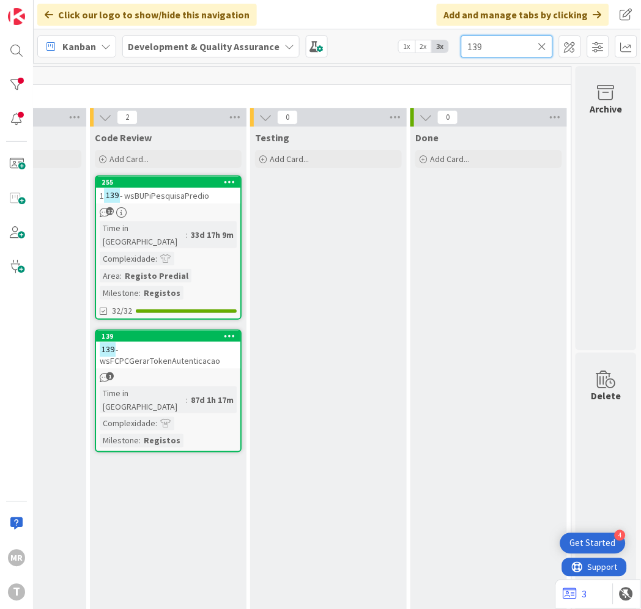
drag, startPoint x: 494, startPoint y: 43, endPoint x: 359, endPoint y: 38, distance: 135.3
click at [370, 40] on div "Kanban Development & Quality Assurance 1x 2x 3x 139" at bounding box center [338, 46] width 608 height 34
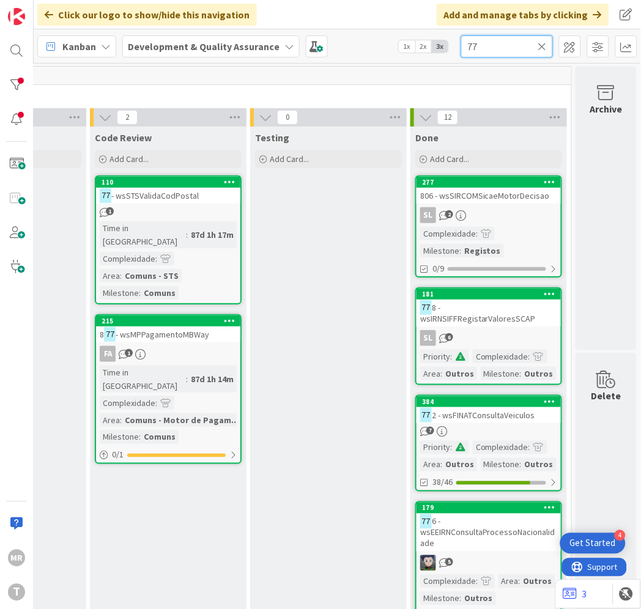
drag, startPoint x: 481, startPoint y: 47, endPoint x: 410, endPoint y: 42, distance: 71.2
click at [410, 42] on div "Kanban Development & Quality Assurance 1x 2x 3x 77" at bounding box center [338, 46] width 608 height 34
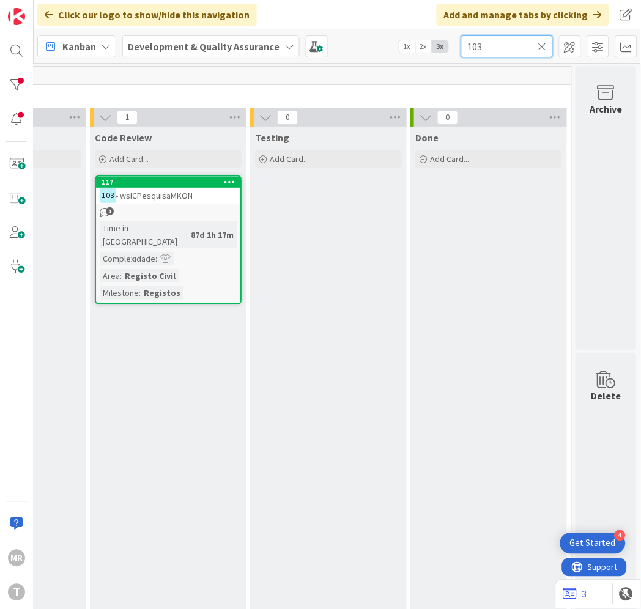
drag, startPoint x: 507, startPoint y: 48, endPoint x: 404, endPoint y: 45, distance: 102.8
click at [404, 45] on div "Kanban Development & Quality Assurance 1x 2x 3x 103" at bounding box center [338, 46] width 608 height 34
drag, startPoint x: 504, startPoint y: 43, endPoint x: 239, endPoint y: 47, distance: 265.0
click at [259, 47] on div "Kanban Development & Quality Assurance 1x 2x 3x 753" at bounding box center [338, 46] width 608 height 34
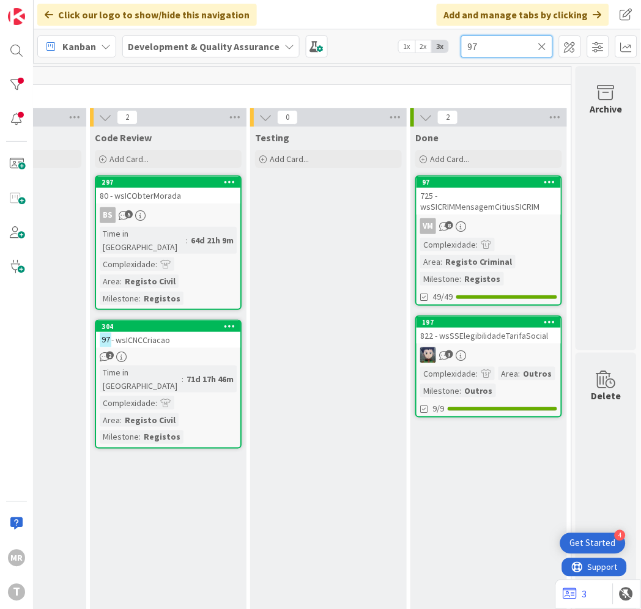
drag, startPoint x: 480, startPoint y: 48, endPoint x: 291, endPoint y: 19, distance: 191.2
click at [291, 19] on div "Click our logo to show/hide this navigation Add and manage tabs by clicking Kan…" at bounding box center [338, 304] width 608 height 609
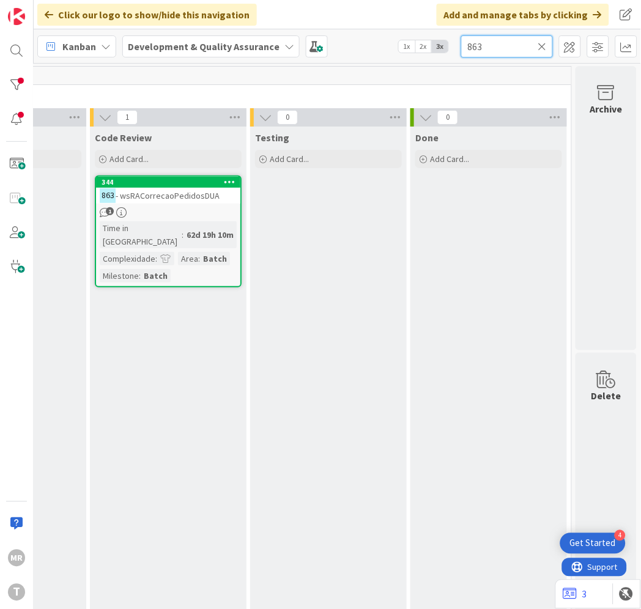
drag, startPoint x: 516, startPoint y: 45, endPoint x: 340, endPoint y: 31, distance: 176.8
click at [357, 38] on div "Kanban Development & Quality Assurance 1x 2x 3x 863" at bounding box center [338, 46] width 608 height 34
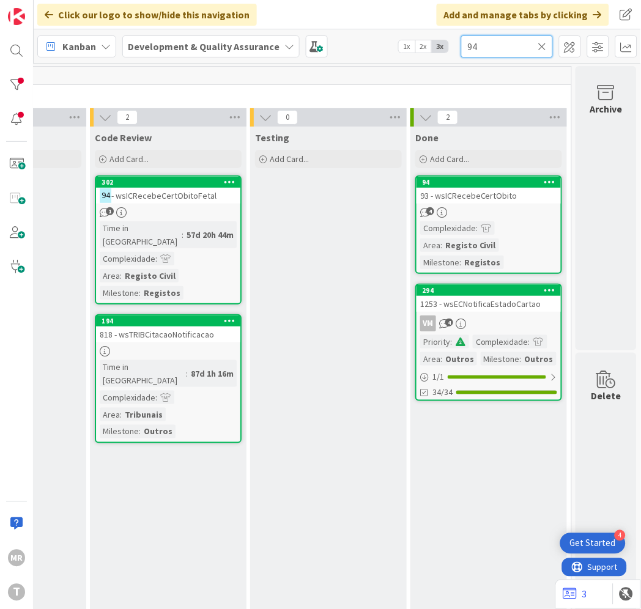
drag, startPoint x: 491, startPoint y: 47, endPoint x: 344, endPoint y: 26, distance: 148.3
click at [355, 33] on div "Kanban Development & Quality Assurance 1x 2x 3x 94" at bounding box center [338, 46] width 608 height 34
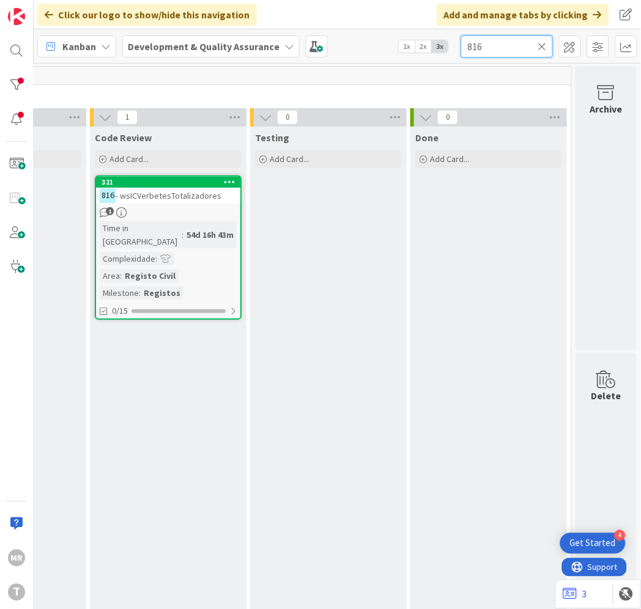
drag, startPoint x: 519, startPoint y: 50, endPoint x: 309, endPoint y: 28, distance: 211.0
click at [317, 31] on div "Kanban Development & Quality Assurance 1x 2x 3x 816" at bounding box center [338, 46] width 608 height 34
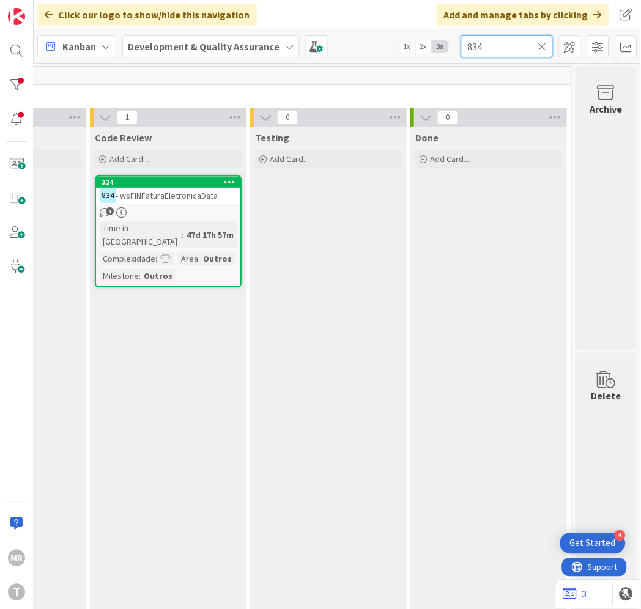
drag, startPoint x: 512, startPoint y: 46, endPoint x: 319, endPoint y: 26, distance: 193.1
click at [319, 26] on div "Click our logo to show/hide this navigation Add and manage tabs by clicking Kan…" at bounding box center [338, 304] width 608 height 609
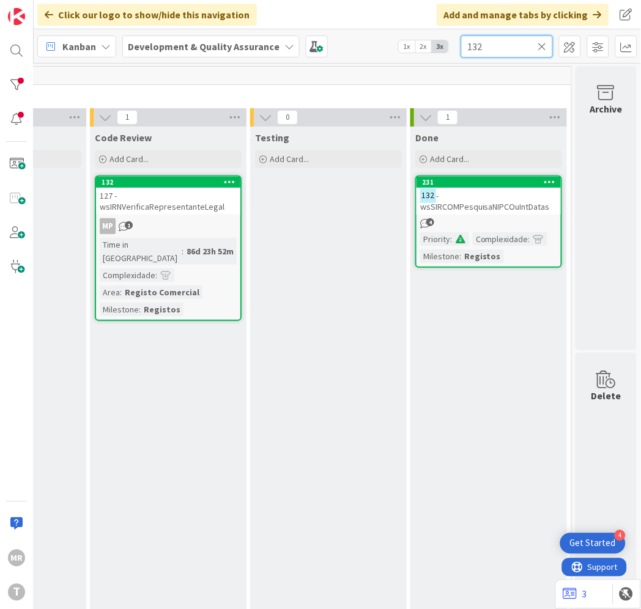
drag, startPoint x: 519, startPoint y: 53, endPoint x: 163, endPoint y: 32, distance: 356.7
click at [185, 32] on div "Kanban Development & Quality Assurance 1x 2x 3x 132" at bounding box center [338, 46] width 608 height 34
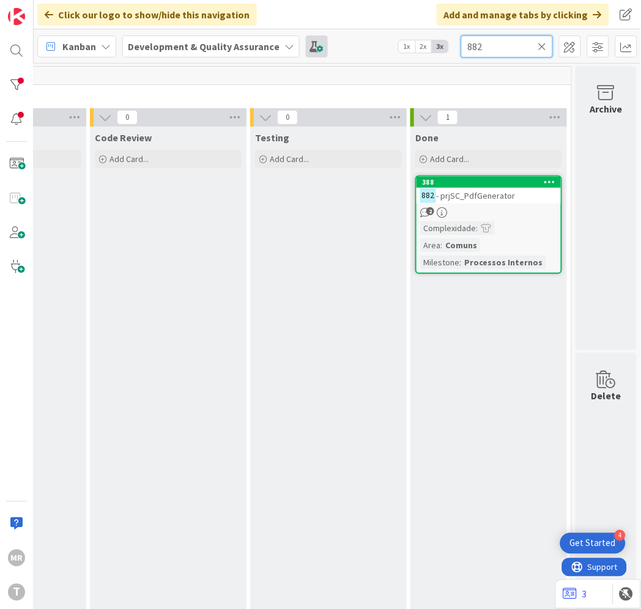
drag, startPoint x: 489, startPoint y: 49, endPoint x: 307, endPoint y: 38, distance: 183.3
click at [307, 38] on div "Kanban Development & Quality Assurance 1x 2x 3x 882" at bounding box center [338, 46] width 608 height 34
drag, startPoint x: 496, startPoint y: 42, endPoint x: 222, endPoint y: 1, distance: 276.6
click at [230, 5] on div "Click our logo to show/hide this navigation Add and manage tabs by clicking Kan…" at bounding box center [338, 304] width 608 height 609
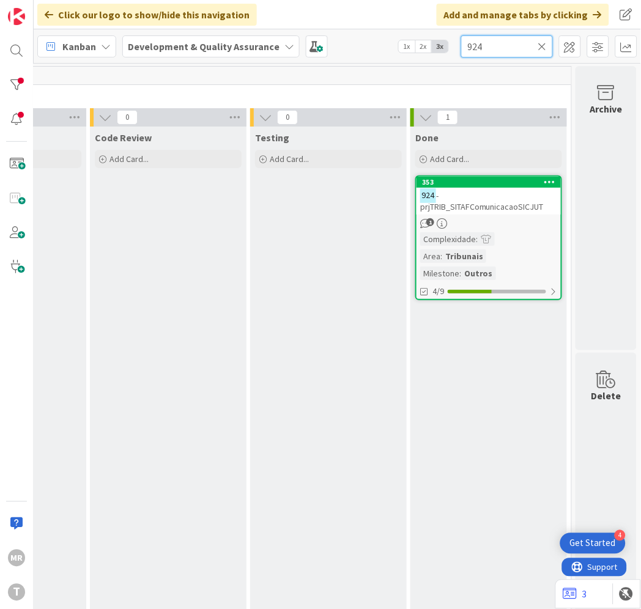
type input "924"
click at [543, 47] on icon at bounding box center [542, 46] width 9 height 11
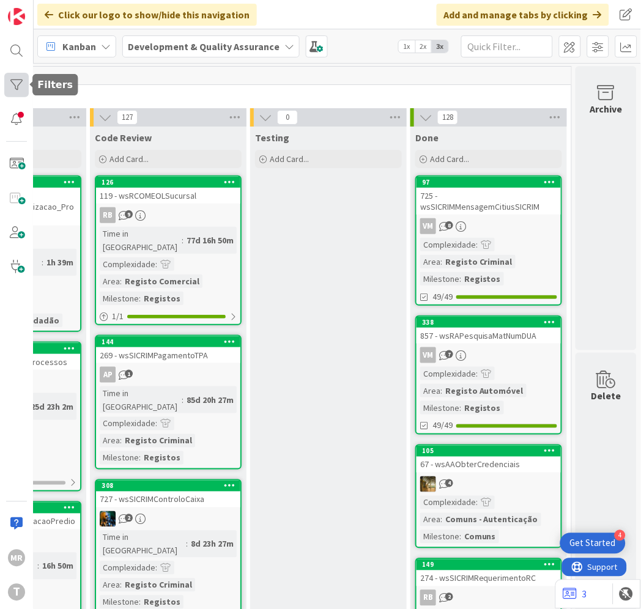
click at [23, 83] on div at bounding box center [16, 85] width 24 height 24
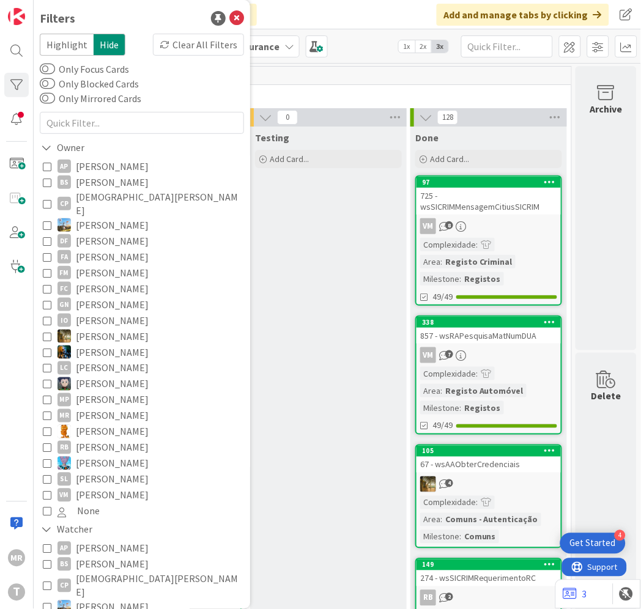
click at [106, 265] on span "[PERSON_NAME]" at bounding box center [112, 273] width 73 height 16
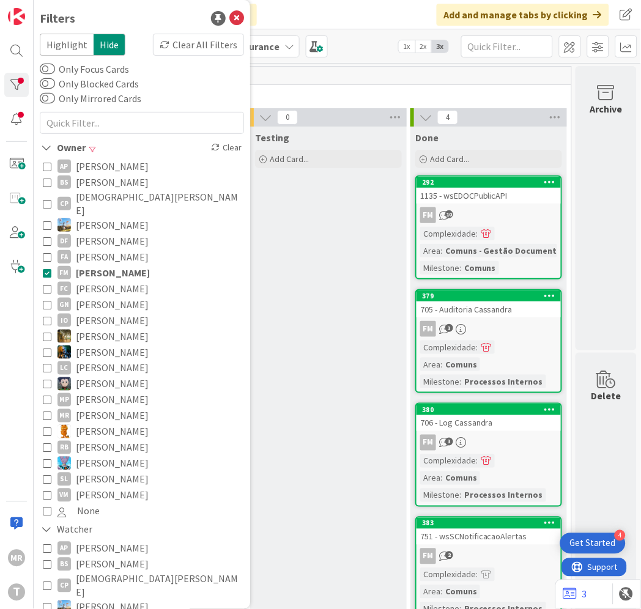
click at [305, 360] on div "Testing Add Card..." at bounding box center [328, 379] width 157 height 504
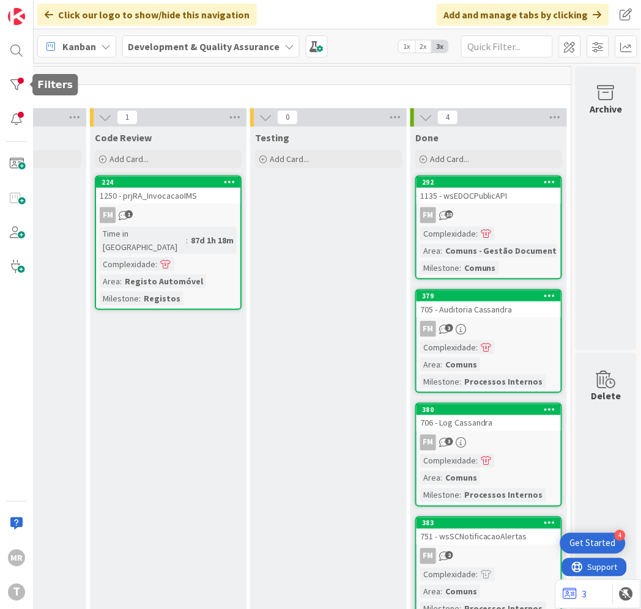
drag, startPoint x: 23, startPoint y: 82, endPoint x: 28, endPoint y: 110, distance: 28.7
click at [22, 82] on div at bounding box center [16, 85] width 24 height 24
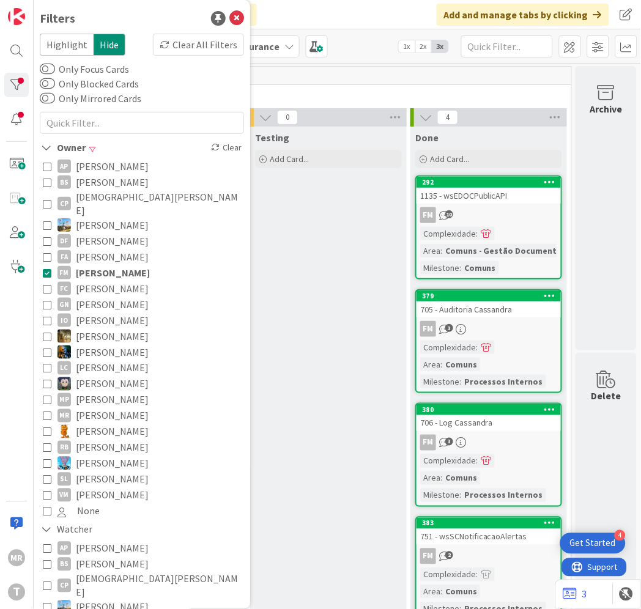
click at [106, 265] on span "[PERSON_NAME]" at bounding box center [113, 273] width 74 height 16
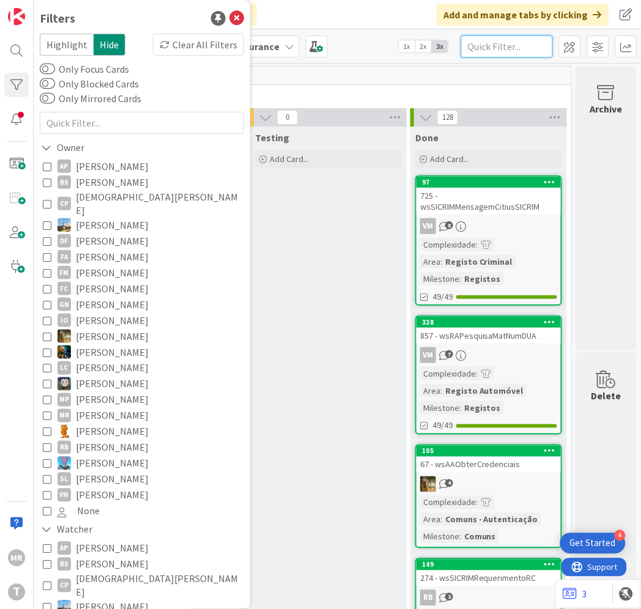
click at [518, 48] on input "text" at bounding box center [507, 46] width 92 height 22
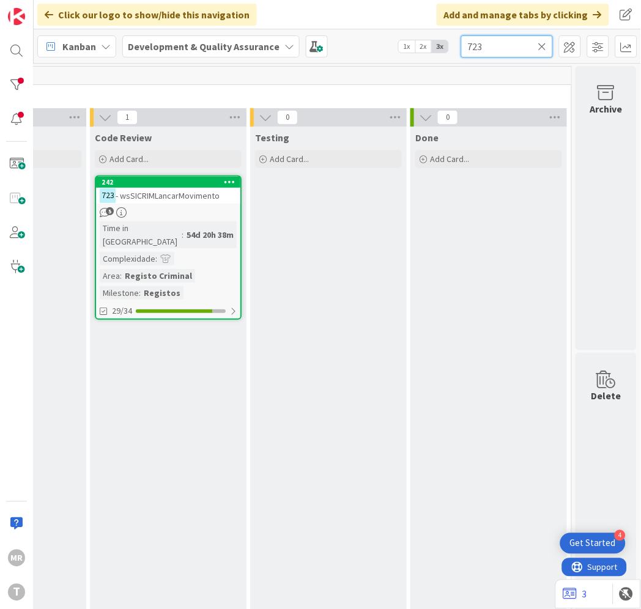
drag, startPoint x: 485, startPoint y: 45, endPoint x: 419, endPoint y: 38, distance: 65.8
click at [423, 40] on div "Kanban Development & Quality Assurance 1x 2x 3x 723" at bounding box center [338, 46] width 608 height 34
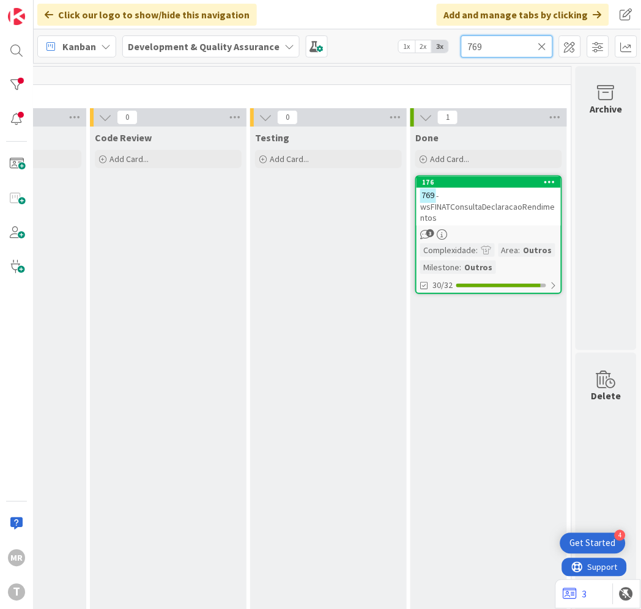
drag, startPoint x: 493, startPoint y: 43, endPoint x: 413, endPoint y: 45, distance: 79.6
click at [413, 45] on div "Kanban Development & Quality Assurance 1x 2x 3x 769" at bounding box center [338, 46] width 608 height 34
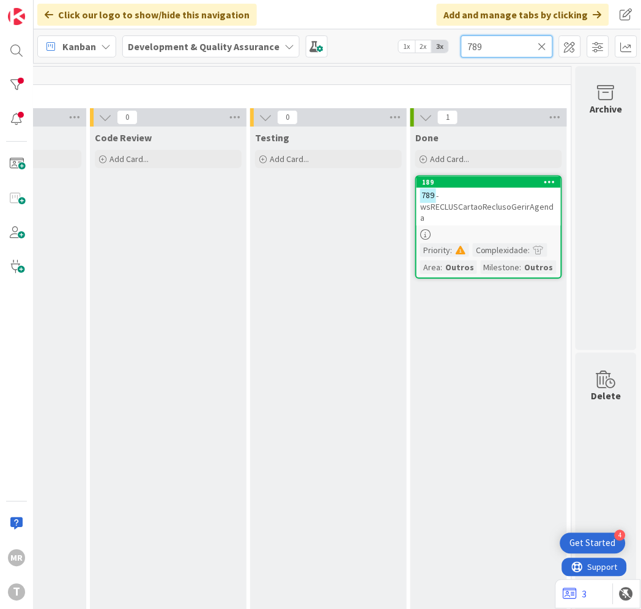
drag, startPoint x: 493, startPoint y: 43, endPoint x: 256, endPoint y: 8, distance: 239.4
click at [271, 14] on div "Click our logo to show/hide this navigation Add and manage tabs by clicking Kan…" at bounding box center [338, 304] width 608 height 609
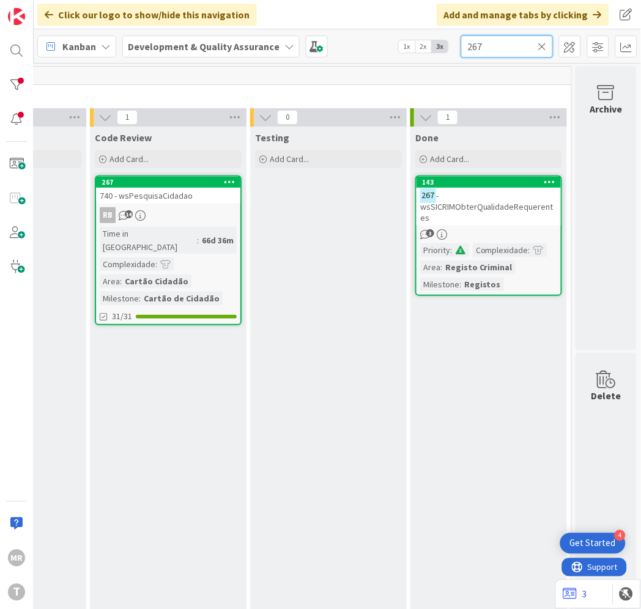
drag, startPoint x: 500, startPoint y: 48, endPoint x: 256, endPoint y: 3, distance: 248.2
click at [318, 14] on div "Click our logo to show/hide this navigation Add and manage tabs by clicking Kan…" at bounding box center [338, 304] width 608 height 609
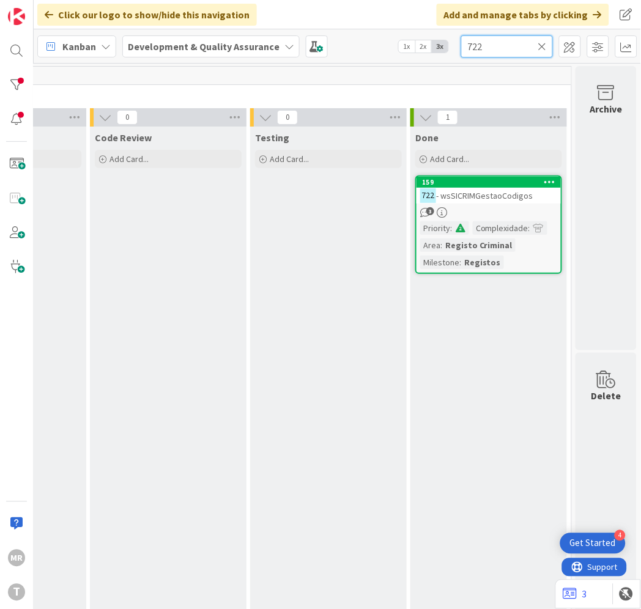
drag, startPoint x: 499, startPoint y: 42, endPoint x: 144, endPoint y: 11, distance: 356.2
click at [167, 15] on div "Click our logo to show/hide this navigation Add and manage tabs by clicking Kan…" at bounding box center [338, 304] width 608 height 609
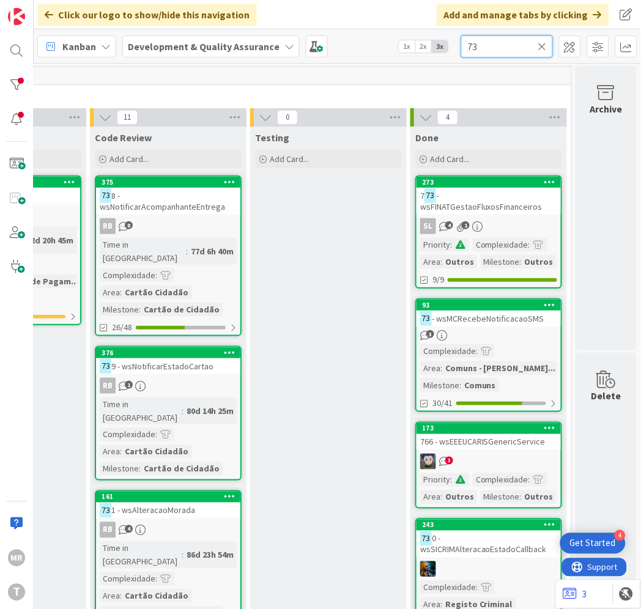
drag, startPoint x: 448, startPoint y: 40, endPoint x: 331, endPoint y: 0, distance: 123.4
click at [419, 35] on div "Kanban Development & Quality Assurance 1x 2x 3x 73" at bounding box center [338, 46] width 608 height 34
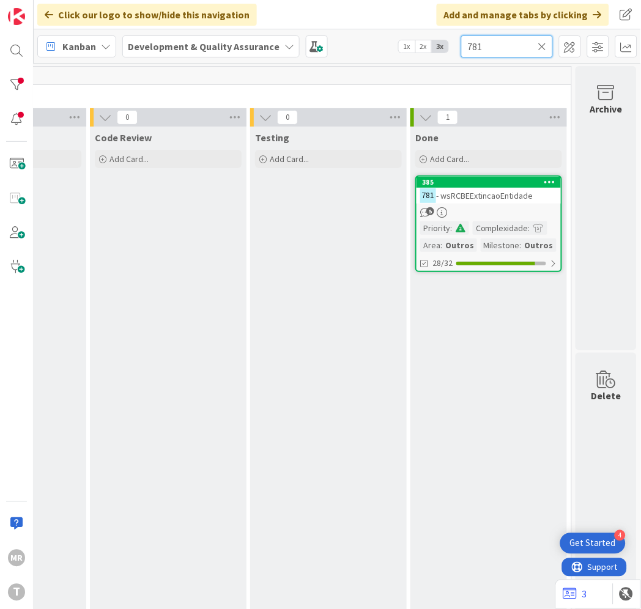
drag, startPoint x: 489, startPoint y: 45, endPoint x: 166, endPoint y: 9, distance: 325.1
click at [245, 16] on div "Click our logo to show/hide this navigation Add and manage tabs by clicking Kan…" at bounding box center [338, 304] width 608 height 609
click at [334, 37] on div "Kanban Development & Quality Assurance 1x 2x 3x 775" at bounding box center [338, 46] width 608 height 34
click at [393, 34] on div "Kanban Development & Quality Assurance 1x 2x 3x 770" at bounding box center [338, 46] width 608 height 34
type input "772"
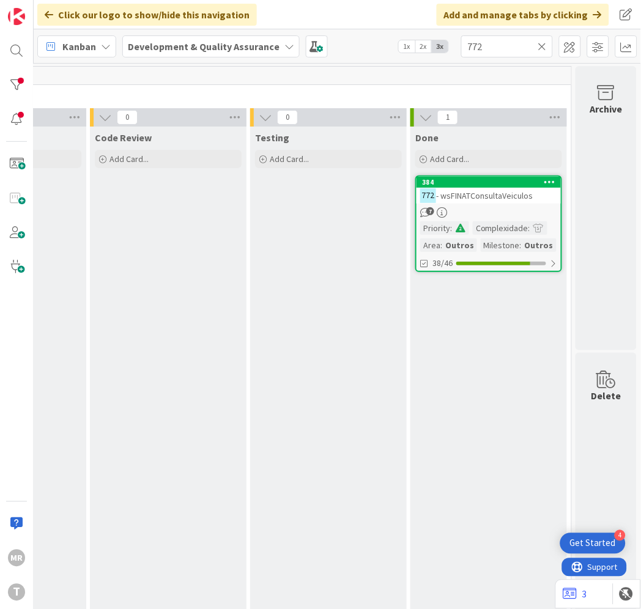
click at [540, 51] on icon at bounding box center [542, 46] width 9 height 11
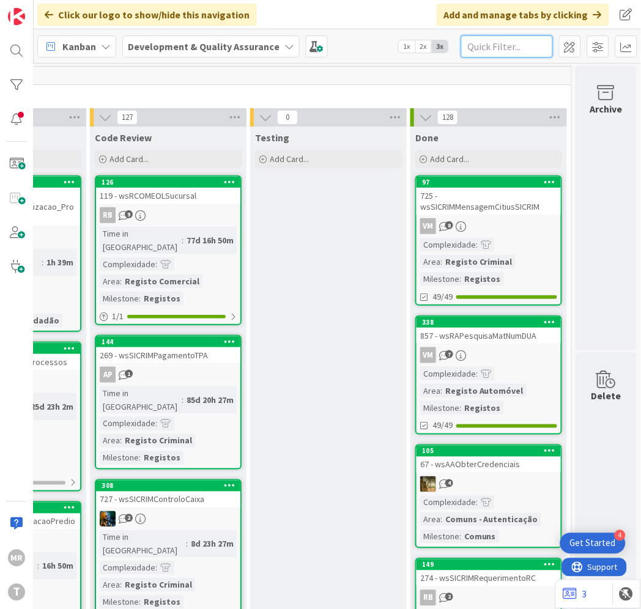
click at [504, 43] on input "text" at bounding box center [507, 46] width 92 height 22
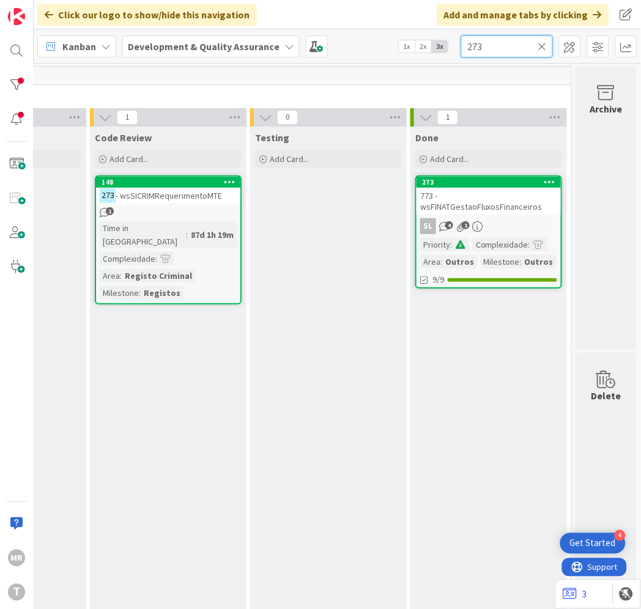
drag, startPoint x: 488, startPoint y: 44, endPoint x: 377, endPoint y: 40, distance: 111.4
click at [377, 40] on div "Kanban Development & Quality Assurance 1x 2x 3x 273" at bounding box center [338, 46] width 608 height 34
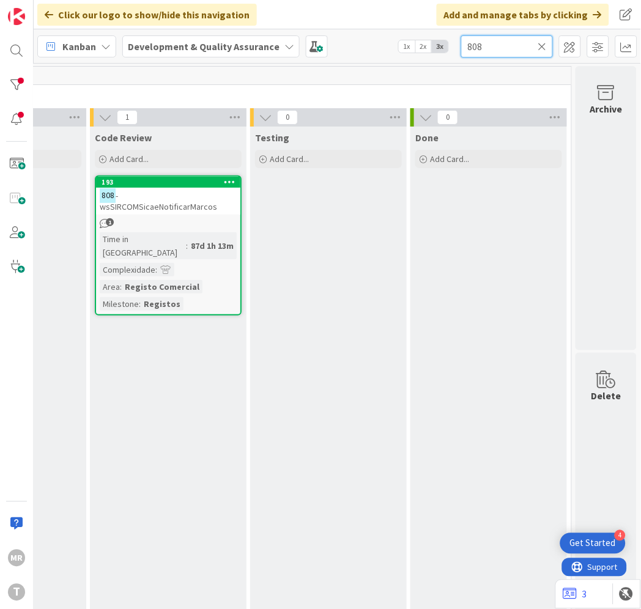
drag, startPoint x: 447, startPoint y: 53, endPoint x: 341, endPoint y: 49, distance: 106.5
click at [353, 49] on div "Kanban Development & Quality Assurance 1x 2x 3x 808" at bounding box center [338, 46] width 608 height 34
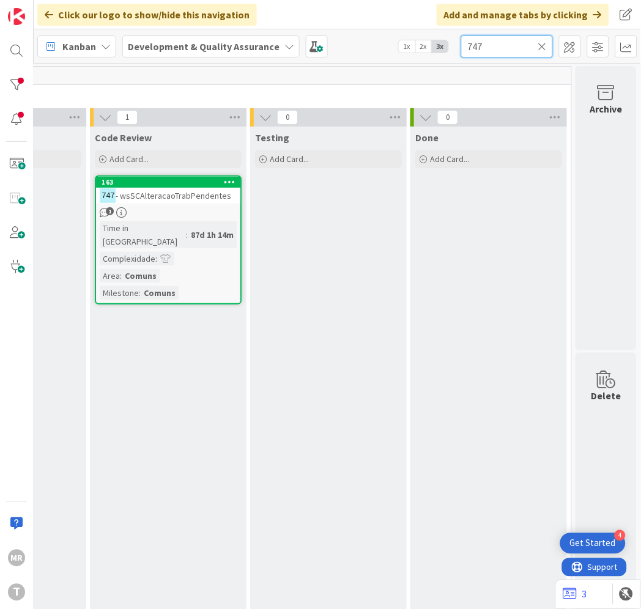
drag, startPoint x: 491, startPoint y: 46, endPoint x: 429, endPoint y: 28, distance: 64.9
click at [430, 28] on div "Click our logo to show/hide this navigation Add and manage tabs by clicking Kan…" at bounding box center [338, 304] width 608 height 609
drag, startPoint x: 507, startPoint y: 43, endPoint x: 331, endPoint y: 22, distance: 176.8
click at [331, 22] on div "Click our logo to show/hide this navigation Add and manage tabs by clicking Kan…" at bounding box center [338, 304] width 608 height 609
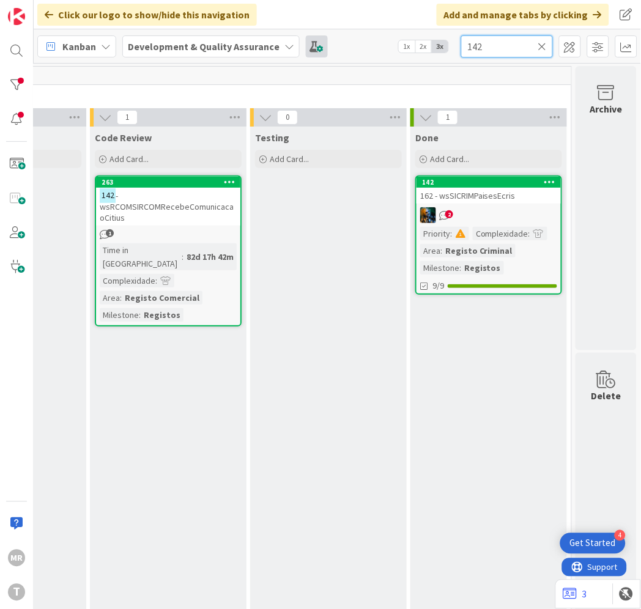
drag, startPoint x: 486, startPoint y: 39, endPoint x: 320, endPoint y: 39, distance: 166.4
click at [320, 39] on div "Kanban Development & Quality Assurance 1x 2x 3x 142" at bounding box center [338, 46] width 608 height 34
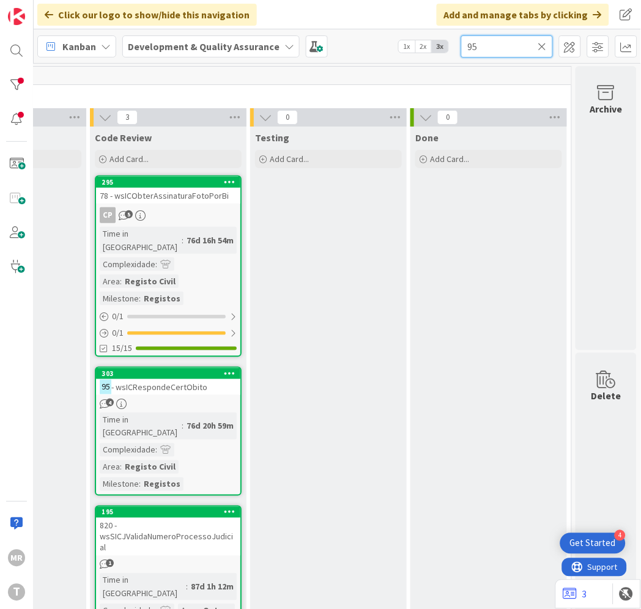
drag, startPoint x: 488, startPoint y: 49, endPoint x: 377, endPoint y: 34, distance: 112.3
click at [377, 34] on div "Kanban Development & Quality Assurance 1x 2x 3x 95" at bounding box center [338, 46] width 608 height 34
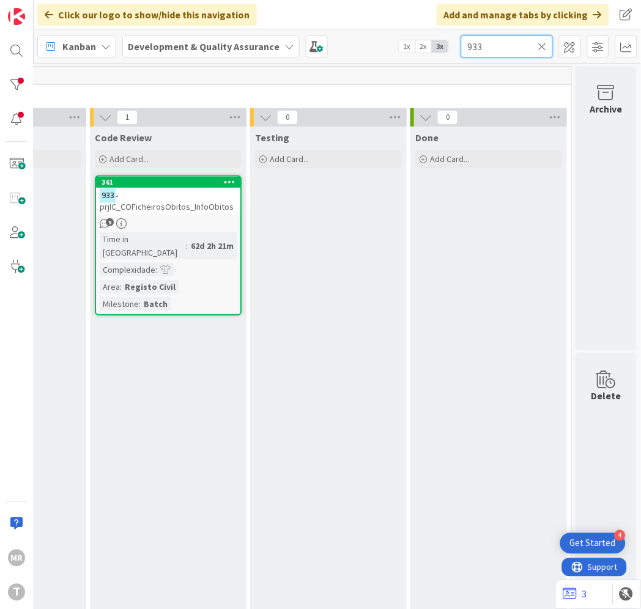
drag, startPoint x: 448, startPoint y: 45, endPoint x: 322, endPoint y: 35, distance: 126.4
click at [351, 37] on div "Kanban Development & Quality Assurance 1x 2x 3x 933" at bounding box center [338, 46] width 608 height 34
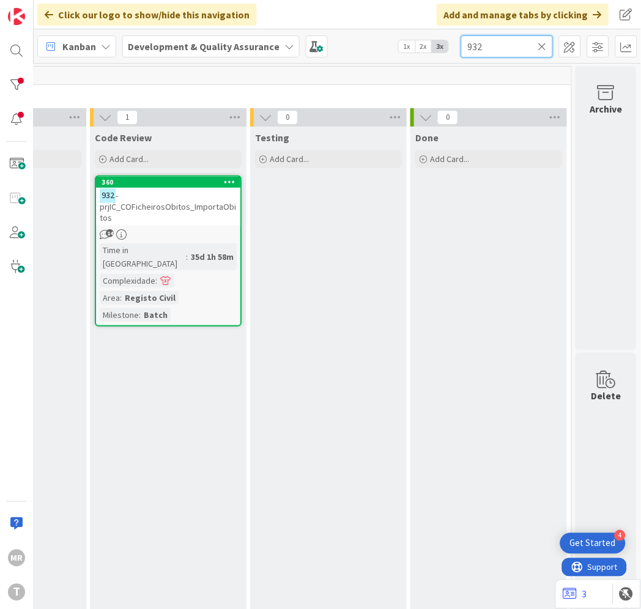
drag, startPoint x: 491, startPoint y: 43, endPoint x: 216, endPoint y: 27, distance: 275.8
click at [325, 31] on div "Kanban Development & Quality Assurance 1x 2x 3x 932" at bounding box center [338, 46] width 608 height 34
drag, startPoint x: 425, startPoint y: 37, endPoint x: 365, endPoint y: 29, distance: 59.9
click at [381, 32] on div "Kanban Development & Quality Assurance 1x 2x 3x 935" at bounding box center [338, 46] width 608 height 34
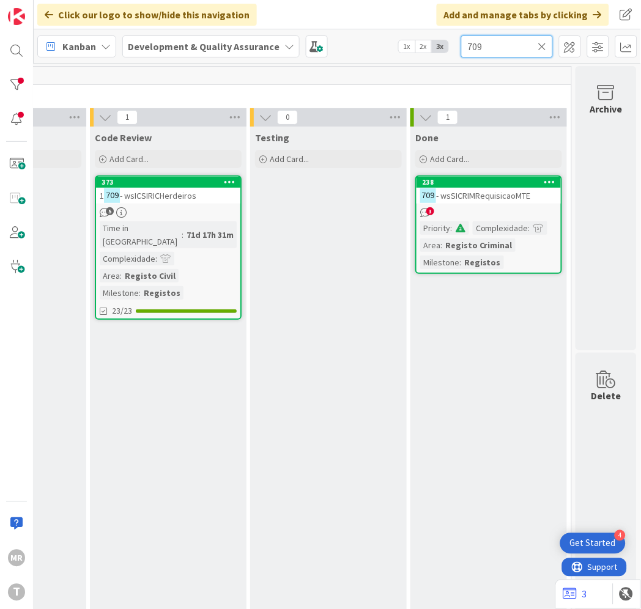
drag, startPoint x: 500, startPoint y: 43, endPoint x: 433, endPoint y: 37, distance: 67.5
click at [433, 38] on div "Kanban Development & Quality Assurance 1x 2x 3x 709" at bounding box center [338, 46] width 608 height 34
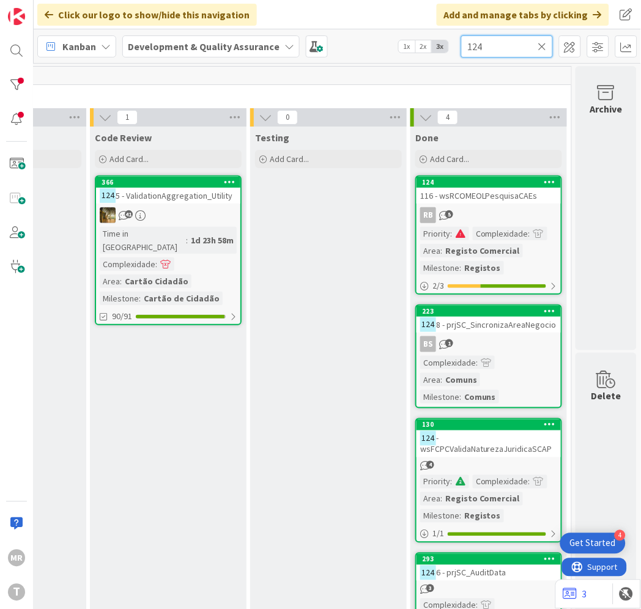
drag, startPoint x: 513, startPoint y: 44, endPoint x: 256, endPoint y: 15, distance: 258.6
click at [259, 17] on div "Click our logo to show/hide this navigation Add and manage tabs by clicking Kan…" at bounding box center [338, 304] width 608 height 609
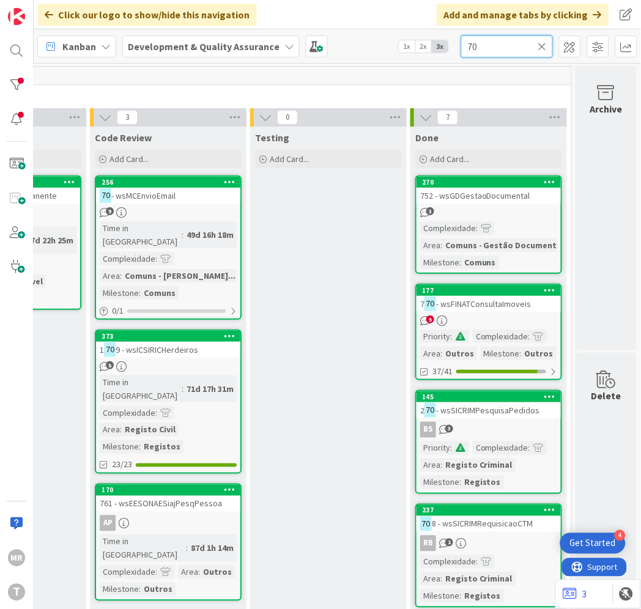
drag, startPoint x: 474, startPoint y: 44, endPoint x: 437, endPoint y: 35, distance: 37.7
click at [437, 35] on div "Kanban Development & Quality Assurance 1x 2x 3x 70" at bounding box center [338, 46] width 608 height 34
drag, startPoint x: 482, startPoint y: 48, endPoint x: 455, endPoint y: 47, distance: 27.0
click at [459, 47] on div "Kanban Development & Quality Assurance 1x 2x 3x 70" at bounding box center [338, 46] width 608 height 34
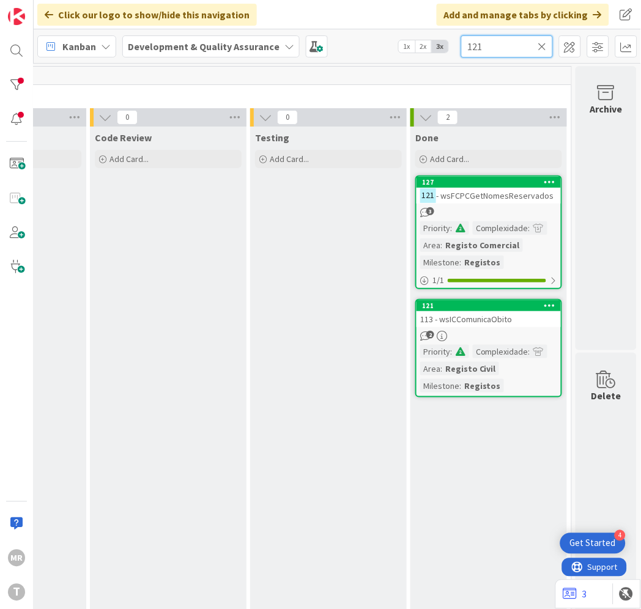
drag, startPoint x: 492, startPoint y: 47, endPoint x: 323, endPoint y: 22, distance: 170.7
click at [330, 25] on div "Click our logo to show/hide this navigation Add and manage tabs by clicking Kan…" at bounding box center [338, 304] width 608 height 609
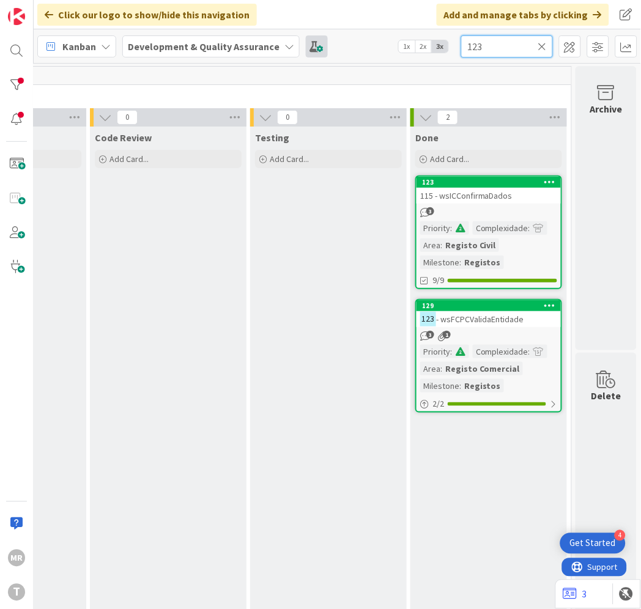
drag, startPoint x: 496, startPoint y: 46, endPoint x: 310, endPoint y: 35, distance: 186.3
click at [437, 46] on div "Kanban Development & Quality Assurance 1x 2x 3x 123" at bounding box center [338, 46] width 608 height 34
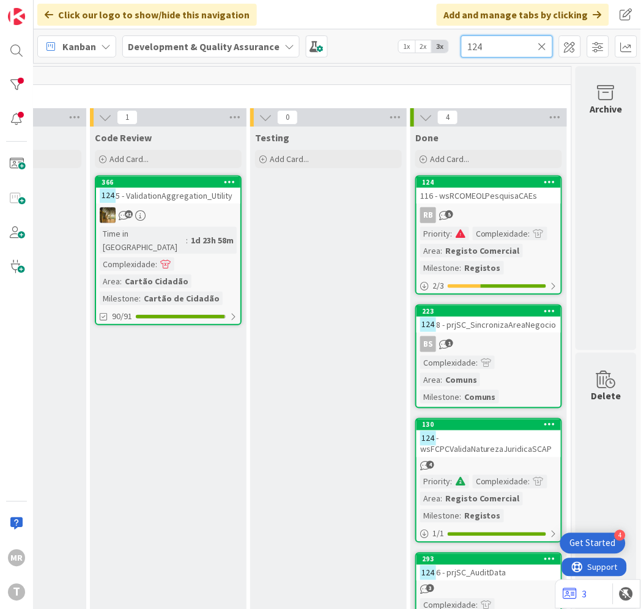
drag, startPoint x: 491, startPoint y: 49, endPoint x: 436, endPoint y: 45, distance: 55.2
click at [438, 45] on div "Kanban Development & Quality Assurance 1x 2x 3x 124" at bounding box center [338, 46] width 608 height 34
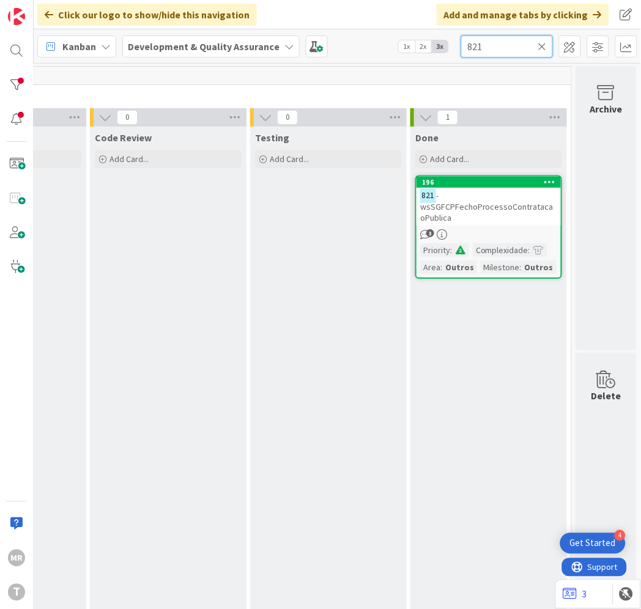
drag, startPoint x: 501, startPoint y: 47, endPoint x: 259, endPoint y: 2, distance: 245.9
click at [338, 25] on div "Click our logo to show/hide this navigation Add and manage tabs by clicking Kan…" at bounding box center [338, 304] width 608 height 609
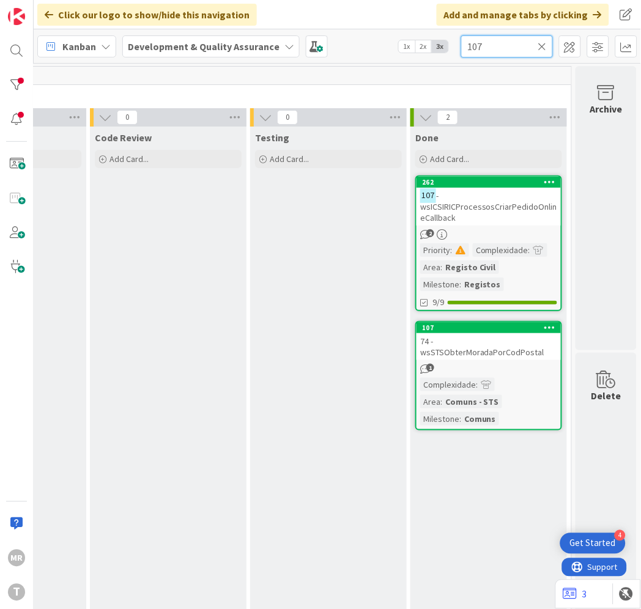
click at [537, 47] on input "107" at bounding box center [507, 46] width 92 height 22
type input "107"
click at [542, 48] on icon at bounding box center [542, 46] width 9 height 11
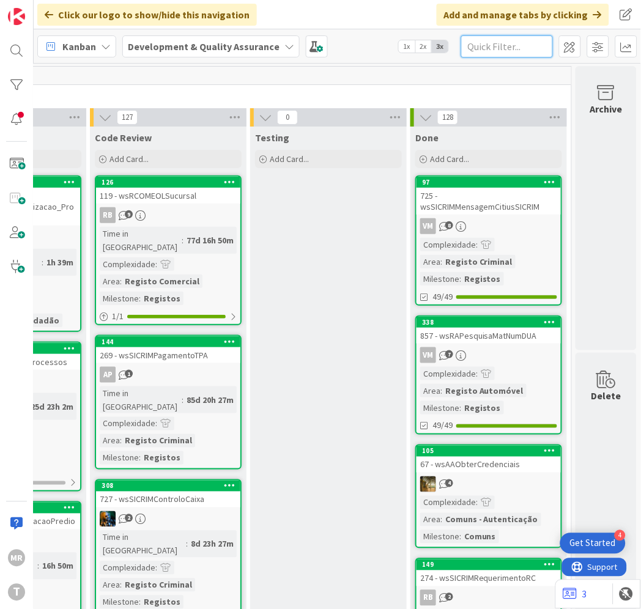
click at [515, 54] on input "text" at bounding box center [507, 46] width 92 height 22
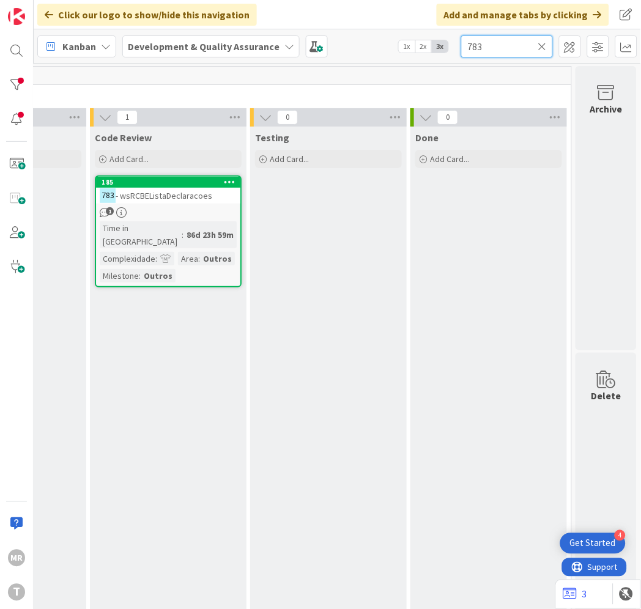
type input "783"
click at [542, 45] on icon at bounding box center [542, 46] width 9 height 11
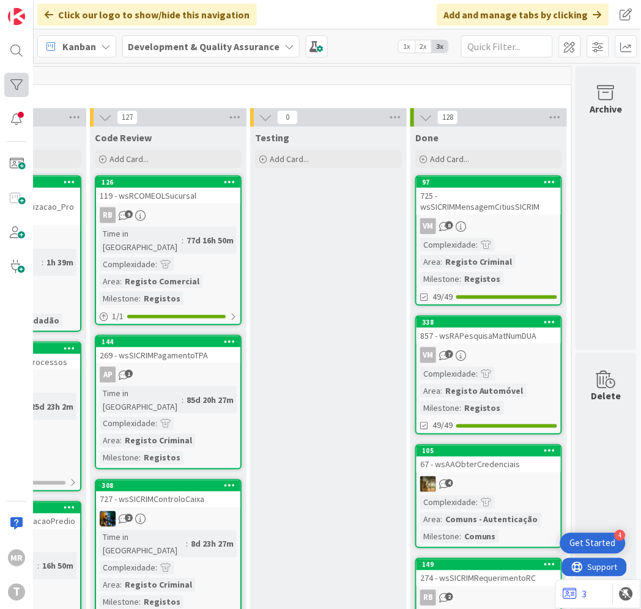
click at [11, 81] on div at bounding box center [16, 85] width 24 height 24
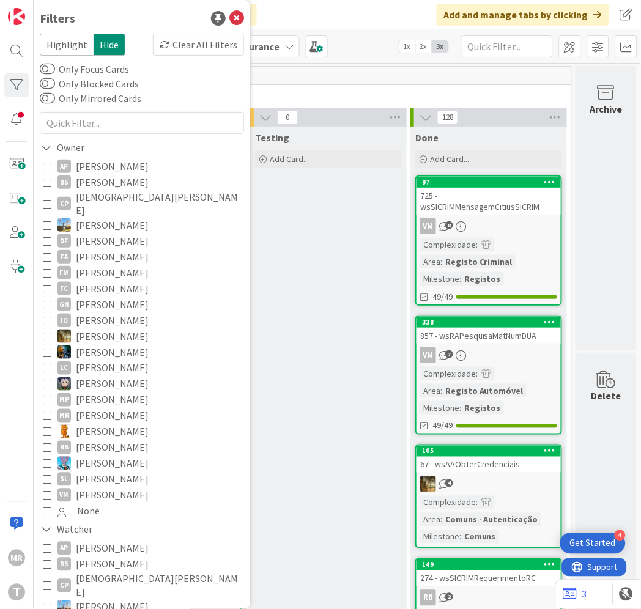
click at [97, 297] on span "[PERSON_NAME]" at bounding box center [112, 305] width 73 height 16
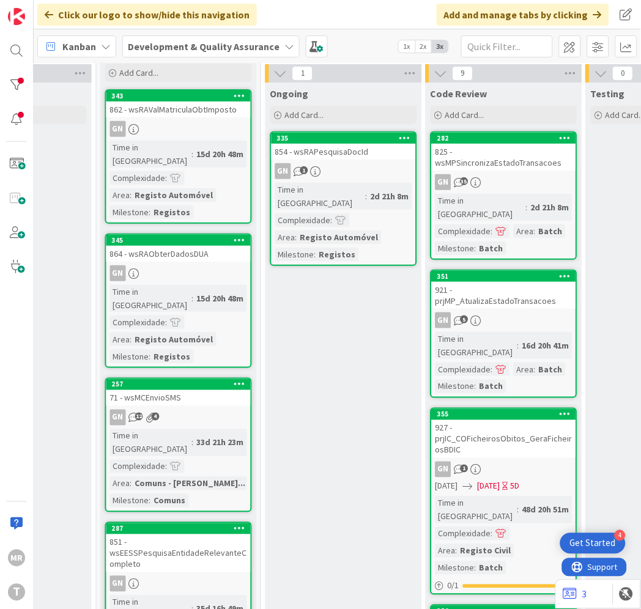
scroll to position [68, 297]
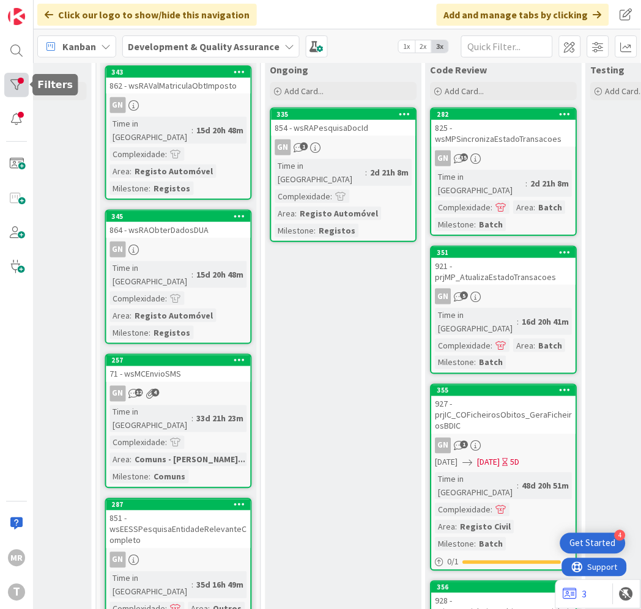
click at [20, 78] on div at bounding box center [16, 85] width 24 height 24
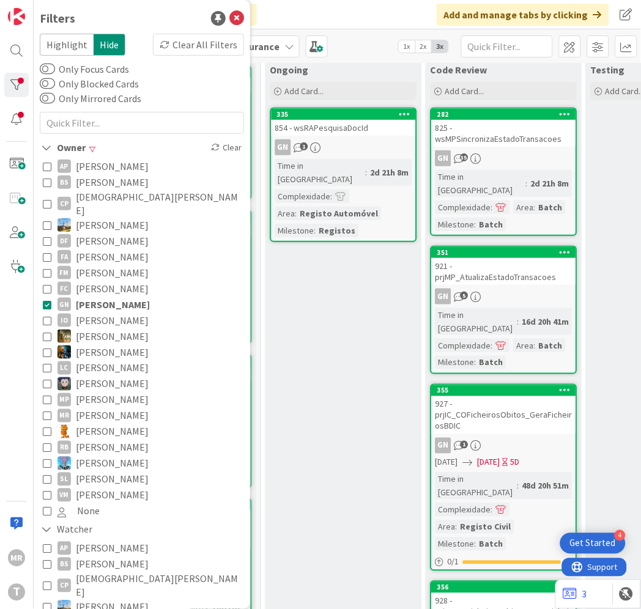
click at [124, 159] on span "[PERSON_NAME]" at bounding box center [112, 166] width 73 height 16
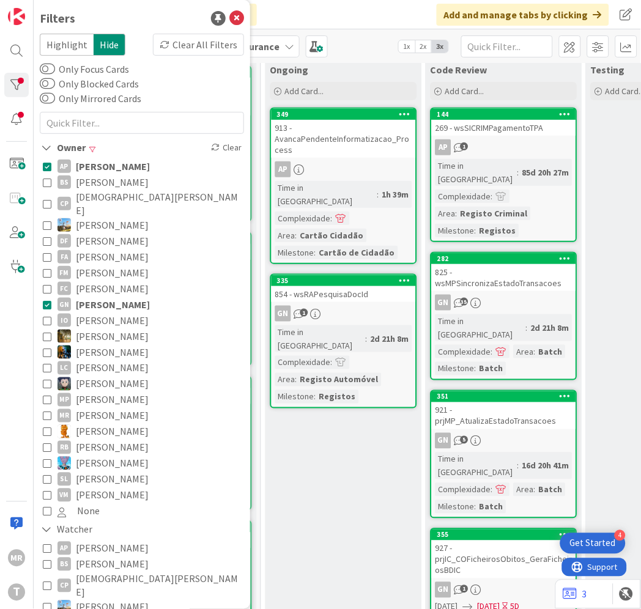
click at [121, 297] on span "[PERSON_NAME]" at bounding box center [113, 305] width 74 height 16
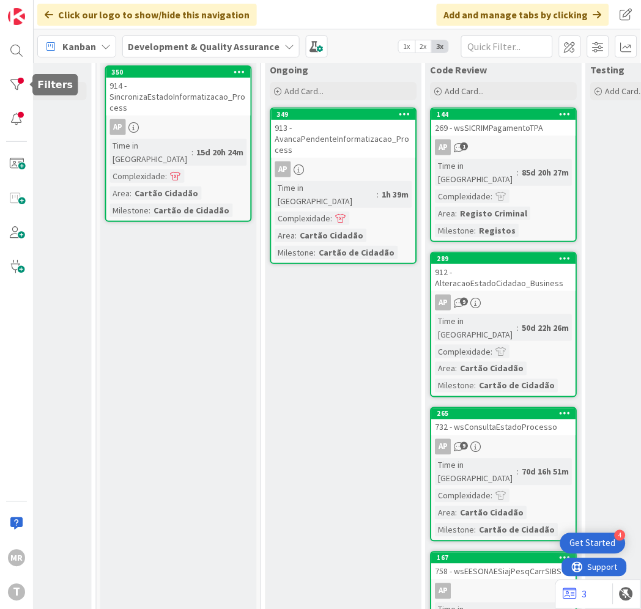
click at [29, 83] on div at bounding box center [31, 85] width 4 height 8
click at [24, 80] on div at bounding box center [16, 85] width 24 height 24
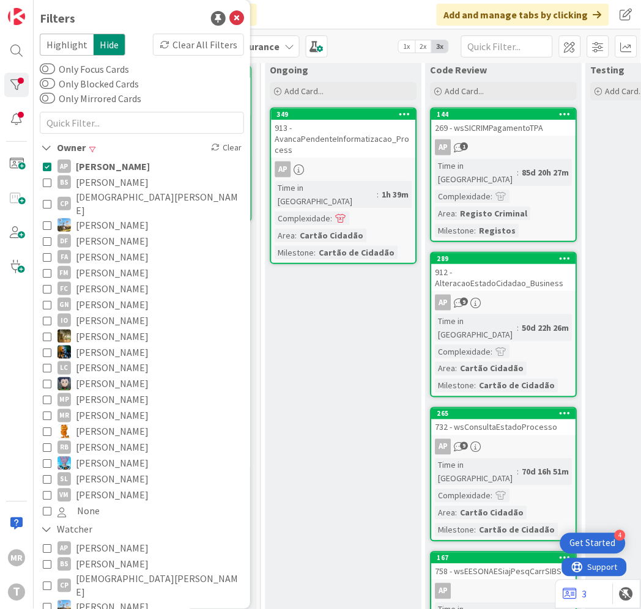
click at [96, 196] on span "[DEMOGRAPHIC_DATA][PERSON_NAME]" at bounding box center [158, 203] width 165 height 27
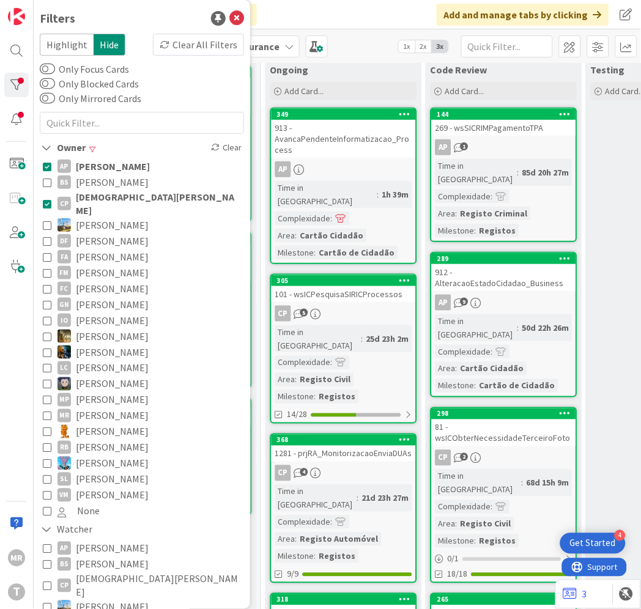
click at [102, 171] on span "[PERSON_NAME]" at bounding box center [113, 166] width 74 height 16
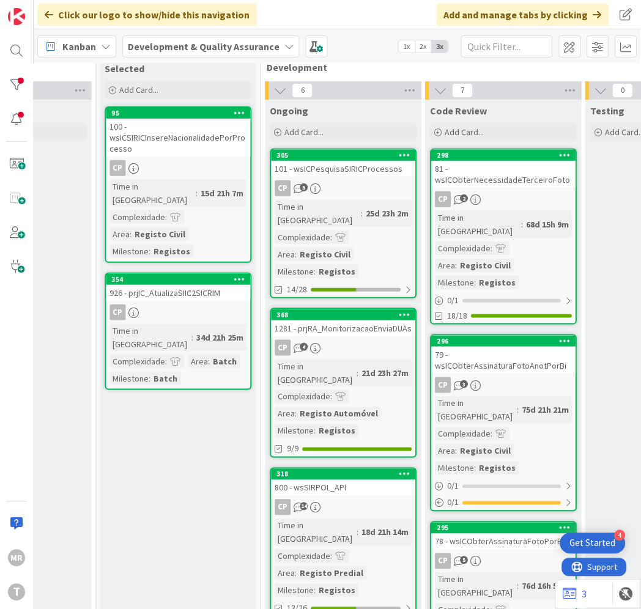
scroll to position [0, 297]
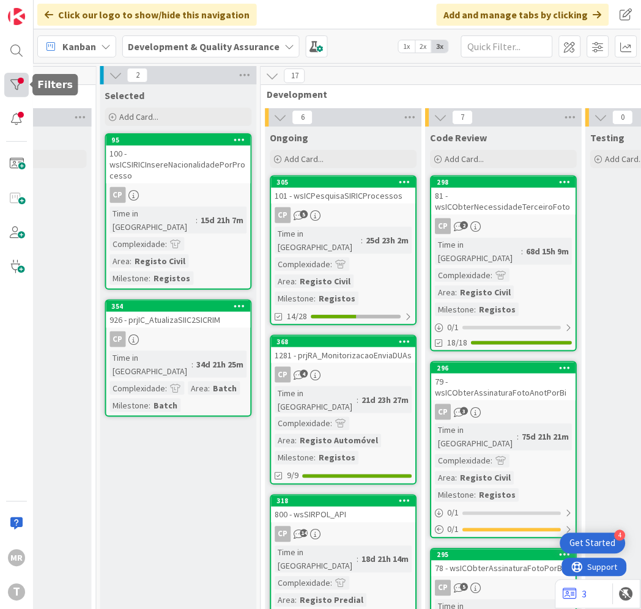
click at [15, 91] on div at bounding box center [16, 85] width 24 height 24
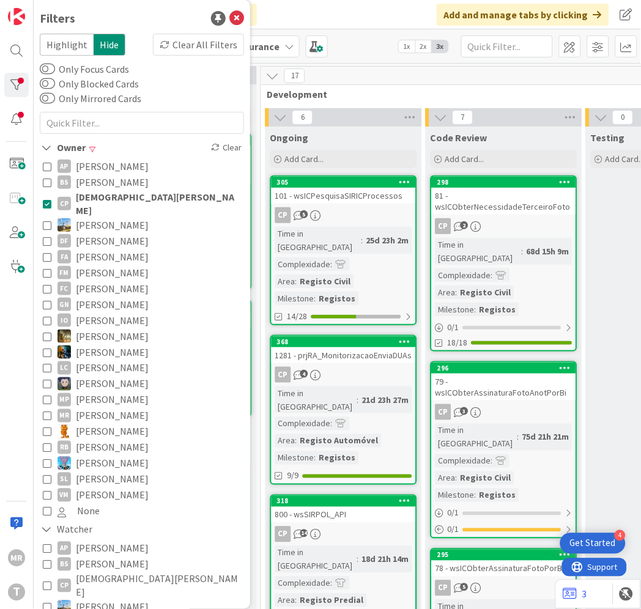
click at [99, 297] on span "[PERSON_NAME]" at bounding box center [112, 305] width 73 height 16
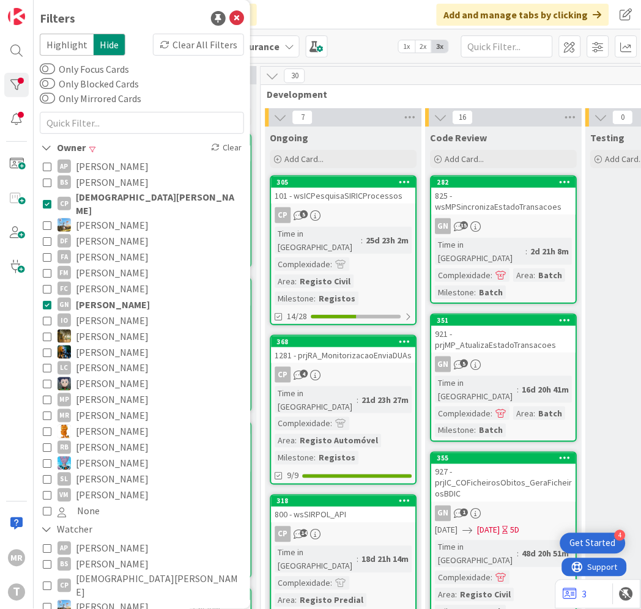
click at [102, 196] on span "[DEMOGRAPHIC_DATA][PERSON_NAME]" at bounding box center [158, 203] width 165 height 27
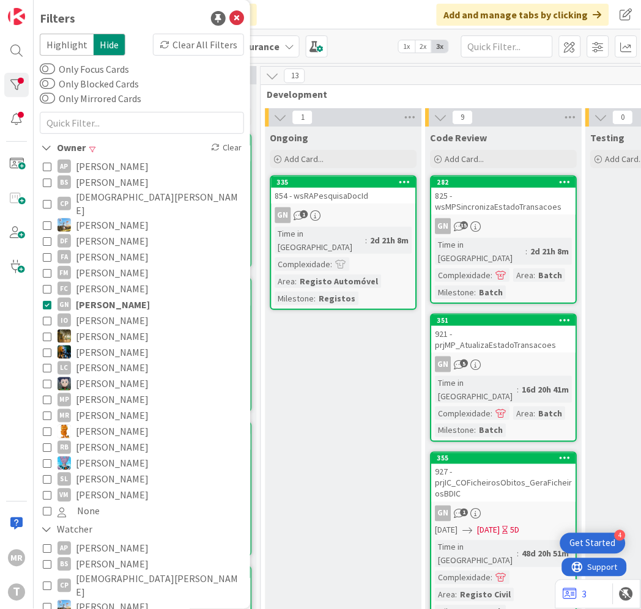
click at [114, 329] on span "[PERSON_NAME]" at bounding box center [112, 337] width 73 height 16
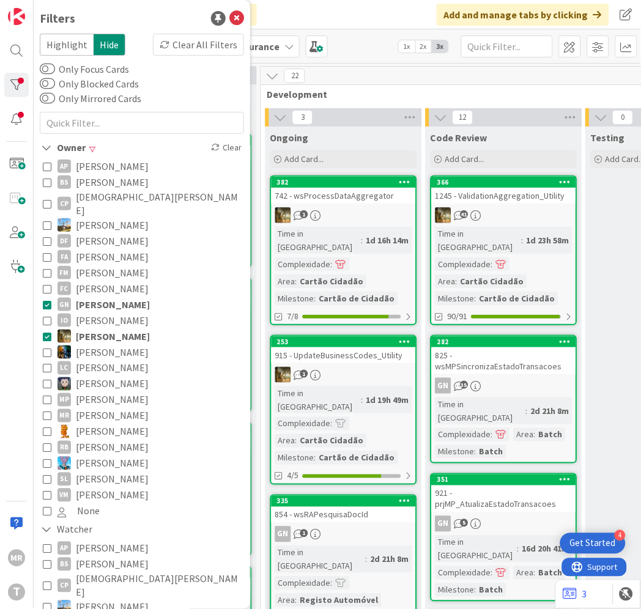
click at [129, 297] on span "[PERSON_NAME]" at bounding box center [113, 305] width 74 height 16
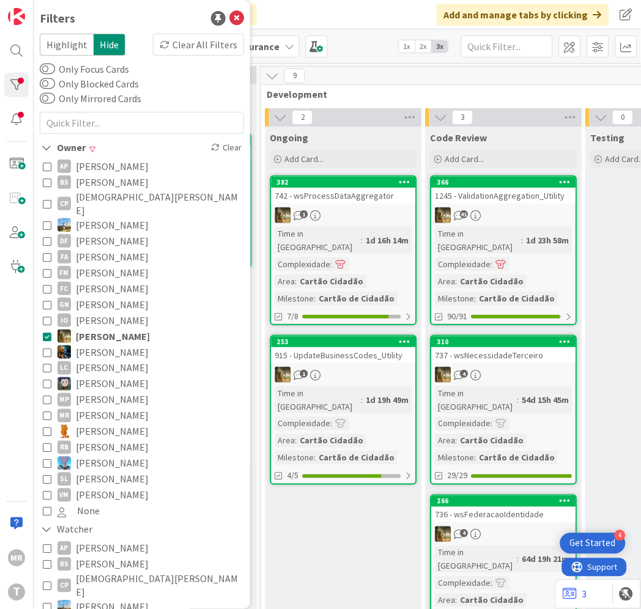
click at [338, 498] on div "Ongoing Add Card... 382 742 - wsProcessDataAggregator 1 Time in [GEOGRAPHIC_DAT…" at bounding box center [344, 391] width 157 height 528
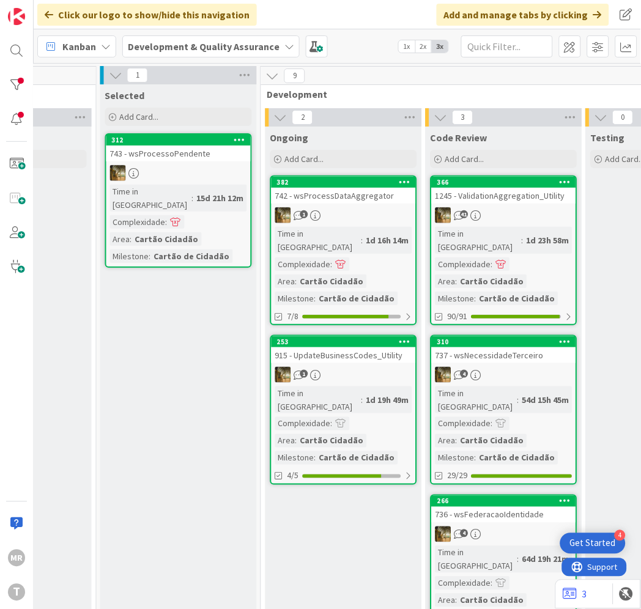
click at [371, 215] on div "1" at bounding box center [344, 215] width 144 height 16
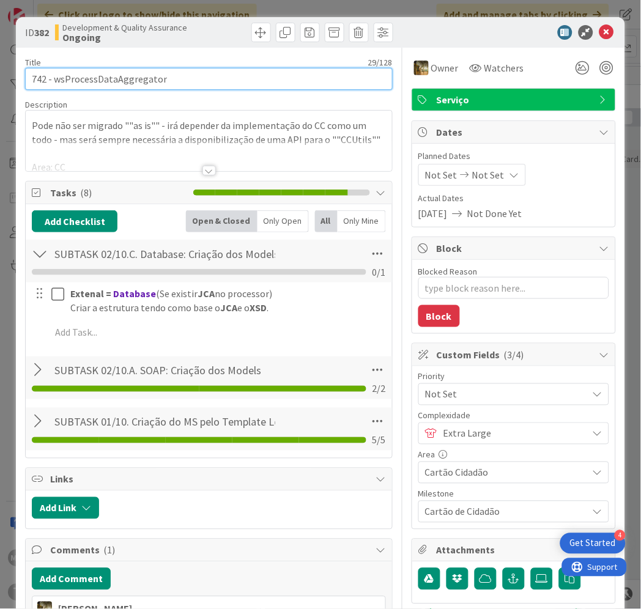
drag, startPoint x: 167, startPoint y: 80, endPoint x: 53, endPoint y: 72, distance: 114.1
click at [53, 72] on input "742 - wsProcessDataAggregator" at bounding box center [209, 79] width 368 height 22
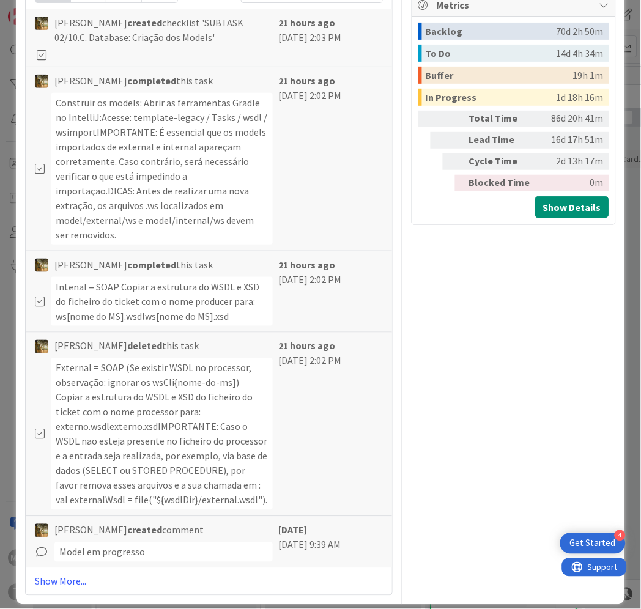
scroll to position [777, 0]
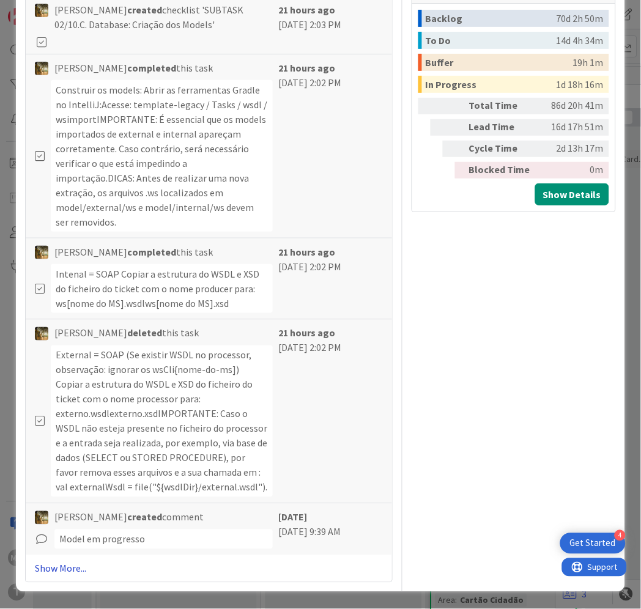
click at [62, 566] on link "Show More..." at bounding box center [209, 569] width 348 height 15
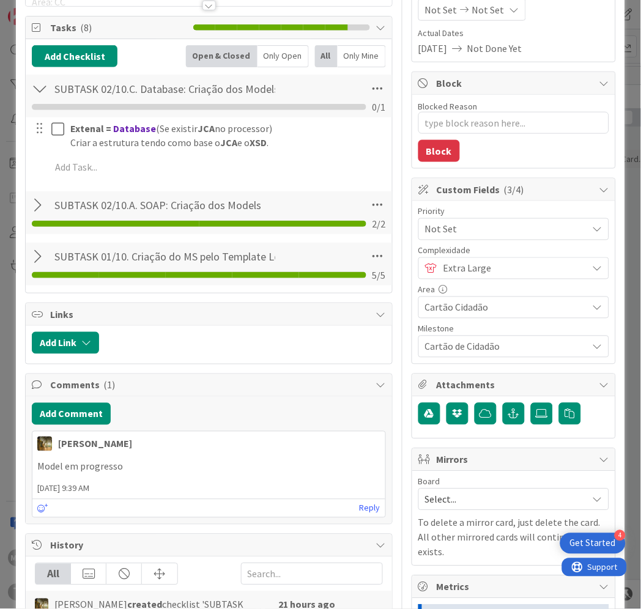
scroll to position [0, 0]
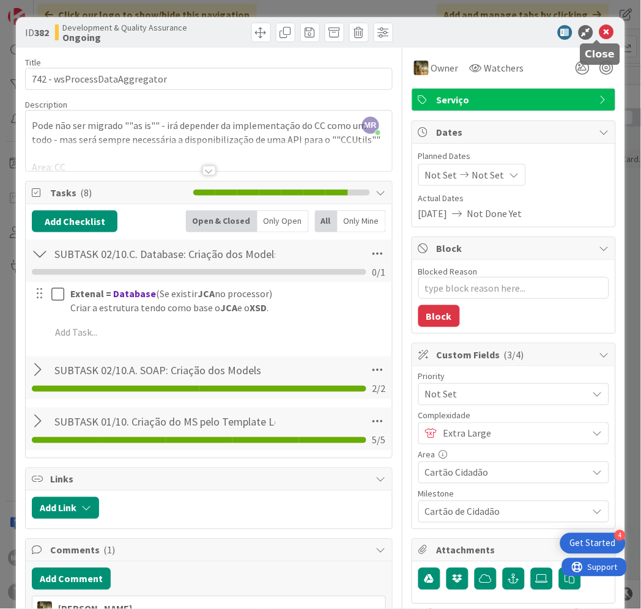
click at [600, 32] on icon at bounding box center [607, 32] width 15 height 15
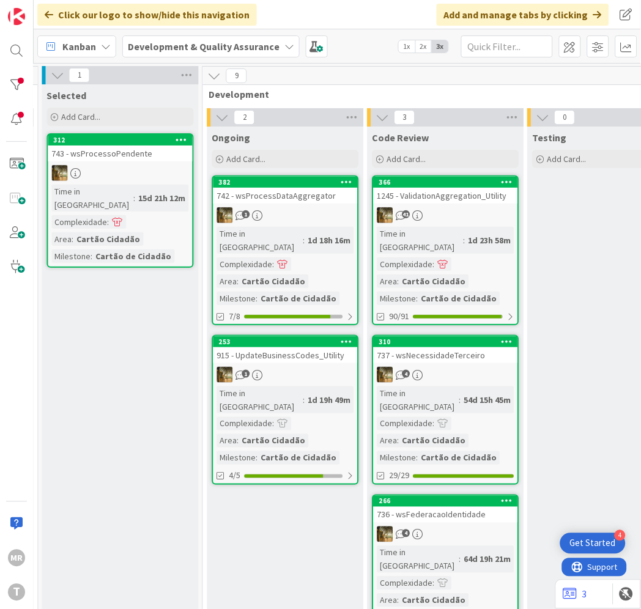
scroll to position [0, 297]
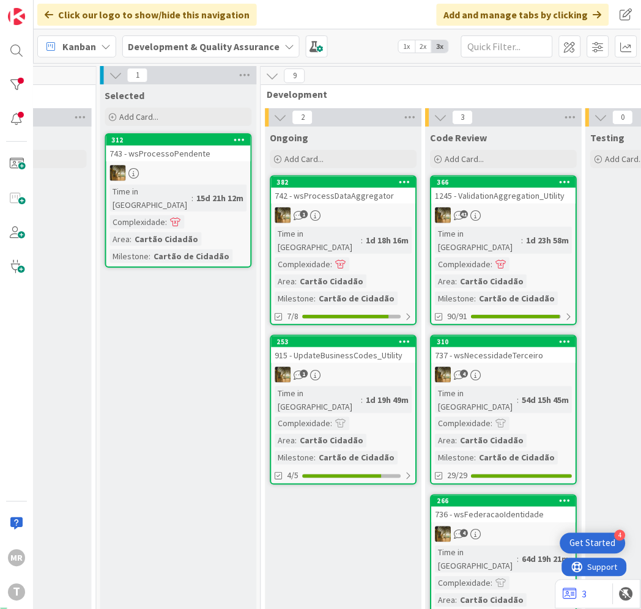
click at [341, 338] on div "253" at bounding box center [346, 342] width 139 height 9
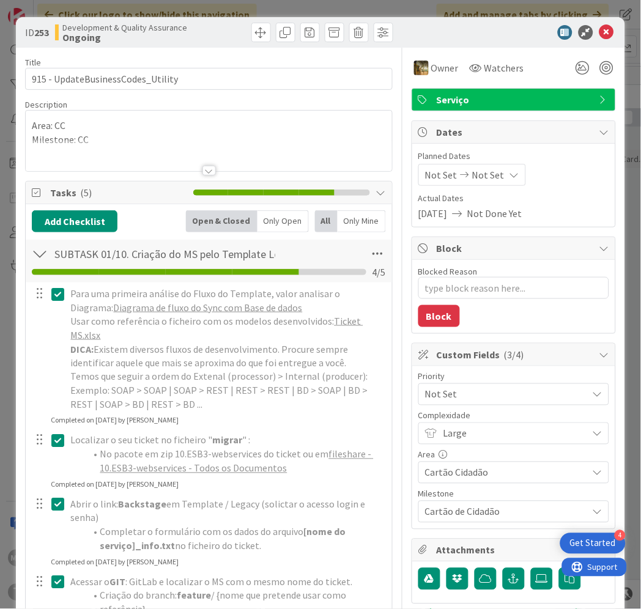
type textarea "x"
drag, startPoint x: 167, startPoint y: 76, endPoint x: 56, endPoint y: 73, distance: 111.4
click at [56, 73] on input "915 - UpdateBusinessCodes_Utility" at bounding box center [209, 79] width 368 height 22
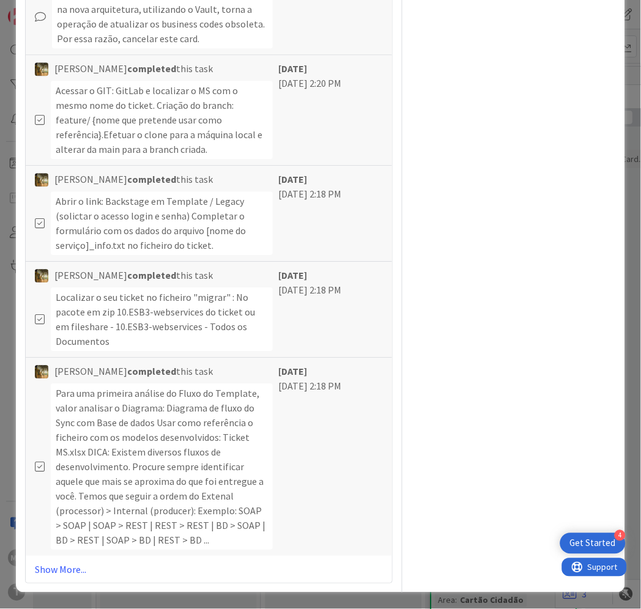
scroll to position [1133, 0]
click at [57, 567] on link "Show More..." at bounding box center [209, 569] width 348 height 15
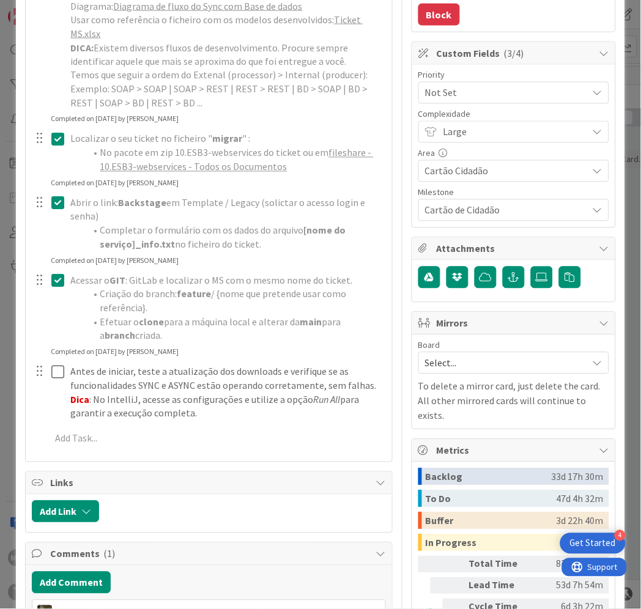
scroll to position [0, 0]
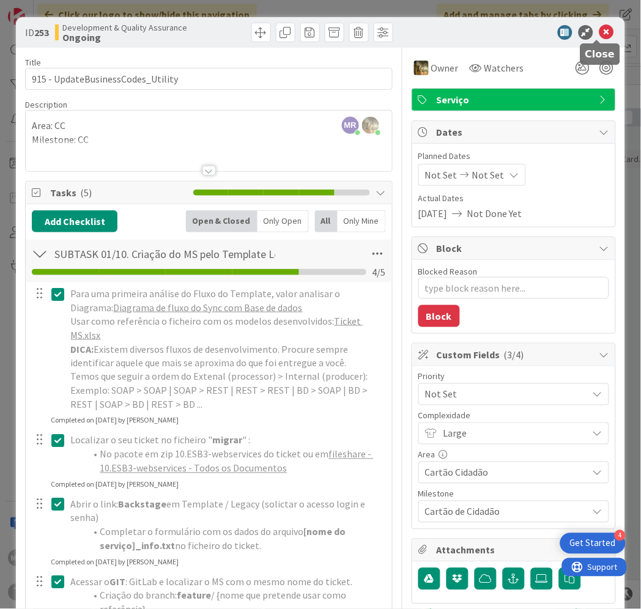
click at [600, 31] on icon at bounding box center [607, 32] width 15 height 15
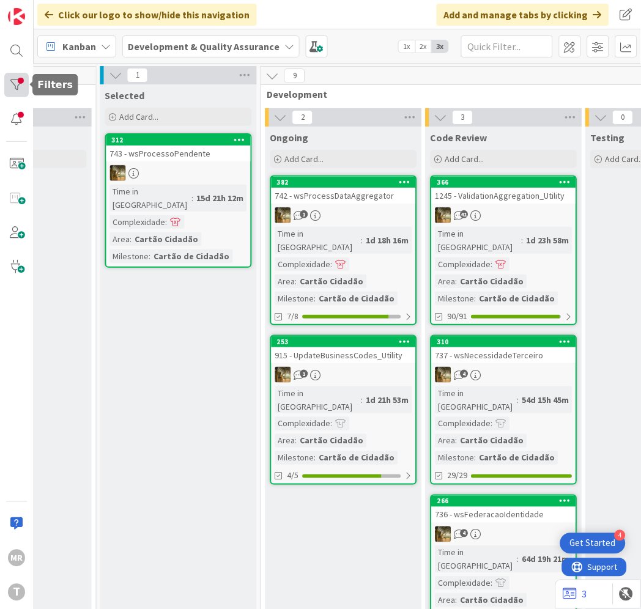
click at [23, 81] on div at bounding box center [16, 85] width 24 height 24
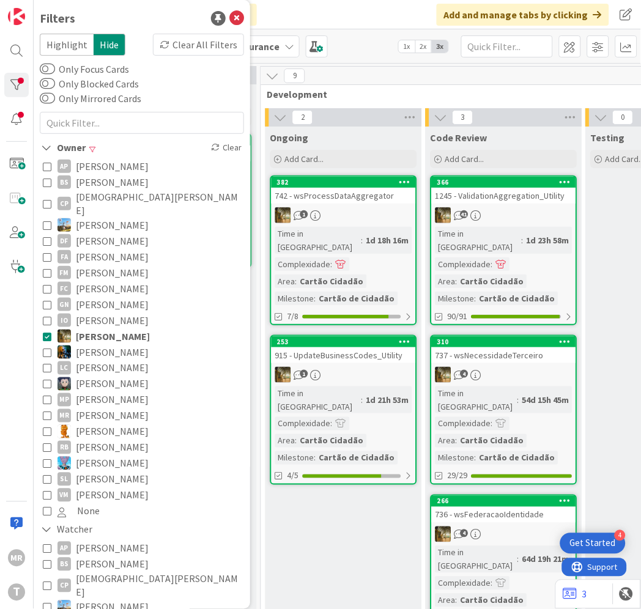
click at [339, 482] on div "Ongoing Add Card... 382 742 - wsProcessDataAggregator 1 Time in [GEOGRAPHIC_DAT…" at bounding box center [344, 391] width 157 height 528
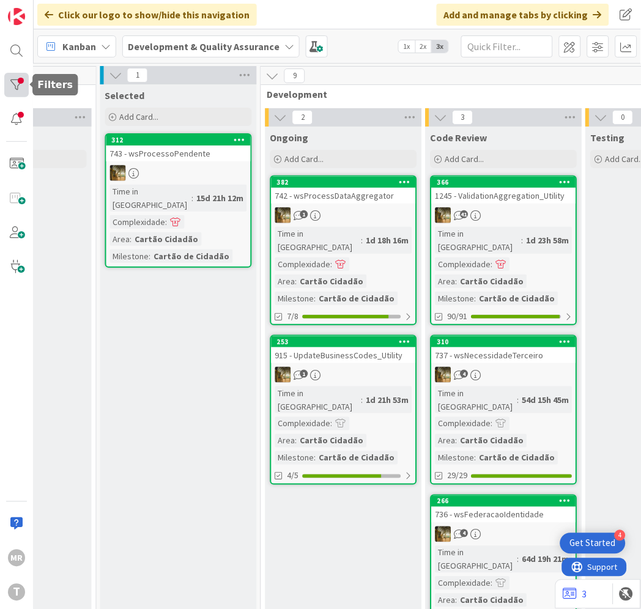
click at [22, 86] on div at bounding box center [16, 85] width 24 height 24
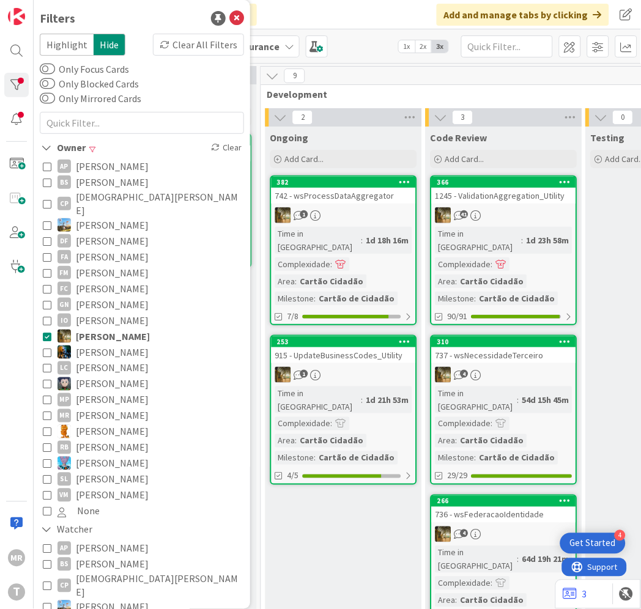
click at [99, 344] on span "[PERSON_NAME]" at bounding box center [112, 352] width 73 height 16
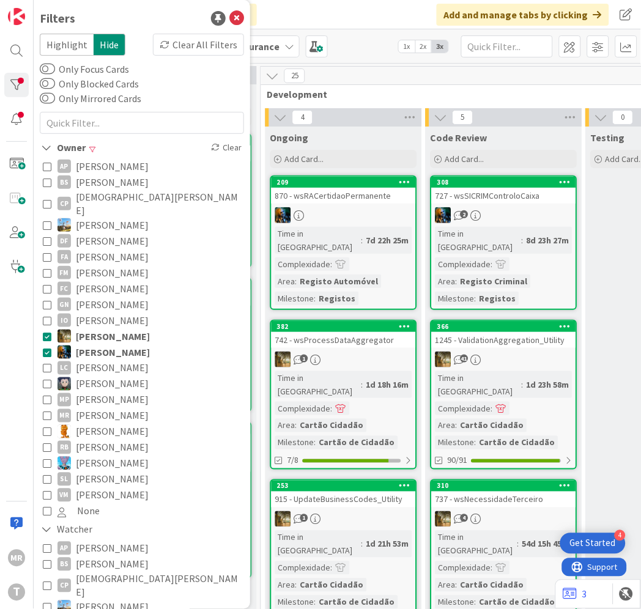
click at [108, 329] on span "[PERSON_NAME]" at bounding box center [113, 337] width 74 height 16
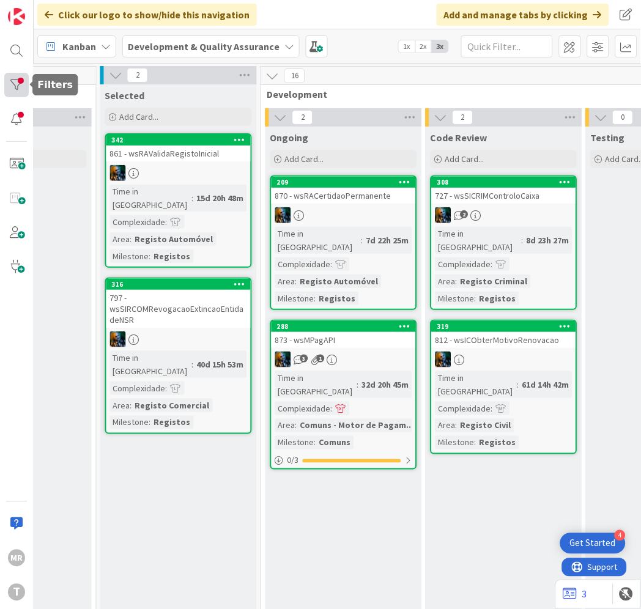
click at [17, 80] on div at bounding box center [16, 85] width 24 height 24
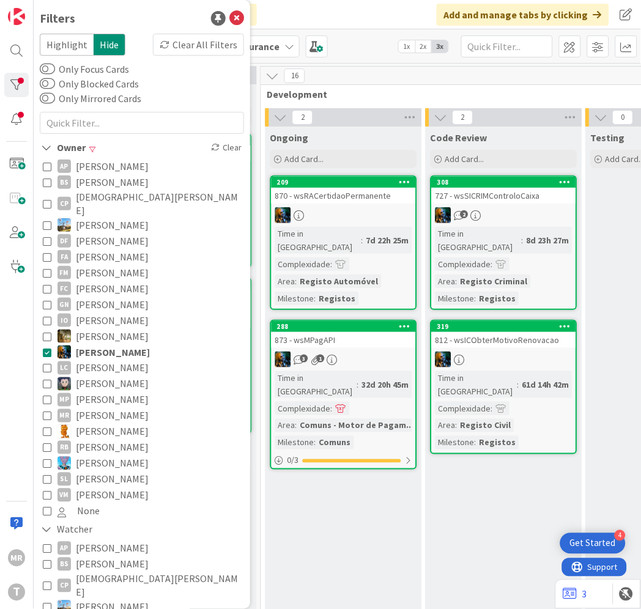
click at [109, 488] on span "[PERSON_NAME]" at bounding box center [112, 496] width 73 height 16
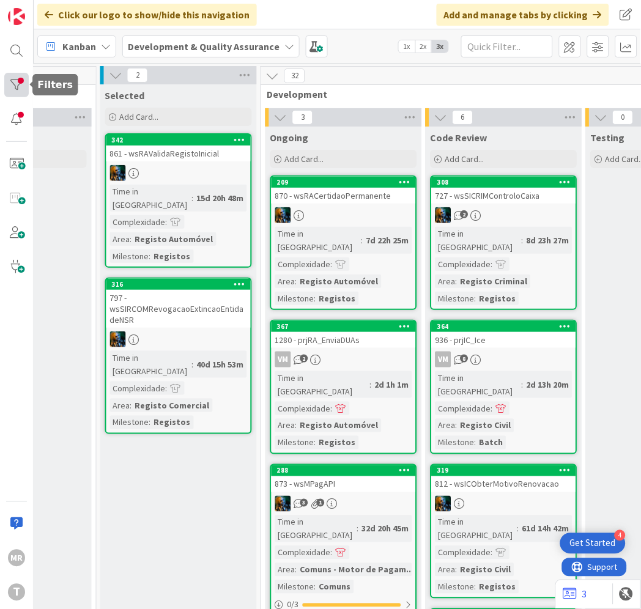
click at [19, 76] on div at bounding box center [16, 85] width 24 height 24
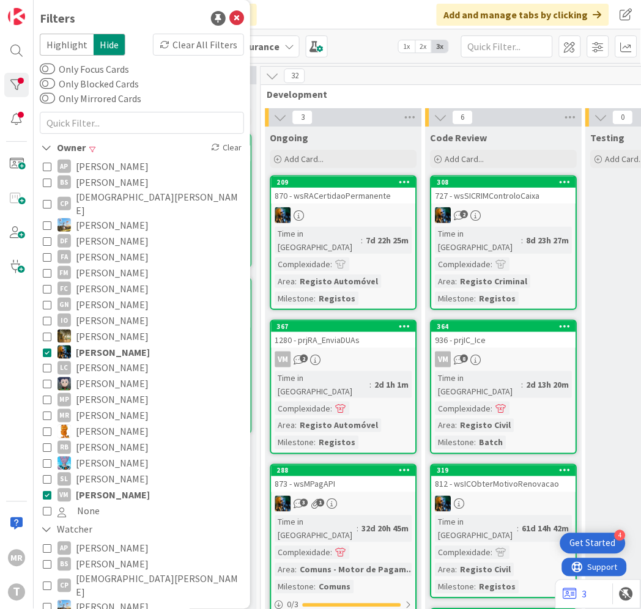
click at [97, 488] on span "[PERSON_NAME]" at bounding box center [113, 496] width 74 height 16
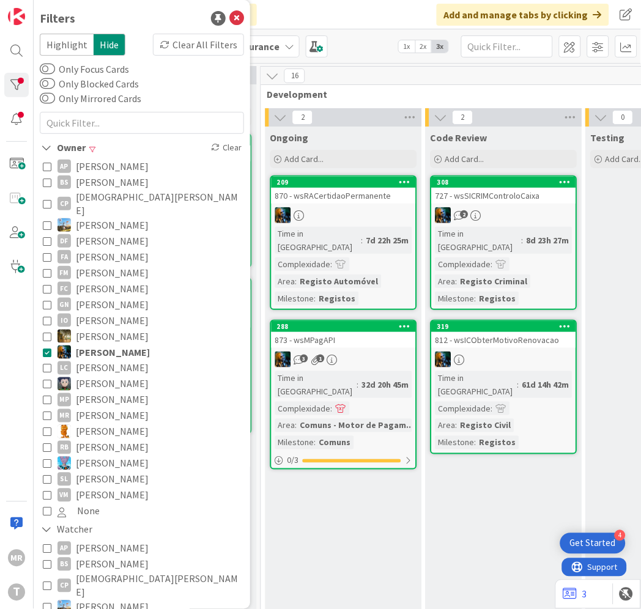
click at [117, 376] on span "[PERSON_NAME]" at bounding box center [112, 384] width 73 height 16
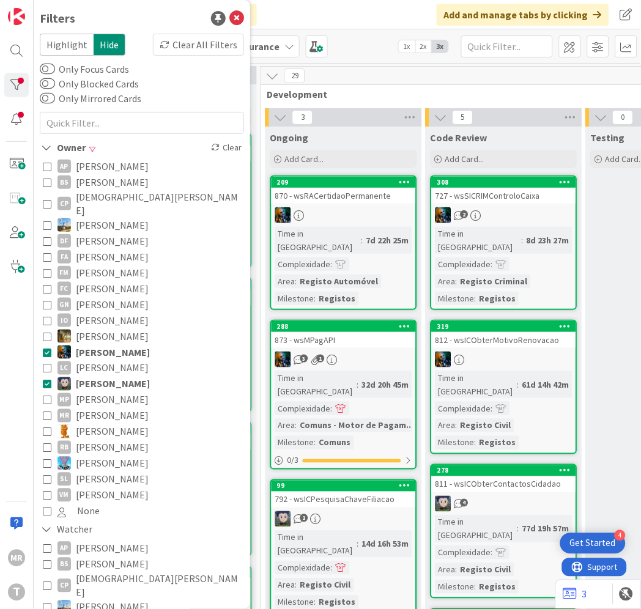
click at [119, 344] on span "[PERSON_NAME]" at bounding box center [113, 352] width 74 height 16
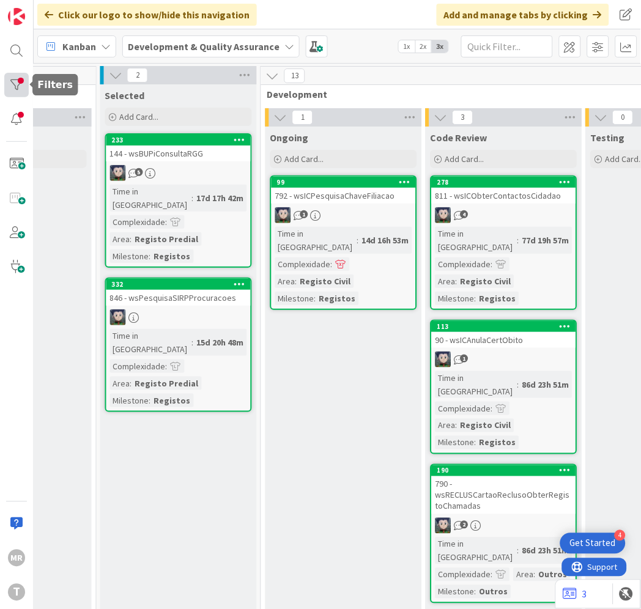
click at [20, 82] on div at bounding box center [16, 85] width 24 height 24
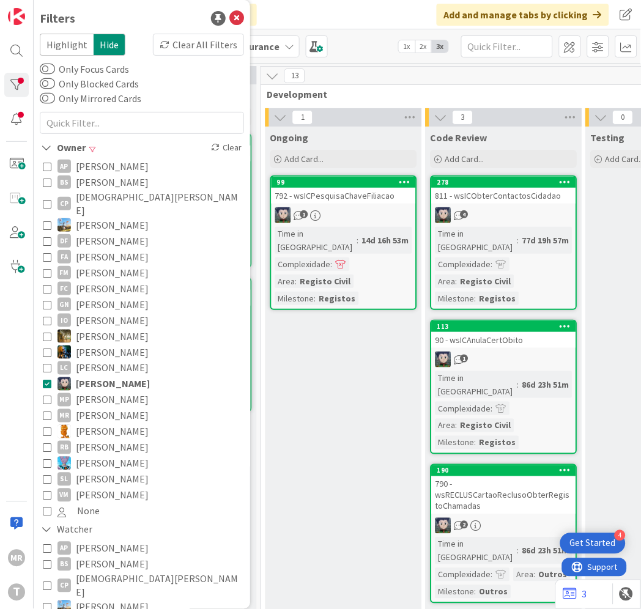
click at [116, 392] on span "[PERSON_NAME]" at bounding box center [112, 400] width 73 height 16
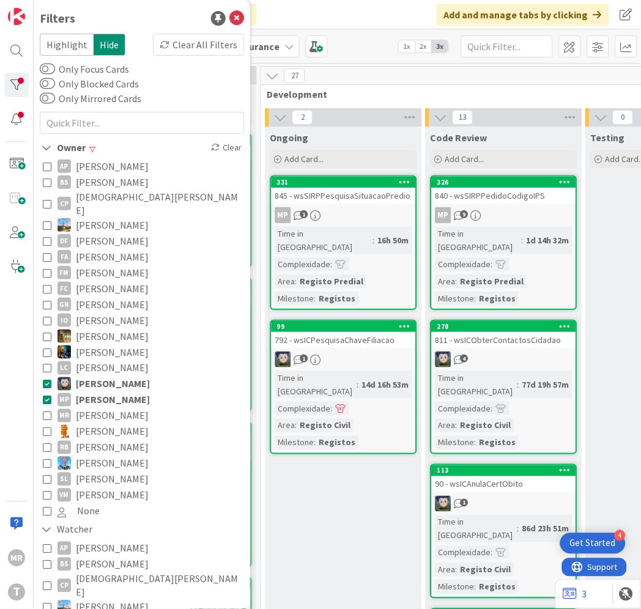
click at [119, 376] on span "[PERSON_NAME]" at bounding box center [113, 384] width 74 height 16
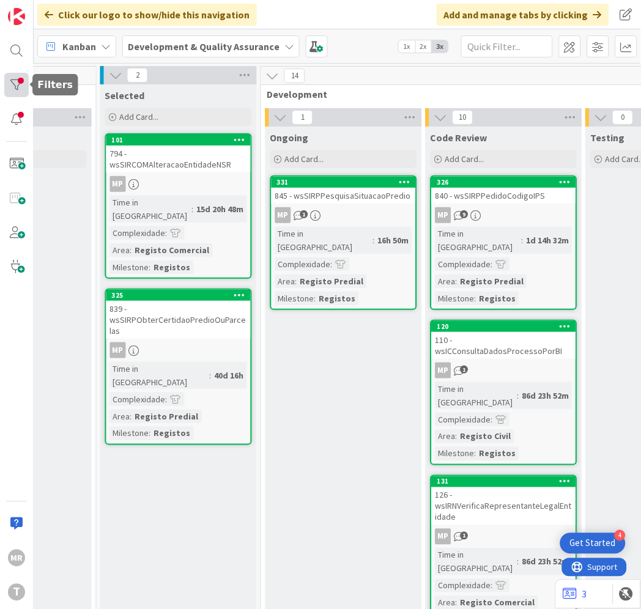
click at [21, 87] on div at bounding box center [16, 85] width 24 height 24
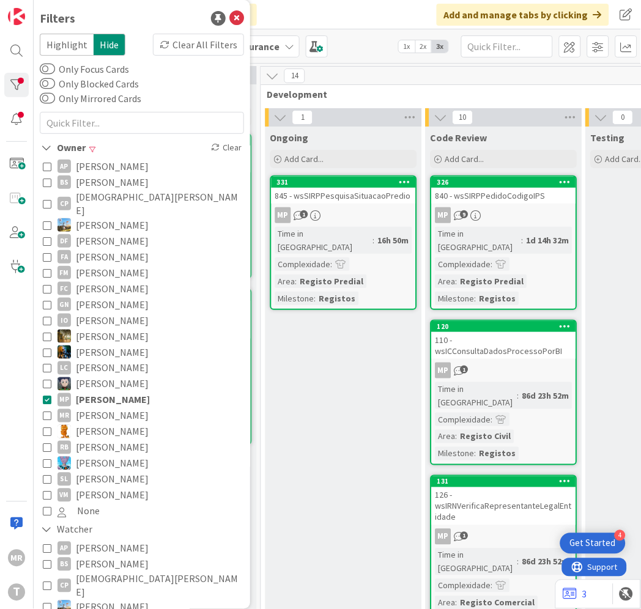
click at [115, 424] on span "[PERSON_NAME]" at bounding box center [112, 432] width 73 height 16
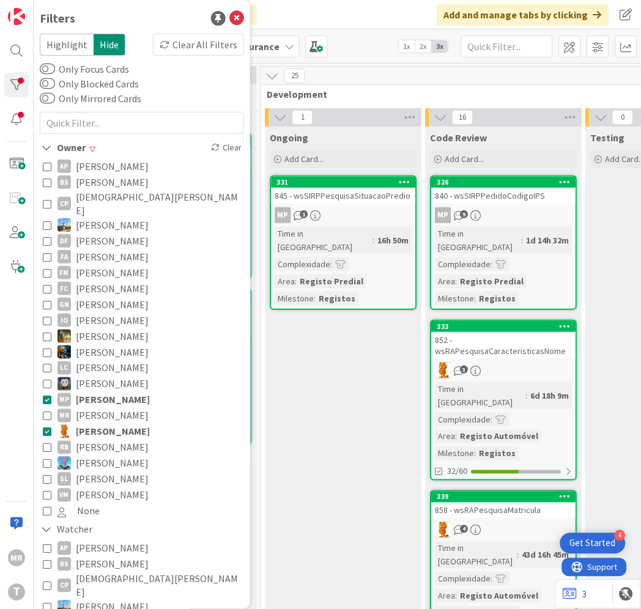
click at [117, 392] on span "[PERSON_NAME]" at bounding box center [113, 400] width 74 height 16
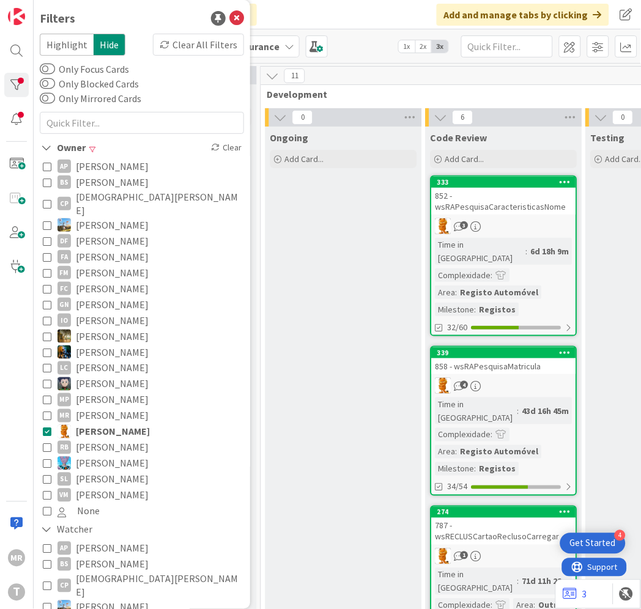
click at [115, 424] on span "[PERSON_NAME]" at bounding box center [113, 432] width 74 height 16
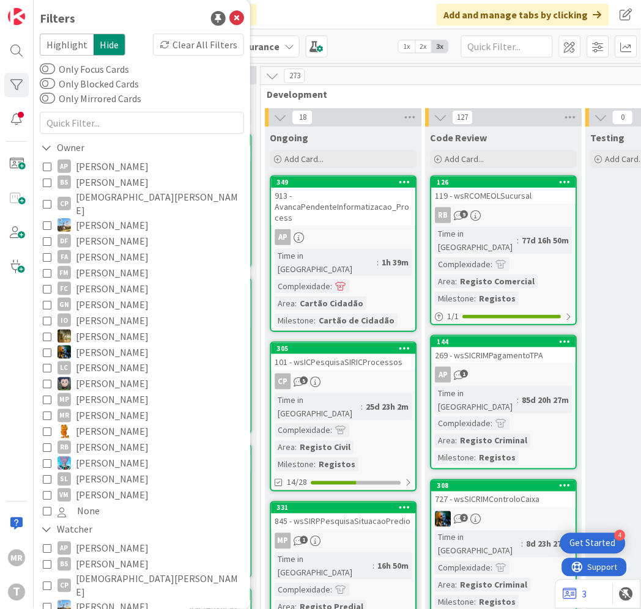
click at [115, 440] on span "[PERSON_NAME]" at bounding box center [112, 448] width 73 height 16
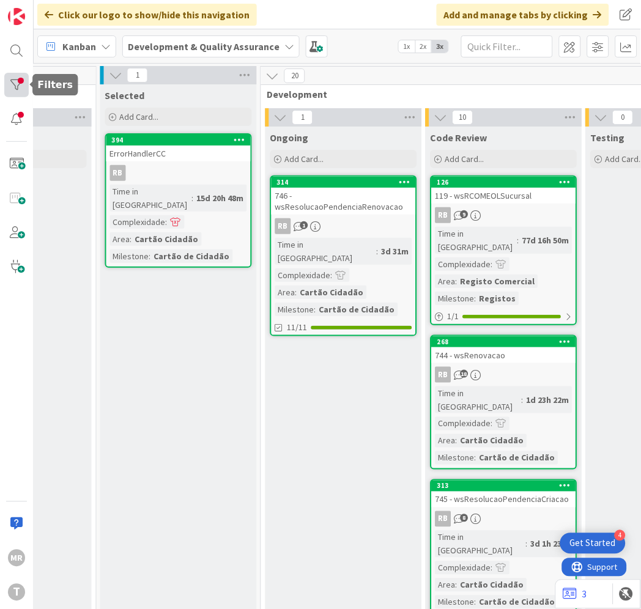
click at [13, 91] on div at bounding box center [16, 85] width 24 height 24
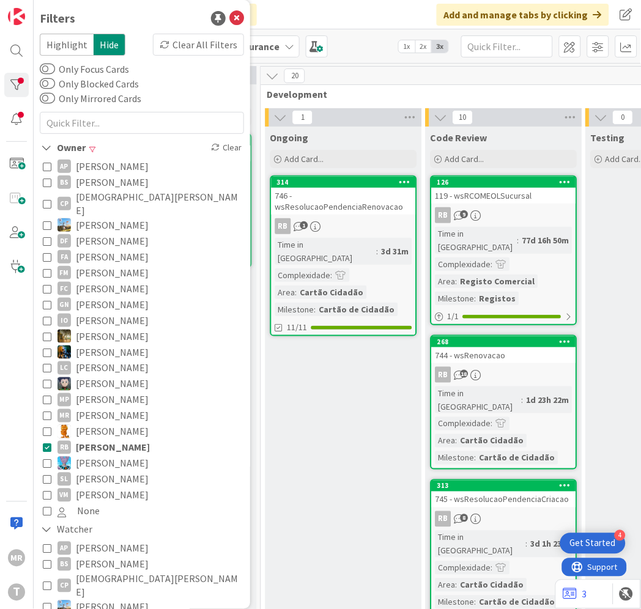
click at [125, 472] on span "[PERSON_NAME]" at bounding box center [112, 480] width 73 height 16
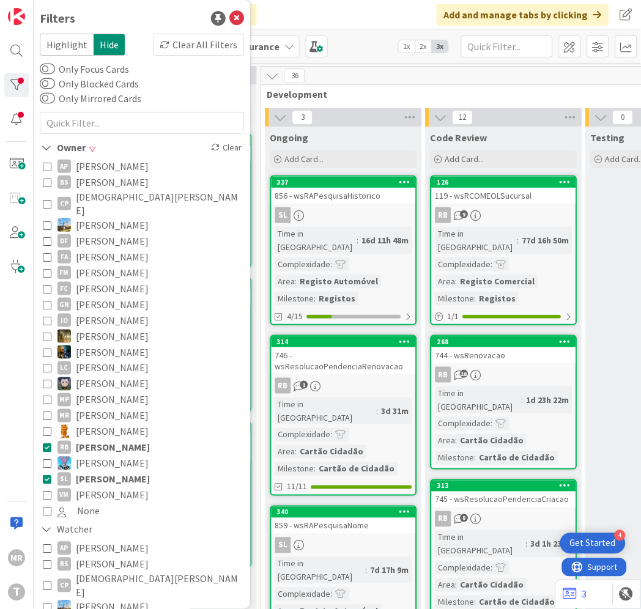
click at [123, 440] on span "[PERSON_NAME]" at bounding box center [113, 448] width 74 height 16
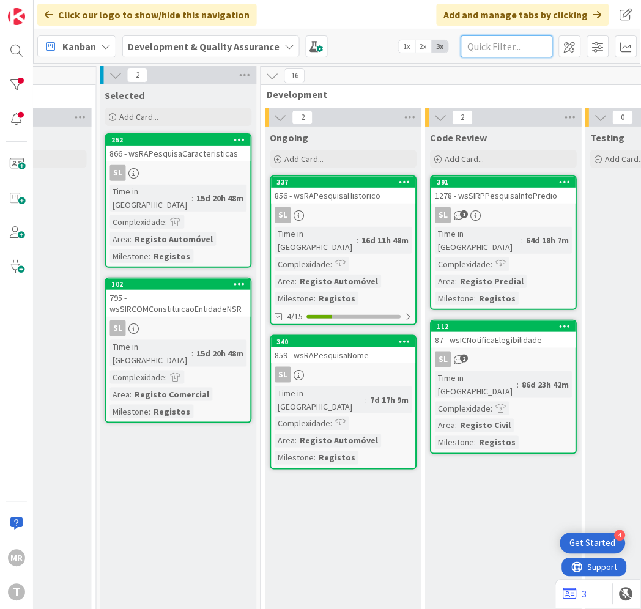
click at [497, 54] on input "text" at bounding box center [507, 46] width 92 height 22
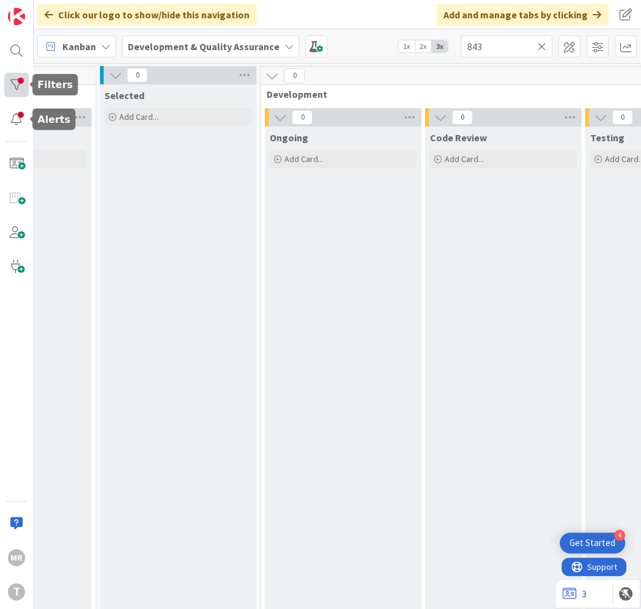
click at [14, 83] on div at bounding box center [16, 85] width 24 height 24
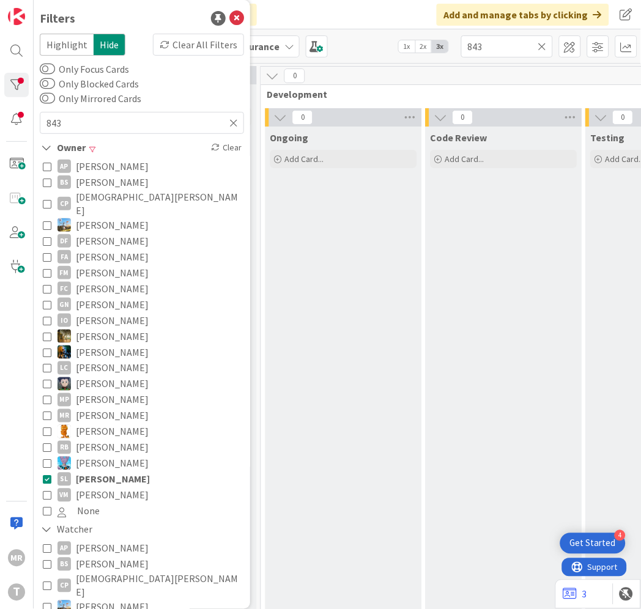
click at [88, 472] on span "[PERSON_NAME]" at bounding box center [113, 480] width 74 height 16
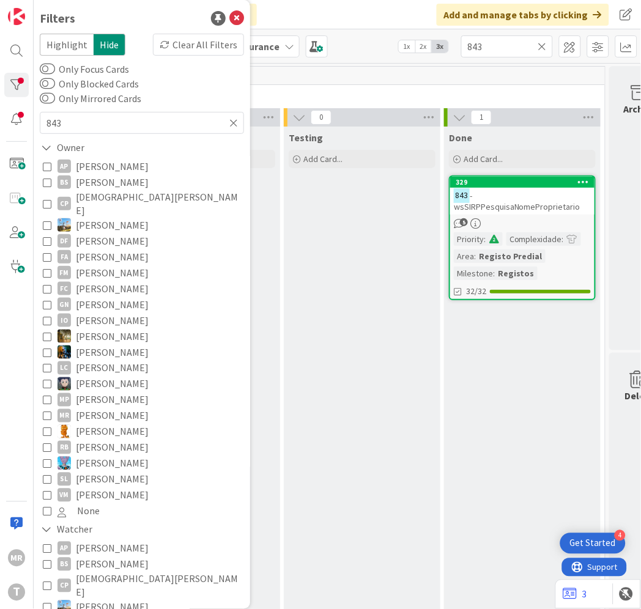
scroll to position [0, 613]
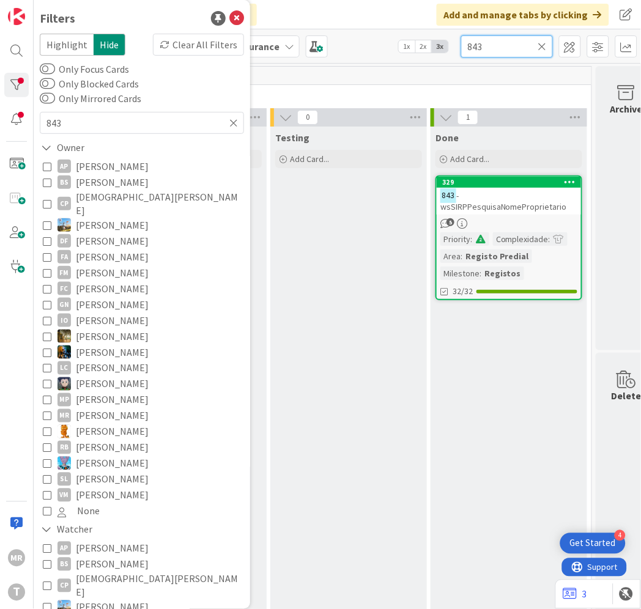
click at [488, 47] on input "843" at bounding box center [507, 46] width 92 height 22
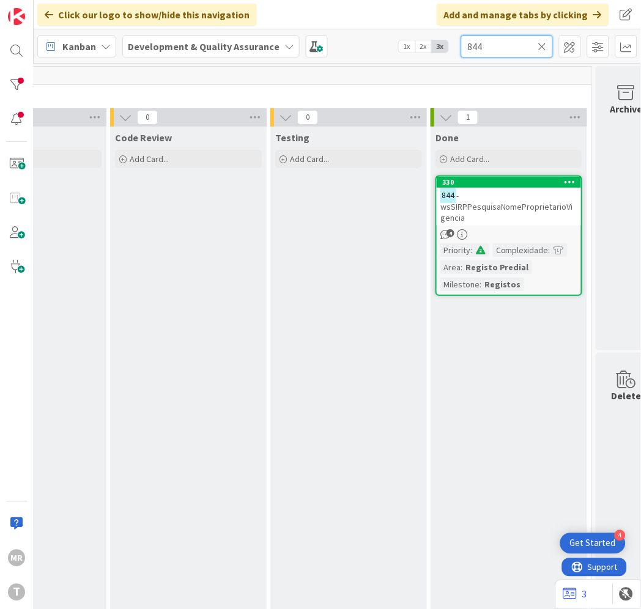
type input "844"
click at [541, 43] on icon at bounding box center [542, 46] width 9 height 11
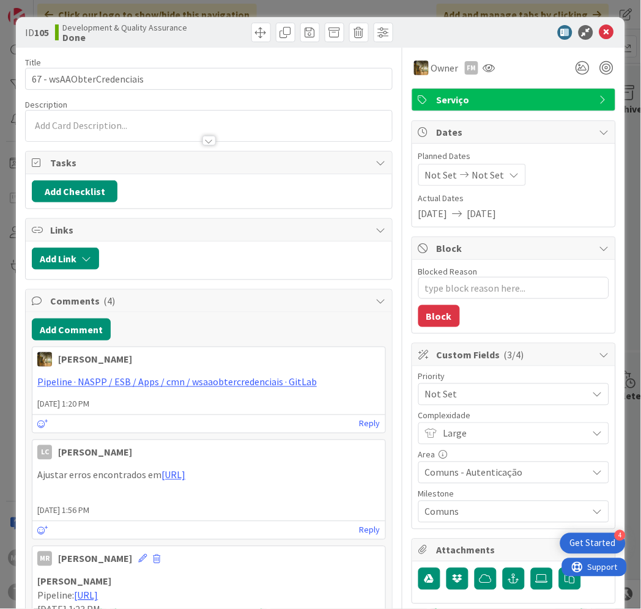
type textarea "x"
click at [601, 39] on body "4 Get Started [PERSON_NAME] Click our logo to show/hide this navigation Add and…" at bounding box center [320, 304] width 641 height 609
click at [600, 29] on icon at bounding box center [607, 32] width 15 height 15
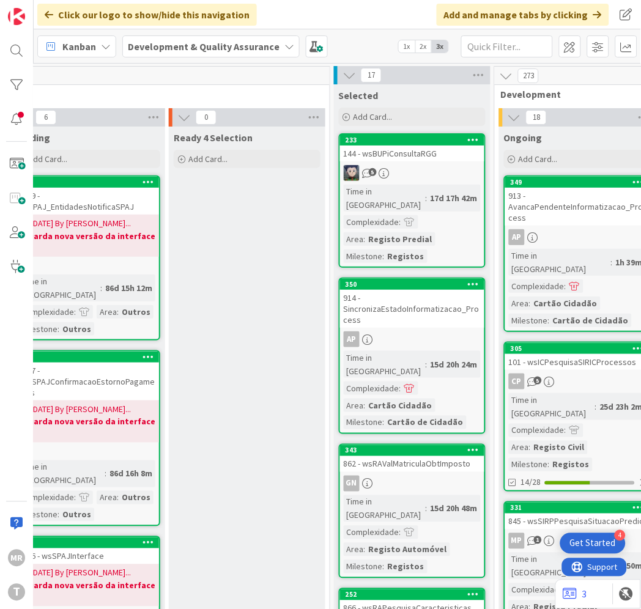
scroll to position [0, 59]
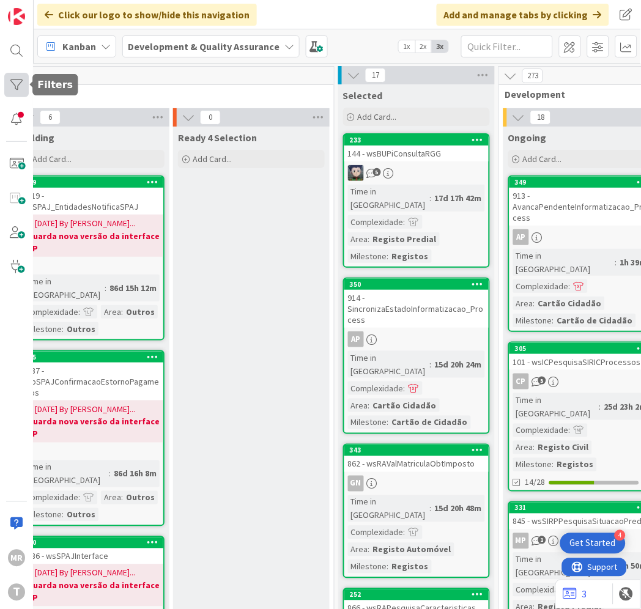
click at [21, 81] on div at bounding box center [16, 85] width 24 height 24
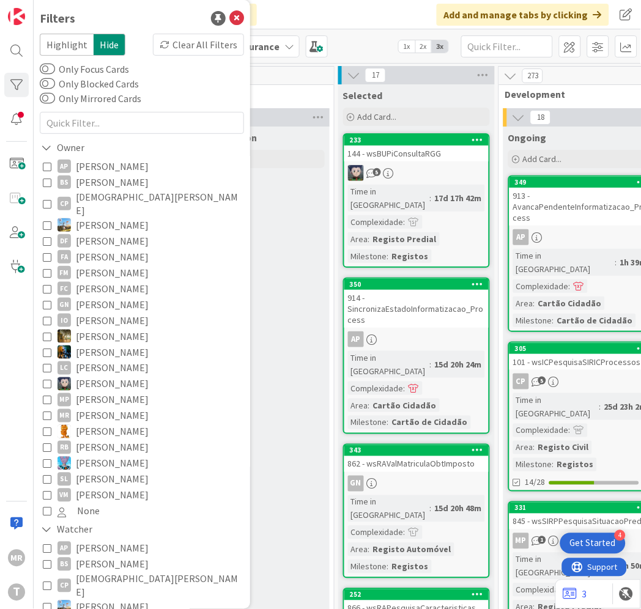
click at [122, 472] on span "[PERSON_NAME]" at bounding box center [112, 480] width 73 height 16
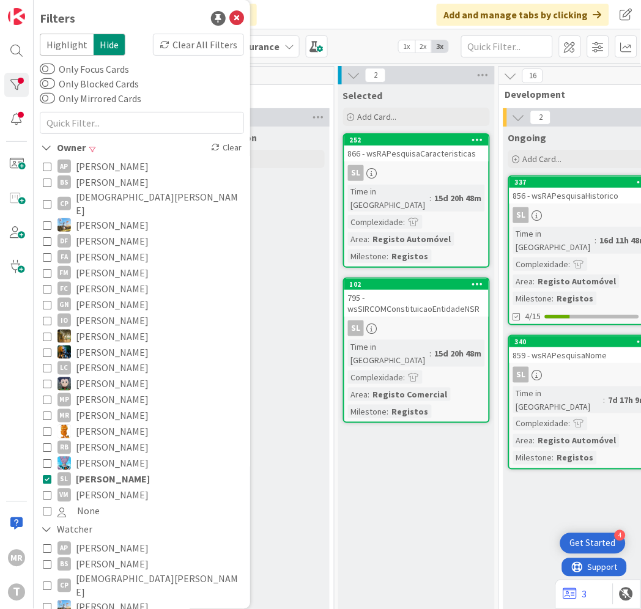
click at [122, 472] on span "[PERSON_NAME]" at bounding box center [113, 480] width 74 height 16
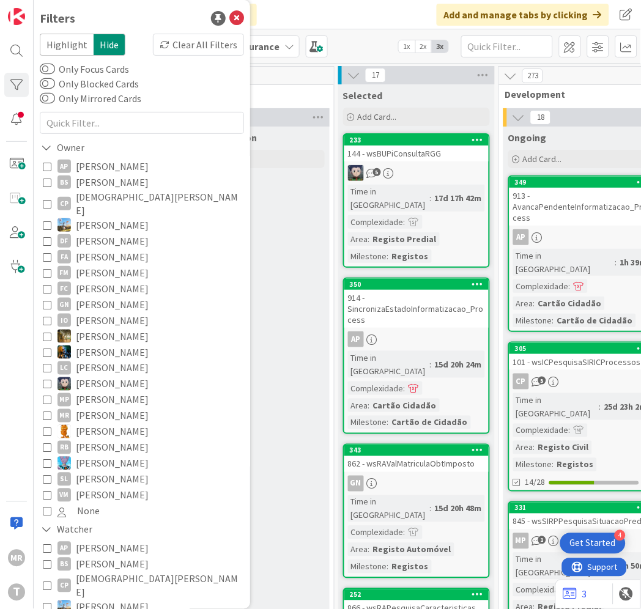
click at [135, 472] on span "[PERSON_NAME]" at bounding box center [112, 480] width 73 height 16
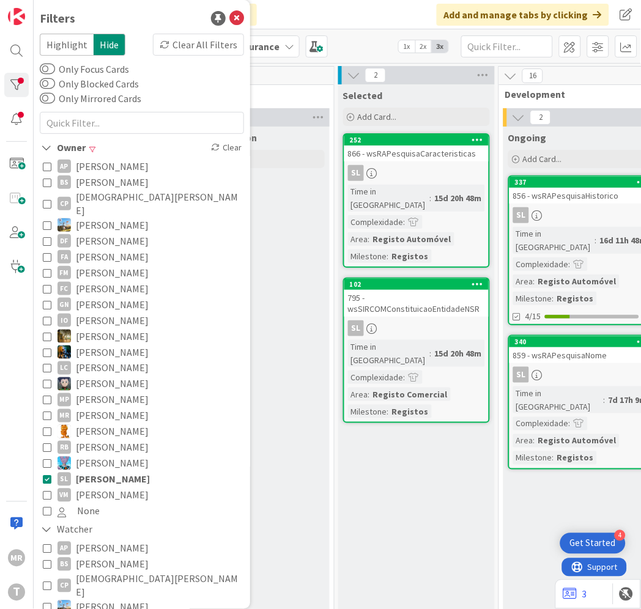
click at [117, 488] on span "[PERSON_NAME]" at bounding box center [112, 496] width 73 height 16
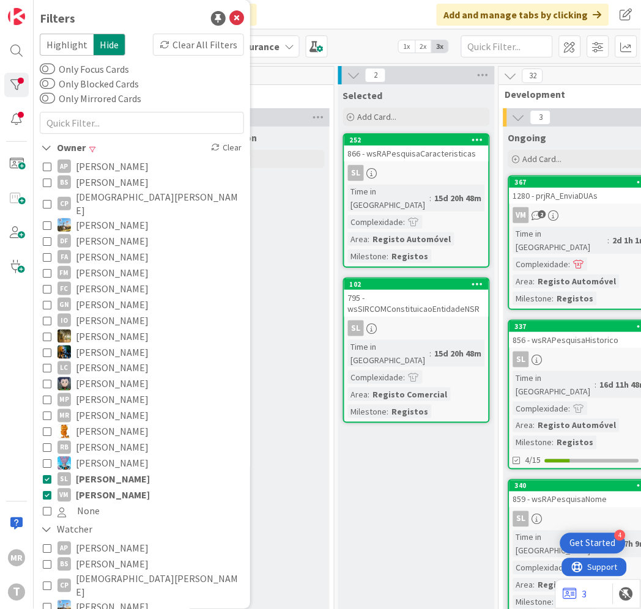
click at [121, 472] on span "[PERSON_NAME]" at bounding box center [113, 480] width 74 height 16
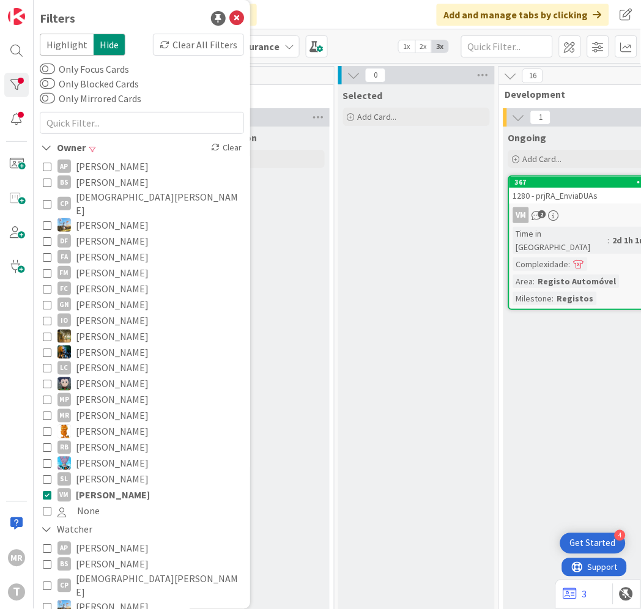
click at [118, 488] on span "[PERSON_NAME]" at bounding box center [113, 496] width 74 height 16
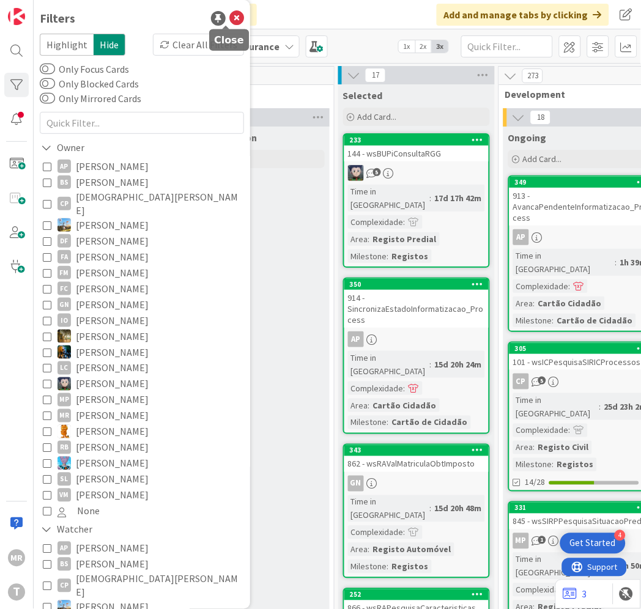
click at [229, 22] on icon at bounding box center [236, 18] width 15 height 15
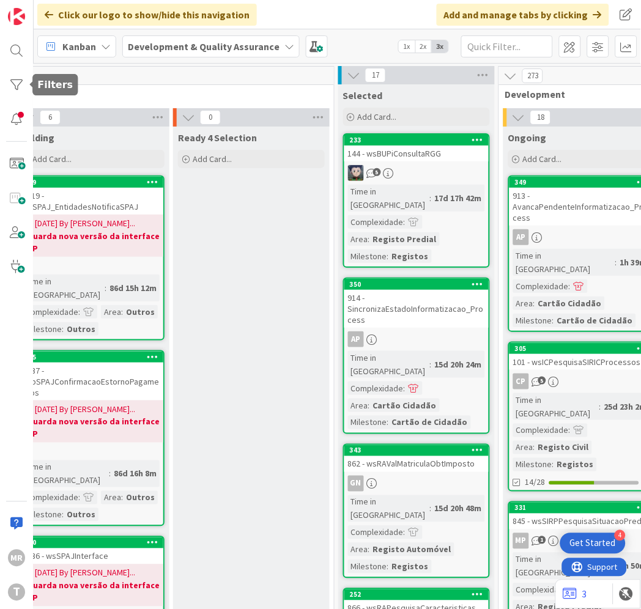
drag, startPoint x: 16, startPoint y: 88, endPoint x: 29, endPoint y: 109, distance: 24.5
click at [16, 88] on div at bounding box center [16, 85] width 24 height 24
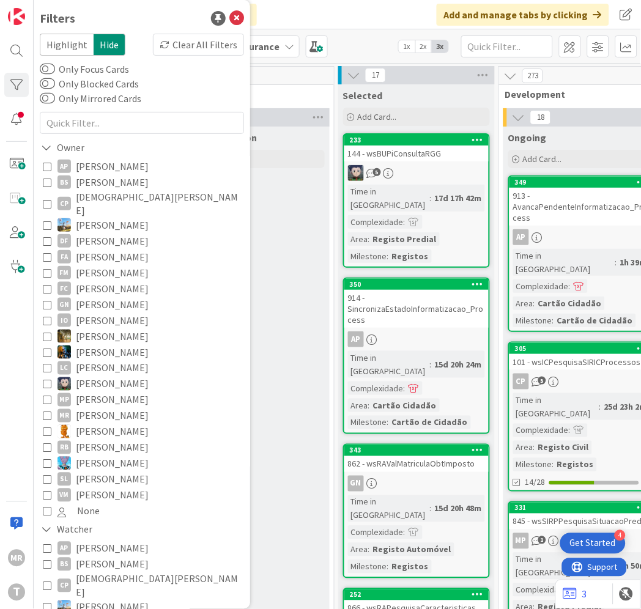
click at [100, 344] on span "[PERSON_NAME]" at bounding box center [112, 352] width 73 height 16
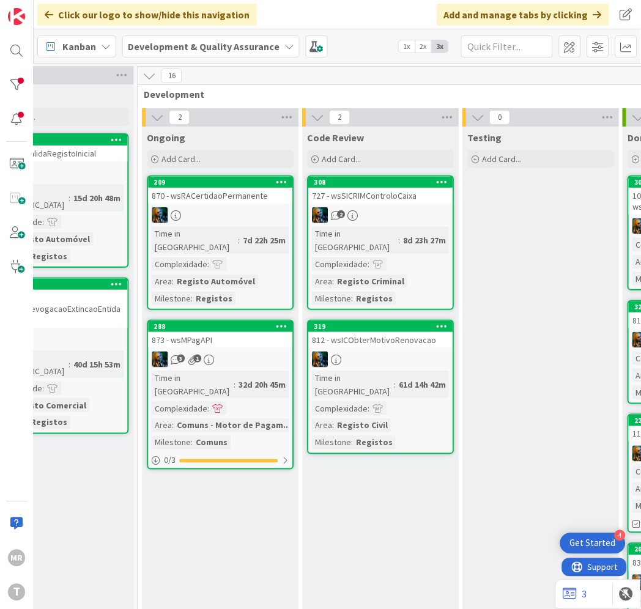
scroll to position [0, 407]
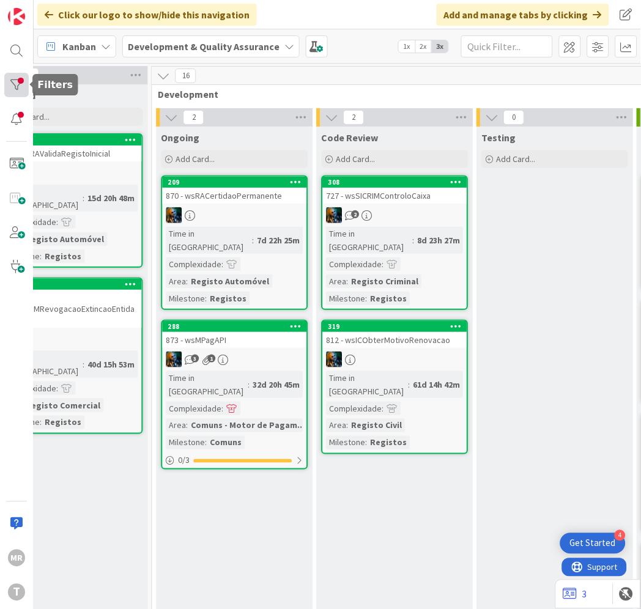
click at [17, 83] on div at bounding box center [16, 85] width 24 height 24
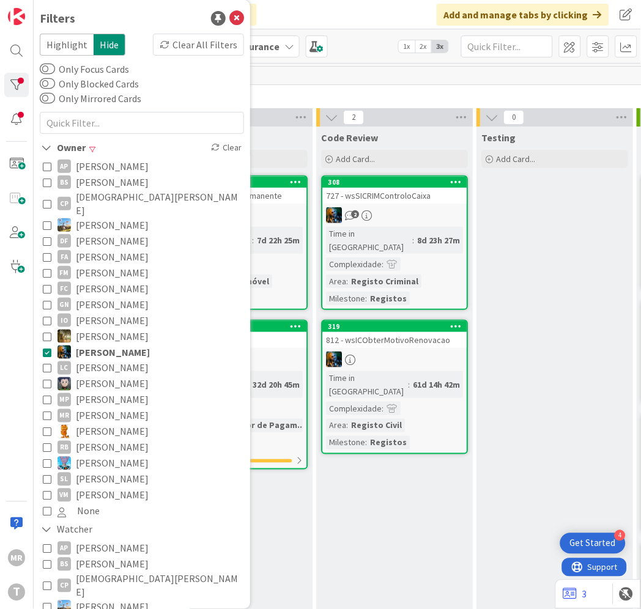
click at [106, 376] on span "[PERSON_NAME]" at bounding box center [112, 384] width 73 height 16
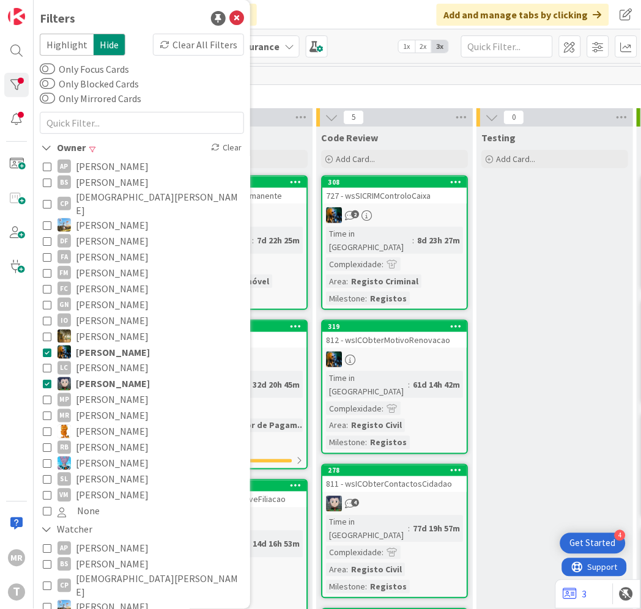
click at [117, 344] on span "[PERSON_NAME]" at bounding box center [113, 352] width 74 height 16
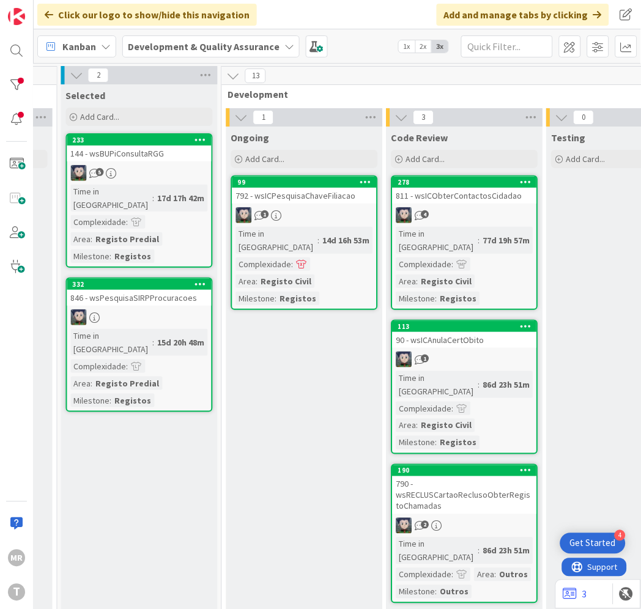
scroll to position [0, 295]
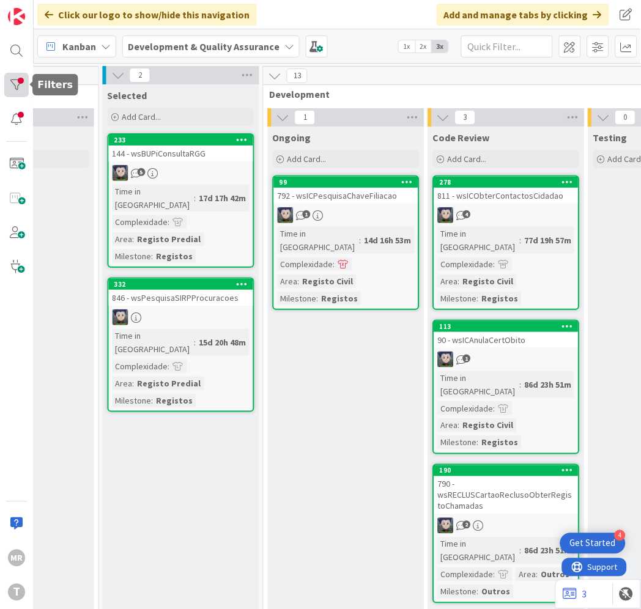
click at [24, 87] on div at bounding box center [16, 85] width 24 height 24
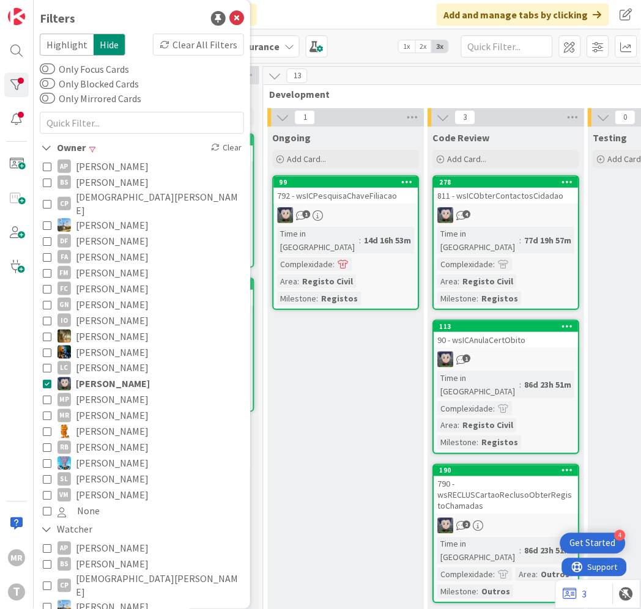
click at [103, 392] on span "[PERSON_NAME]" at bounding box center [112, 400] width 73 height 16
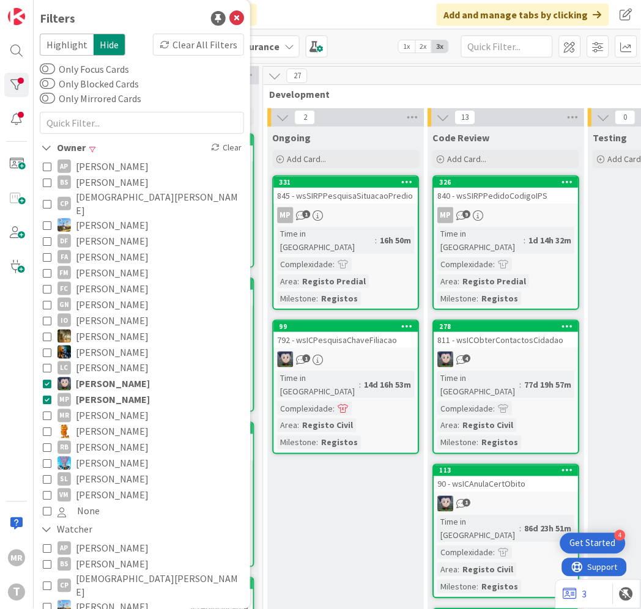
click at [101, 376] on span "[PERSON_NAME]" at bounding box center [113, 384] width 74 height 16
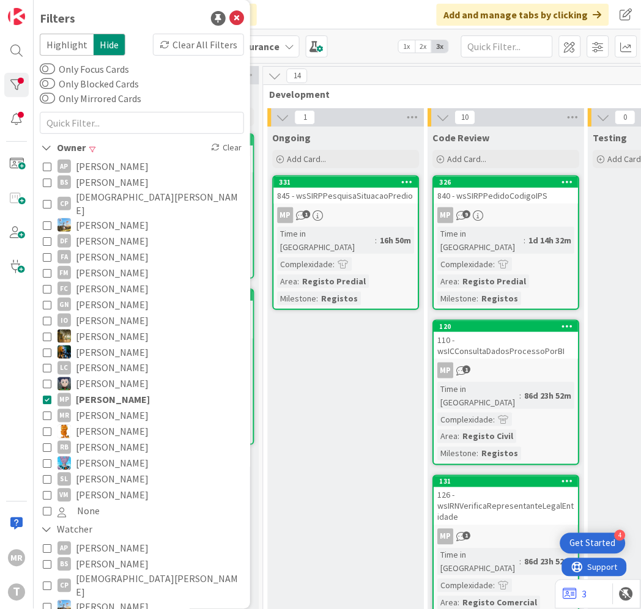
drag, startPoint x: 116, startPoint y: 388, endPoint x: 430, endPoint y: 119, distance: 413.5
click at [116, 392] on span "[PERSON_NAME]" at bounding box center [113, 400] width 74 height 16
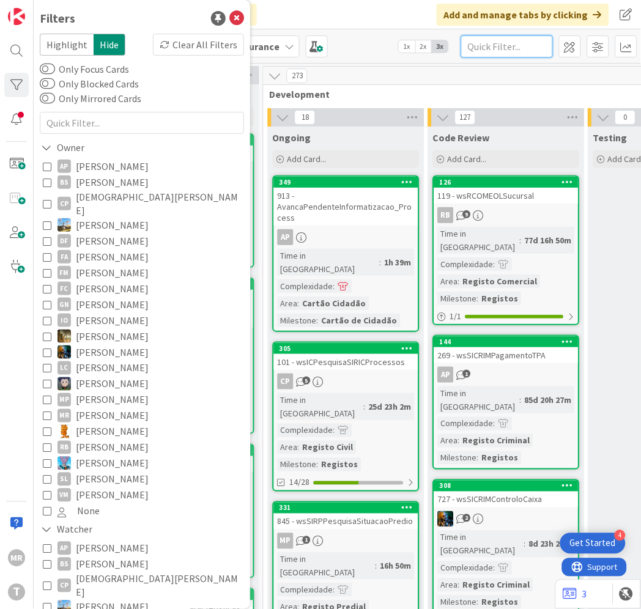
click at [478, 45] on input "text" at bounding box center [507, 46] width 92 height 22
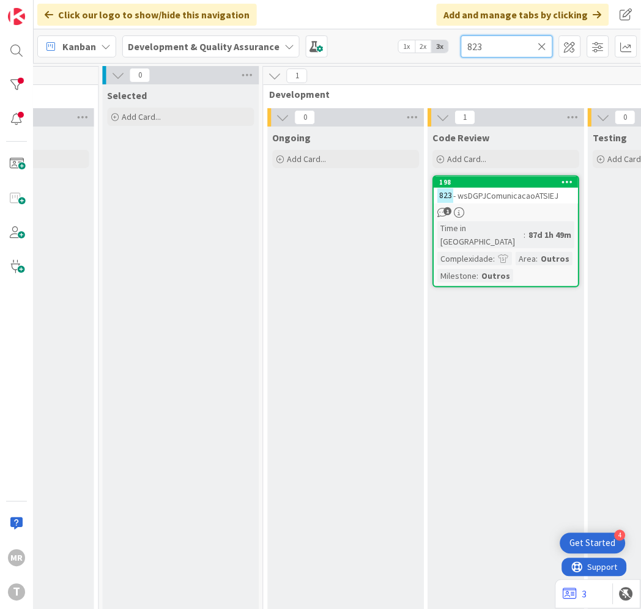
drag, startPoint x: 493, startPoint y: 42, endPoint x: 381, endPoint y: 35, distance: 111.5
click at [381, 35] on div "Kanban Development & Quality Assurance 1x 2x 3x 823" at bounding box center [338, 46] width 608 height 34
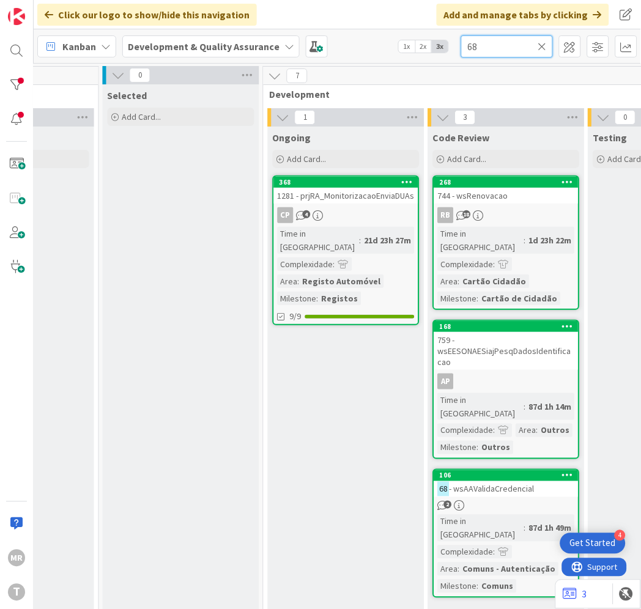
drag, startPoint x: 480, startPoint y: 47, endPoint x: 313, endPoint y: 15, distance: 170.0
click at [314, 15] on div "Click our logo to show/hide this navigation Add and manage tabs by clicking Kan…" at bounding box center [338, 304] width 608 height 609
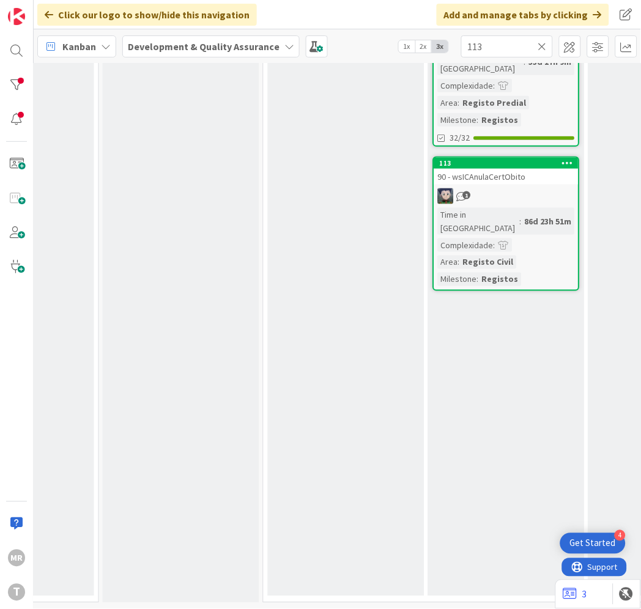
drag, startPoint x: 294, startPoint y: 598, endPoint x: 320, endPoint y: 601, distance: 25.8
click at [320, 601] on div "2 Upstream 0 Info 2 Building Add Card... 365 113 7 - sapSPAJConfirmacaoEstornoP…" at bounding box center [338, 336] width 608 height 546
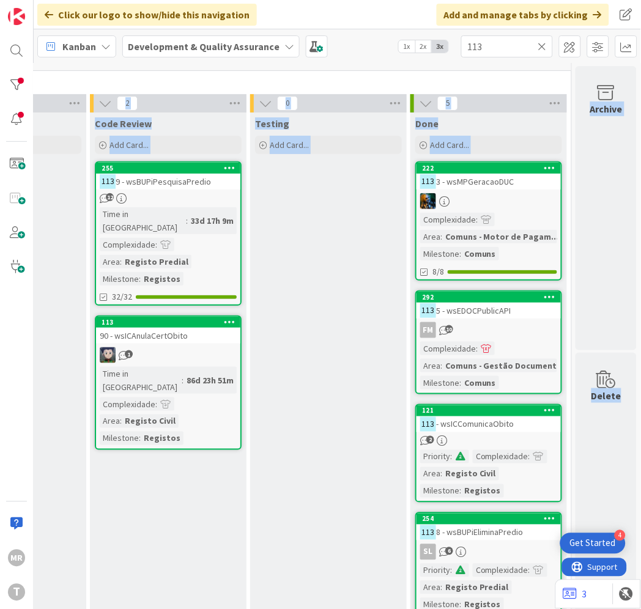
scroll to position [0, 642]
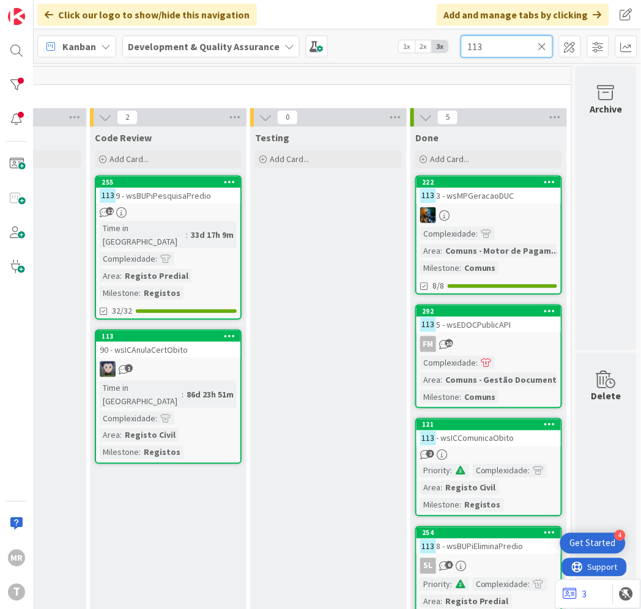
drag, startPoint x: 494, startPoint y: 52, endPoint x: 390, endPoint y: 38, distance: 104.4
click at [412, 47] on div "Kanban Development & Quality Assurance 1x 2x 3x 113" at bounding box center [338, 46] width 608 height 34
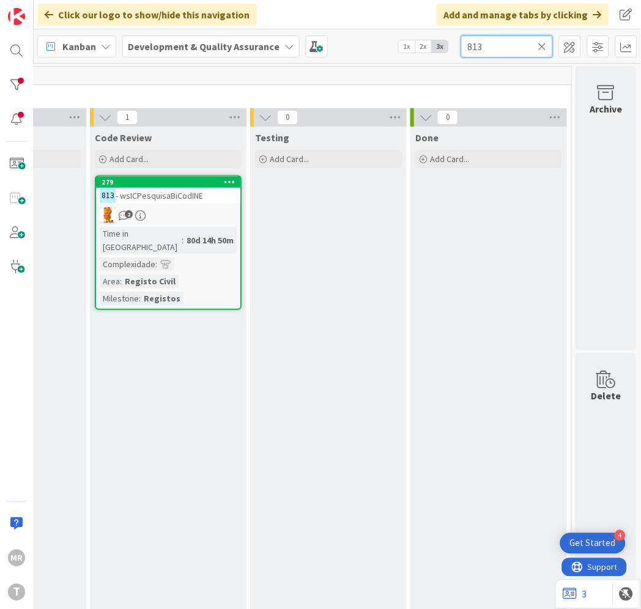
click at [427, 42] on div "Kanban Development & Quality Assurance 1x 2x 3x 813" at bounding box center [338, 46] width 608 height 34
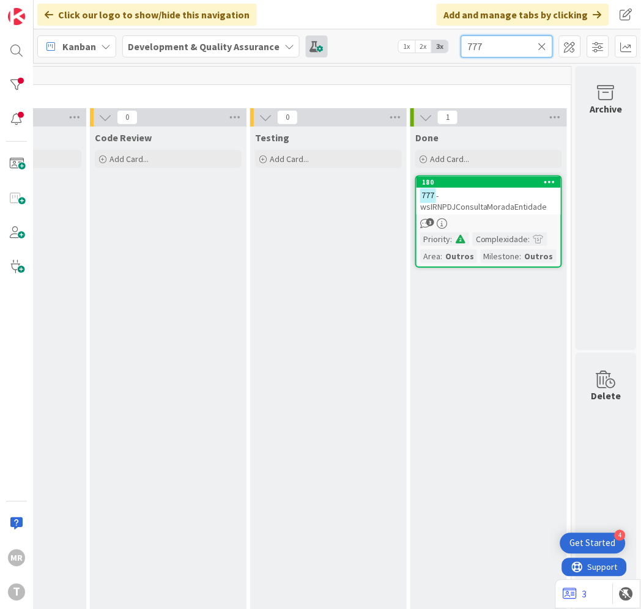
drag, startPoint x: 496, startPoint y: 40, endPoint x: 313, endPoint y: 42, distance: 183.0
click at [316, 42] on div "Kanban Development & Quality Assurance 1x 2x 3x 777" at bounding box center [338, 46] width 608 height 34
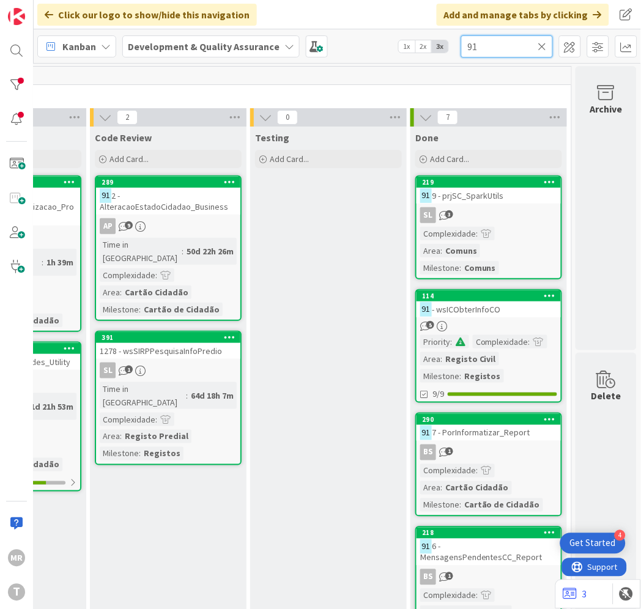
type input "91"
drag, startPoint x: 543, startPoint y: 45, endPoint x: 559, endPoint y: 66, distance: 26.2
click at [543, 45] on icon at bounding box center [542, 46] width 9 height 11
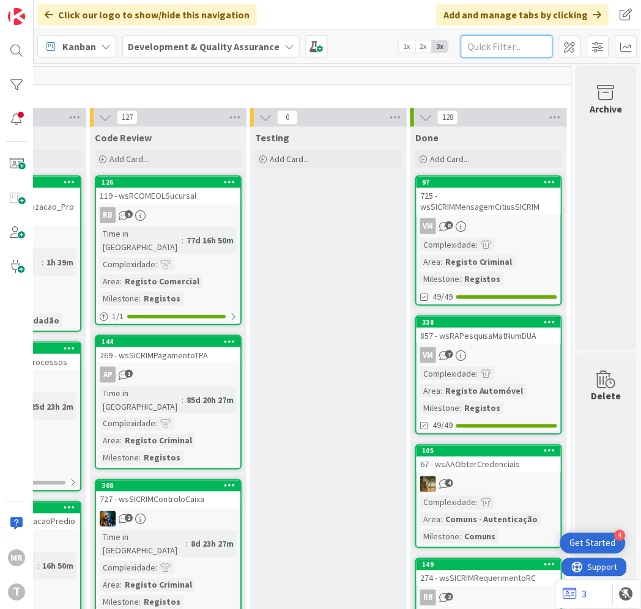
drag, startPoint x: 504, startPoint y: 40, endPoint x: 410, endPoint y: 54, distance: 94.6
click at [423, 50] on div "Kanban Development & Quality Assurance 1x 2x 3x" at bounding box center [338, 46] width 608 height 34
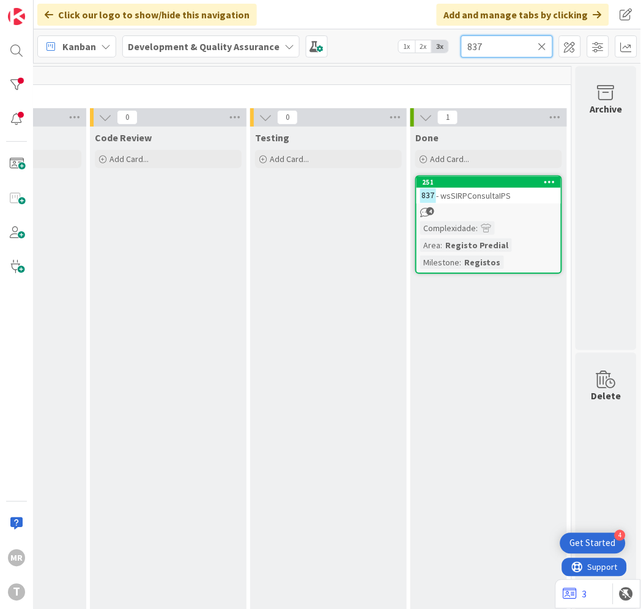
drag, startPoint x: 494, startPoint y: 39, endPoint x: 334, endPoint y: 23, distance: 160.5
click at [363, 26] on div "Click our logo to show/hide this navigation Add and manage tabs by clicking Kan…" at bounding box center [338, 304] width 608 height 609
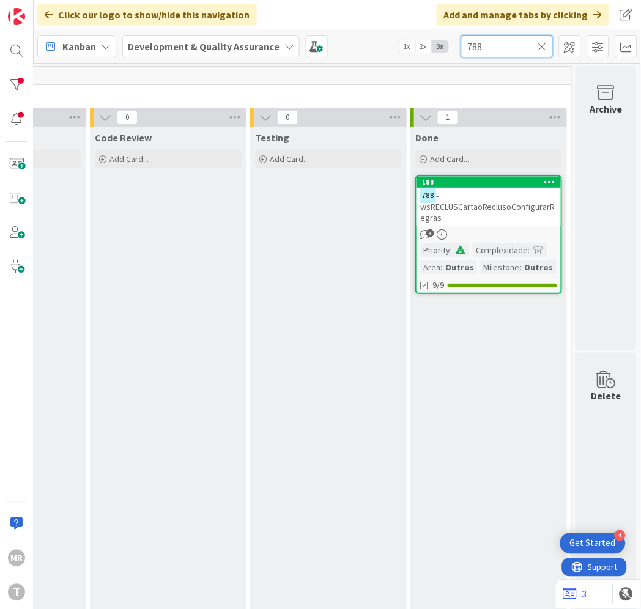
drag, startPoint x: 485, startPoint y: 40, endPoint x: 300, endPoint y: 28, distance: 185.8
click at [300, 28] on div "Click our logo to show/hide this navigation Add and manage tabs by clicking Kan…" at bounding box center [338, 304] width 608 height 609
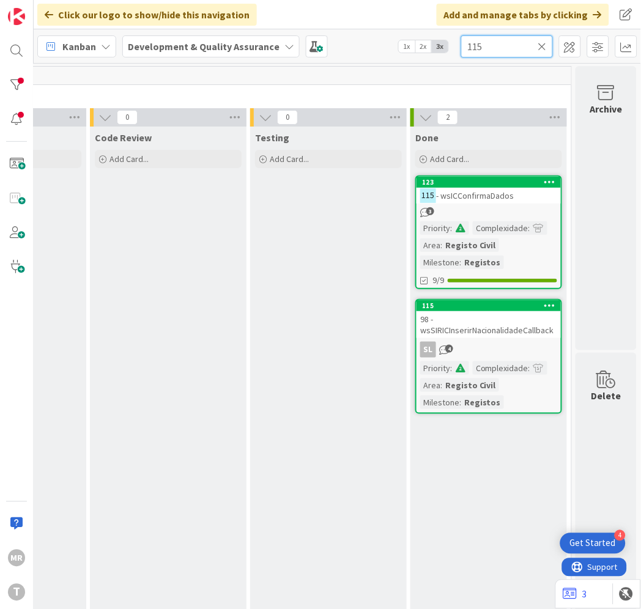
drag, startPoint x: 497, startPoint y: 47, endPoint x: 321, endPoint y: 29, distance: 176.4
click at [333, 33] on div "Kanban Development & Quality Assurance 1x 2x 3x 115" at bounding box center [338, 46] width 608 height 34
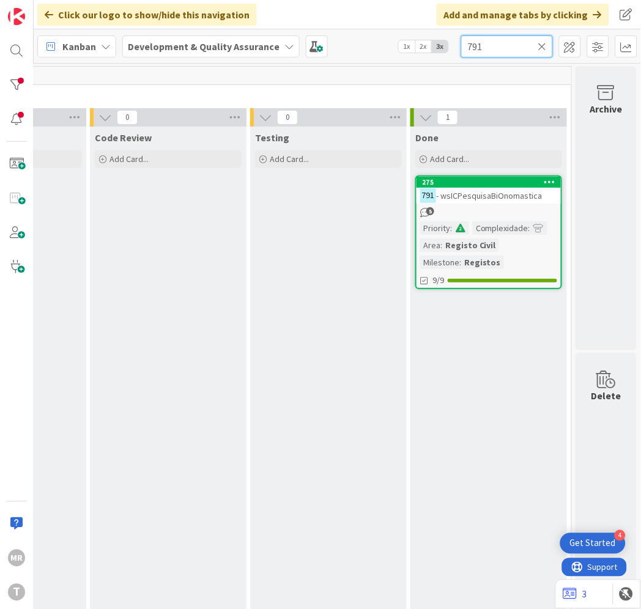
type input "791"
click at [534, 53] on input "791" at bounding box center [507, 46] width 92 height 22
click at [542, 46] on icon at bounding box center [542, 46] width 9 height 11
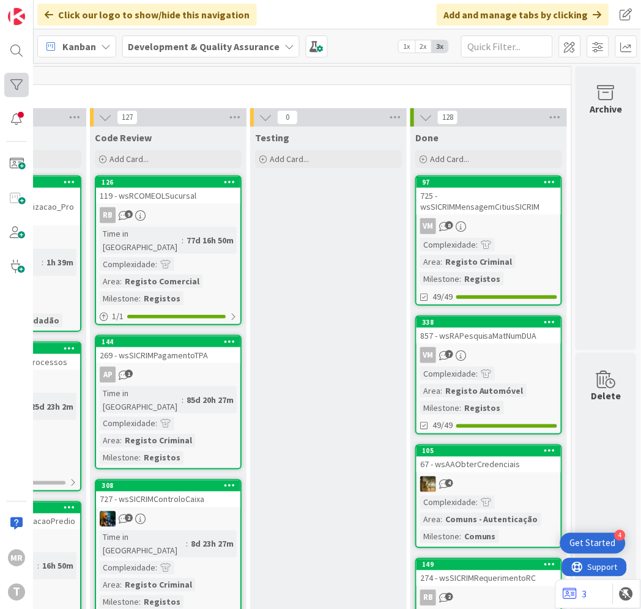
click at [7, 81] on div at bounding box center [16, 85] width 24 height 24
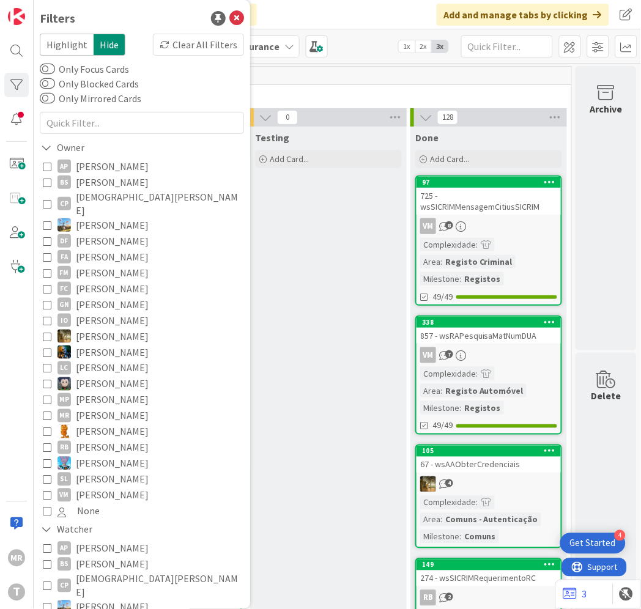
click at [95, 392] on span "[PERSON_NAME]" at bounding box center [112, 400] width 73 height 16
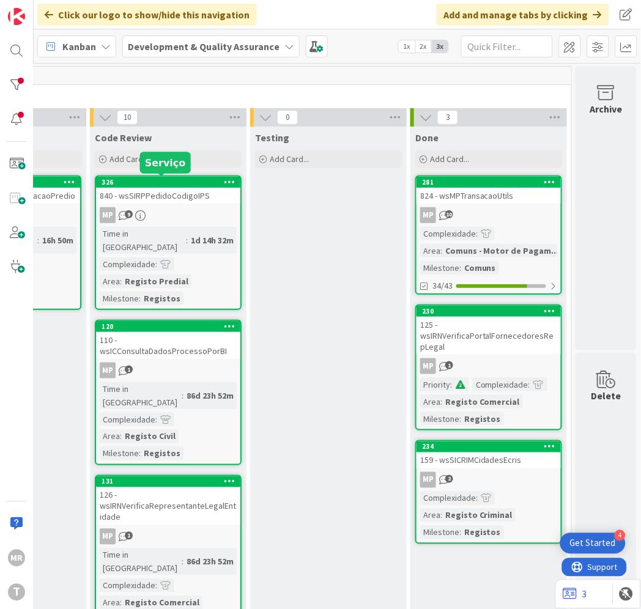
click at [152, 179] on div "326" at bounding box center [171, 182] width 139 height 9
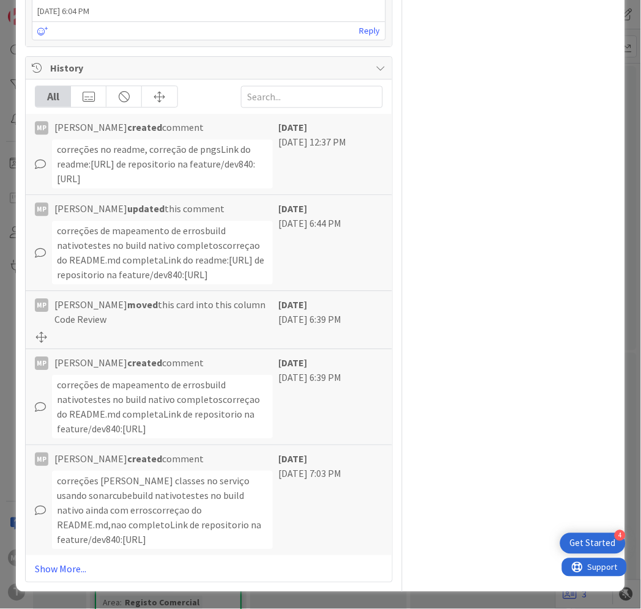
scroll to position [2224, 0]
click at [72, 569] on link "Show More..." at bounding box center [209, 569] width 348 height 15
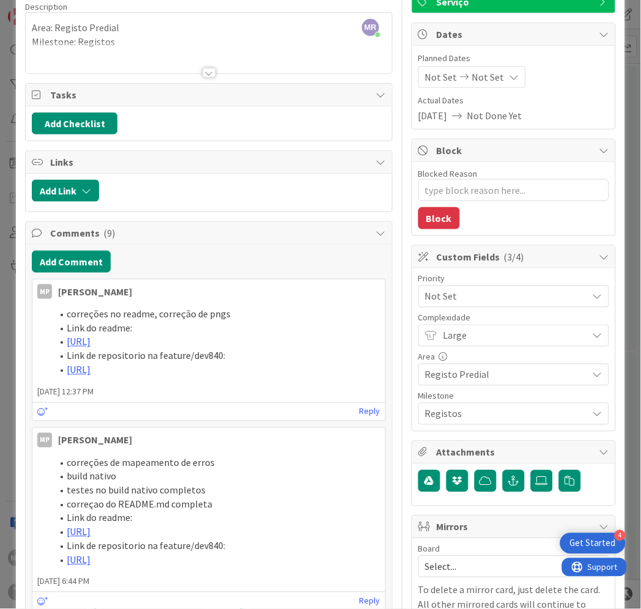
scroll to position [0, 0]
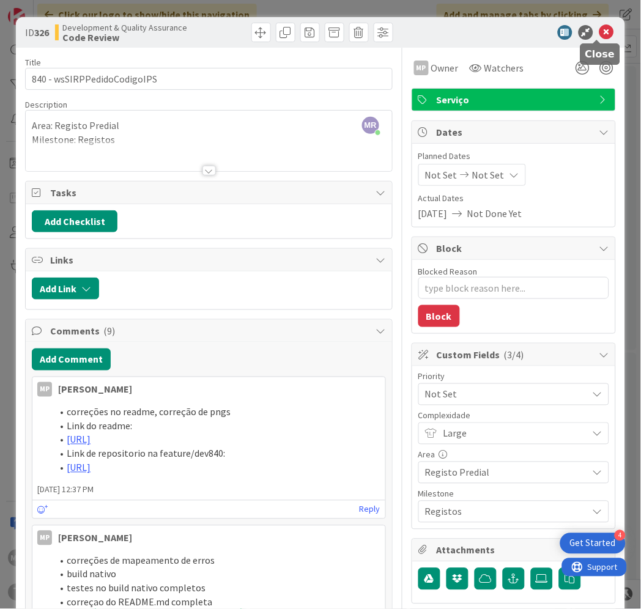
click at [603, 33] on icon at bounding box center [607, 32] width 15 height 15
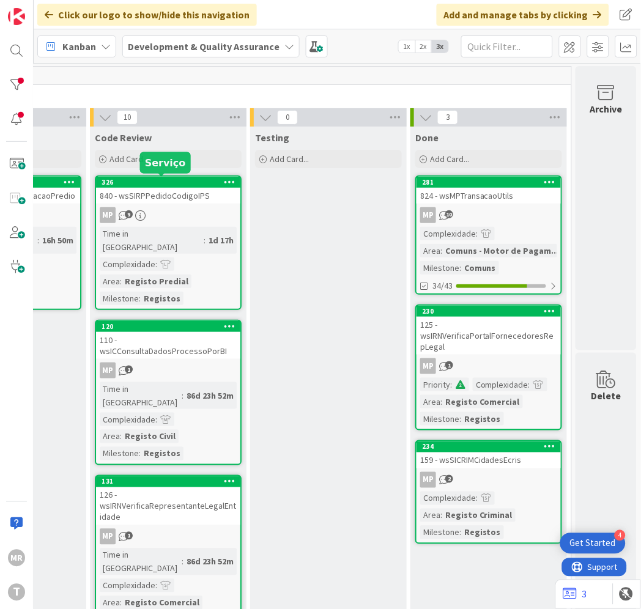
click at [176, 179] on div "326" at bounding box center [171, 182] width 139 height 9
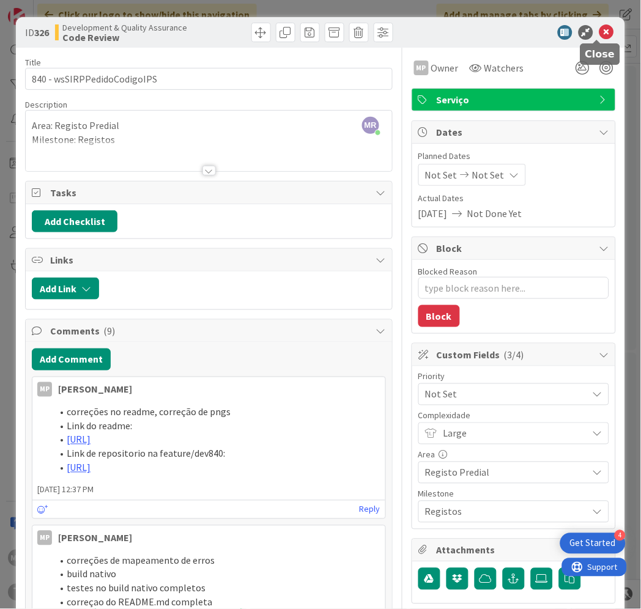
click at [600, 29] on icon at bounding box center [607, 32] width 15 height 15
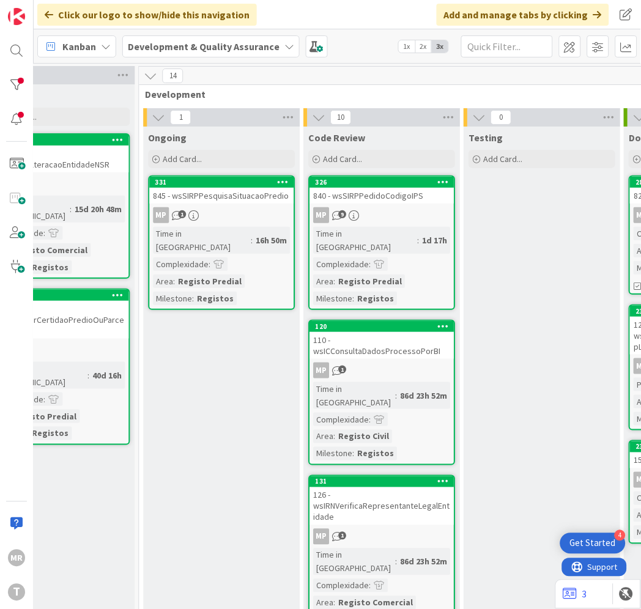
scroll to position [0, 382]
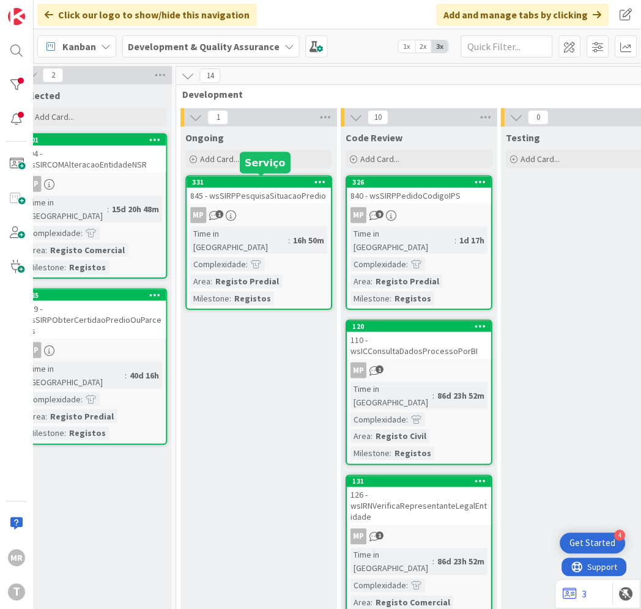
click at [283, 179] on div "331" at bounding box center [262, 182] width 139 height 9
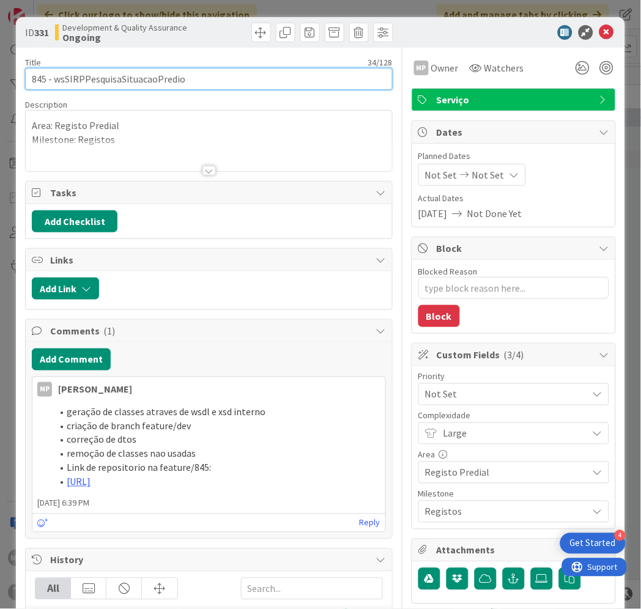
drag, startPoint x: 188, startPoint y: 72, endPoint x: 53, endPoint y: 80, distance: 135.5
click at [53, 80] on input "845 - wsSIRPPesquisaSituacaoPredio" at bounding box center [209, 79] width 368 height 22
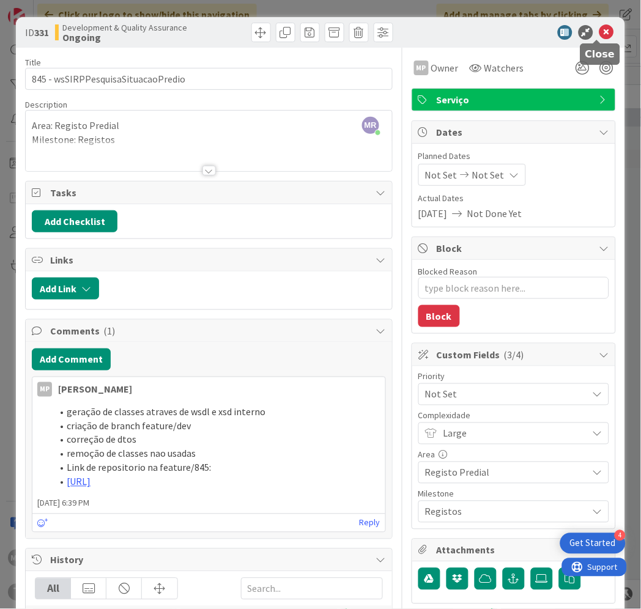
click at [603, 31] on icon at bounding box center [607, 32] width 15 height 15
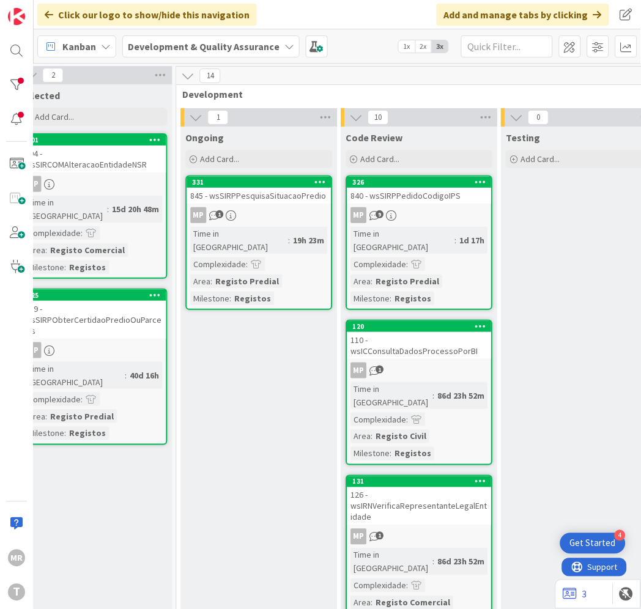
click at [264, 186] on div "331" at bounding box center [259, 182] width 144 height 11
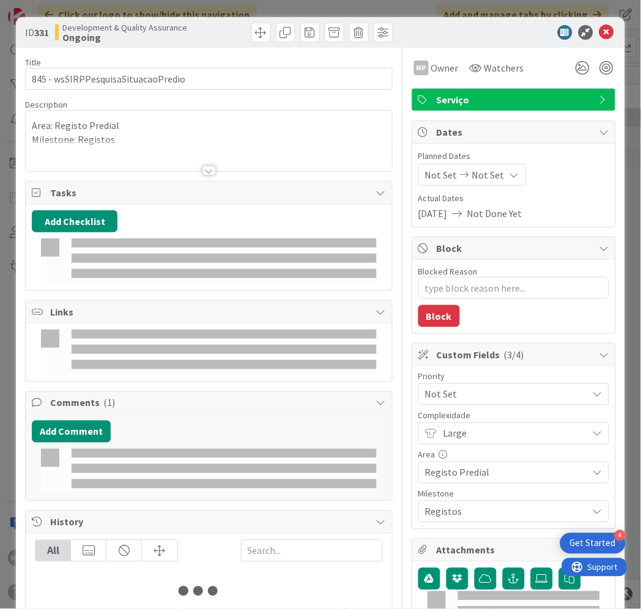
type textarea "x"
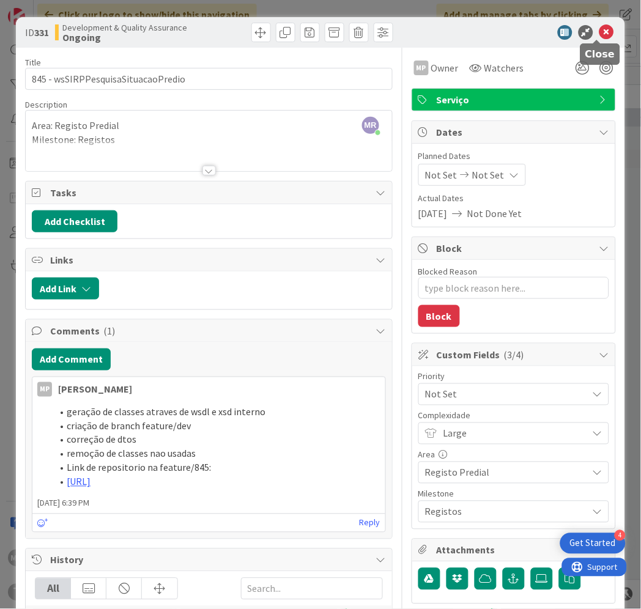
click at [600, 28] on icon at bounding box center [607, 32] width 15 height 15
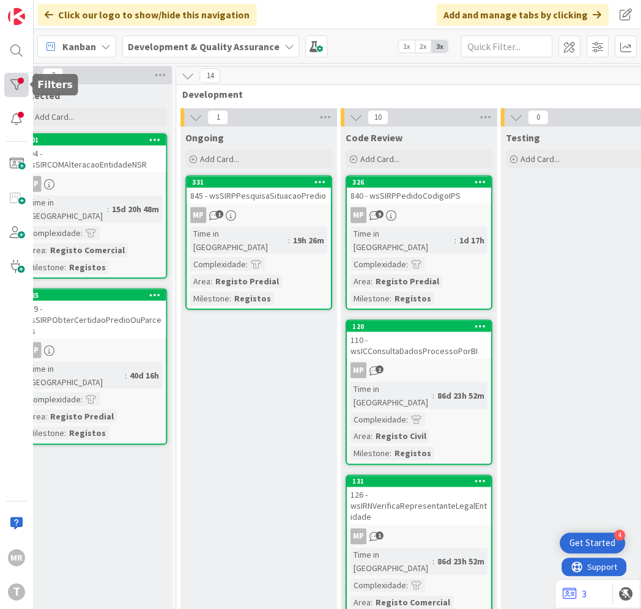
click at [19, 89] on div at bounding box center [16, 85] width 24 height 24
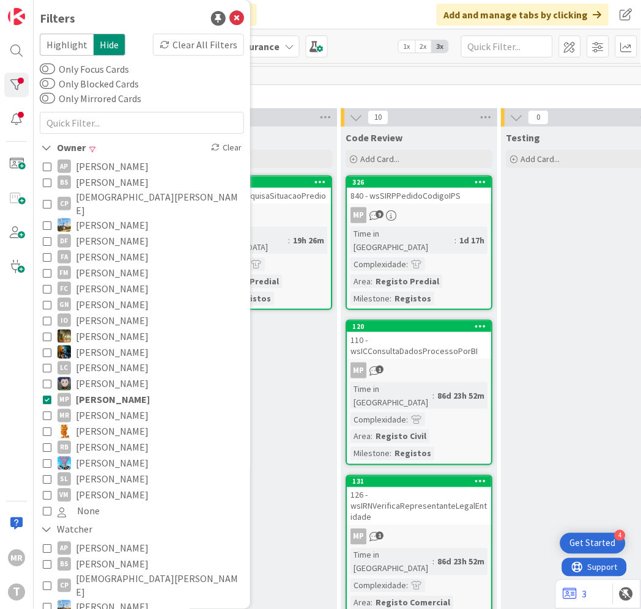
click at [108, 392] on span "[PERSON_NAME]" at bounding box center [113, 400] width 74 height 16
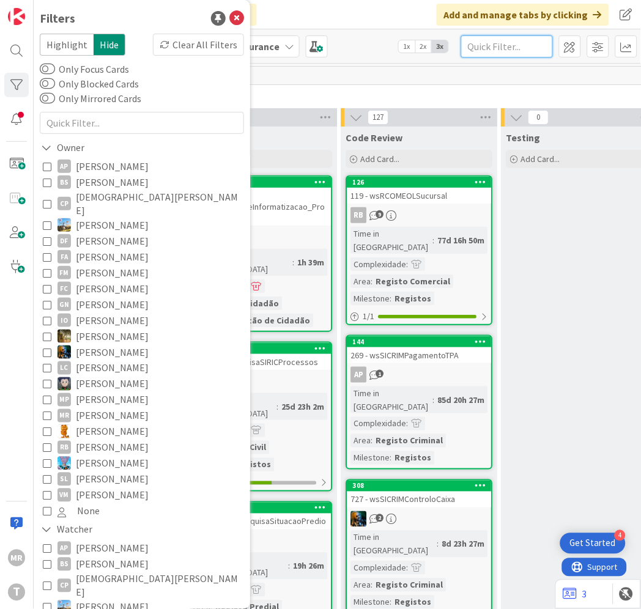
click at [516, 45] on input "text" at bounding box center [507, 46] width 92 height 22
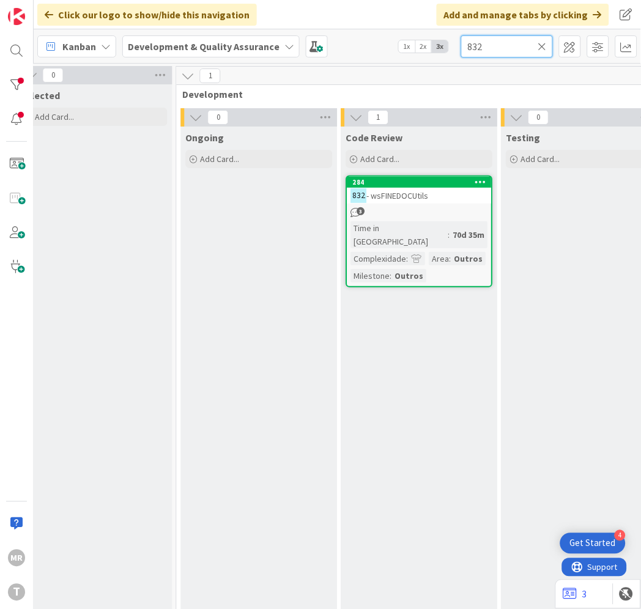
type input "832"
click at [15, 87] on div at bounding box center [16, 85] width 24 height 24
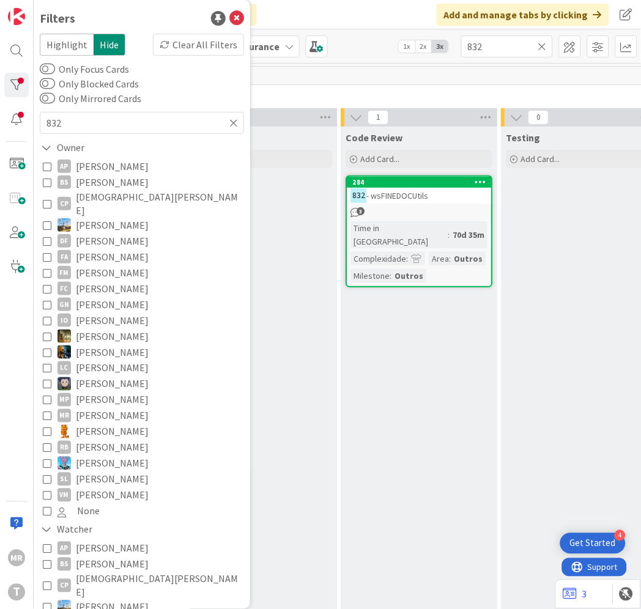
click at [108, 424] on span "[PERSON_NAME]" at bounding box center [112, 432] width 73 height 16
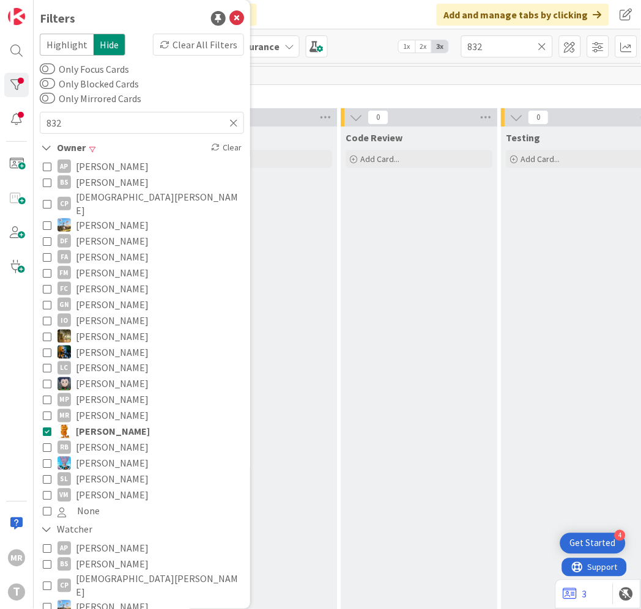
click at [542, 44] on icon at bounding box center [542, 46] width 9 height 11
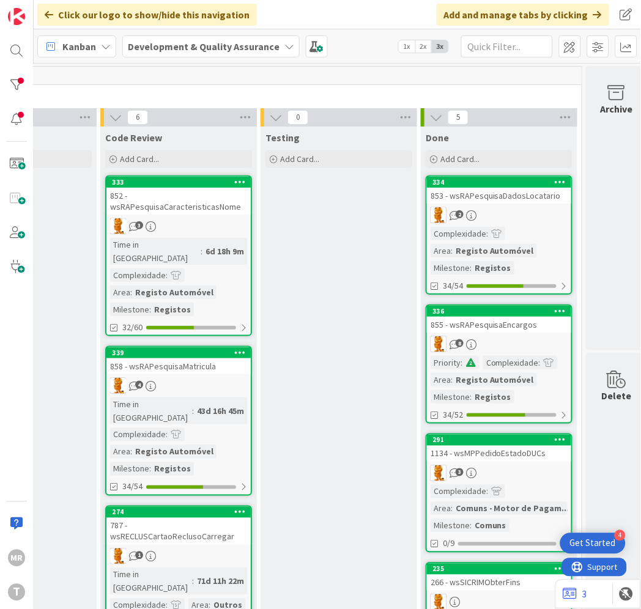
scroll to position [0, 635]
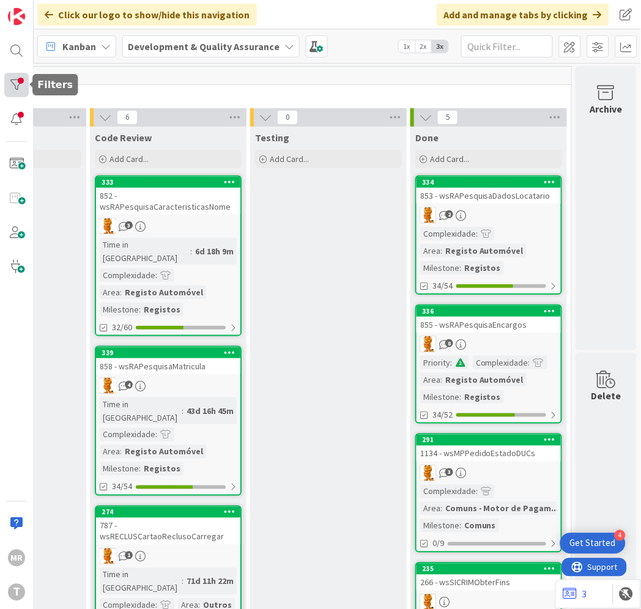
click at [23, 87] on div at bounding box center [16, 85] width 24 height 24
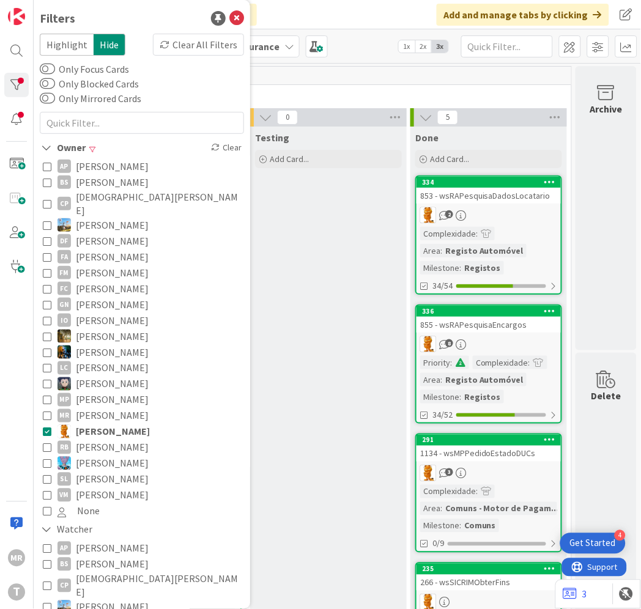
drag, startPoint x: 119, startPoint y: 414, endPoint x: 479, endPoint y: 100, distance: 477.5
click at [119, 424] on span "[PERSON_NAME]" at bounding box center [113, 432] width 74 height 16
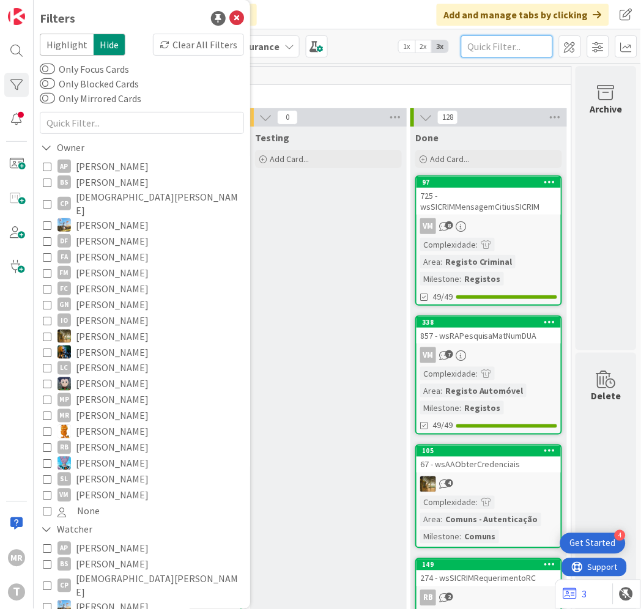
click at [493, 51] on input "text" at bounding box center [507, 46] width 92 height 22
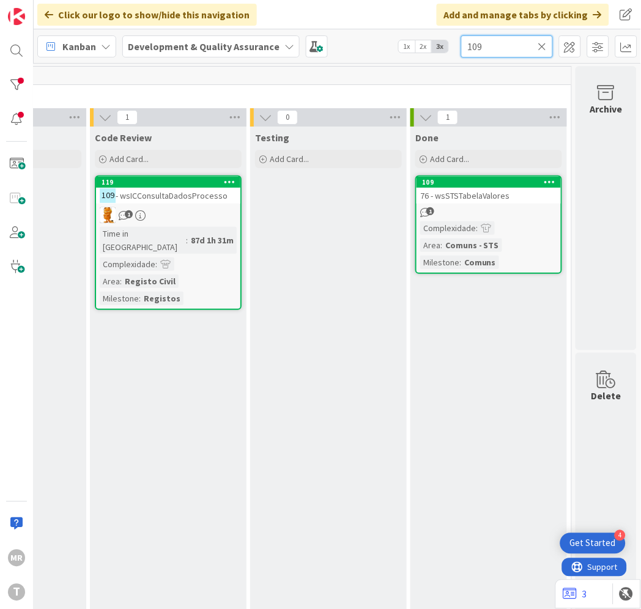
drag, startPoint x: 494, startPoint y: 50, endPoint x: 437, endPoint y: 43, distance: 57.3
click at [438, 43] on div "Kanban Development & Quality Assurance 1x 2x 3x 109" at bounding box center [338, 46] width 608 height 34
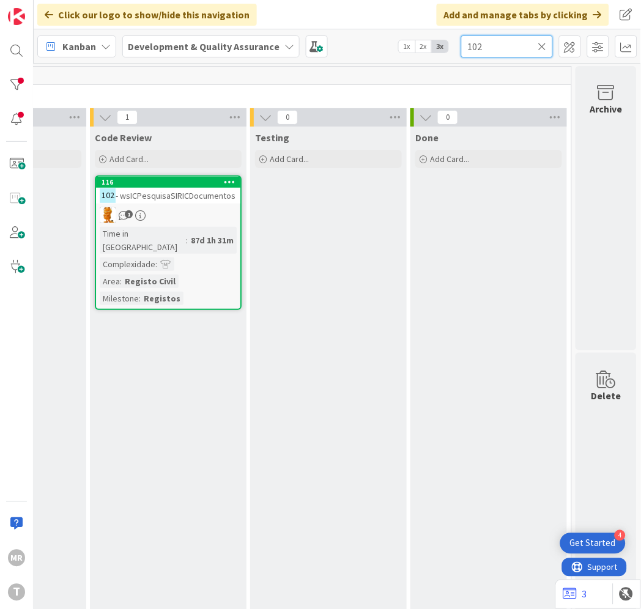
click at [548, 44] on input "102" at bounding box center [507, 46] width 92 height 22
type input "102"
click at [546, 43] on icon at bounding box center [542, 46] width 9 height 11
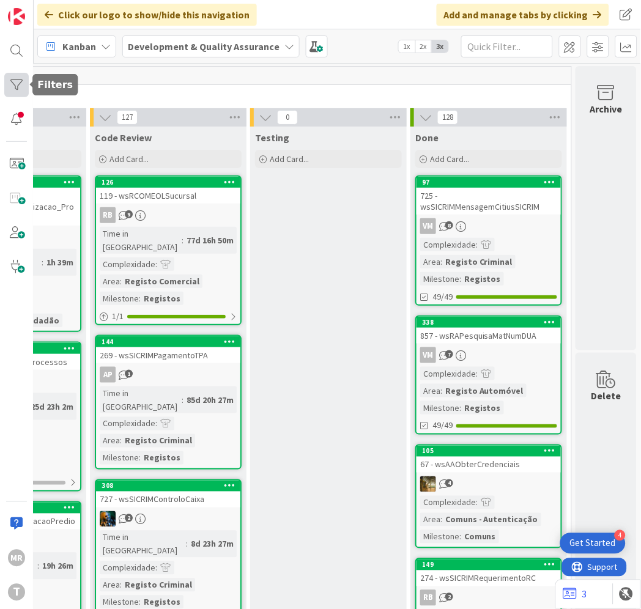
click at [6, 84] on div at bounding box center [16, 85] width 24 height 24
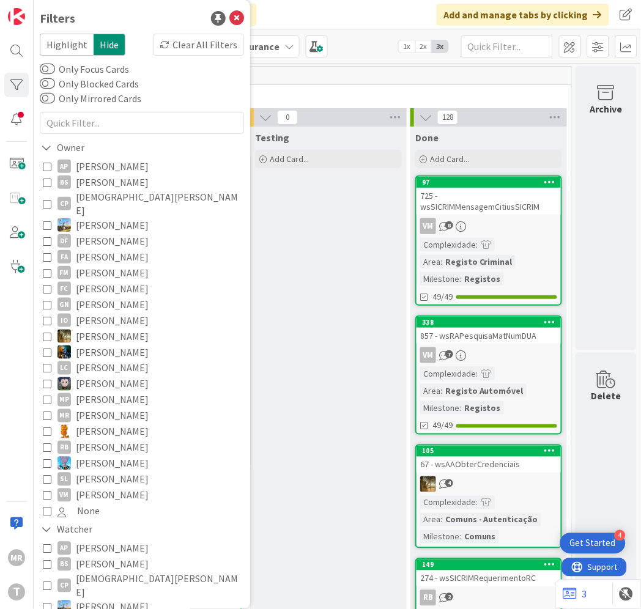
click at [108, 440] on span "[PERSON_NAME]" at bounding box center [112, 448] width 73 height 16
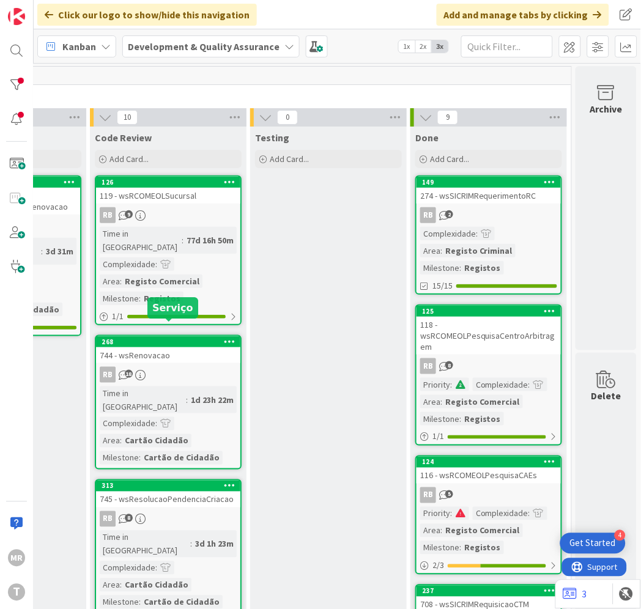
click at [161, 338] on div "268" at bounding box center [171, 342] width 139 height 9
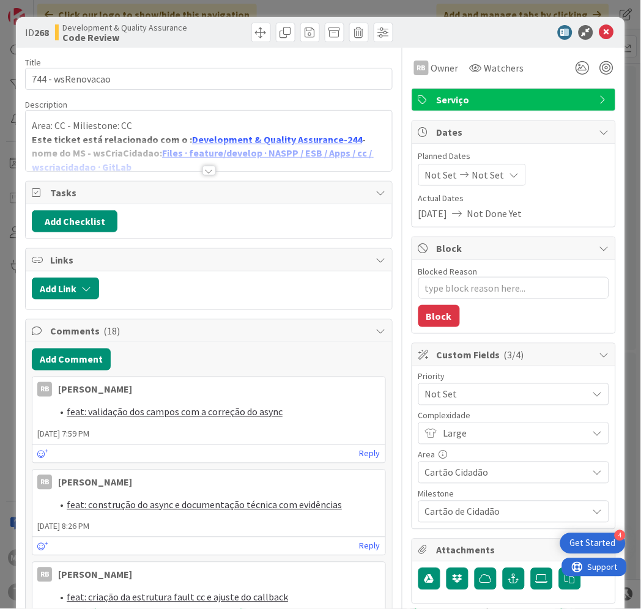
type textarea "x"
click at [601, 33] on icon at bounding box center [607, 32] width 15 height 15
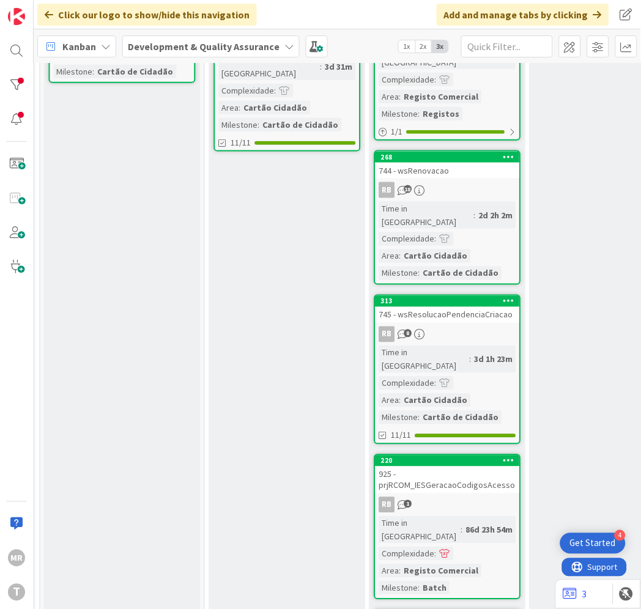
scroll to position [0, 354]
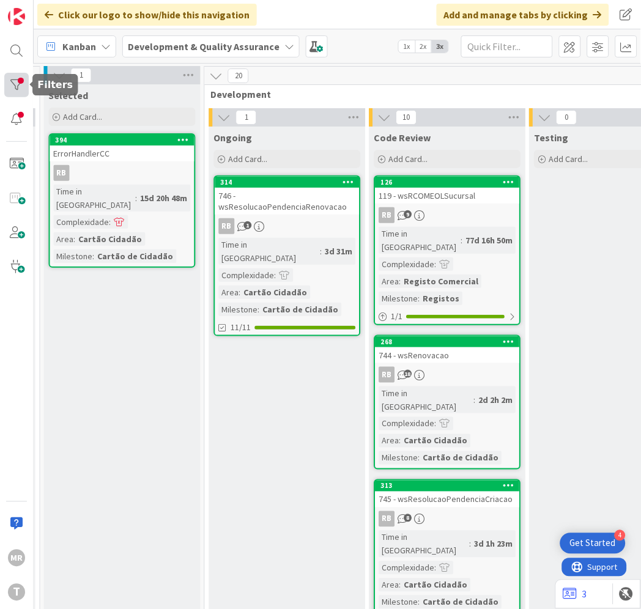
click at [20, 76] on div at bounding box center [16, 85] width 24 height 24
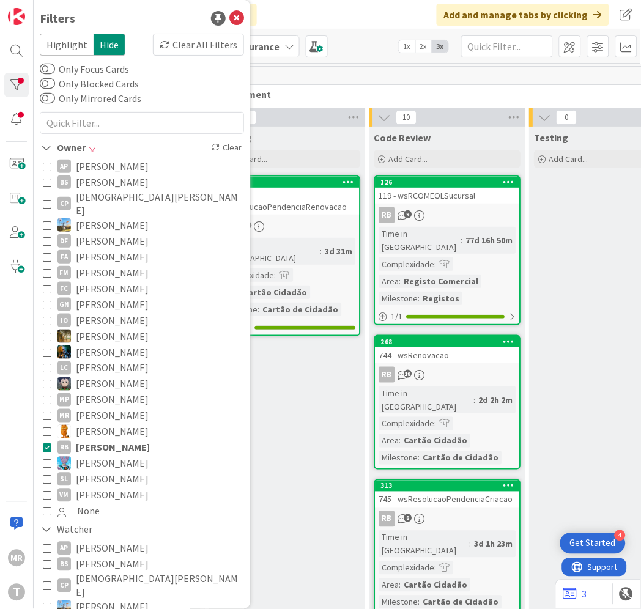
click at [124, 472] on span "[PERSON_NAME]" at bounding box center [112, 480] width 73 height 16
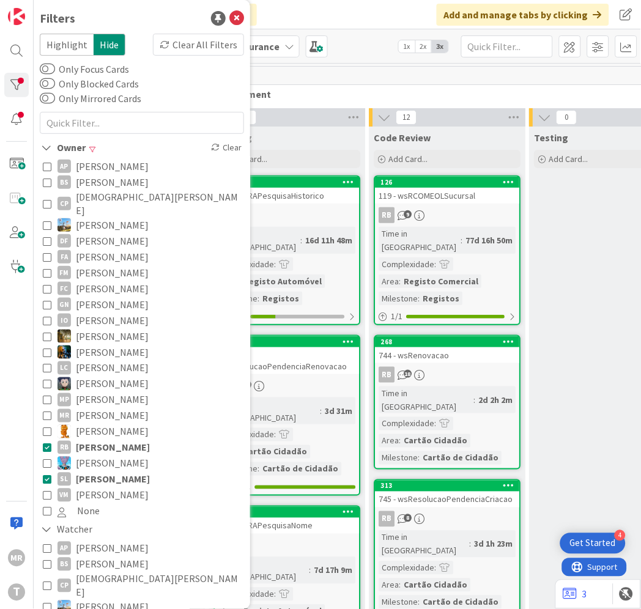
click at [115, 440] on span "[PERSON_NAME]" at bounding box center [113, 448] width 74 height 16
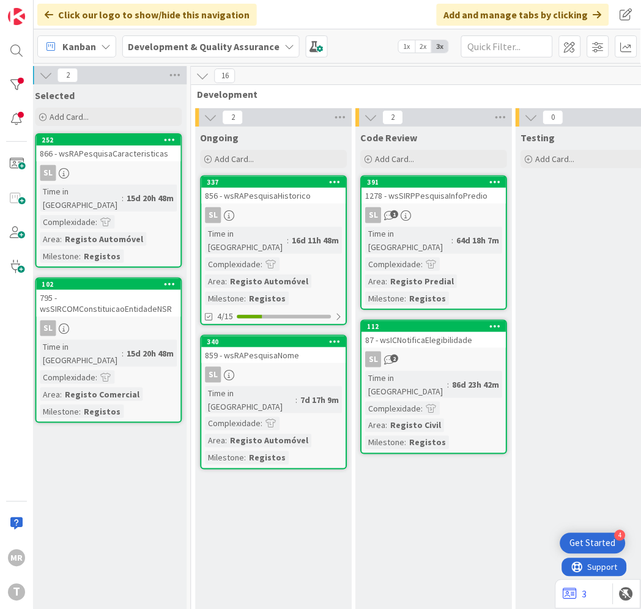
scroll to position [0, 344]
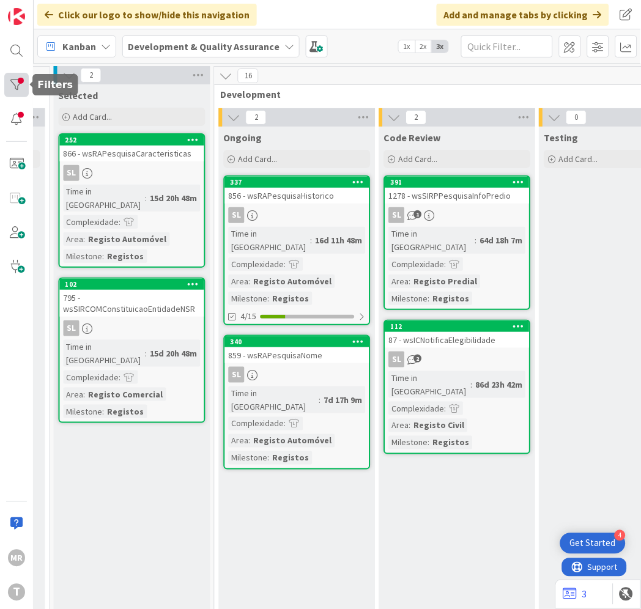
drag, startPoint x: 20, startPoint y: 83, endPoint x: 20, endPoint y: 91, distance: 8.0
click at [20, 83] on div at bounding box center [16, 85] width 24 height 24
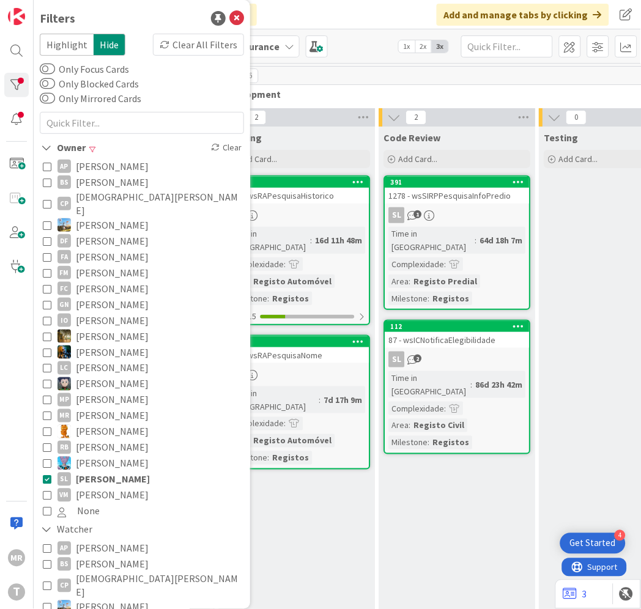
click at [109, 472] on span "[PERSON_NAME]" at bounding box center [113, 480] width 74 height 16
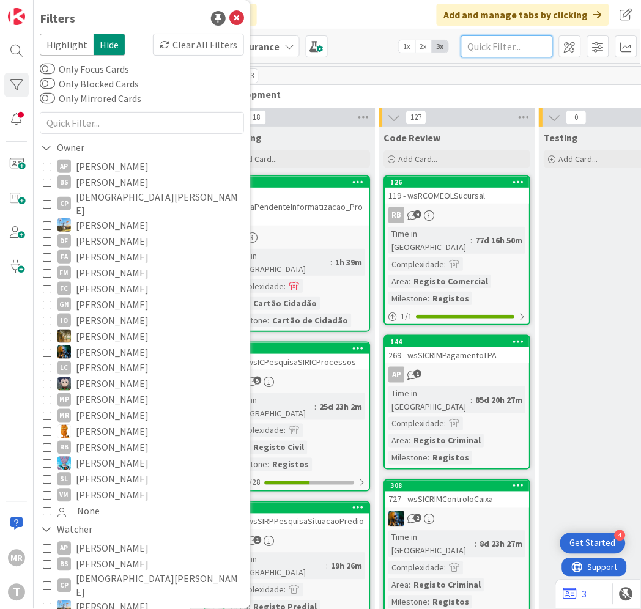
click at [508, 48] on input "text" at bounding box center [507, 46] width 92 height 22
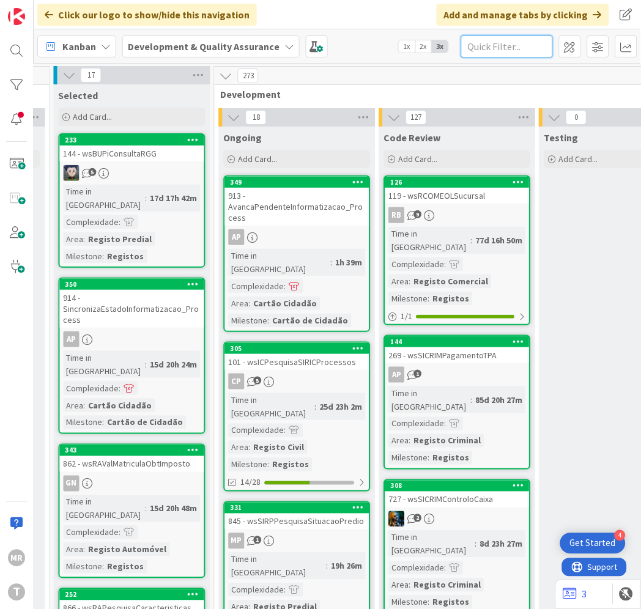
click at [508, 48] on input "text" at bounding box center [507, 46] width 92 height 22
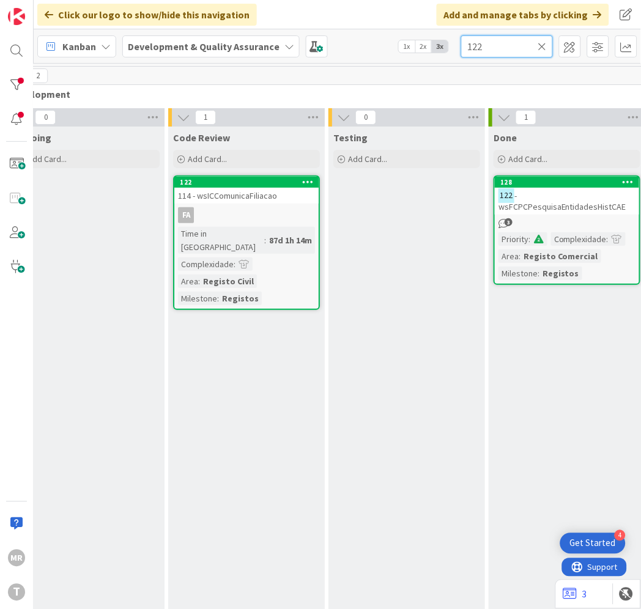
scroll to position [0, 573]
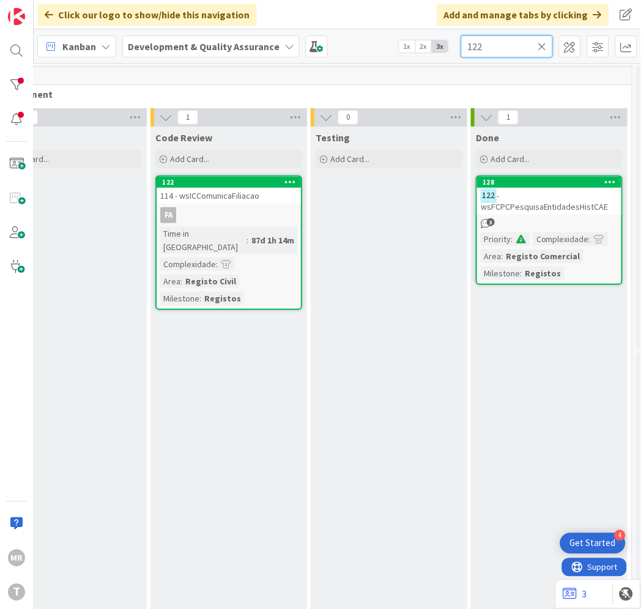
drag, startPoint x: 488, startPoint y: 47, endPoint x: 389, endPoint y: 31, distance: 99.8
click at [402, 31] on div "Kanban Development & Quality Assurance 1x 2x 3x 122" at bounding box center [338, 46] width 608 height 34
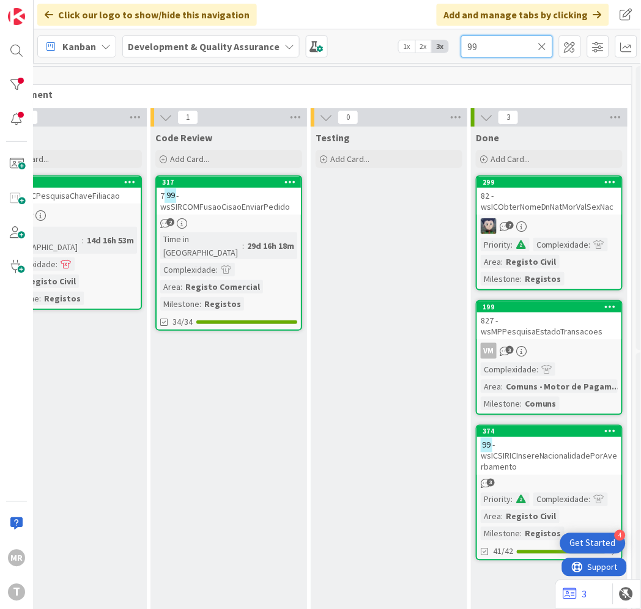
type input "99"
click at [542, 45] on icon at bounding box center [542, 46] width 9 height 11
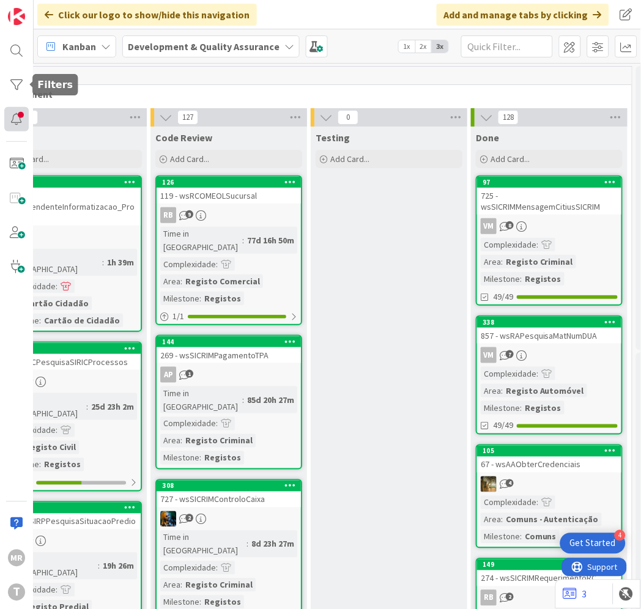
drag, startPoint x: 17, startPoint y: 92, endPoint x: 15, endPoint y: 124, distance: 31.2
click at [17, 94] on div at bounding box center [16, 85] width 24 height 24
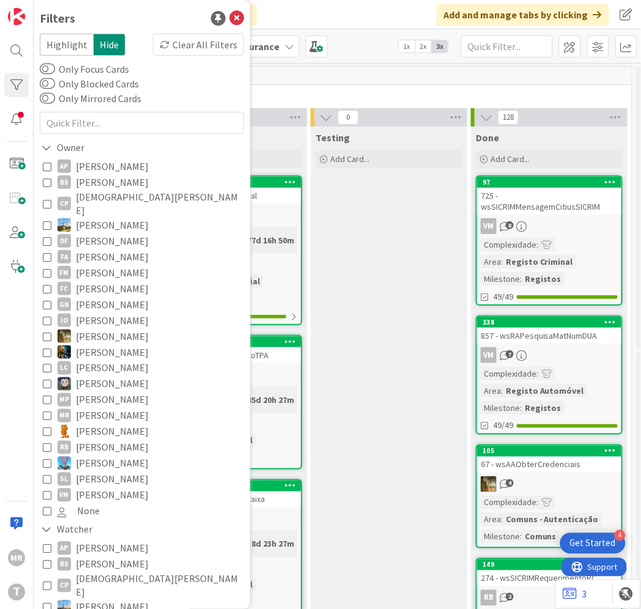
click at [109, 488] on span "[PERSON_NAME]" at bounding box center [112, 496] width 73 height 16
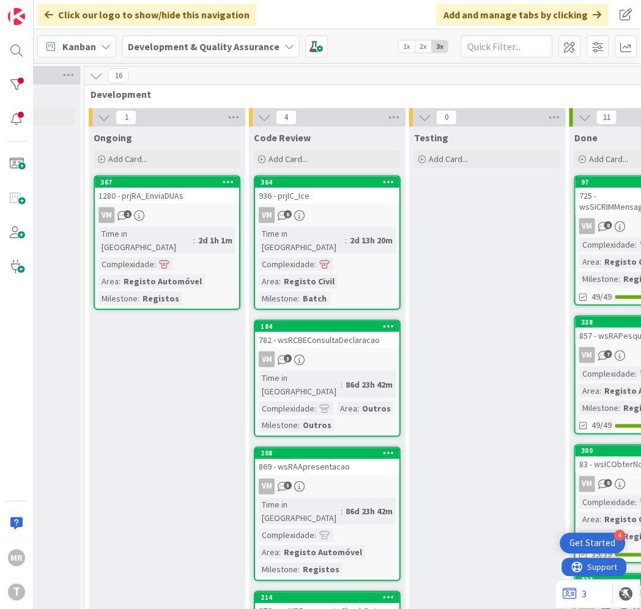
scroll to position [0, 335]
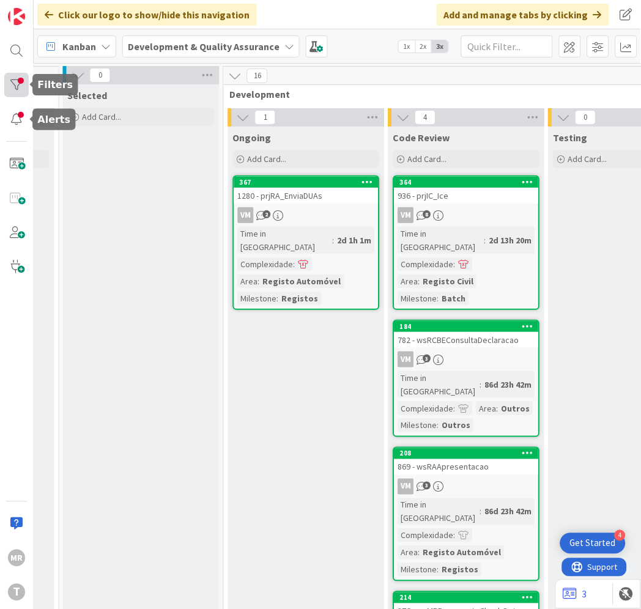
click at [19, 78] on div at bounding box center [16, 85] width 24 height 24
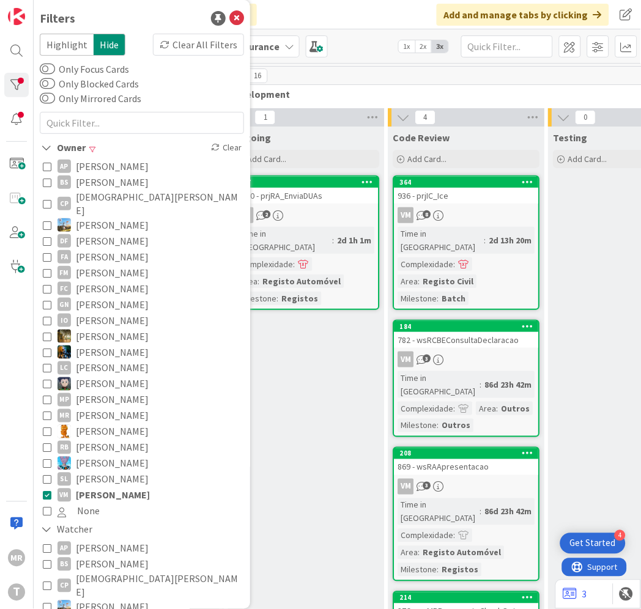
click at [84, 488] on span "[PERSON_NAME]" at bounding box center [113, 496] width 74 height 16
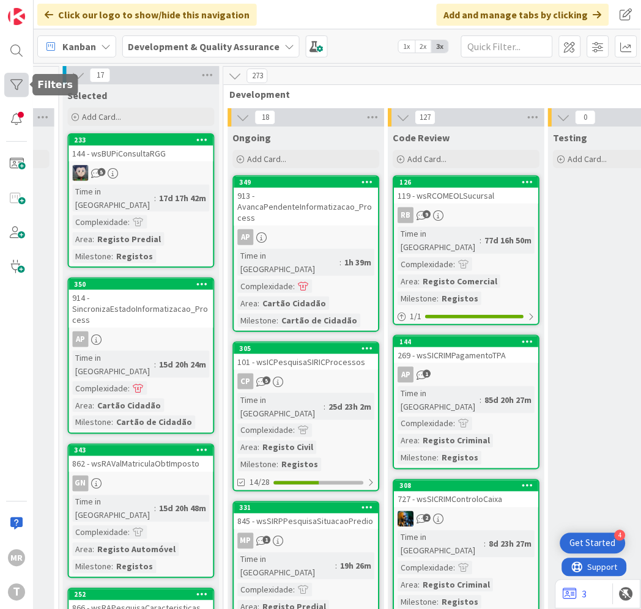
drag, startPoint x: 20, startPoint y: 81, endPoint x: 25, endPoint y: 86, distance: 6.9
click at [21, 82] on div at bounding box center [16, 85] width 24 height 24
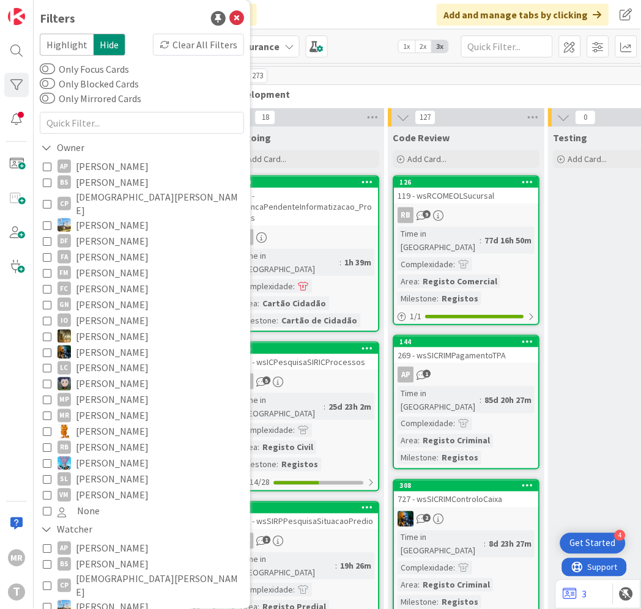
click at [94, 169] on span "[PERSON_NAME]" at bounding box center [112, 166] width 73 height 16
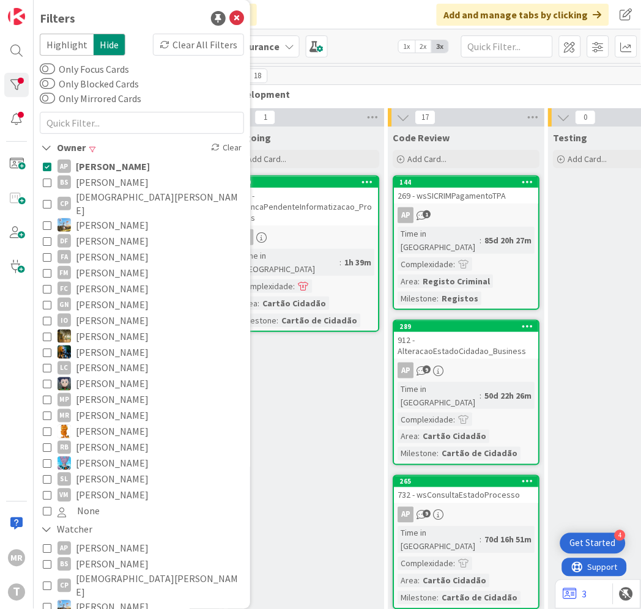
click at [94, 199] on span "[DEMOGRAPHIC_DATA][PERSON_NAME]" at bounding box center [158, 203] width 165 height 27
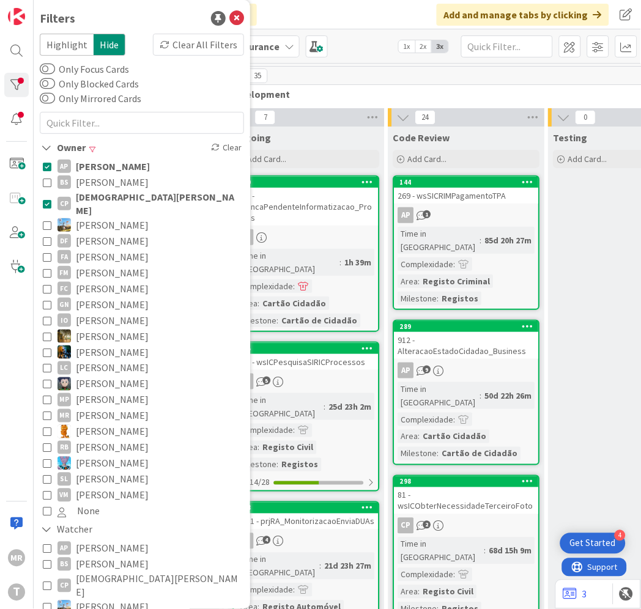
click at [111, 168] on span "[PERSON_NAME]" at bounding box center [113, 166] width 74 height 16
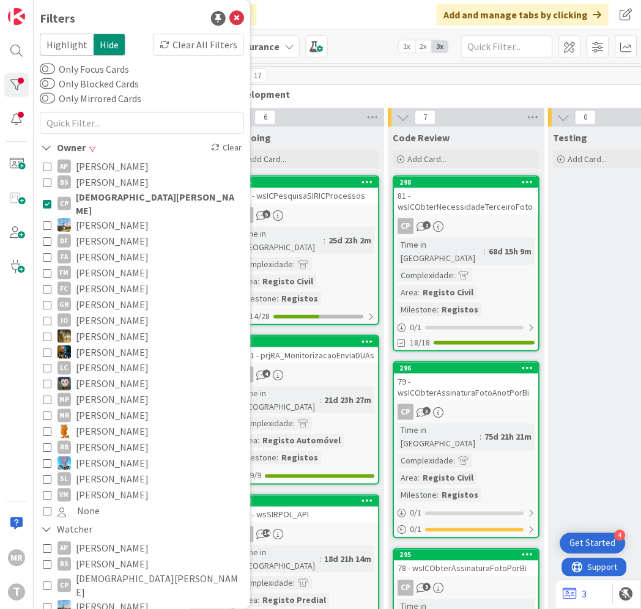
click at [42, 200] on div "AP [PERSON_NAME] [PERSON_NAME] [PERSON_NAME] [PERSON_NAME] Diego [PERSON_NAME] …" at bounding box center [142, 338] width 204 height 367
click at [47, 201] on icon at bounding box center [47, 203] width 9 height 9
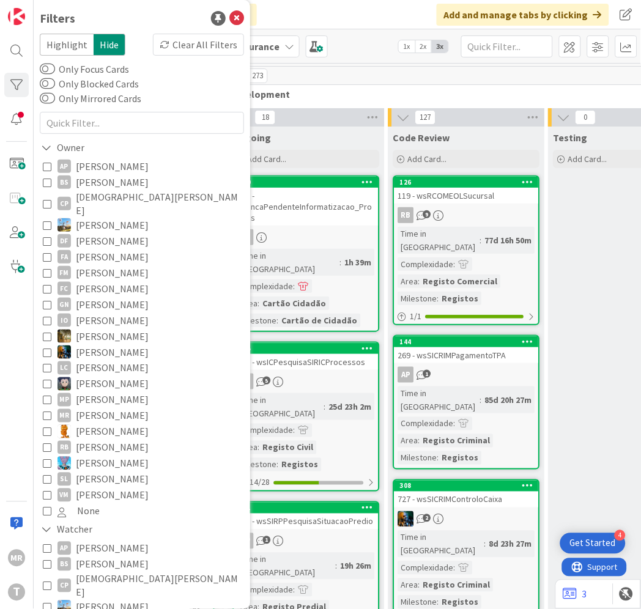
click at [335, 136] on div "Ongoing" at bounding box center [306, 138] width 147 height 12
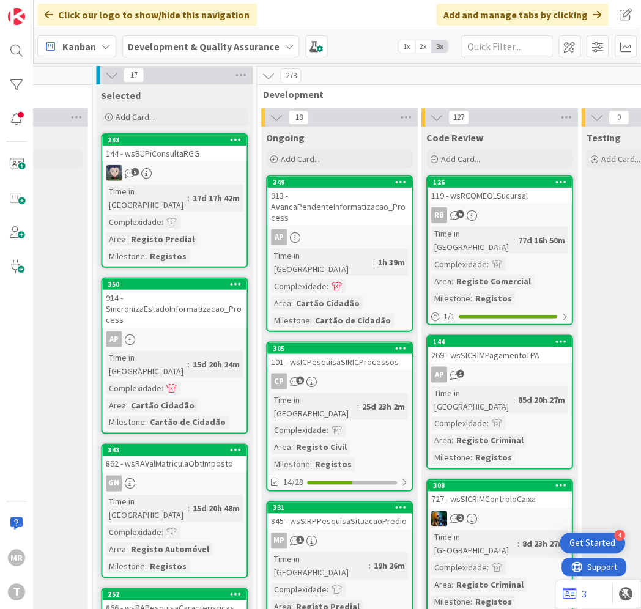
scroll to position [0, 324]
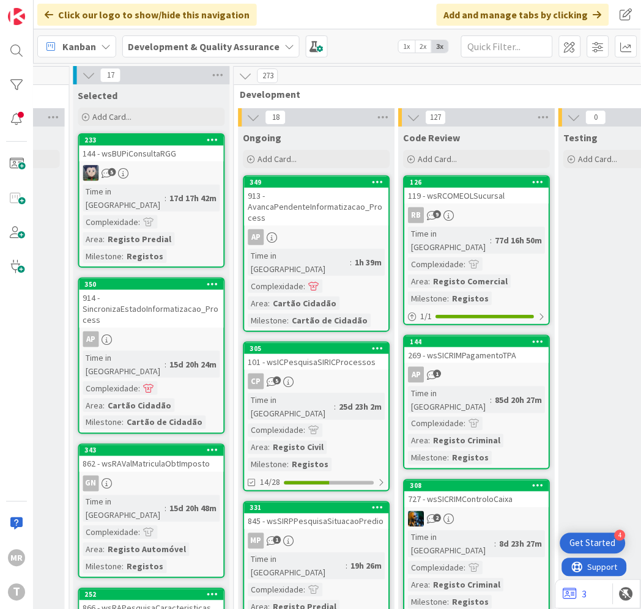
drag, startPoint x: 57, startPoint y: 274, endPoint x: 57, endPoint y: 283, distance: 8.6
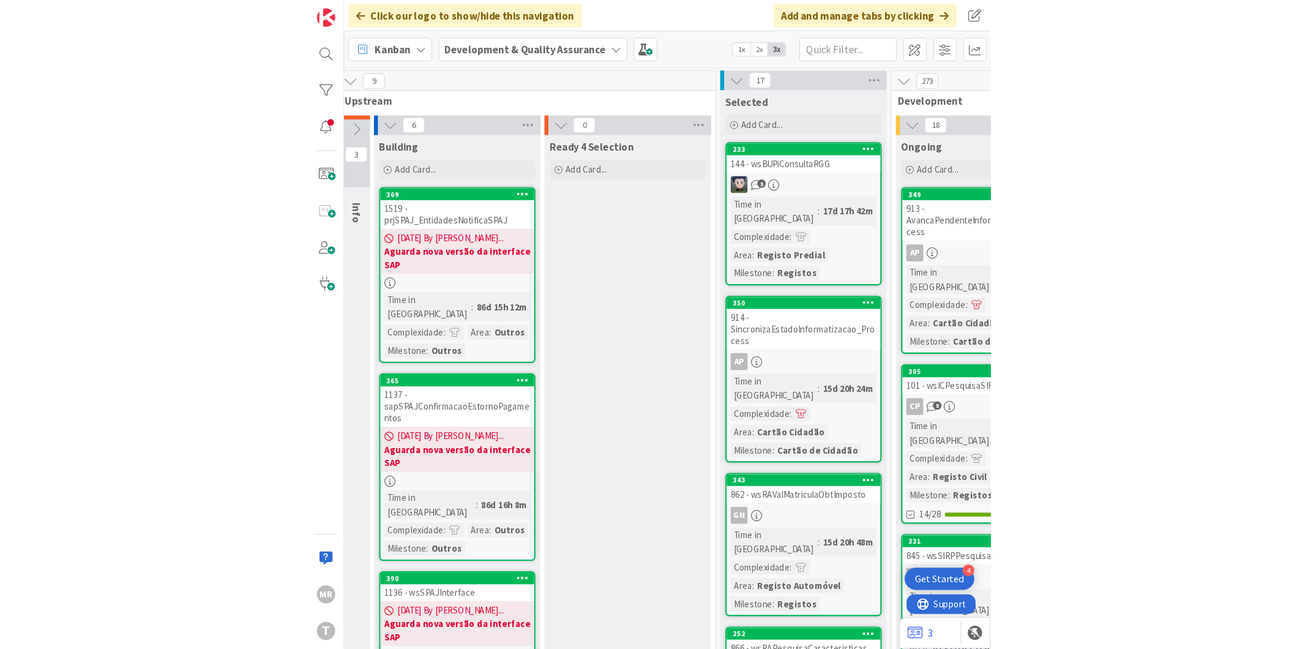
scroll to position [0, 0]
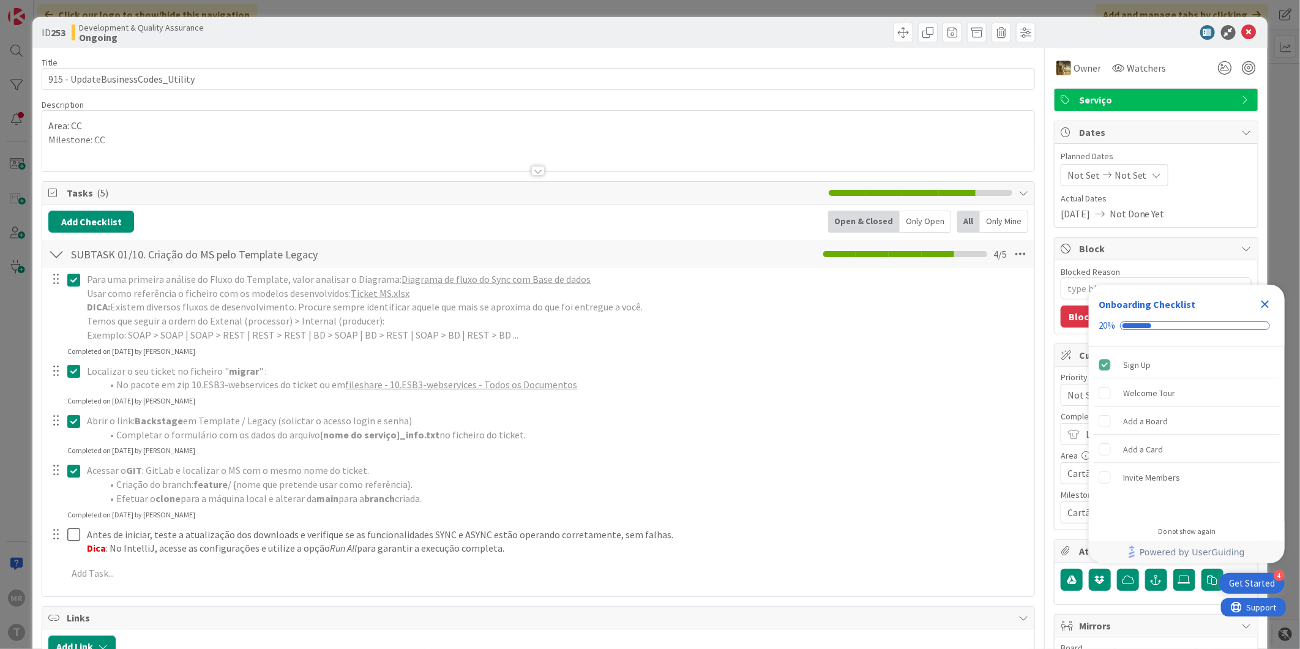
type textarea "x"
click at [1241, 32] on icon at bounding box center [1248, 32] width 15 height 15
